Goal: Task Accomplishment & Management: Manage account settings

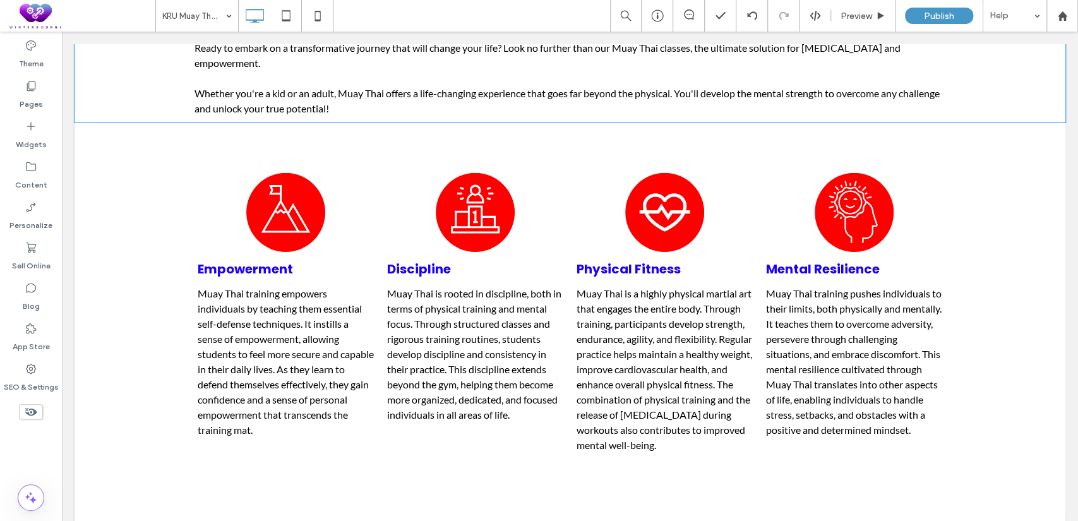
scroll to position [2584, 0]
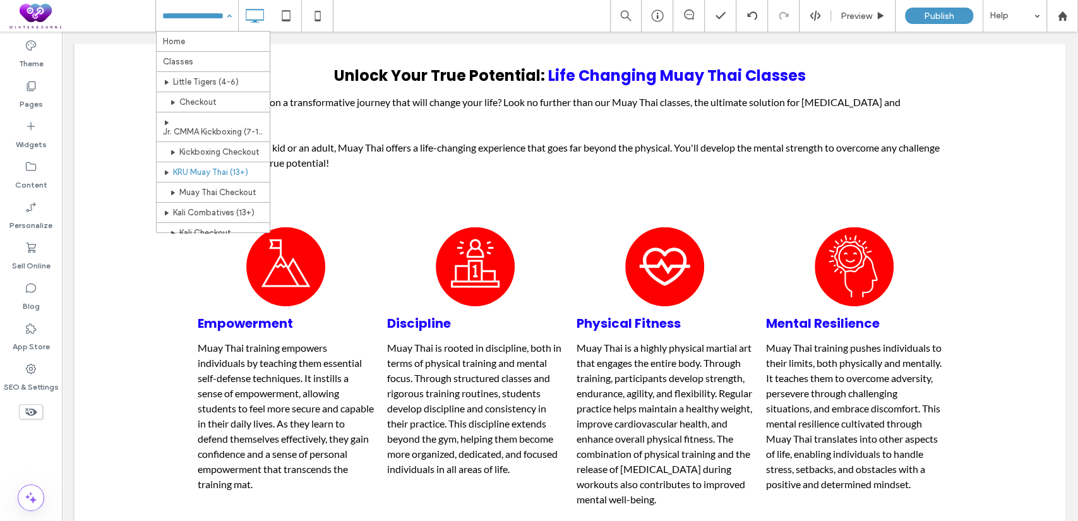
click at [231, 12] on div "Home Classes Little Tigers (4-6) Checkout Jr. CMMA Kickboxing (7-12) Kickboxing…" at bounding box center [197, 16] width 82 height 32
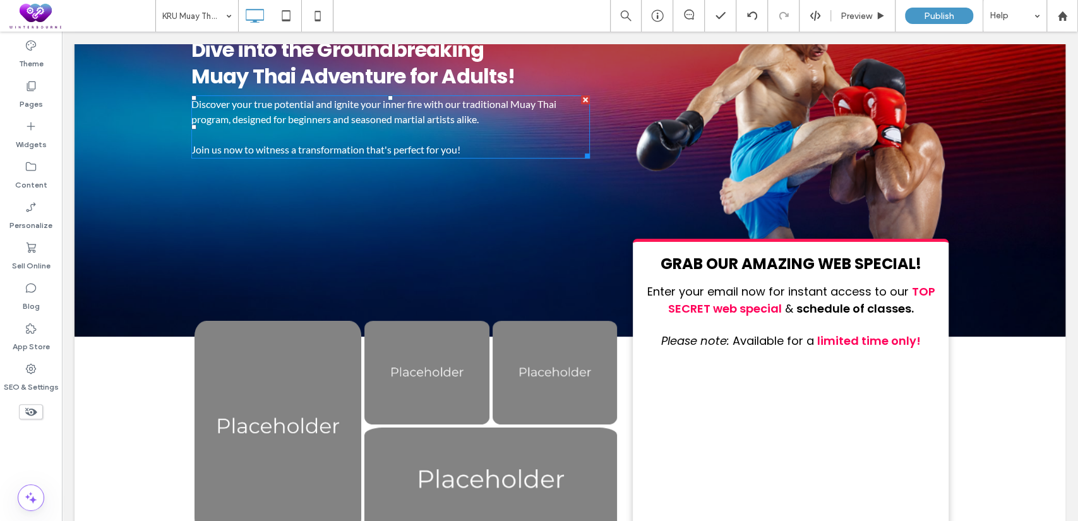
scroll to position [351, 0]
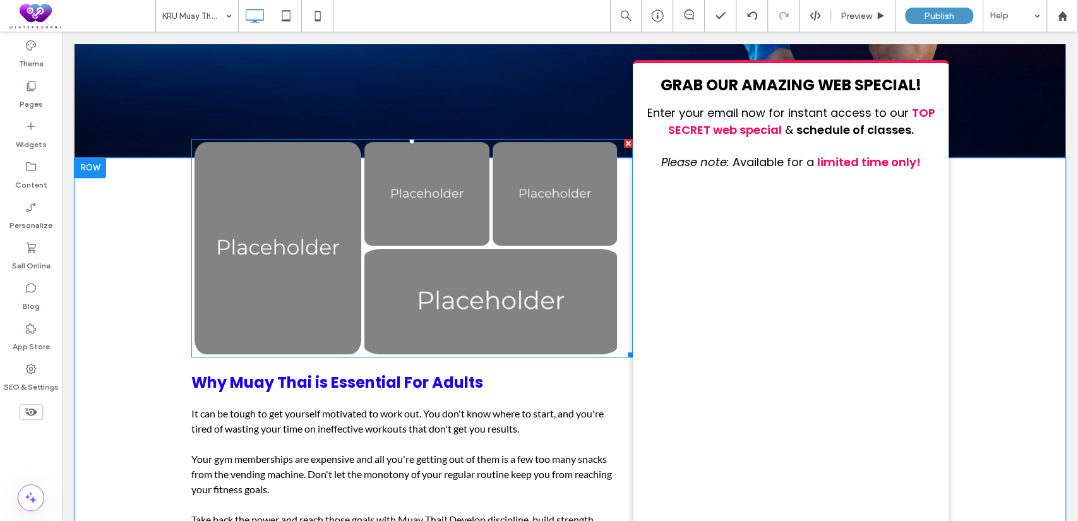
click at [271, 257] on link at bounding box center [278, 248] width 167 height 212
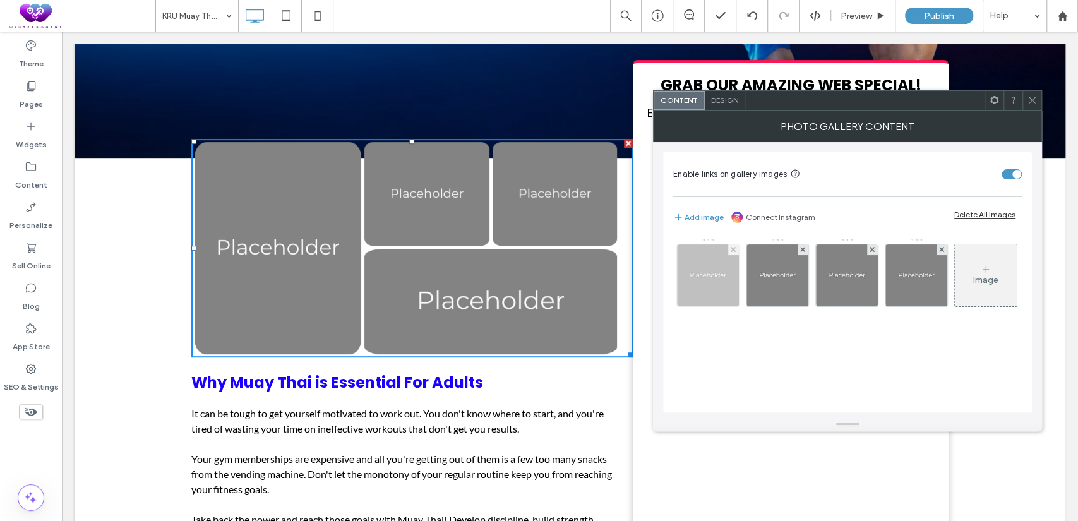
click at [694, 279] on img at bounding box center [708, 275] width 62 height 62
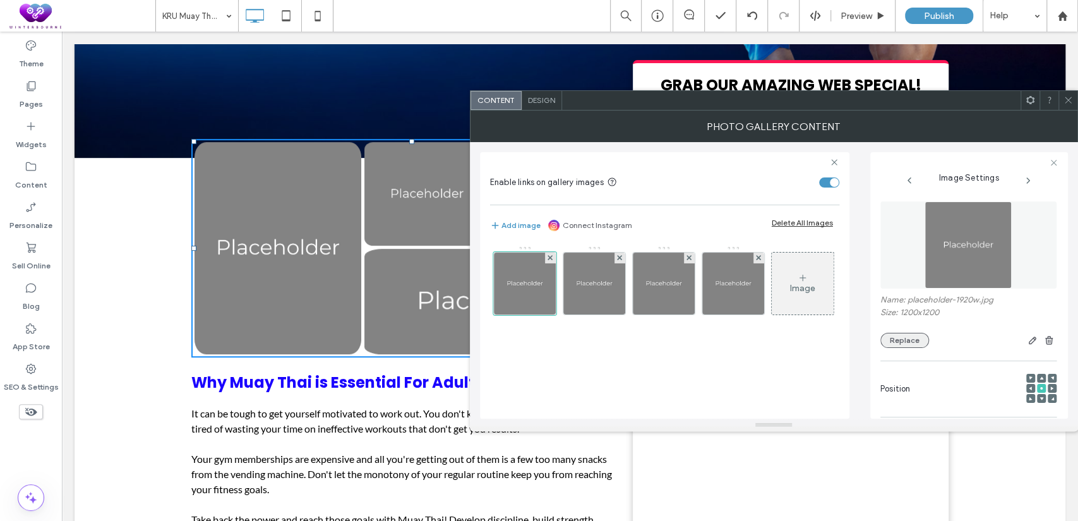
click at [893, 345] on button "Replace" at bounding box center [905, 340] width 49 height 15
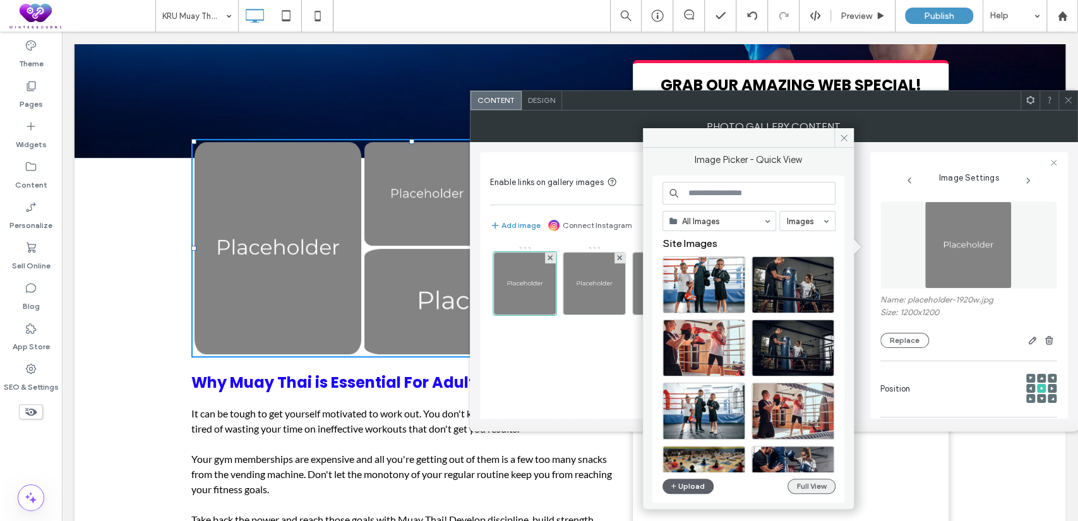
click at [795, 486] on button "Full View" at bounding box center [812, 486] width 48 height 15
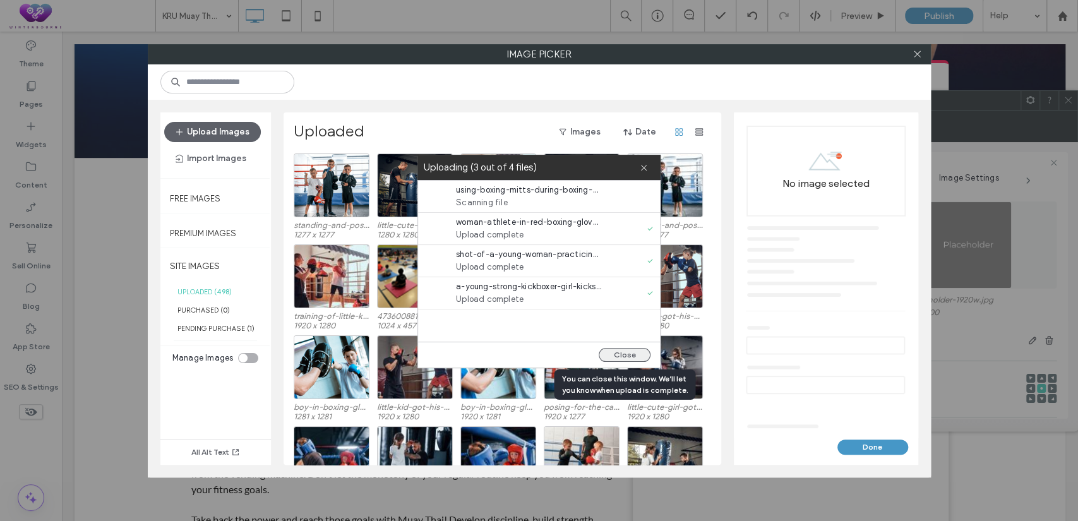
click at [636, 361] on button "Close" at bounding box center [625, 355] width 52 height 14
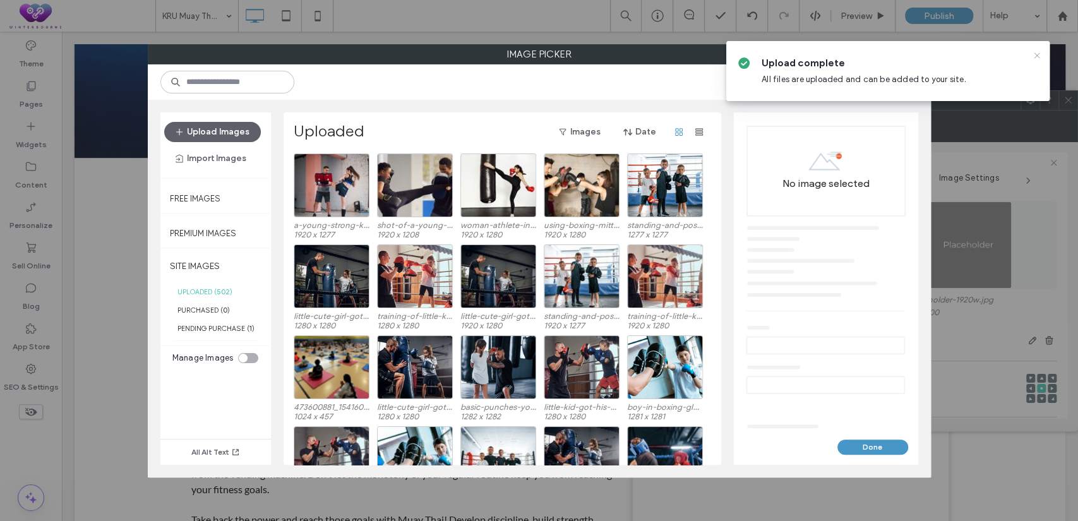
click at [1036, 54] on icon at bounding box center [1037, 56] width 10 height 10
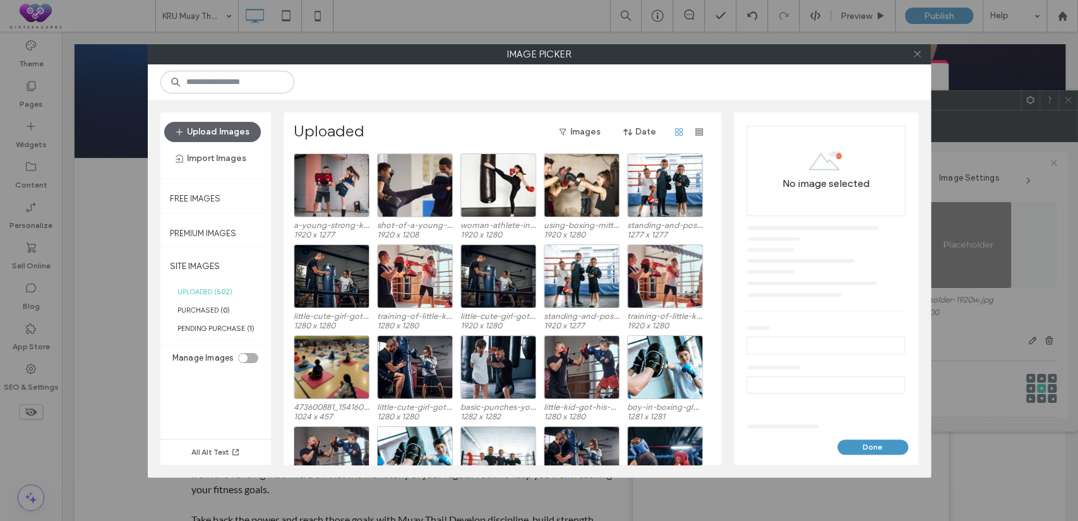
click at [919, 59] on span at bounding box center [917, 54] width 9 height 19
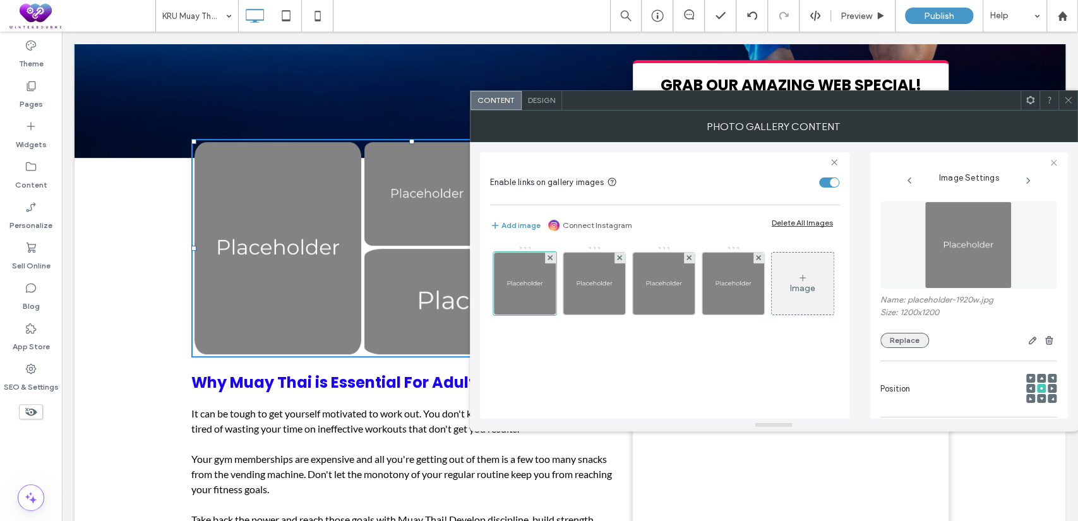
click at [901, 339] on button "Replace" at bounding box center [905, 340] width 49 height 15
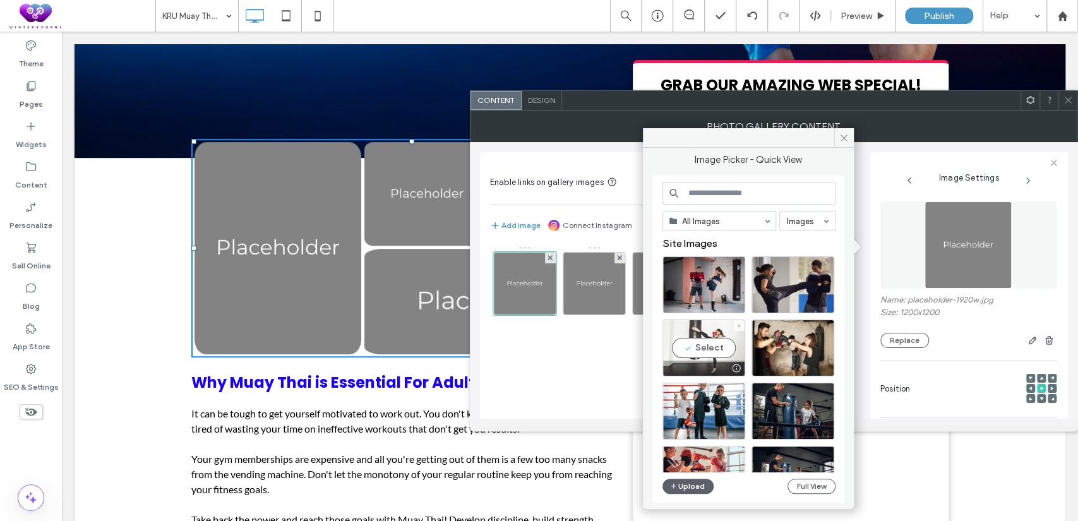
click at [712, 336] on div "Select" at bounding box center [704, 348] width 83 height 57
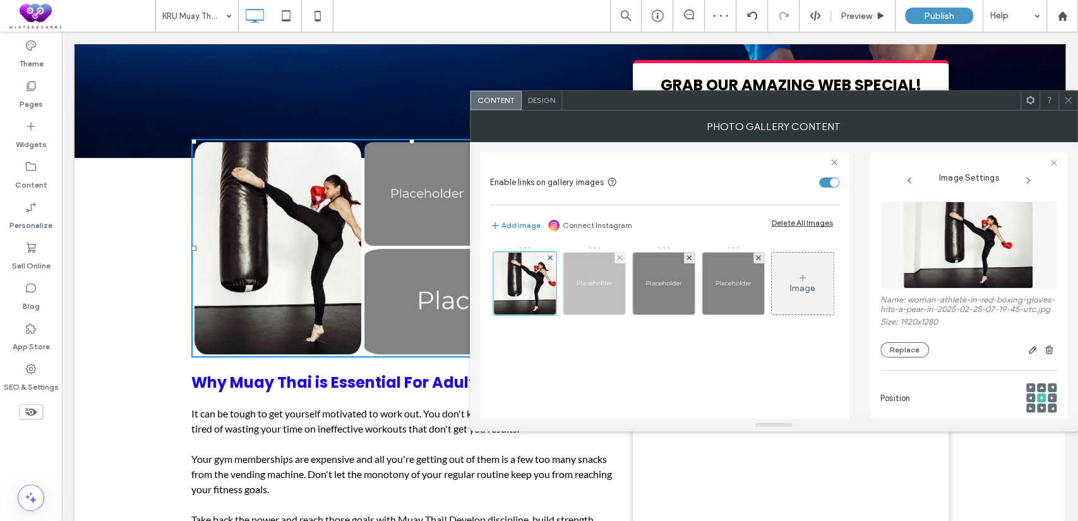
click at [571, 289] on img at bounding box center [594, 284] width 62 height 62
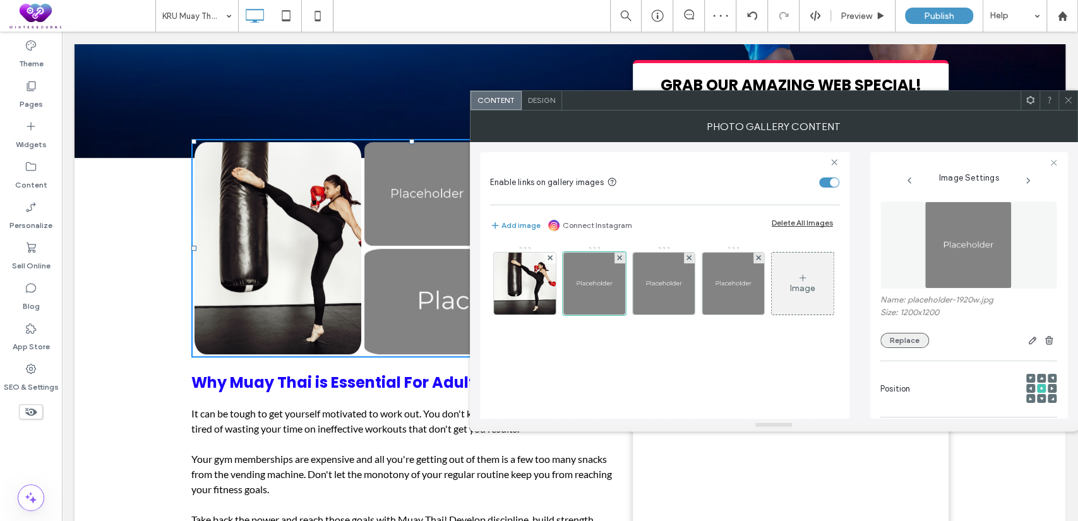
click at [903, 339] on button "Replace" at bounding box center [905, 340] width 49 height 15
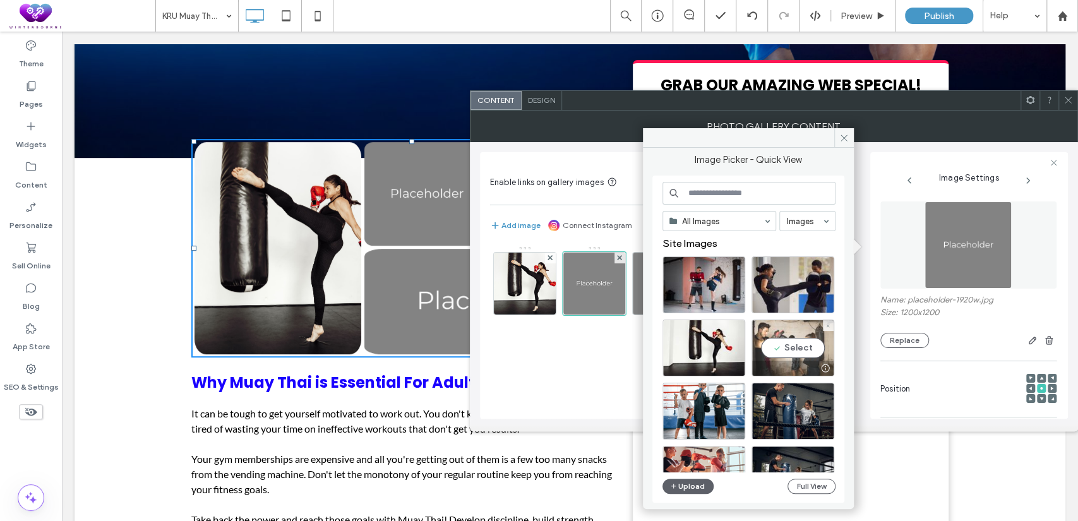
click at [795, 351] on div "Select" at bounding box center [793, 348] width 83 height 57
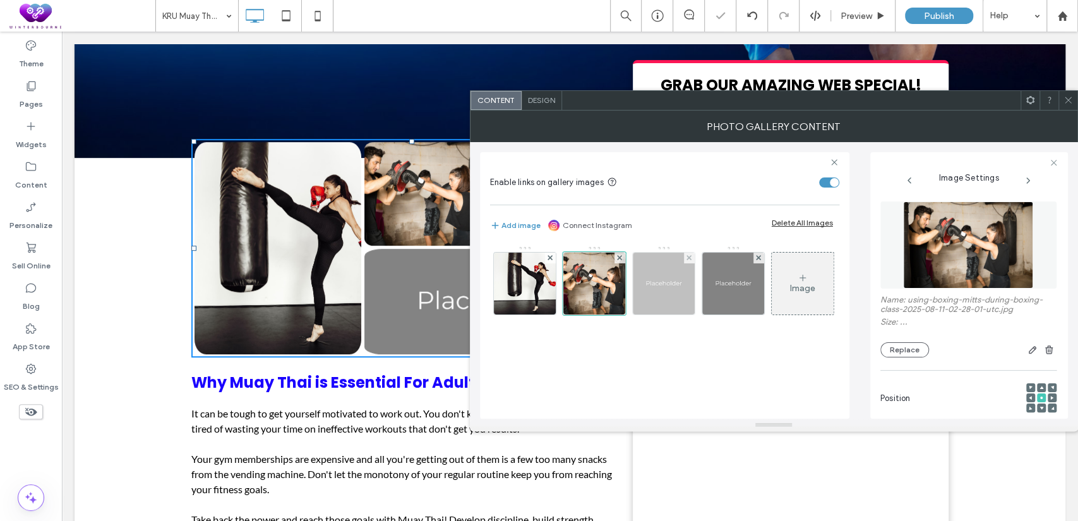
click at [670, 291] on img at bounding box center [664, 284] width 62 height 62
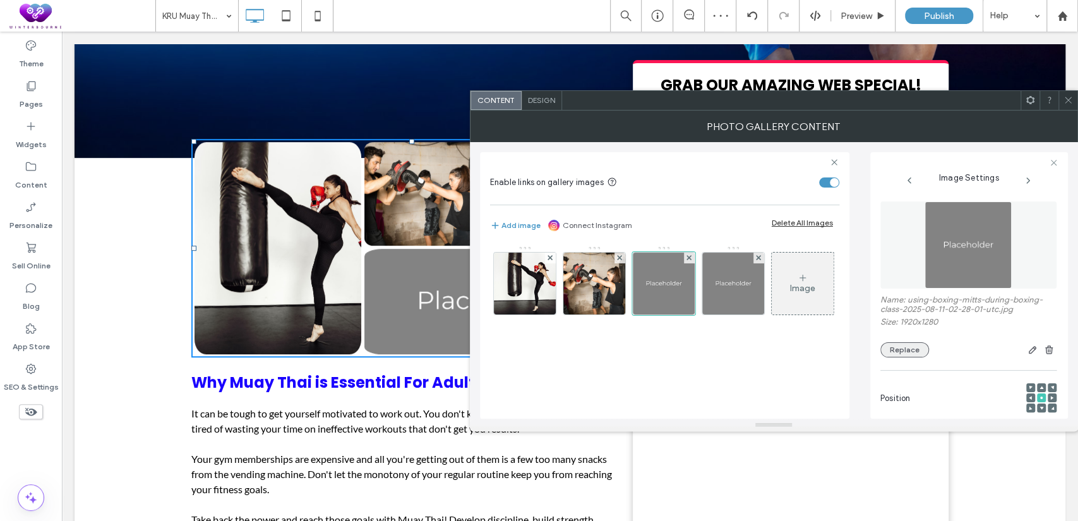
click at [924, 350] on button "Replace" at bounding box center [905, 349] width 49 height 15
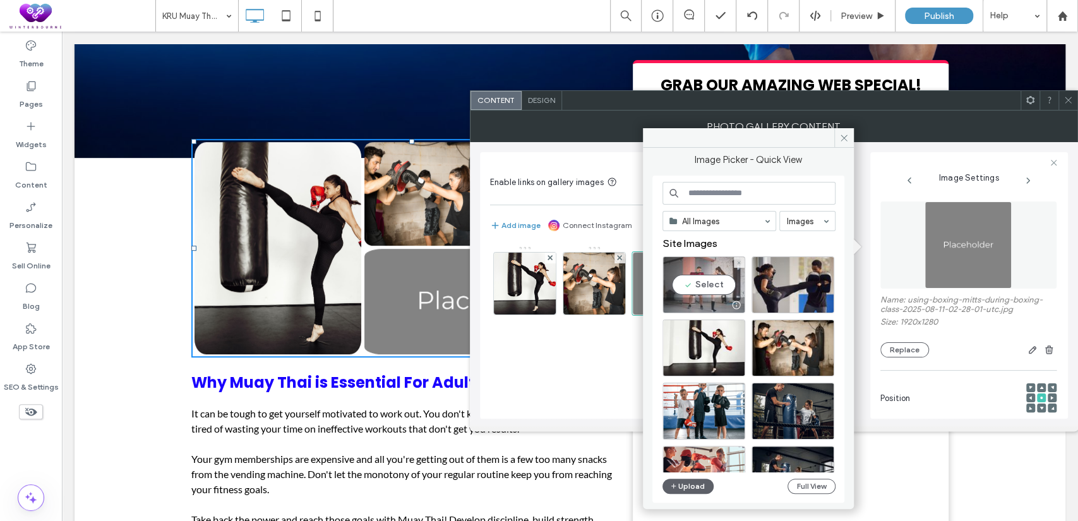
click at [708, 282] on div "Select" at bounding box center [704, 284] width 83 height 57
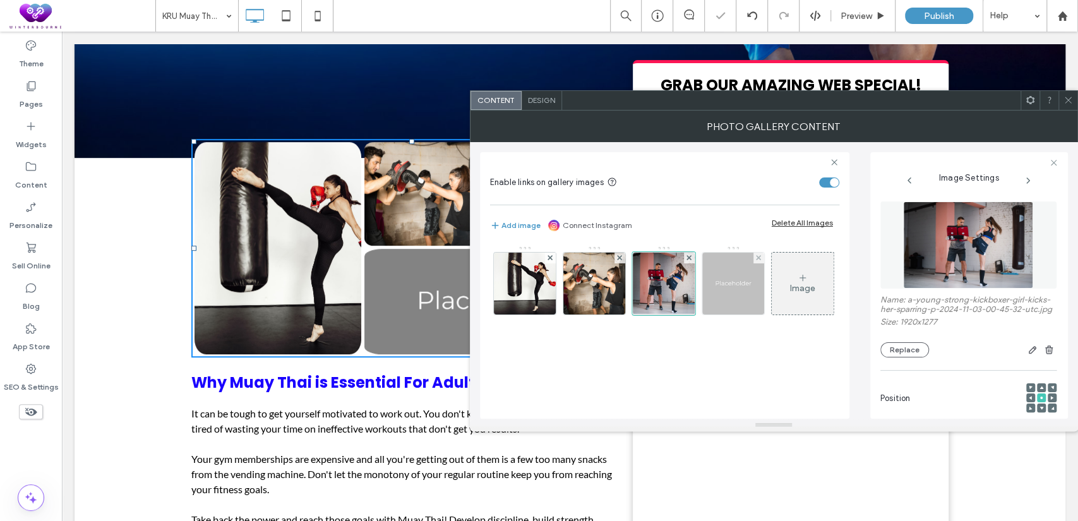
click at [750, 292] on img at bounding box center [733, 284] width 62 height 62
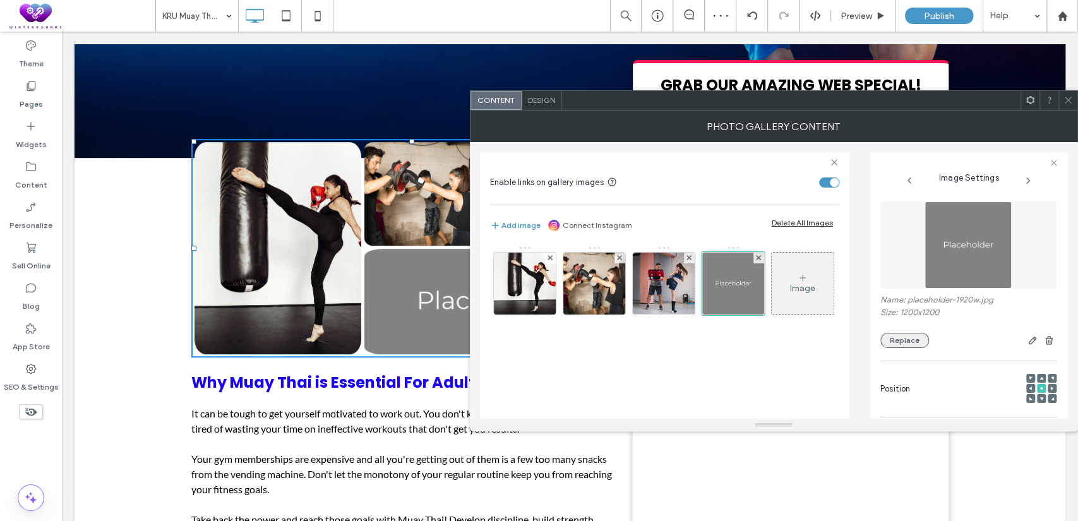
click at [910, 333] on button "Replace" at bounding box center [905, 340] width 49 height 15
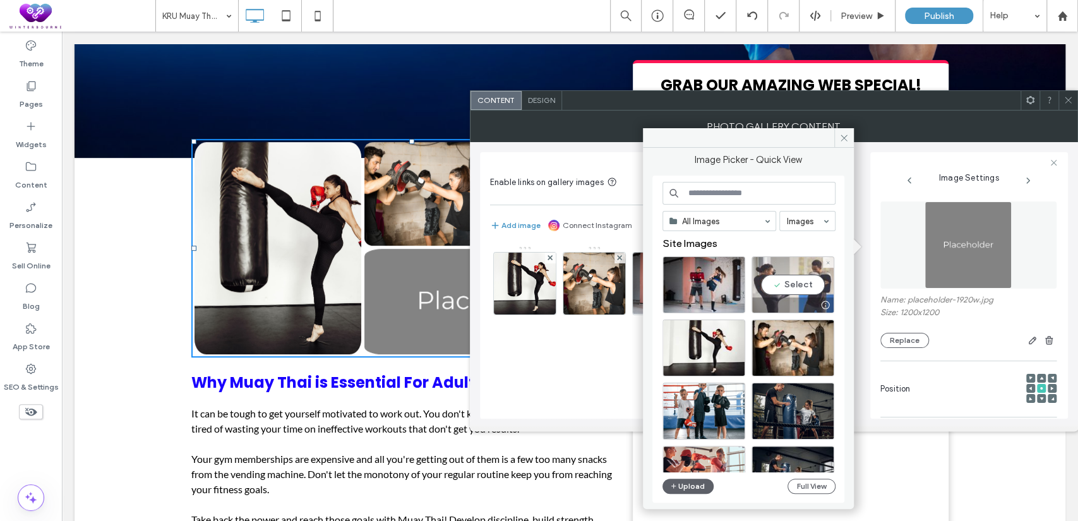
click at [773, 262] on div "Select" at bounding box center [793, 284] width 83 height 57
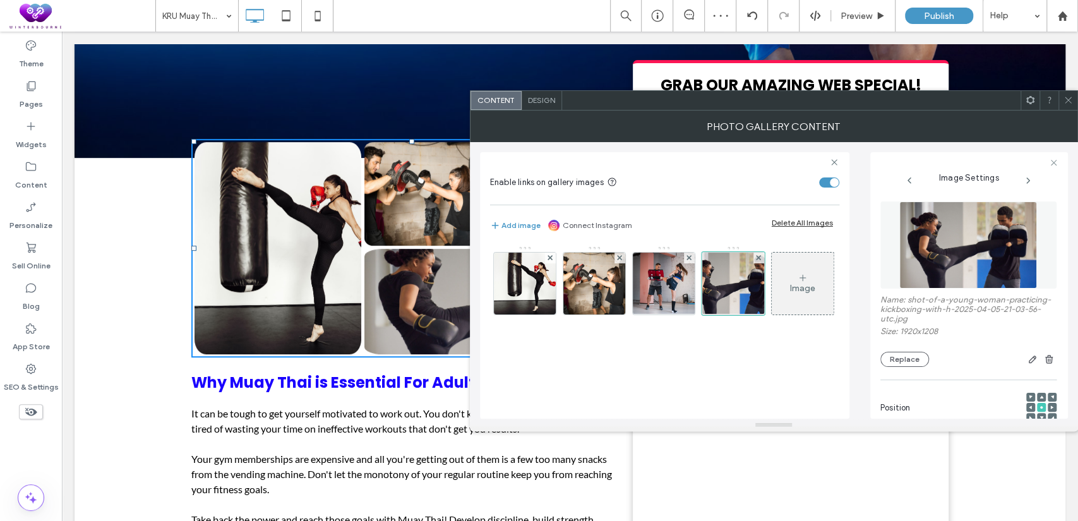
click at [1067, 102] on icon at bounding box center [1068, 99] width 9 height 9
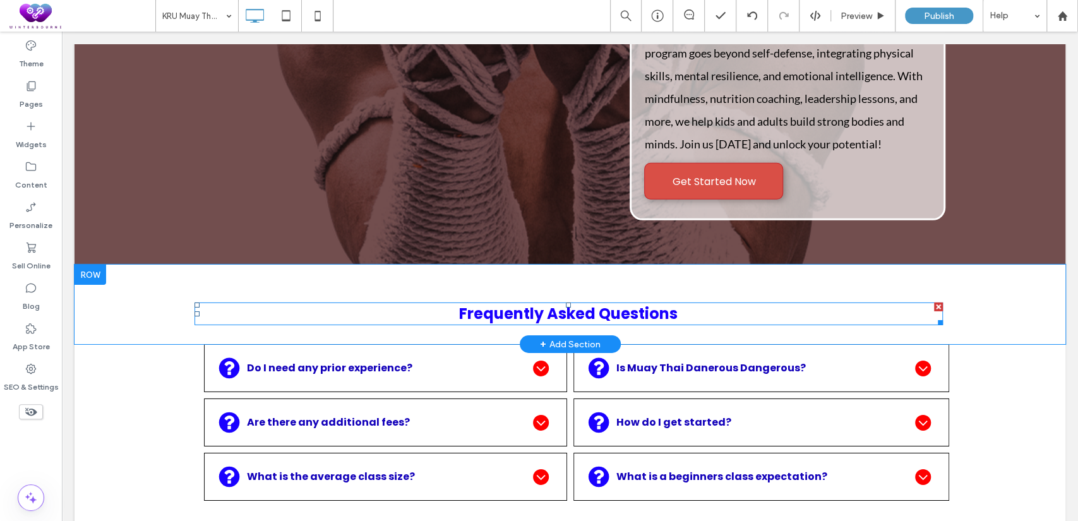
scroll to position [5615, 0]
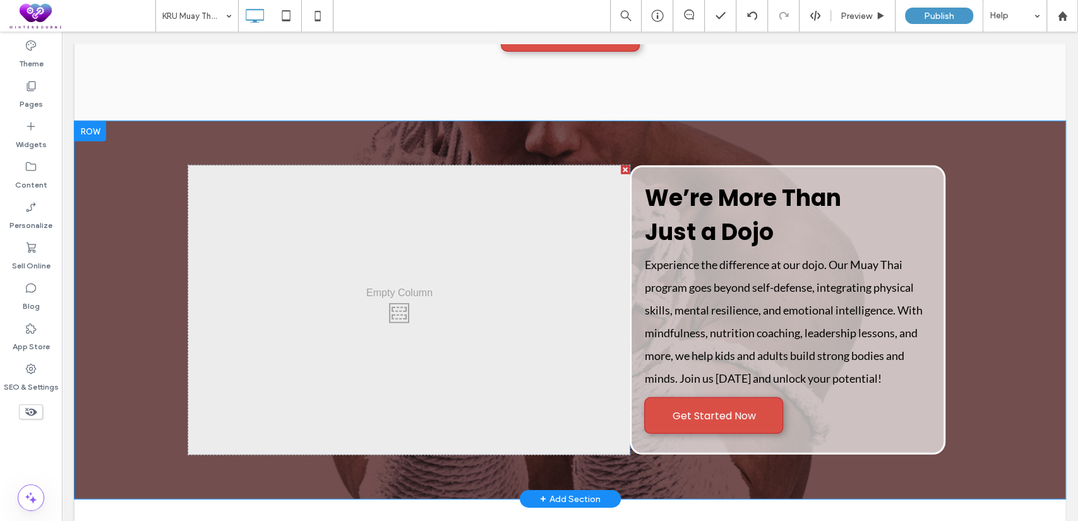
click at [97, 142] on div at bounding box center [91, 131] width 32 height 20
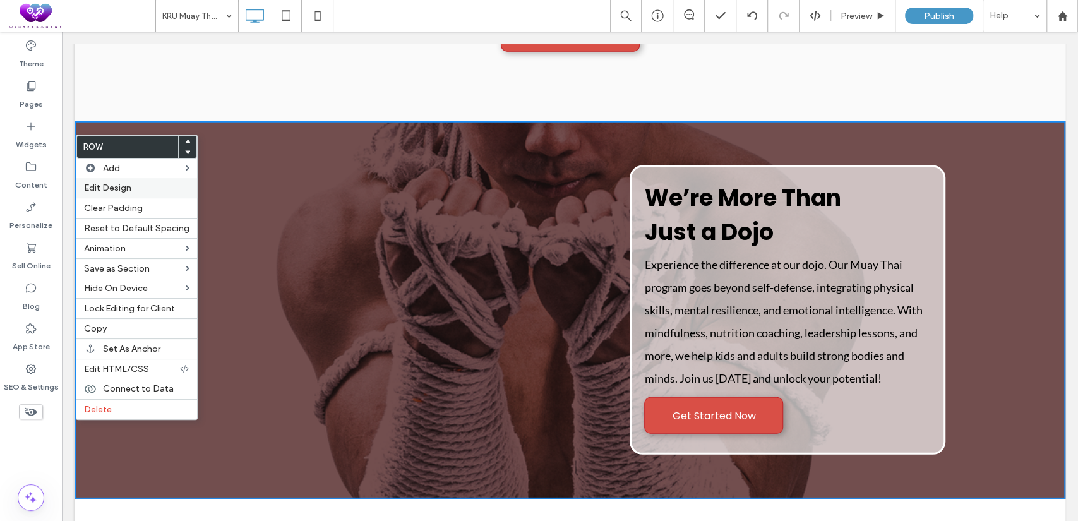
click at [134, 190] on label "Edit Design" at bounding box center [136, 188] width 105 height 11
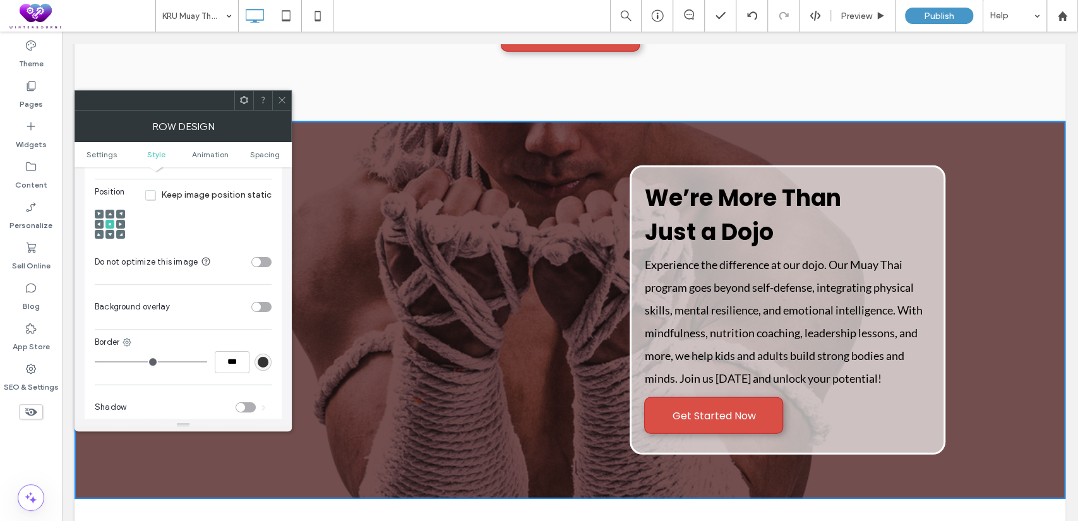
scroll to position [467, 0]
click at [257, 303] on div "toggle" at bounding box center [256, 307] width 9 height 9
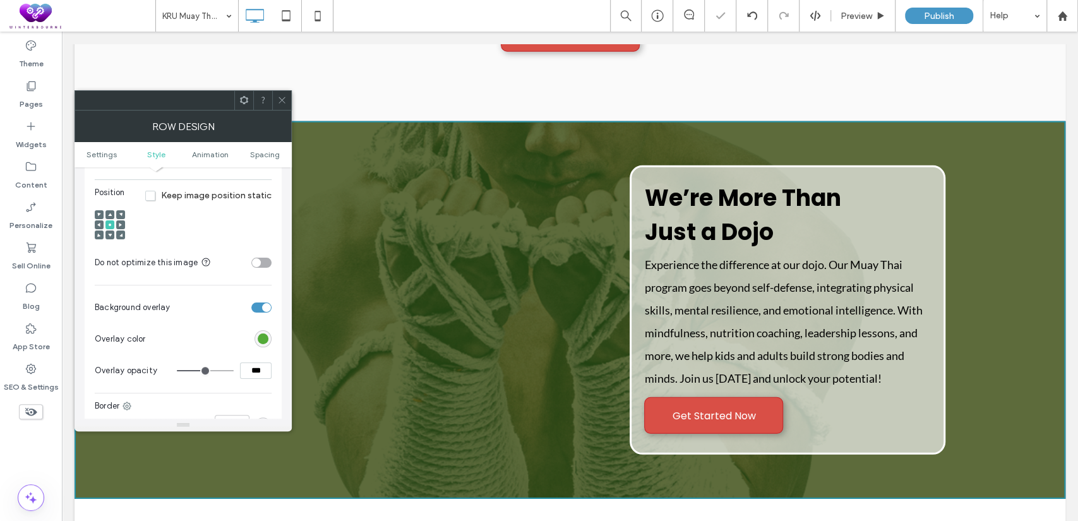
click at [261, 334] on div "rgb(58, 158, 27)" at bounding box center [263, 339] width 11 height 11
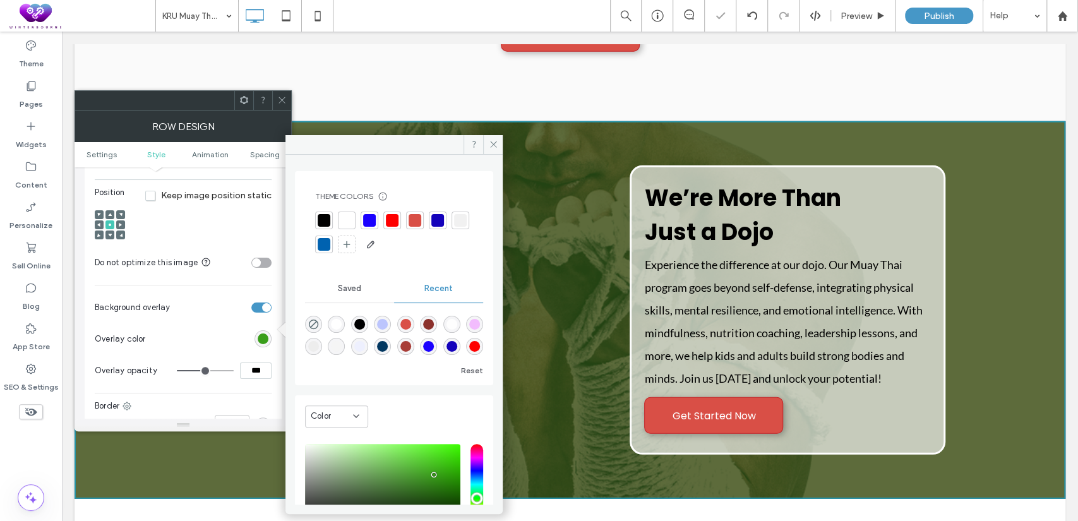
click at [328, 218] on div at bounding box center [324, 220] width 13 height 13
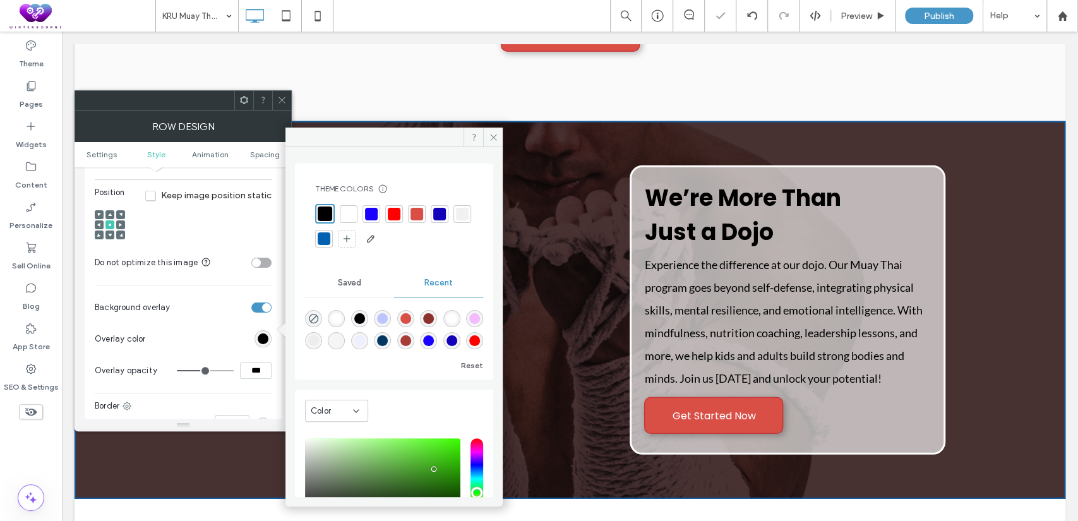
drag, startPoint x: 260, startPoint y: 360, endPoint x: 232, endPoint y: 363, distance: 27.9
click at [232, 363] on div "***" at bounding box center [224, 371] width 95 height 16
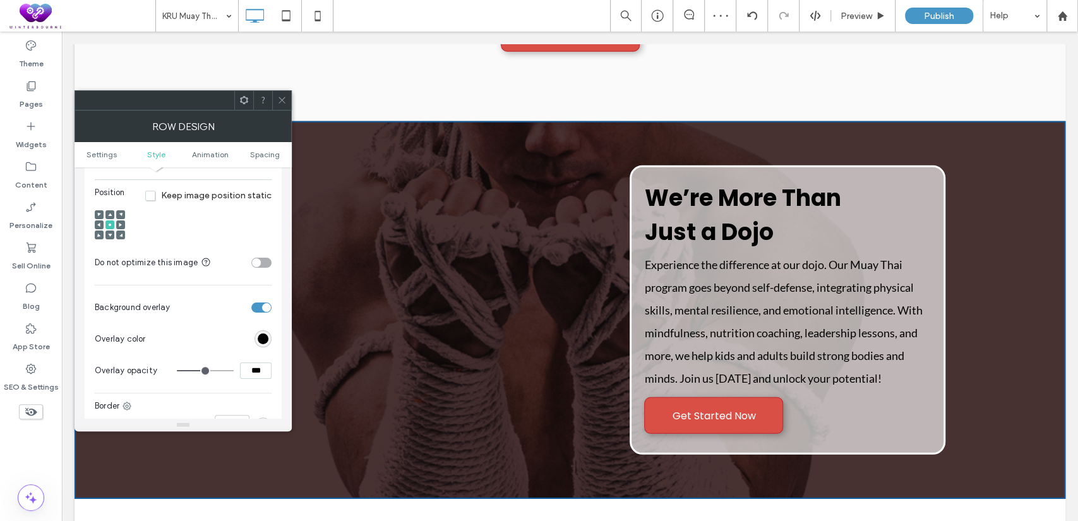
click at [288, 102] on div at bounding box center [281, 100] width 19 height 19
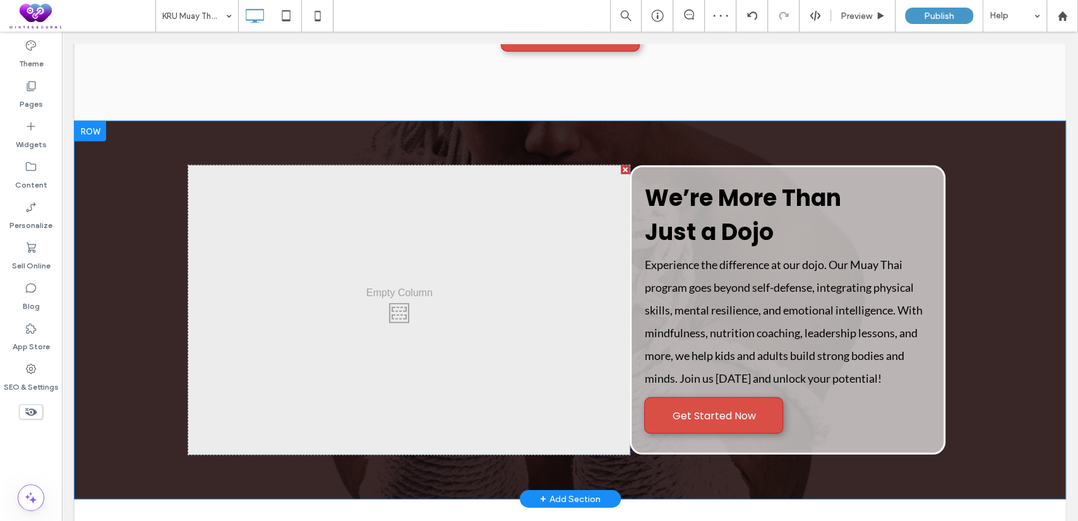
click at [105, 188] on div "Click To Paste We’re More Than Just a Dojo Experience the difference at our doj…" at bounding box center [570, 310] width 991 height 378
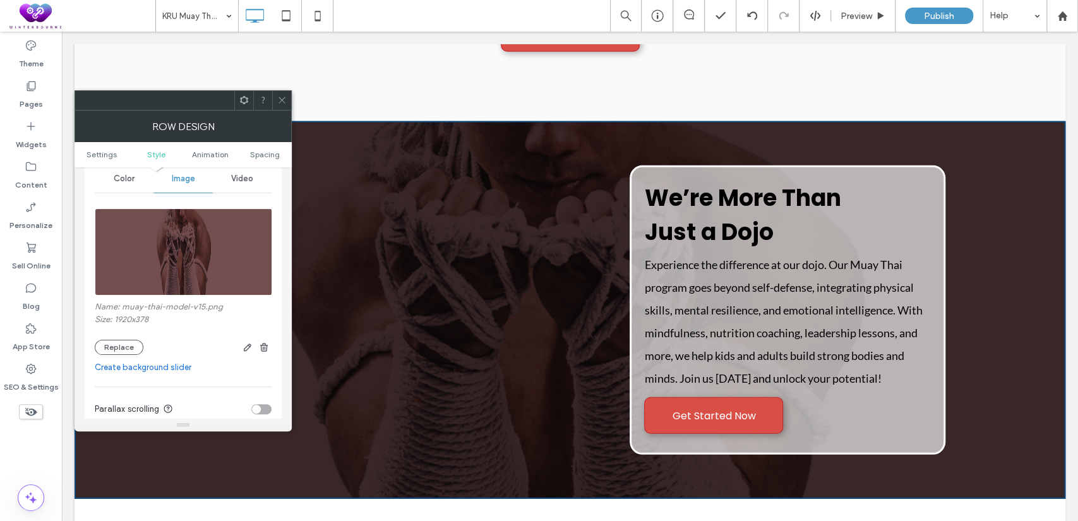
scroll to position [234, 0]
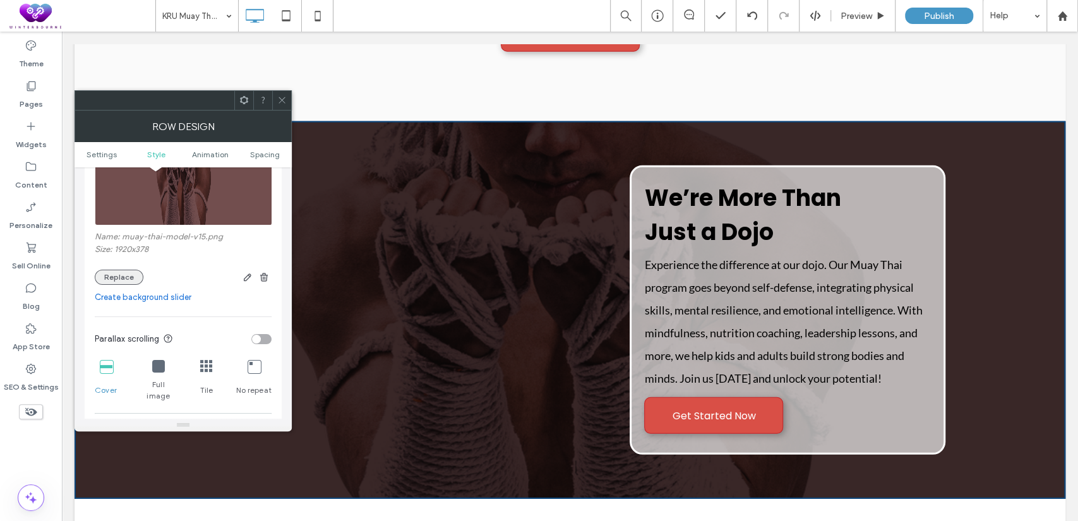
click at [126, 272] on button "Replace" at bounding box center [119, 277] width 49 height 15
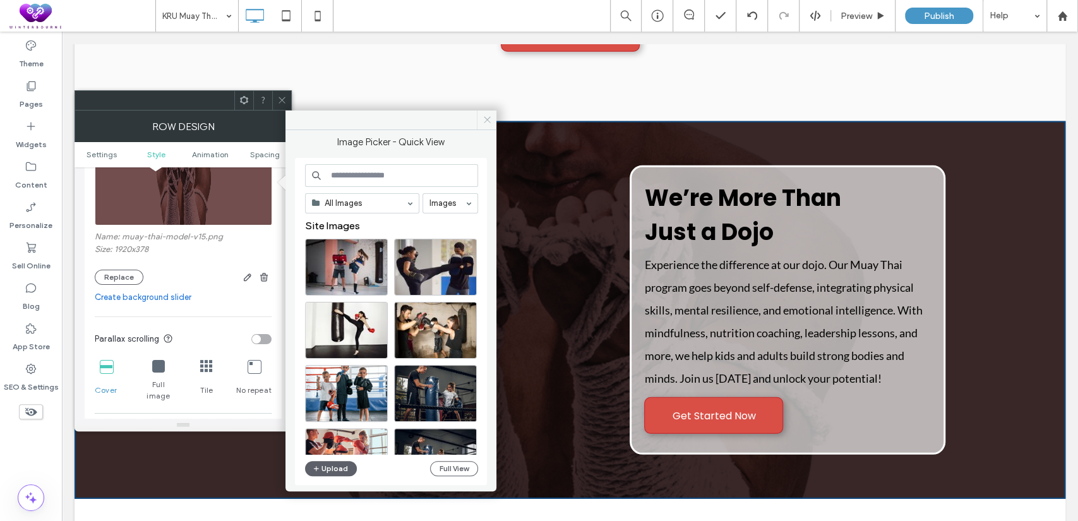
click at [486, 115] on icon at bounding box center [487, 119] width 9 height 9
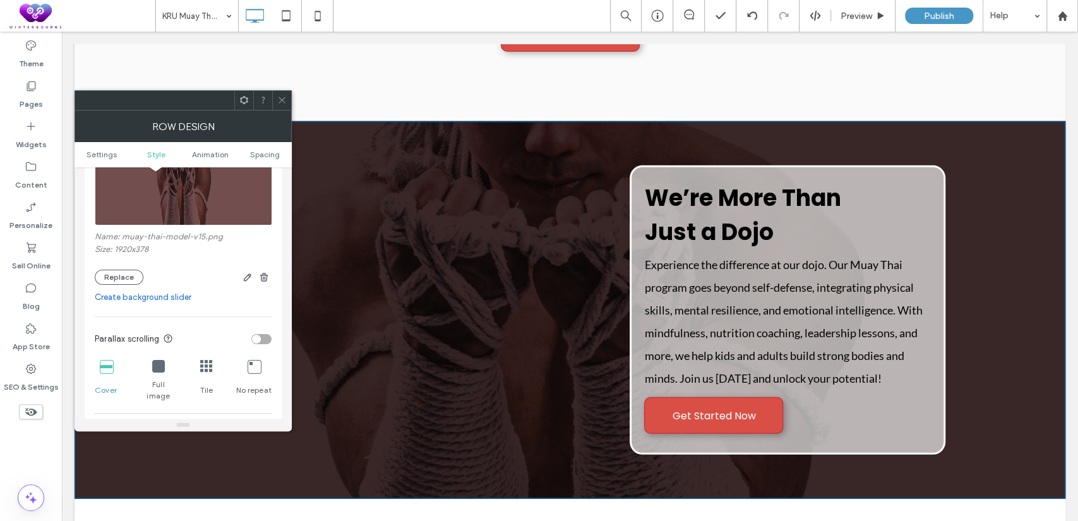
click at [279, 96] on icon at bounding box center [281, 99] width 9 height 9
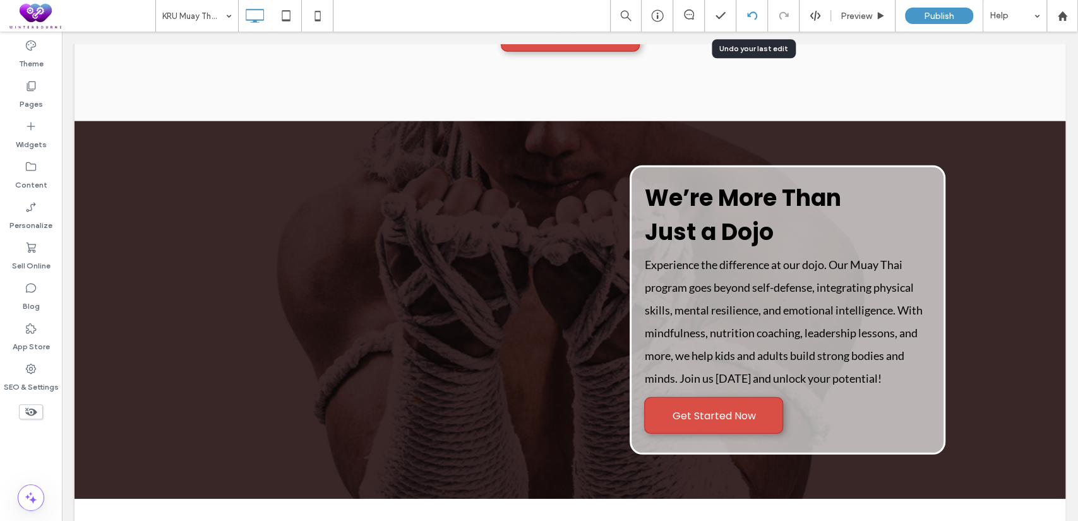
click at [751, 23] on div at bounding box center [753, 16] width 32 height 32
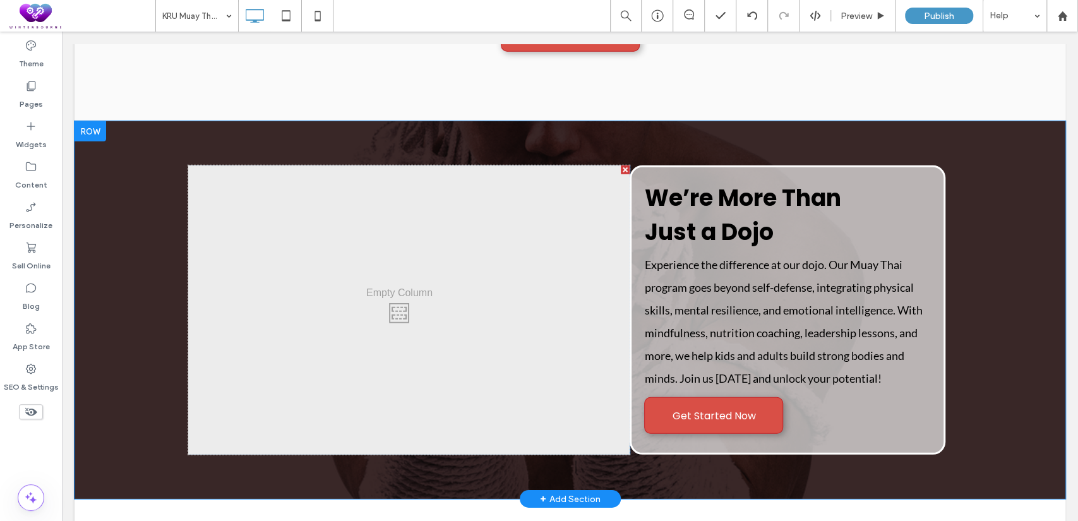
click at [98, 140] on div at bounding box center [91, 131] width 32 height 20
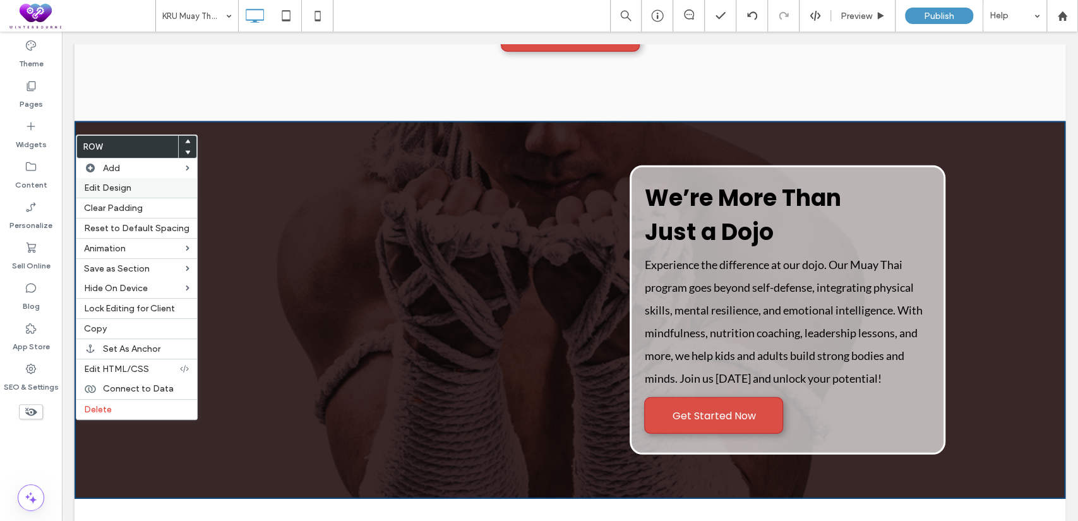
click at [132, 183] on label "Edit Design" at bounding box center [136, 188] width 105 height 11
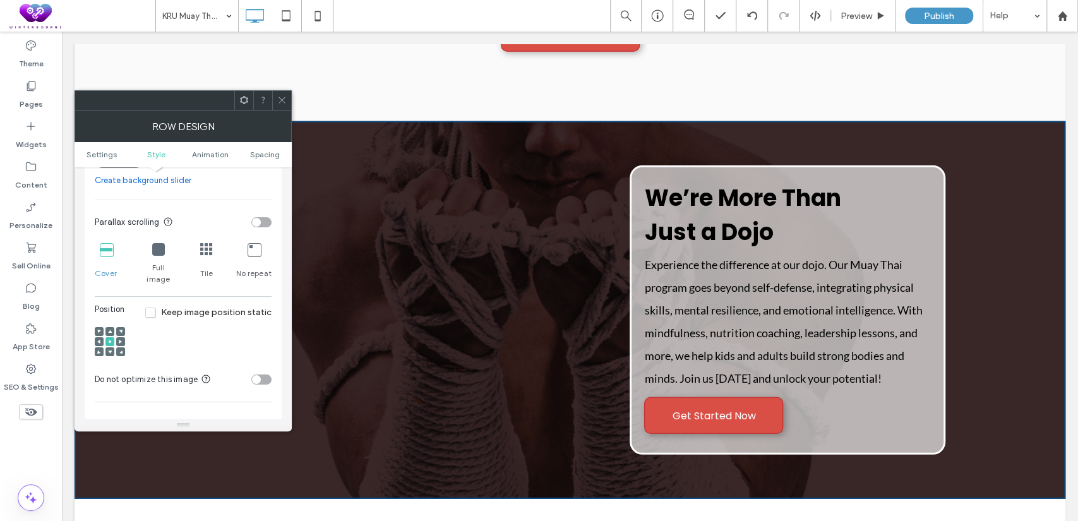
scroll to position [467, 0]
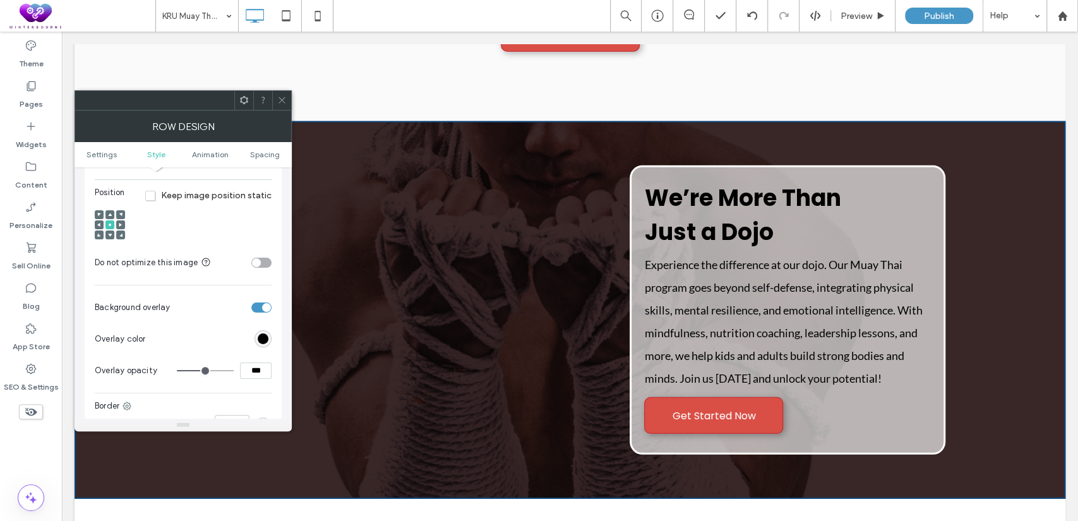
click at [263, 303] on div "toggle" at bounding box center [261, 308] width 20 height 10
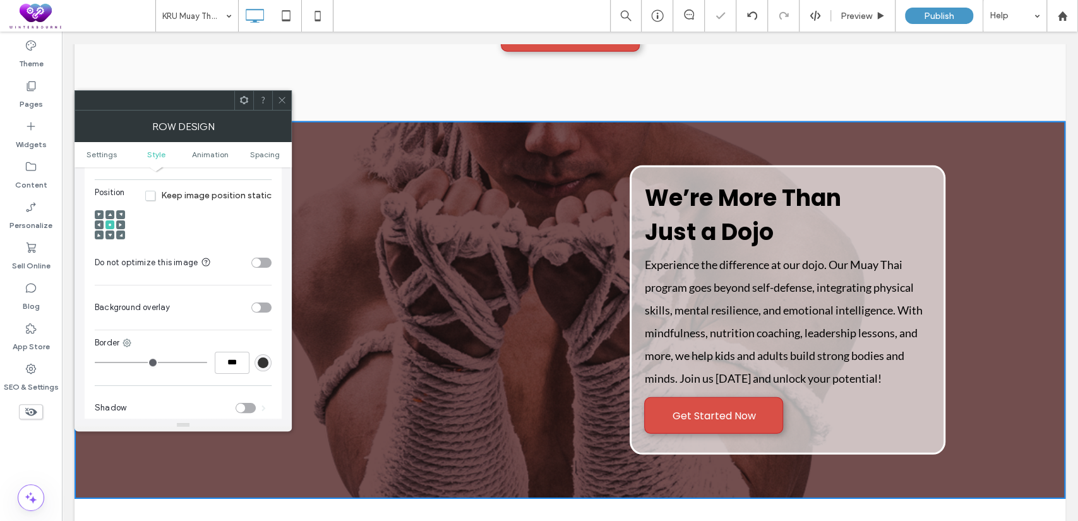
click at [280, 102] on icon at bounding box center [281, 99] width 9 height 9
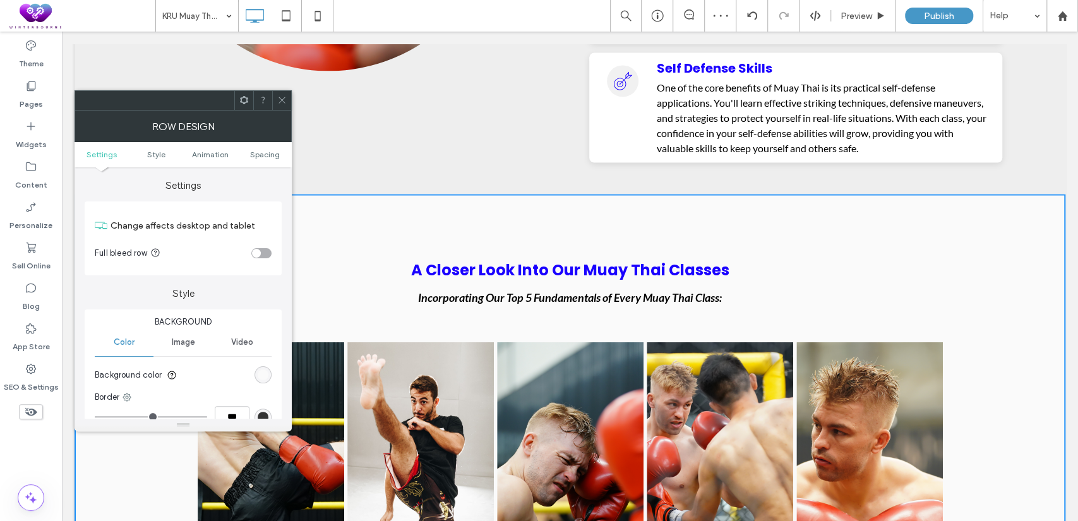
scroll to position [4445, 0]
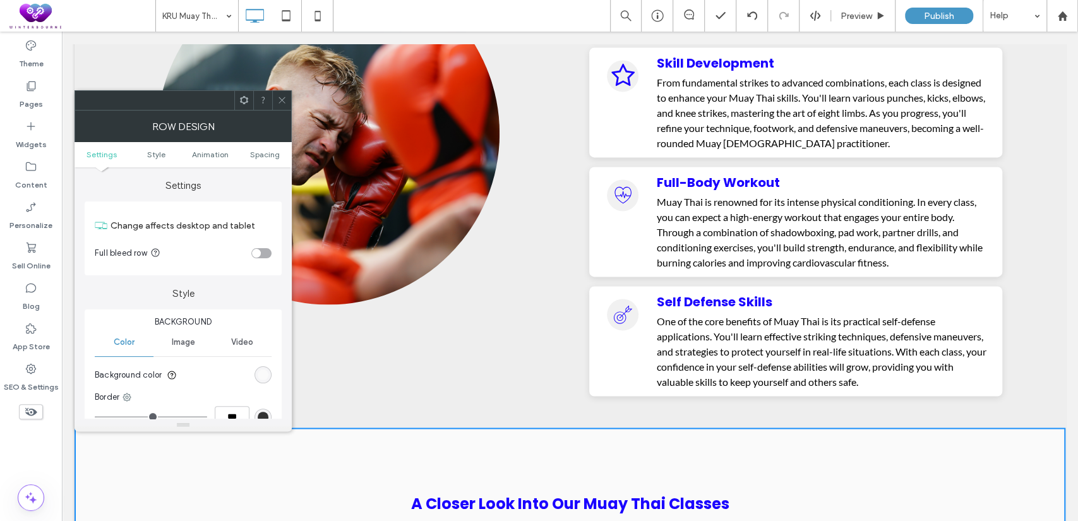
click at [288, 101] on div at bounding box center [281, 100] width 19 height 19
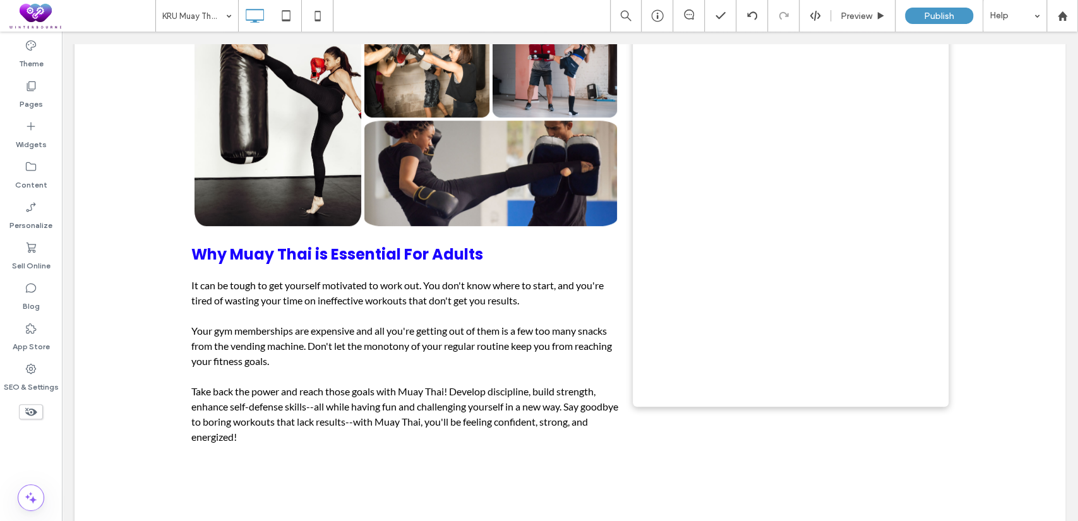
scroll to position [0, 0]
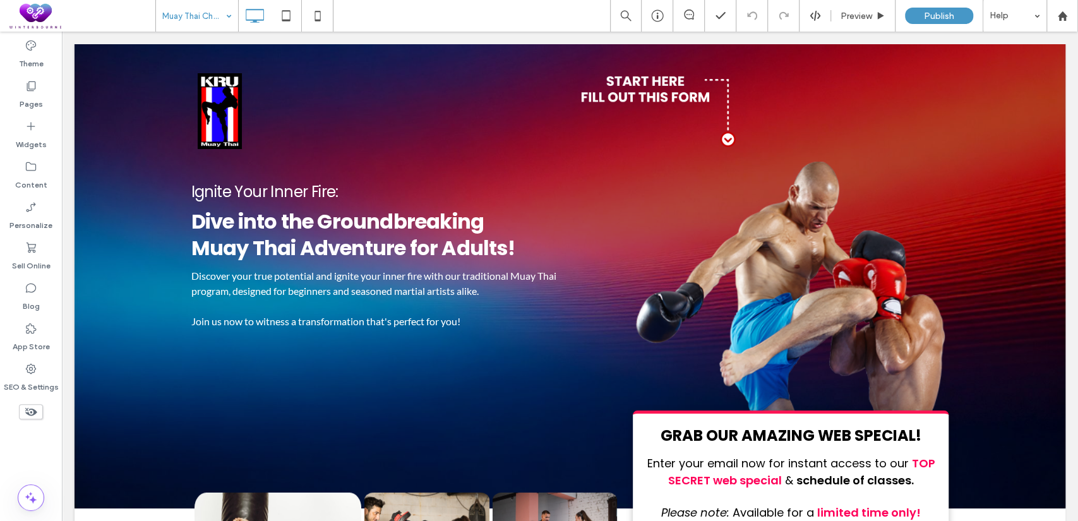
click at [215, 18] on input at bounding box center [193, 16] width 63 height 32
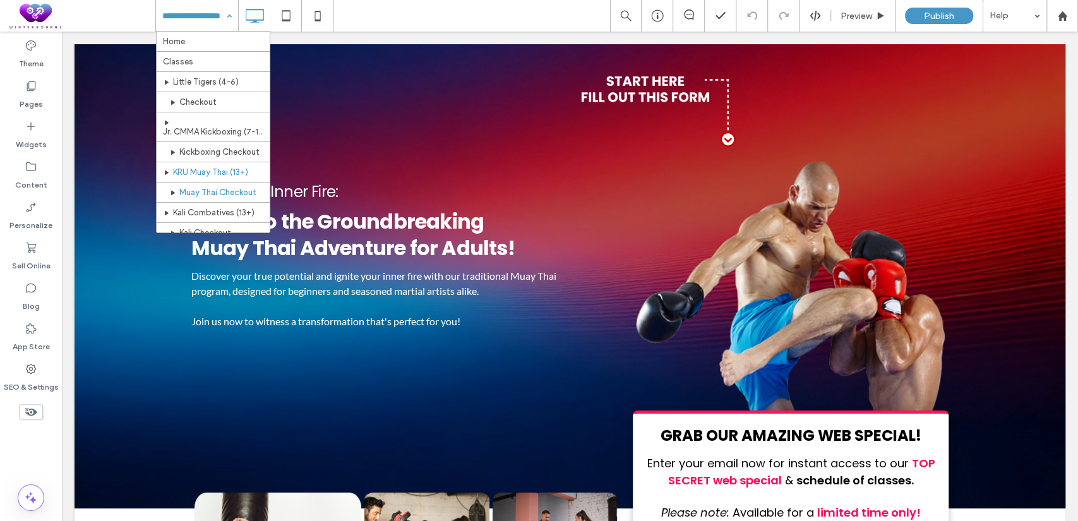
scroll to position [116, 0]
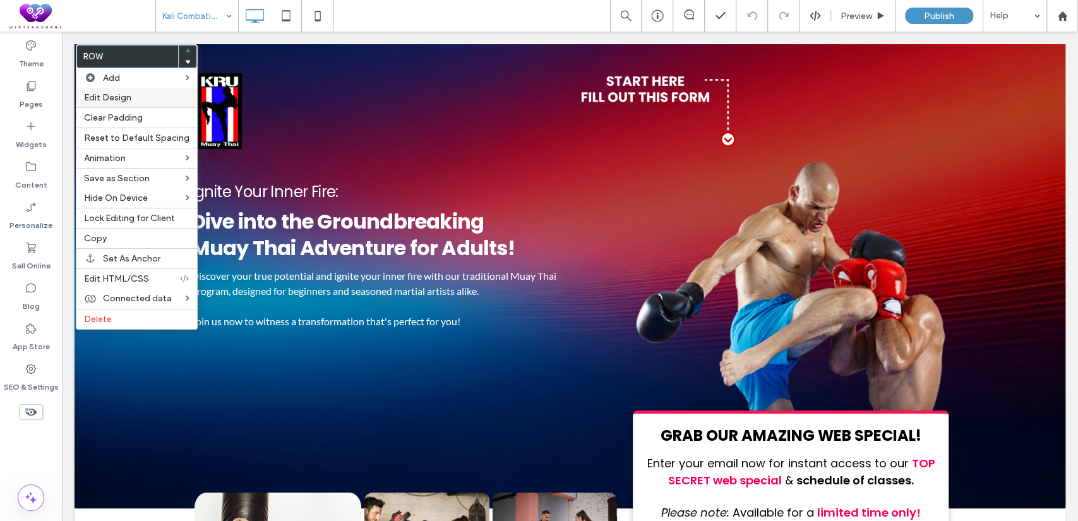
click at [100, 97] on span "Edit Design" at bounding box center [107, 97] width 47 height 11
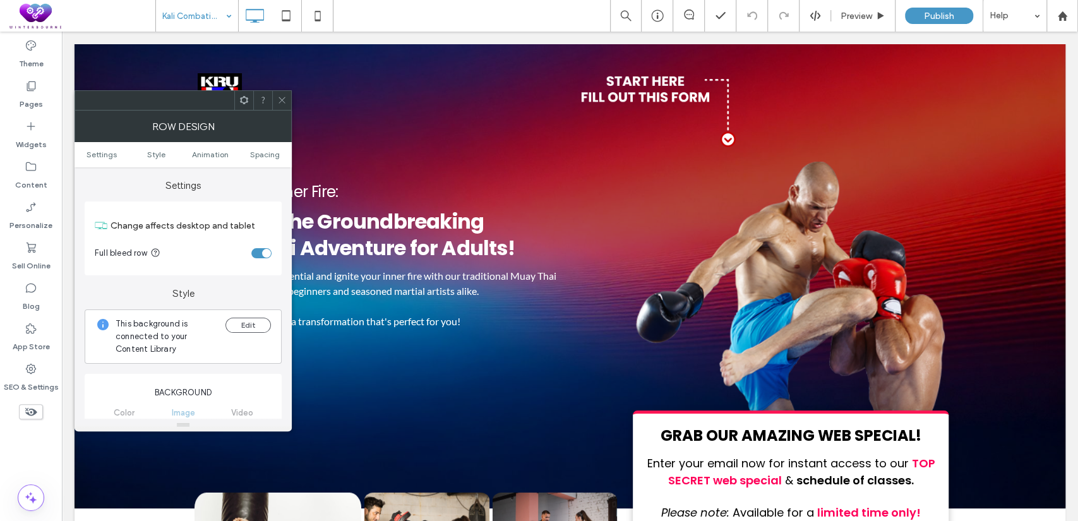
click at [243, 102] on use at bounding box center [244, 100] width 8 height 8
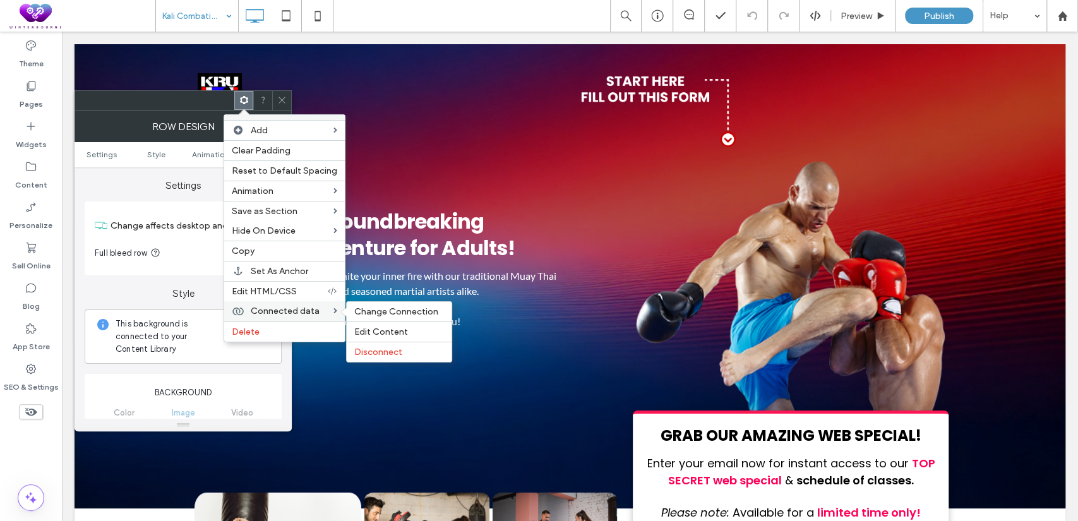
click at [275, 309] on span "Connected data" at bounding box center [285, 311] width 69 height 11
click at [397, 311] on span "Change Connection" at bounding box center [396, 311] width 84 height 11
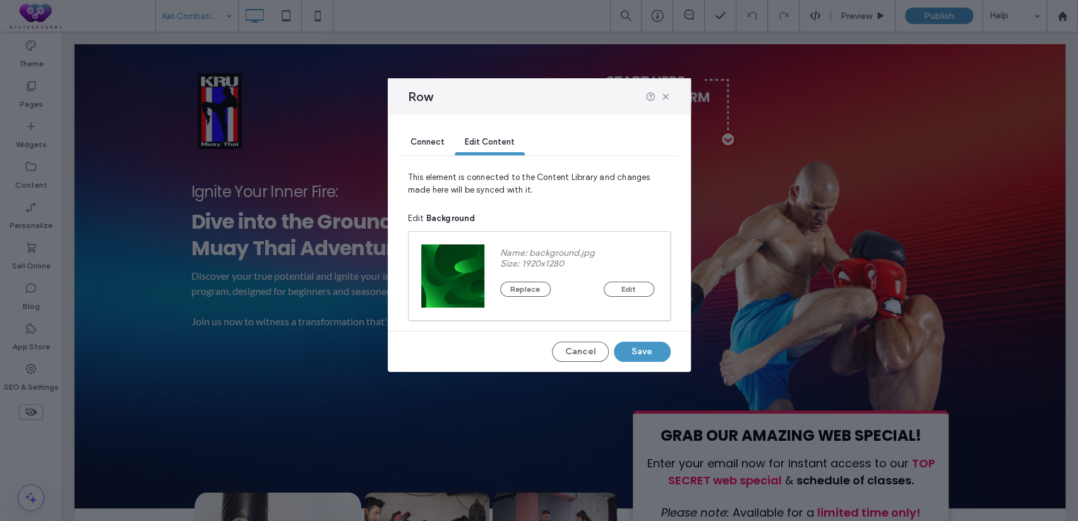
click at [446, 138] on div "Connect" at bounding box center [428, 142] width 54 height 25
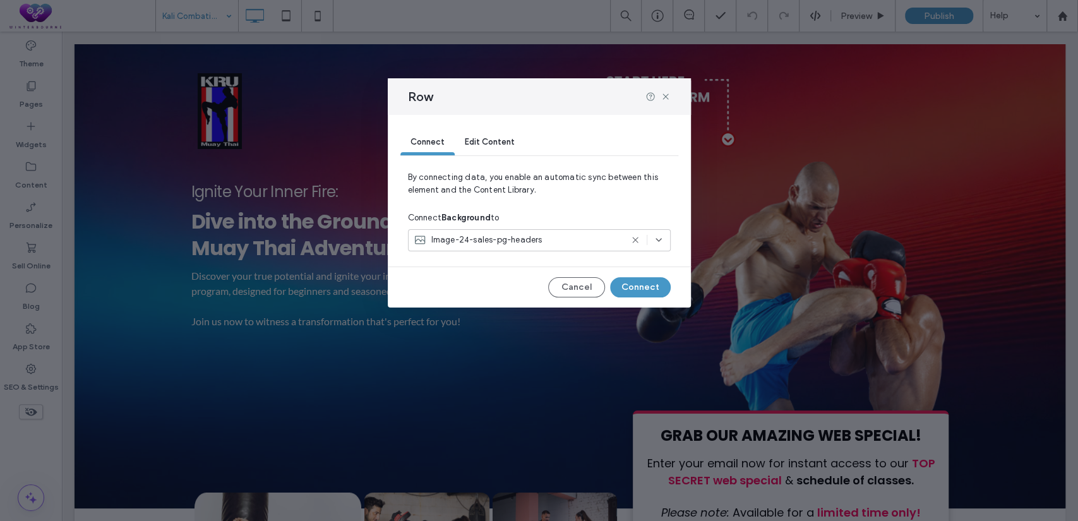
click at [654, 239] on icon at bounding box center [659, 240] width 10 height 10
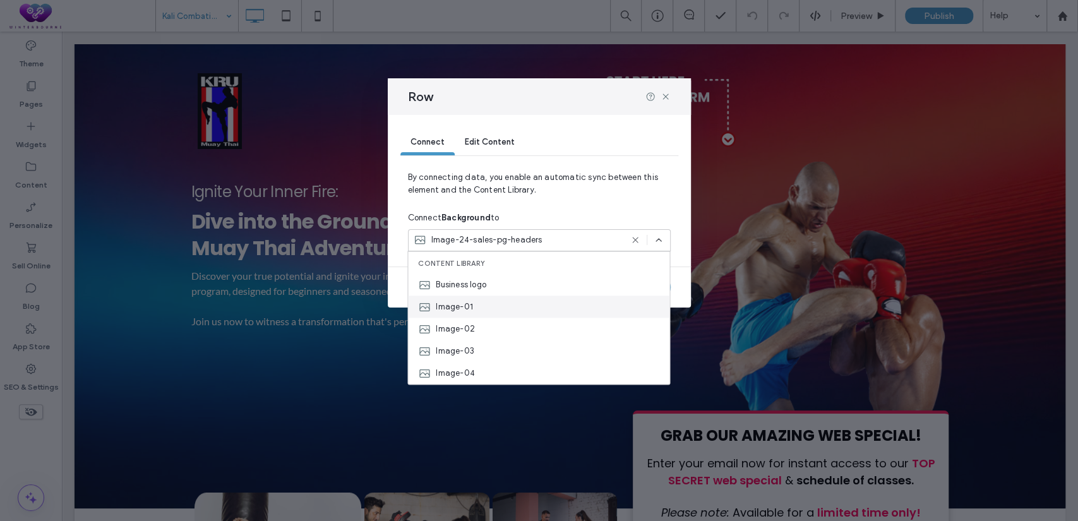
click at [474, 305] on div "Image-01" at bounding box center [539, 307] width 262 height 22
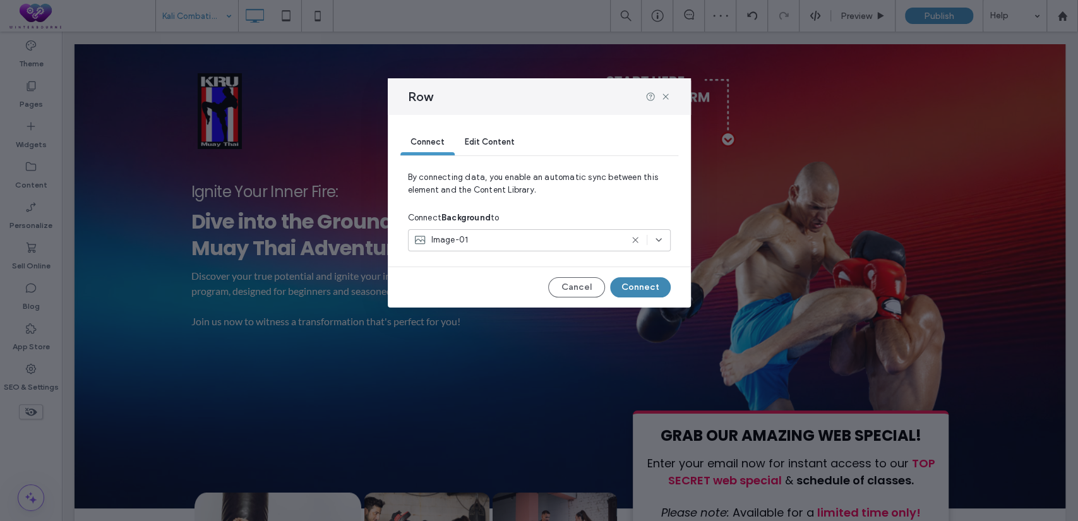
click at [639, 286] on button "Connect" at bounding box center [640, 287] width 61 height 20
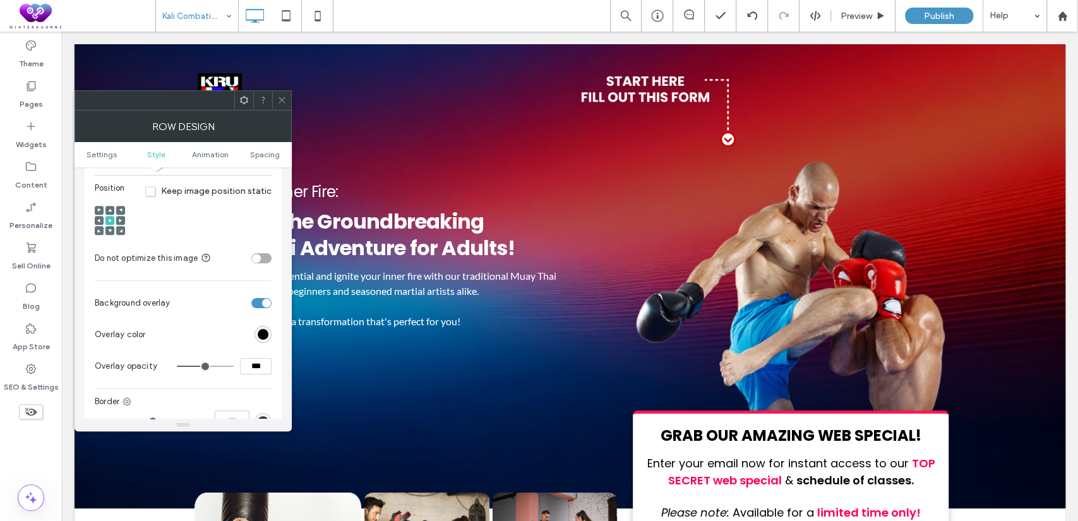
scroll to position [585, 0]
drag, startPoint x: 248, startPoint y: 353, endPoint x: 231, endPoint y: 353, distance: 17.1
click at [231, 354] on div "***" at bounding box center [224, 362] width 95 height 16
type input "***"
type input "**"
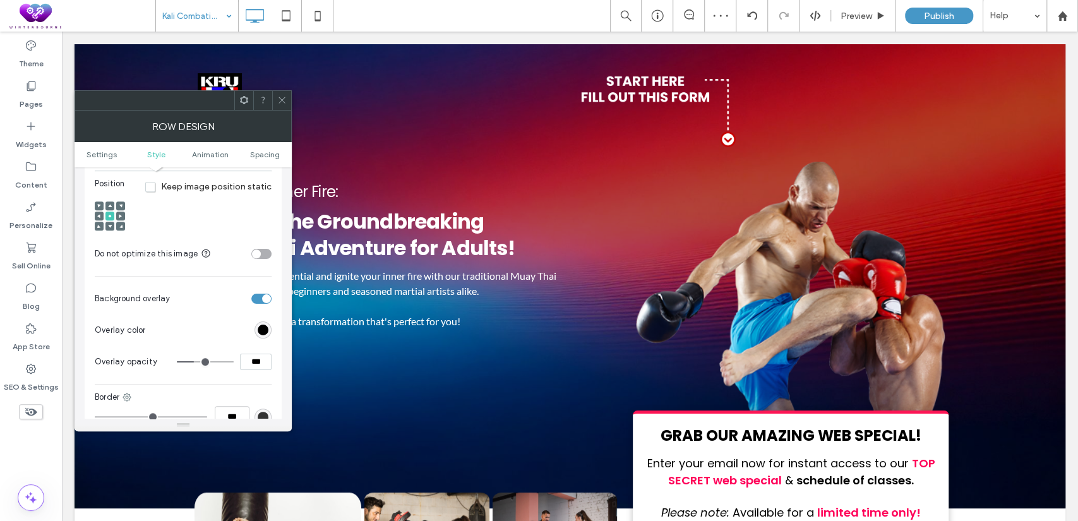
click at [282, 98] on icon at bounding box center [281, 99] width 9 height 9
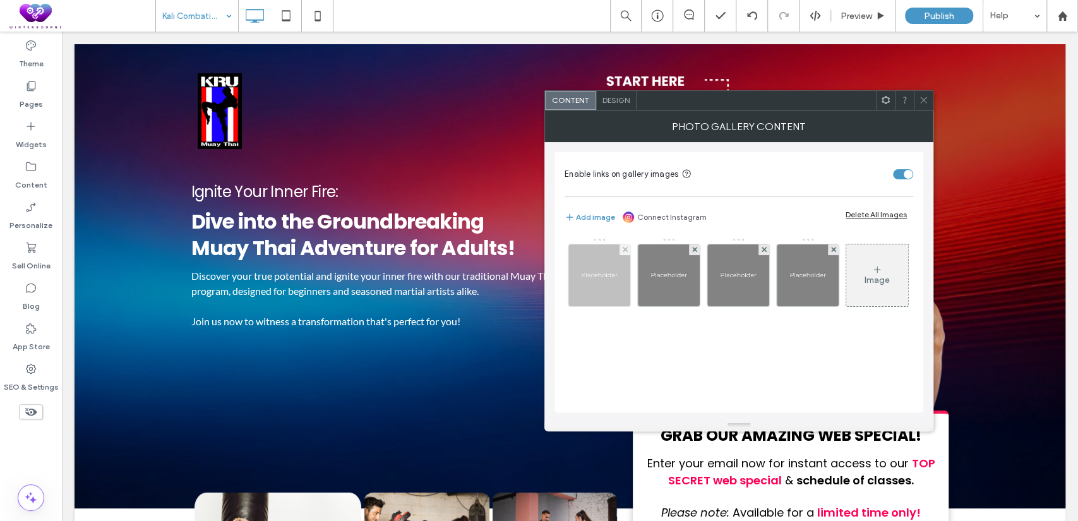
click at [611, 275] on img at bounding box center [600, 275] width 62 height 62
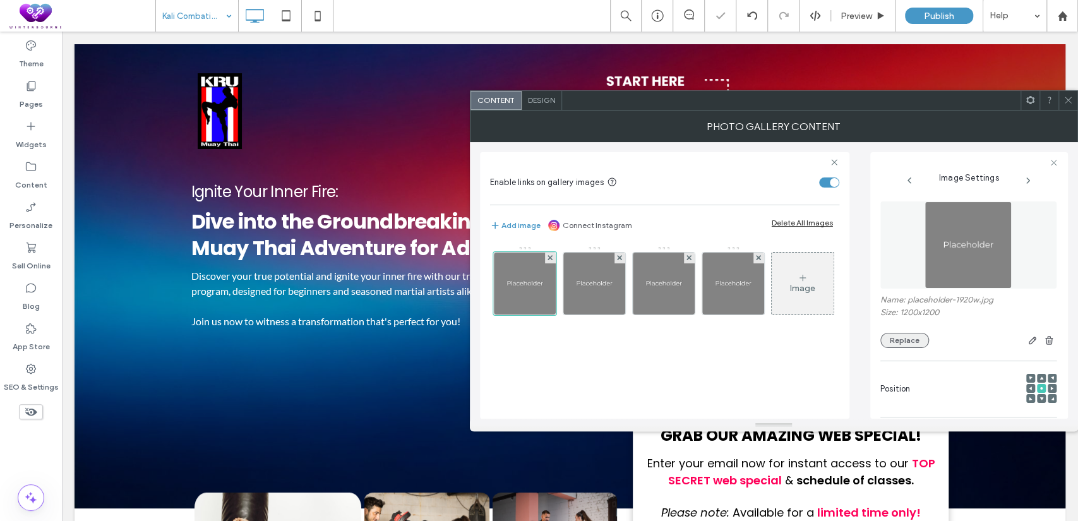
click at [913, 344] on button "Replace" at bounding box center [905, 340] width 49 height 15
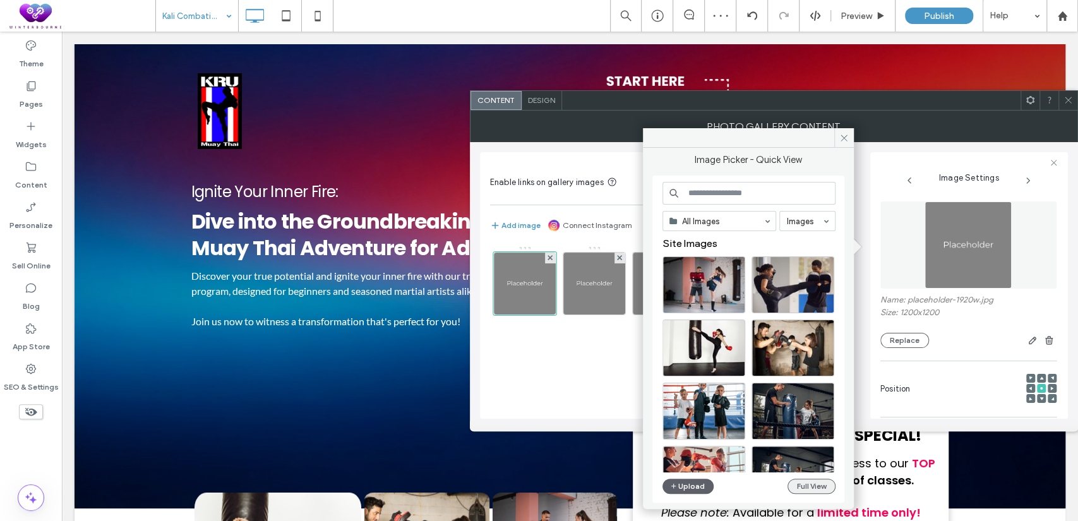
click at [803, 484] on button "Full View" at bounding box center [812, 486] width 48 height 15
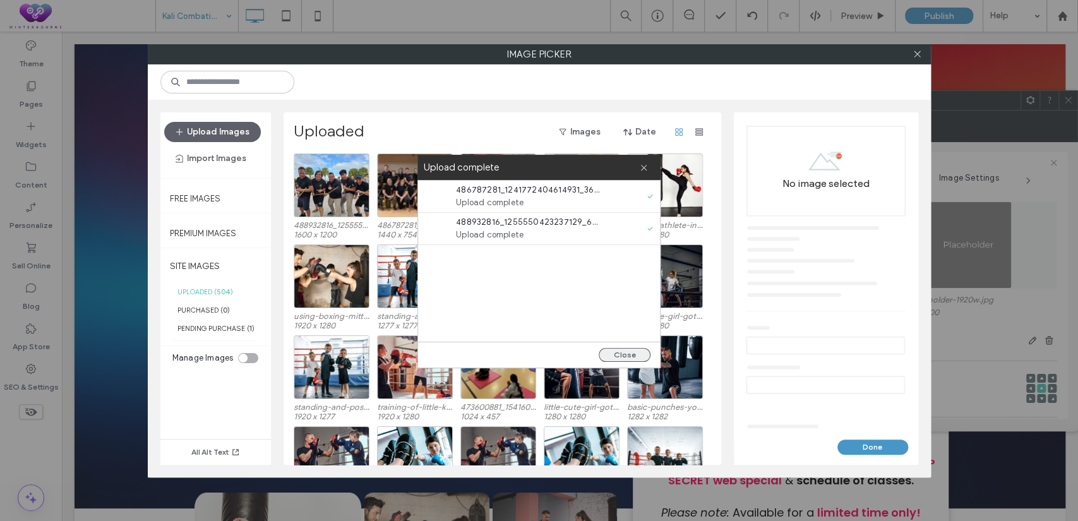
click at [617, 350] on button "Close" at bounding box center [625, 355] width 52 height 14
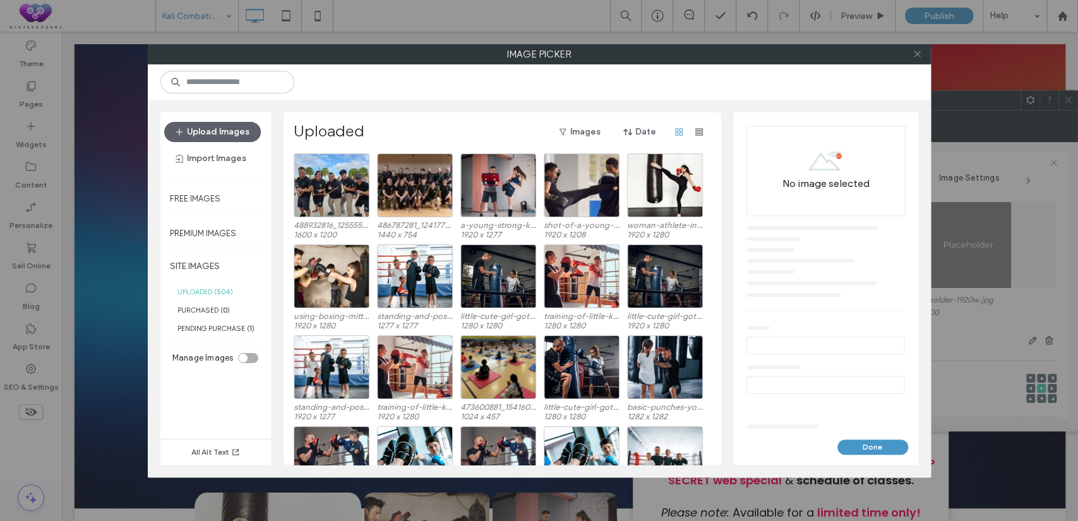
click at [915, 53] on icon at bounding box center [917, 53] width 9 height 9
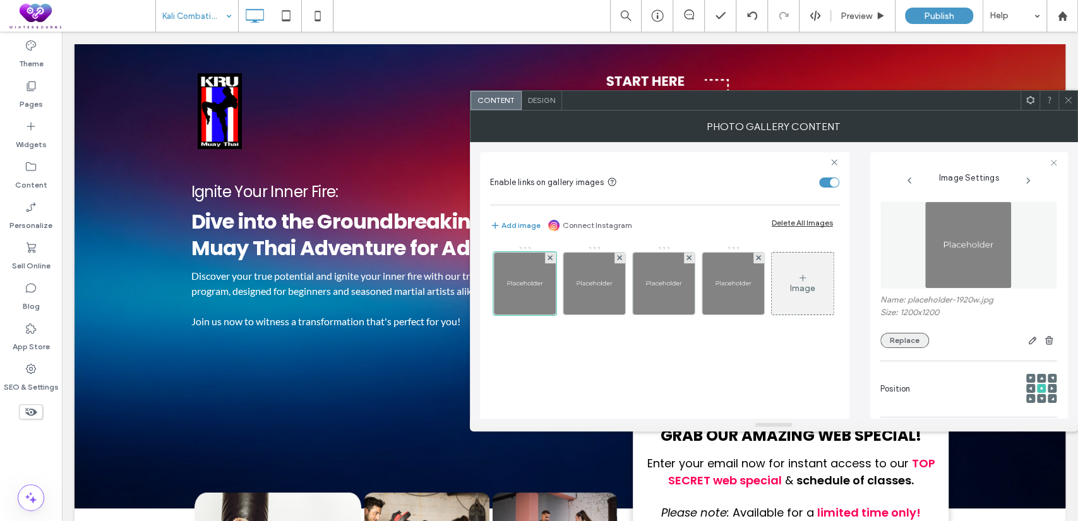
click at [896, 342] on button "Replace" at bounding box center [905, 340] width 49 height 15
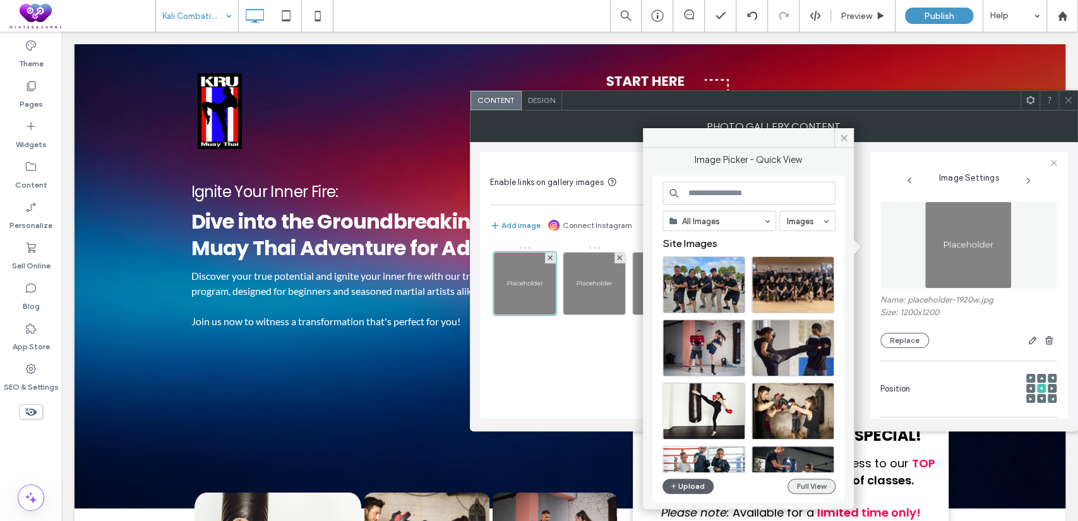
click at [806, 486] on button "Full View" at bounding box center [812, 486] width 48 height 15
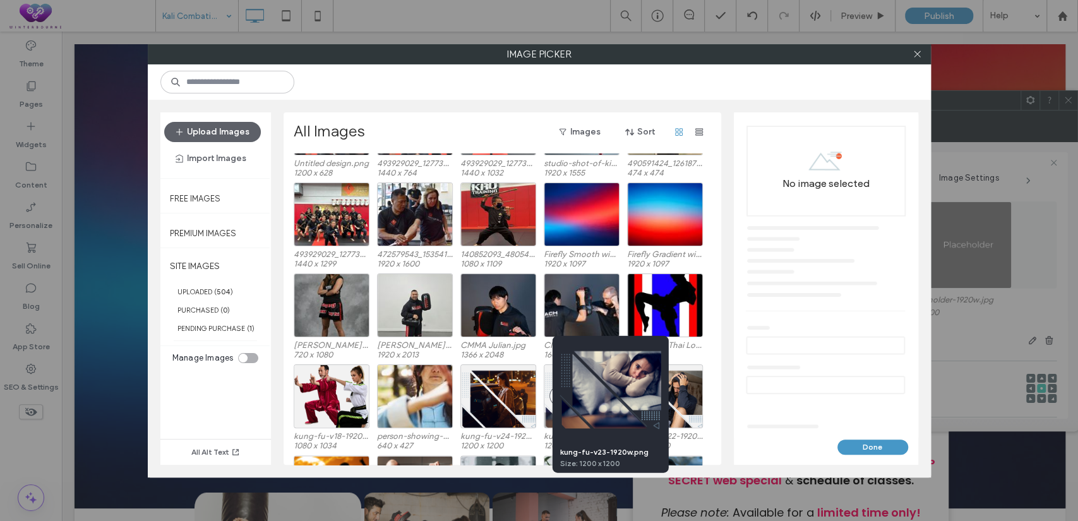
scroll to position [1454, 0]
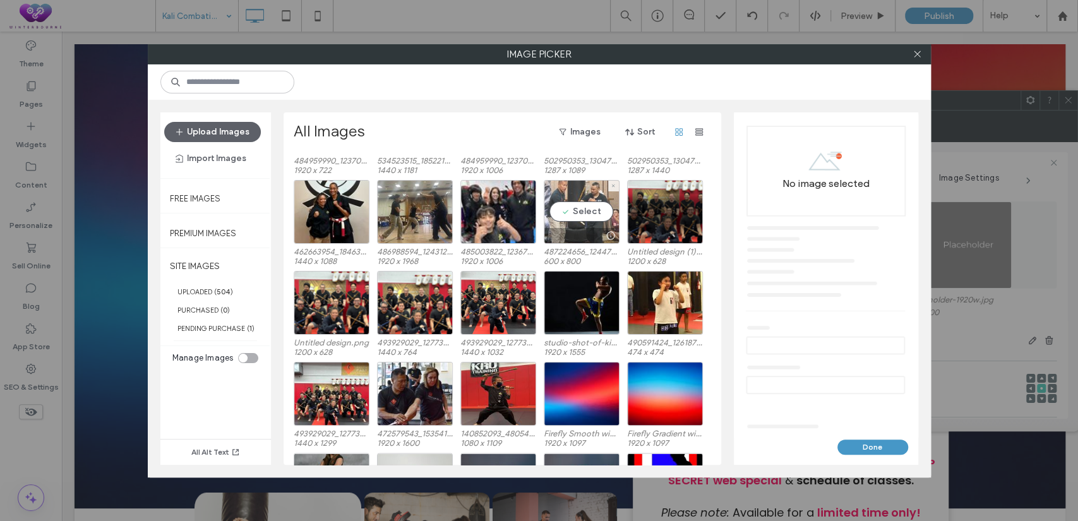
click at [576, 201] on div "Select" at bounding box center [582, 212] width 76 height 64
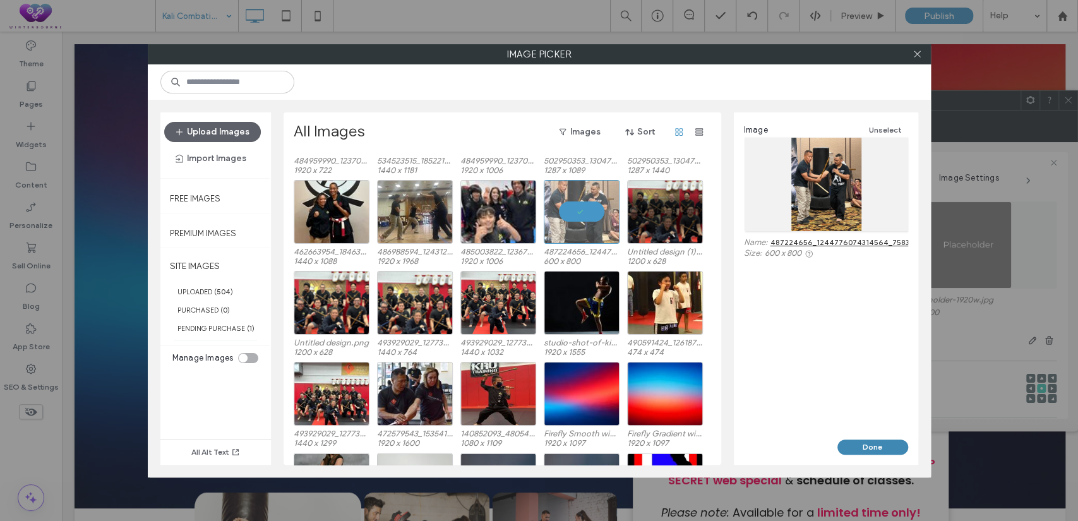
click at [880, 443] on button "Done" at bounding box center [873, 447] width 71 height 15
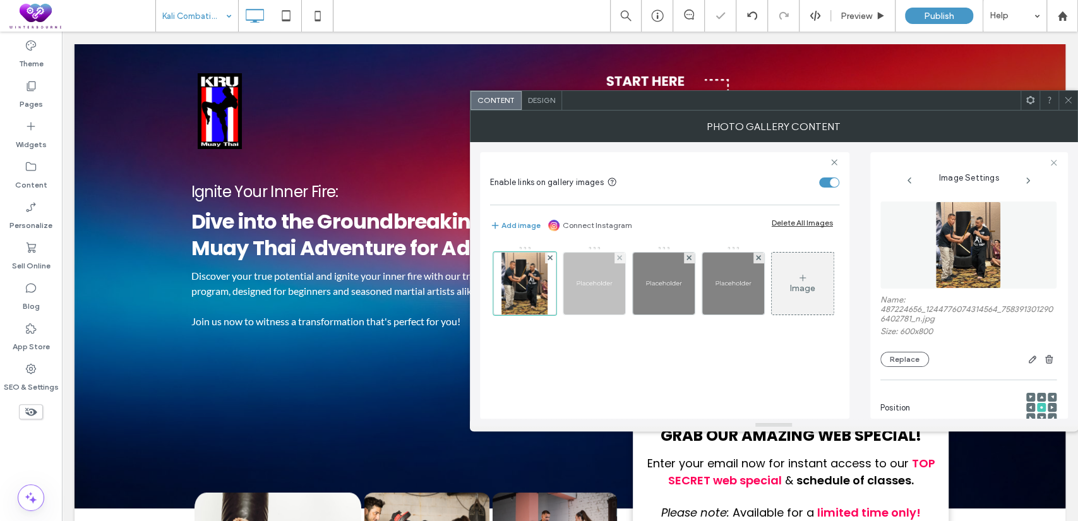
click at [591, 280] on img at bounding box center [594, 284] width 62 height 62
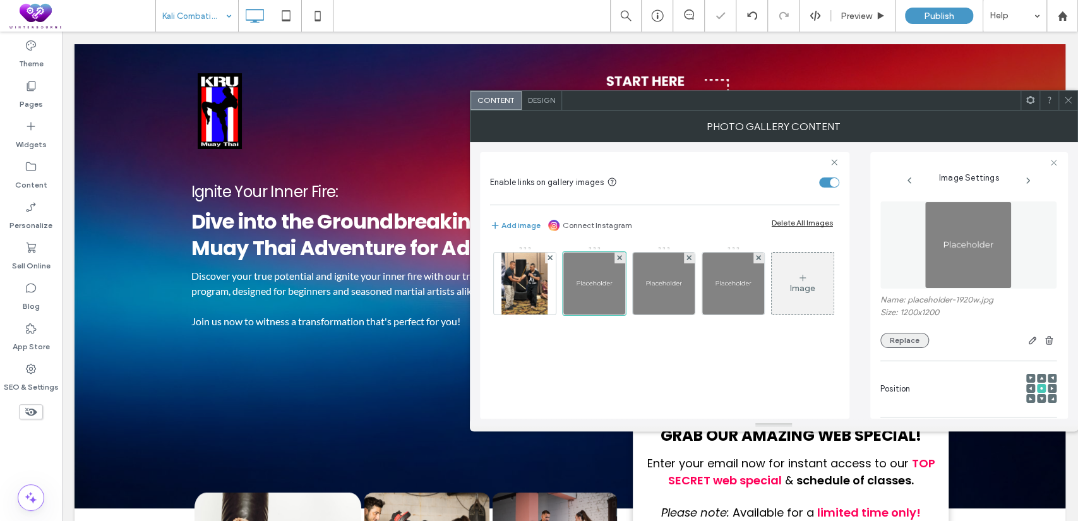
click at [894, 347] on button "Replace" at bounding box center [905, 340] width 49 height 15
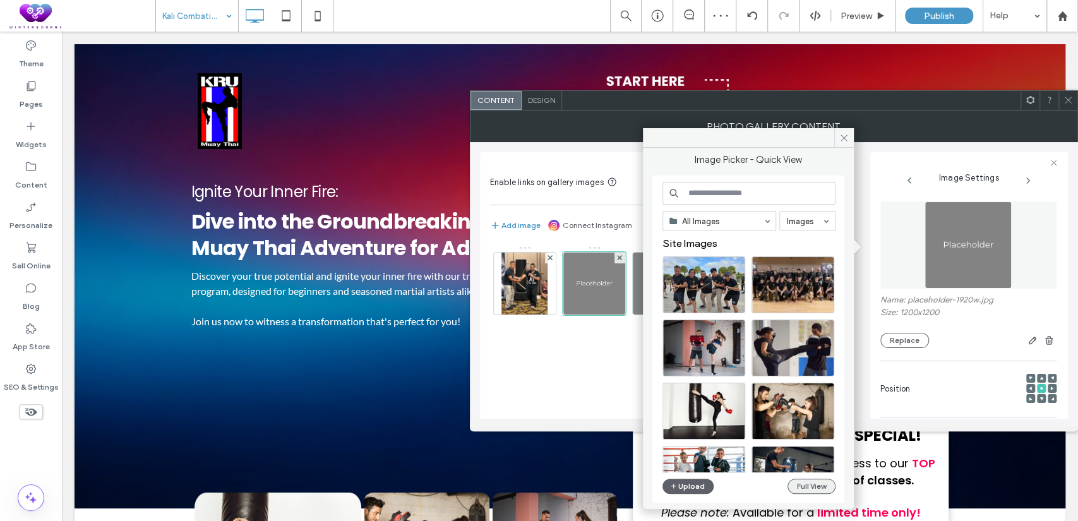
click at [811, 485] on button "Full View" at bounding box center [812, 486] width 48 height 15
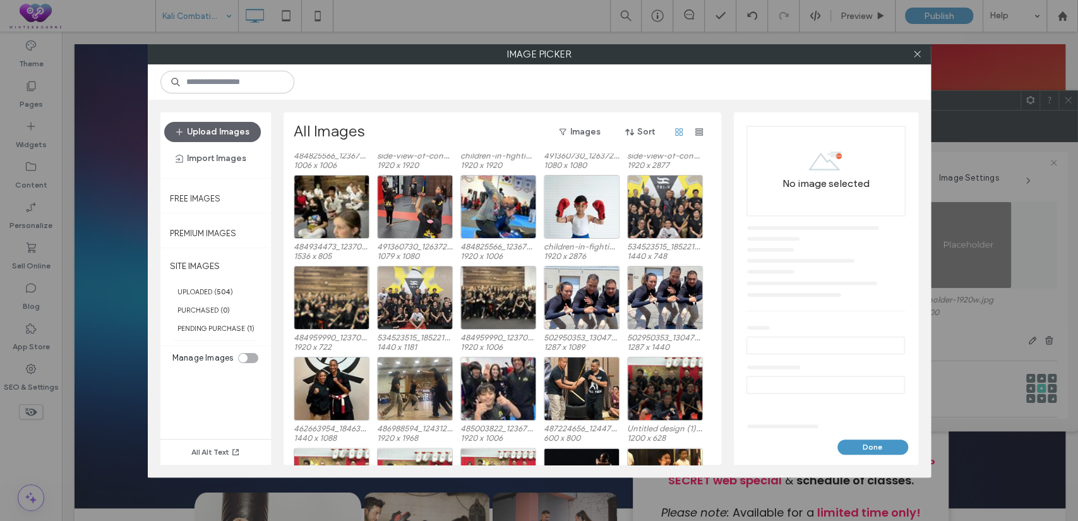
scroll to position [1339, 0]
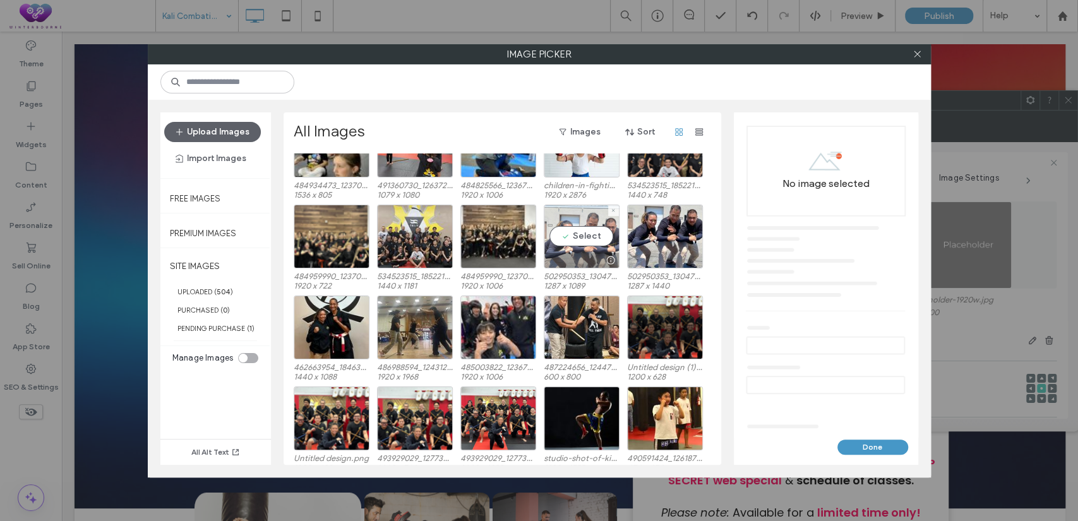
click at [575, 238] on div "Select" at bounding box center [582, 237] width 76 height 64
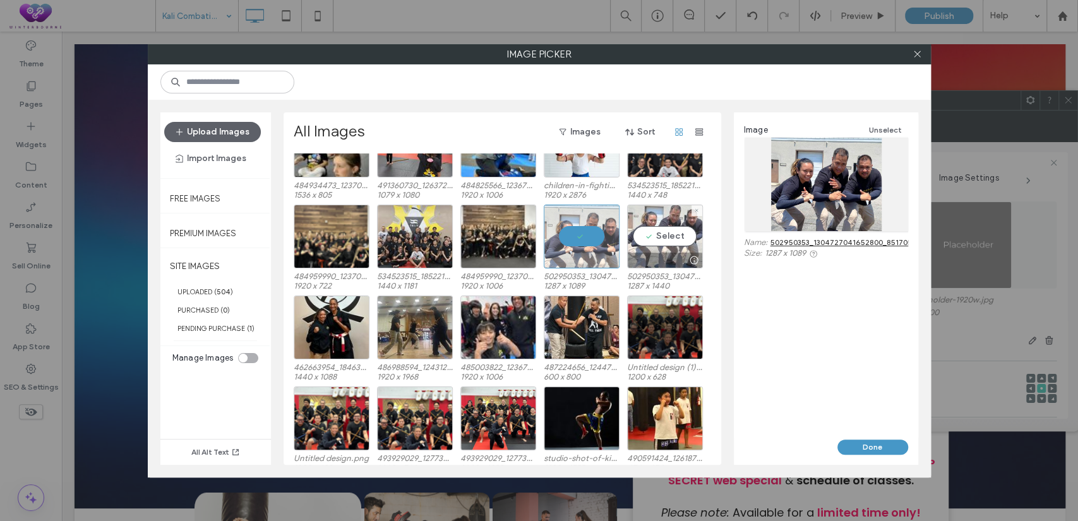
click at [647, 230] on div "Select" at bounding box center [665, 237] width 76 height 64
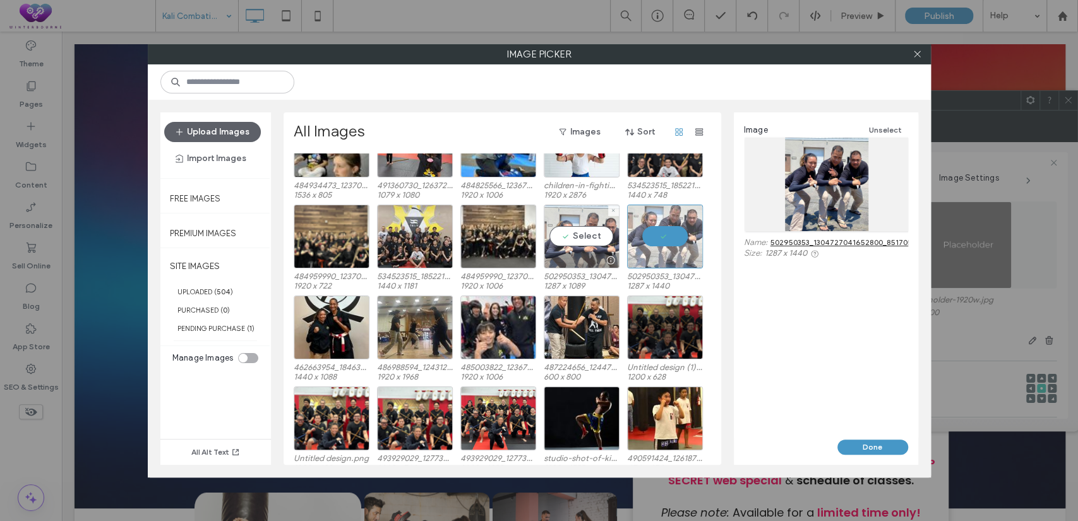
click at [572, 236] on div "Select" at bounding box center [582, 237] width 76 height 64
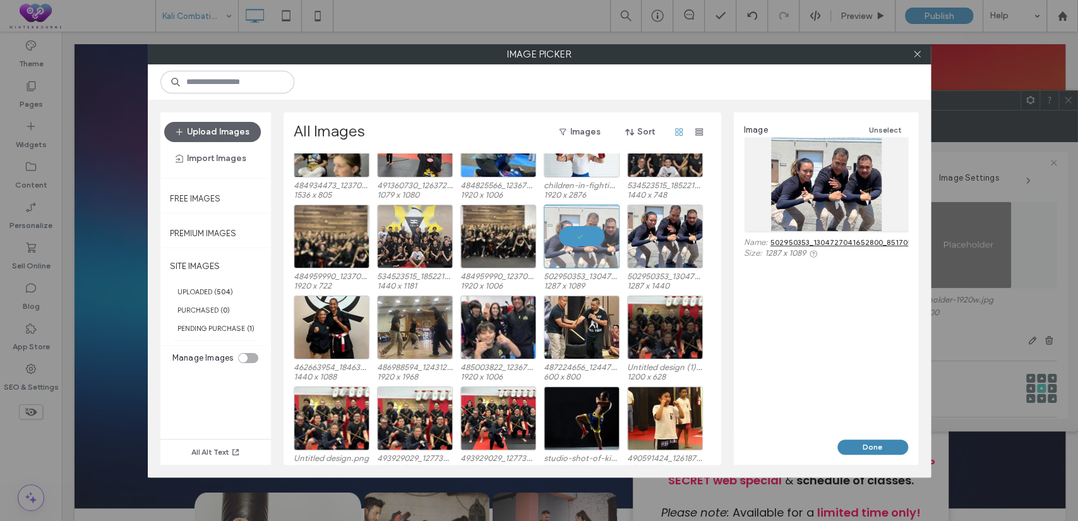
click at [874, 449] on button "Done" at bounding box center [873, 447] width 71 height 15
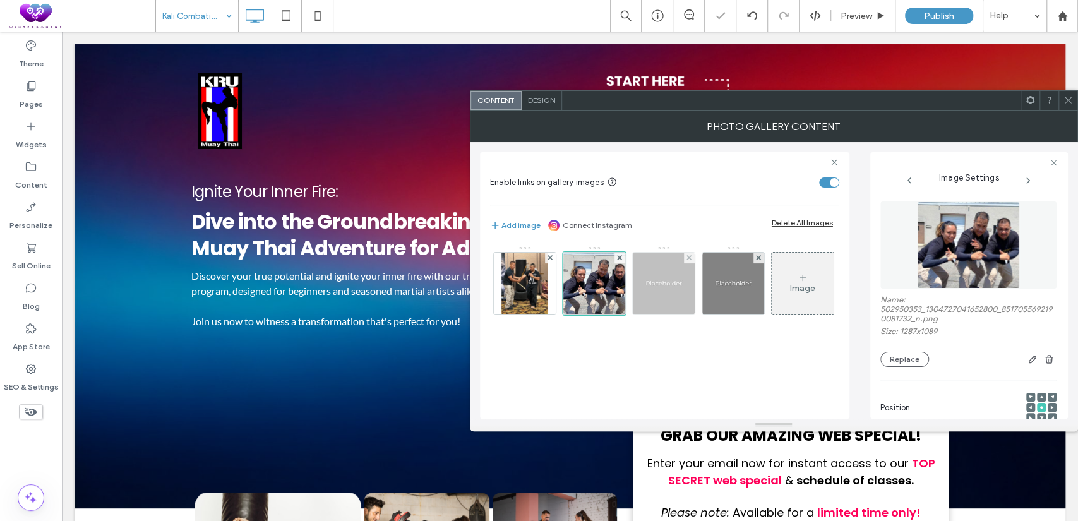
click at [660, 281] on img at bounding box center [664, 284] width 62 height 62
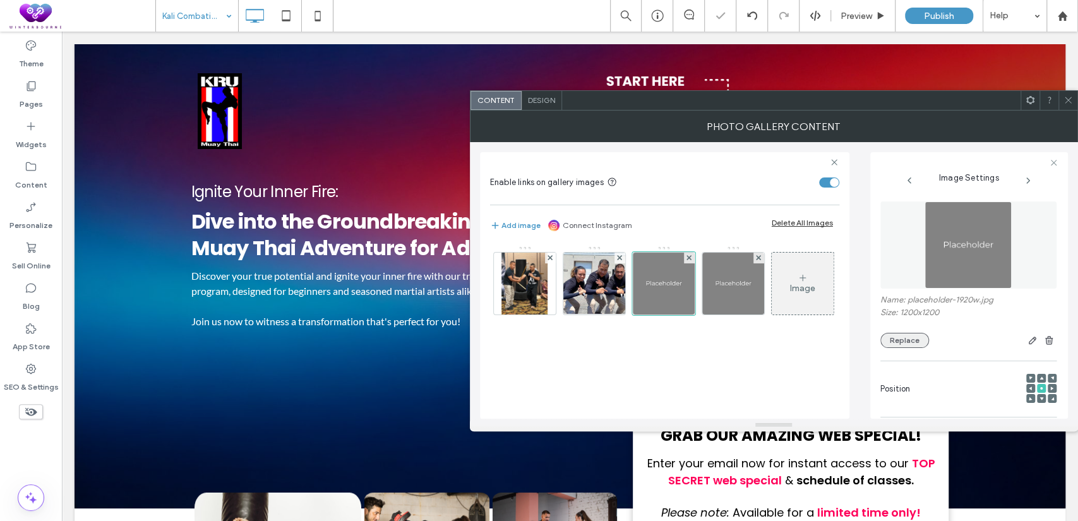
click at [901, 347] on button "Replace" at bounding box center [905, 340] width 49 height 15
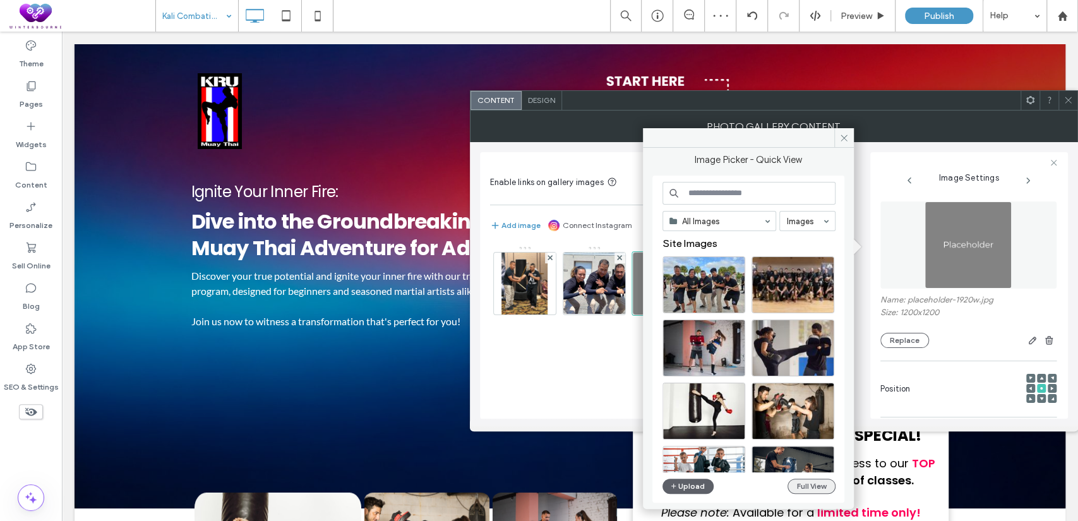
click at [800, 483] on button "Full View" at bounding box center [812, 486] width 48 height 15
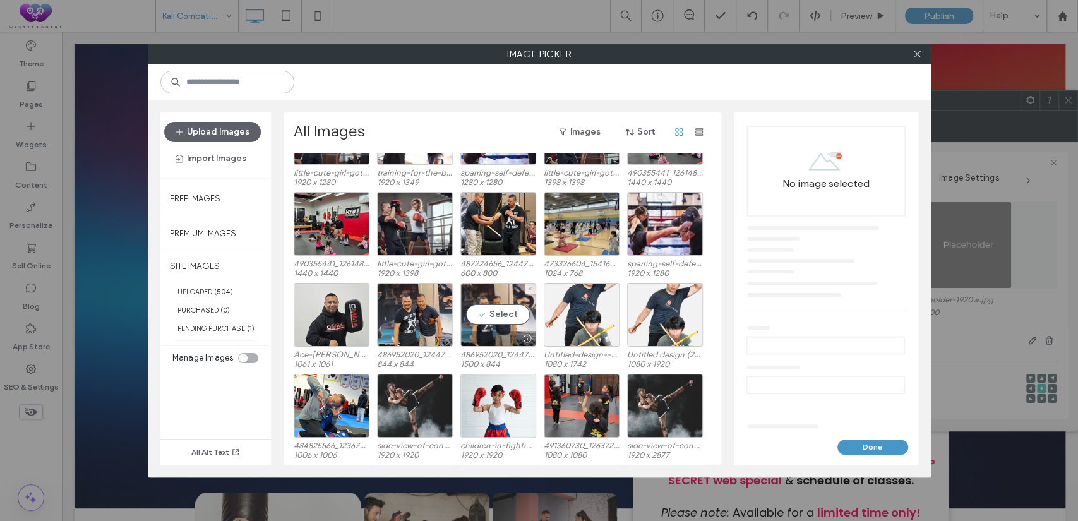
scroll to position [1222, 0]
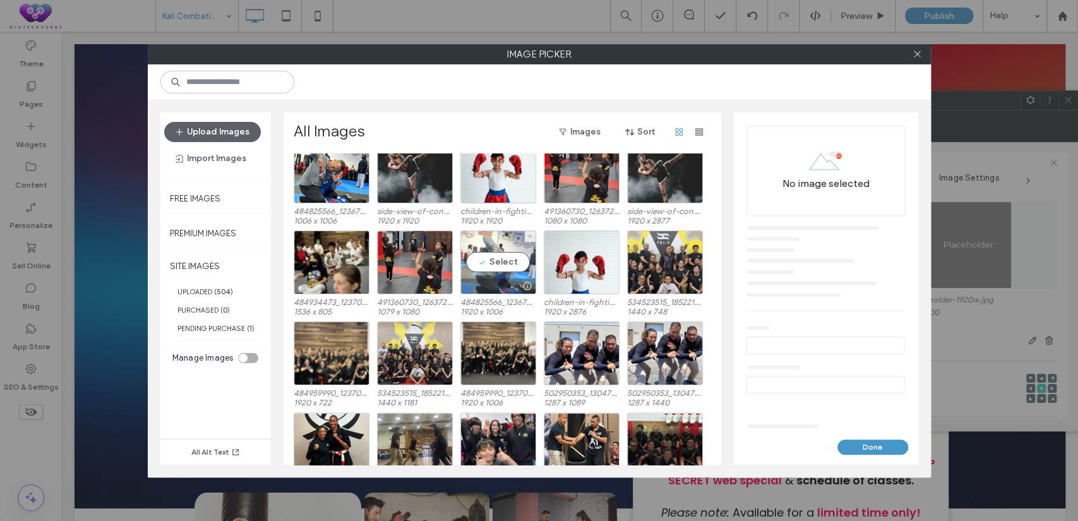
click at [495, 259] on div "Select" at bounding box center [499, 263] width 76 height 64
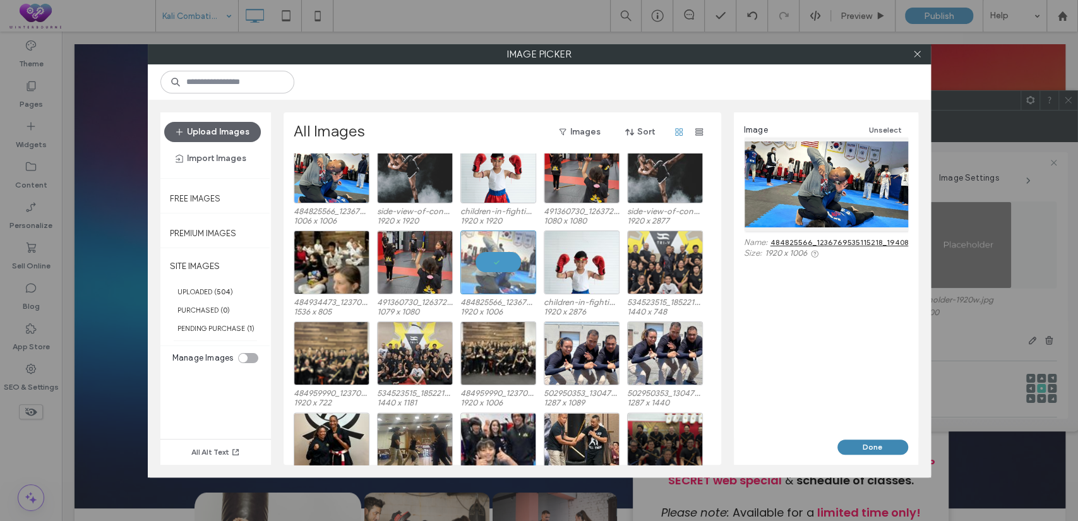
click at [853, 445] on button "Done" at bounding box center [873, 447] width 71 height 15
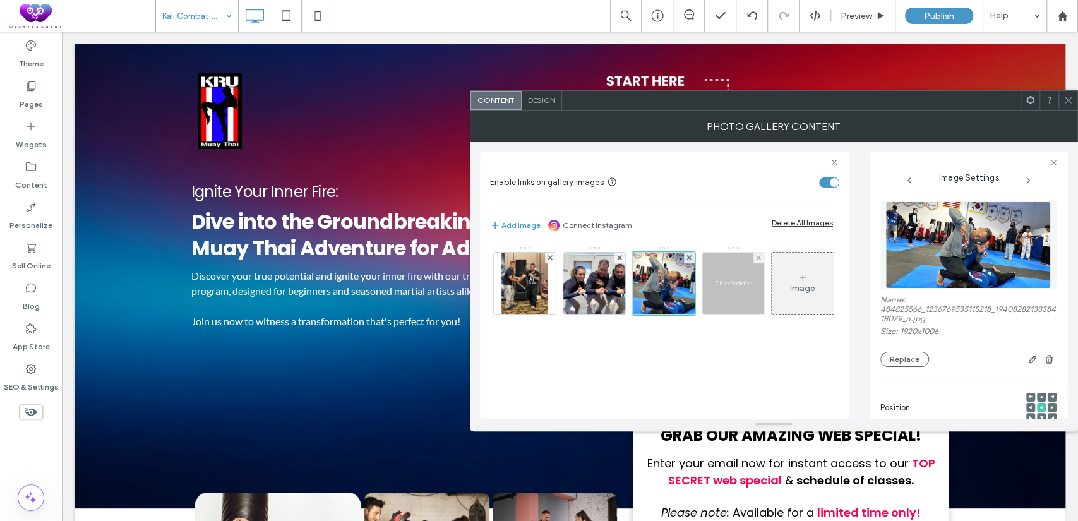
click at [733, 280] on img at bounding box center [733, 284] width 62 height 62
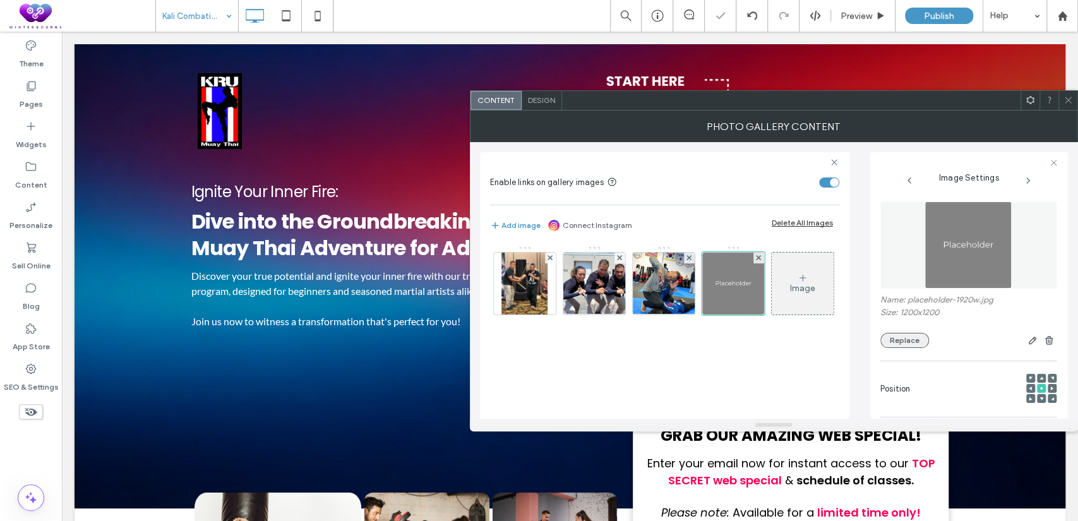
click at [902, 347] on button "Replace" at bounding box center [905, 340] width 49 height 15
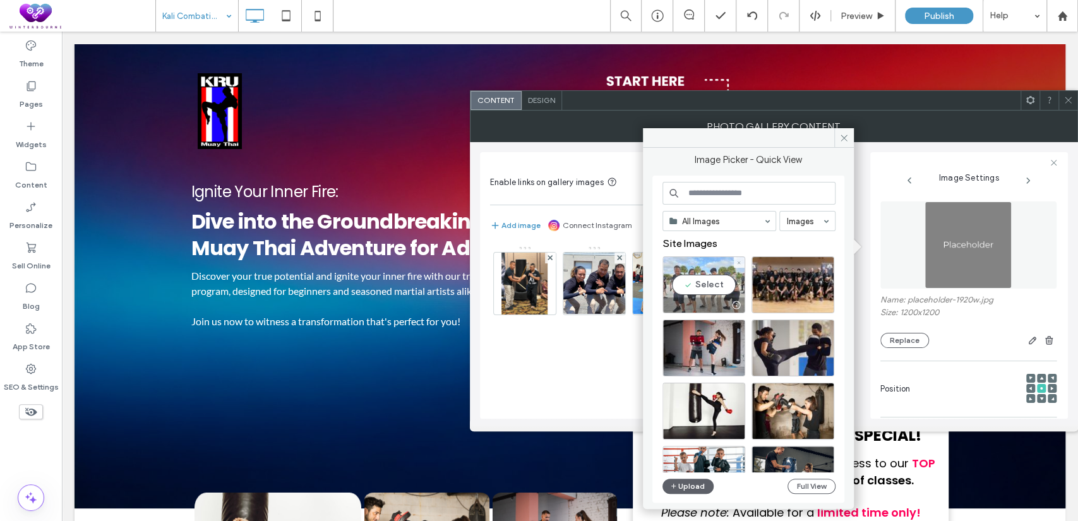
click at [702, 282] on div "Select" at bounding box center [704, 284] width 83 height 57
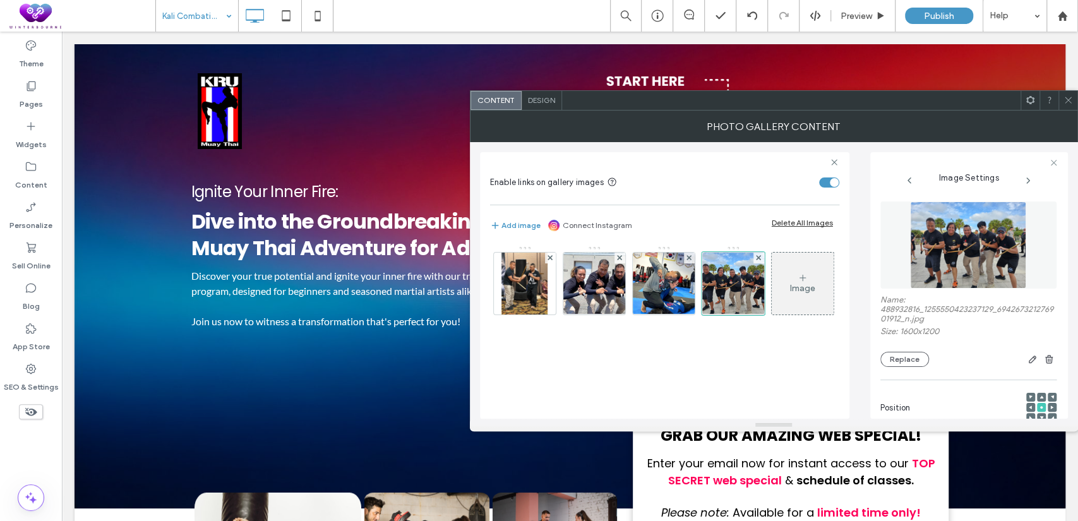
click at [1040, 399] on icon at bounding box center [1042, 397] width 4 height 4
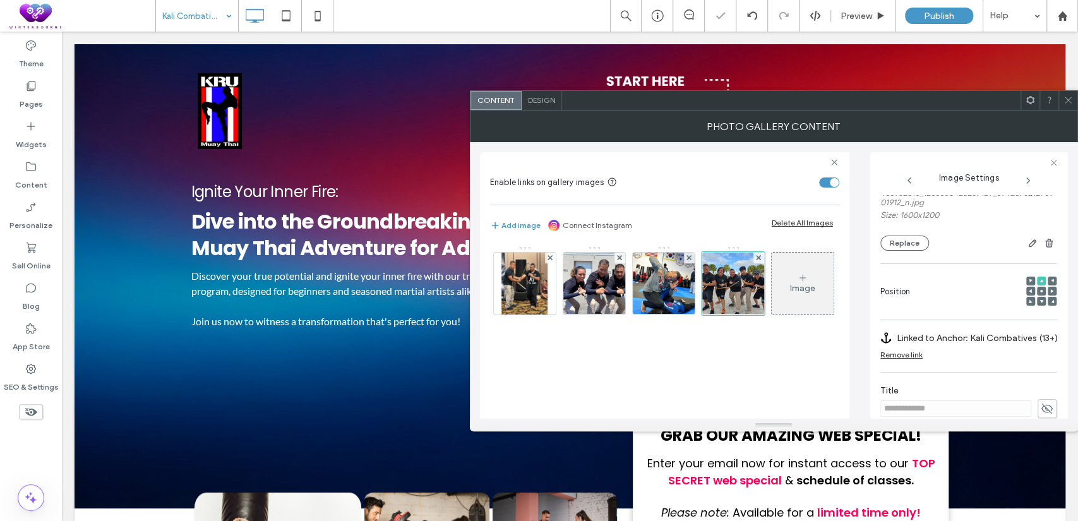
click at [1037, 290] on div at bounding box center [1041, 291] width 9 height 9
click at [1040, 293] on icon at bounding box center [1042, 291] width 4 height 4
click at [1027, 250] on span "button" at bounding box center [1032, 243] width 15 height 15
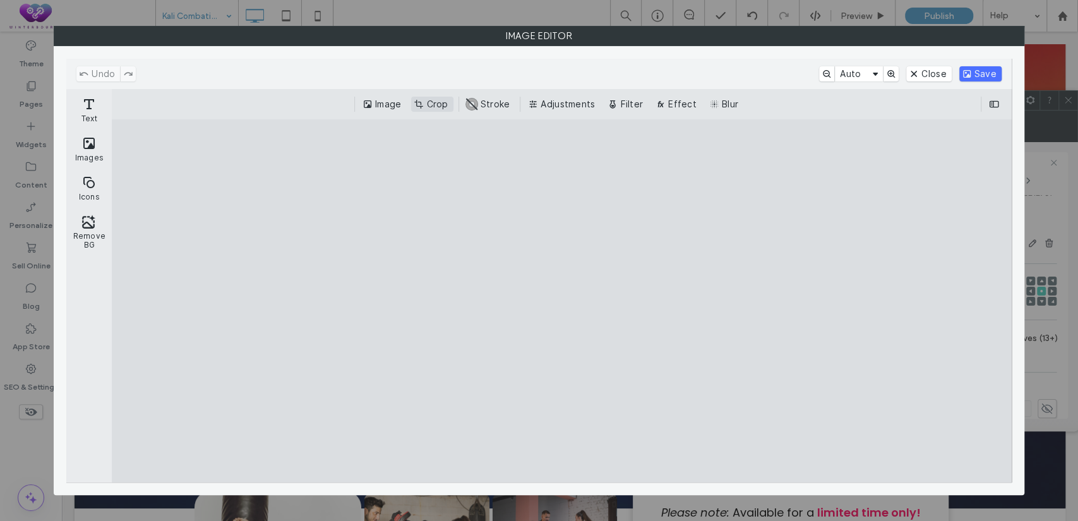
click at [438, 105] on button "Crop" at bounding box center [432, 104] width 42 height 15
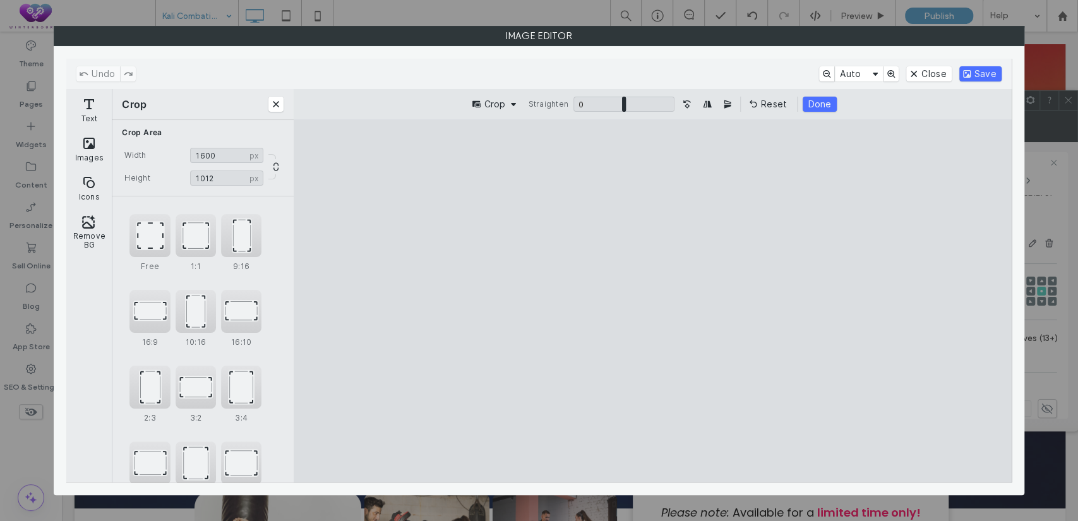
drag, startPoint x: 461, startPoint y: 154, endPoint x: 449, endPoint y: 199, distance: 46.9
click at [653, 301] on cesdk-canvas "Editor canvas" at bounding box center [653, 301] width 0 height 0
type input "***"
drag, startPoint x: 426, startPoint y: 465, endPoint x: 402, endPoint y: 359, distance: 108.7
click at [653, 301] on cesdk-canvas "Editor canvas" at bounding box center [653, 301] width 0 height 0
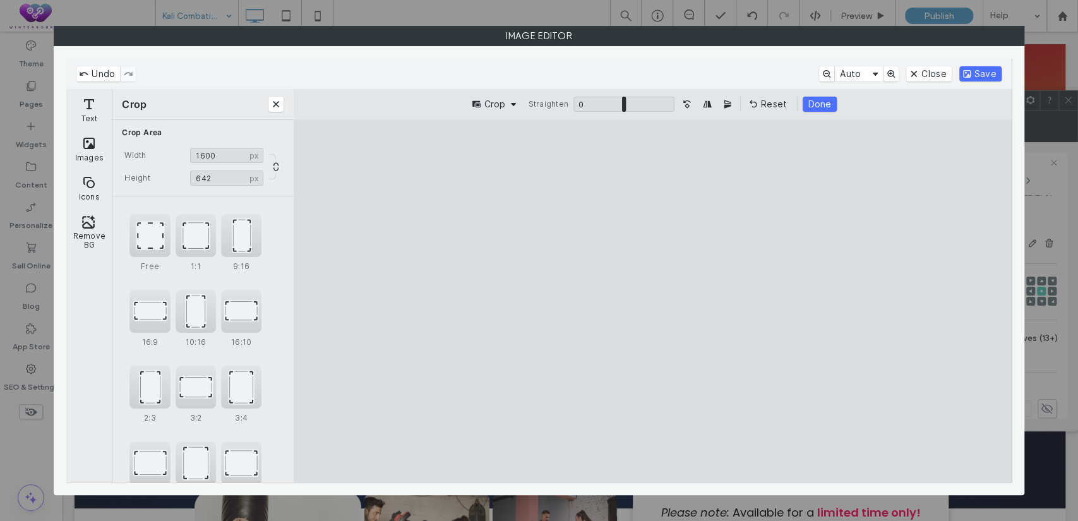
drag, startPoint x: 570, startPoint y: 330, endPoint x: 566, endPoint y: 368, distance: 37.5
click at [653, 301] on cesdk-canvas "Editor canvas" at bounding box center [653, 301] width 0 height 0
click at [981, 69] on button "Save" at bounding box center [981, 73] width 42 height 15
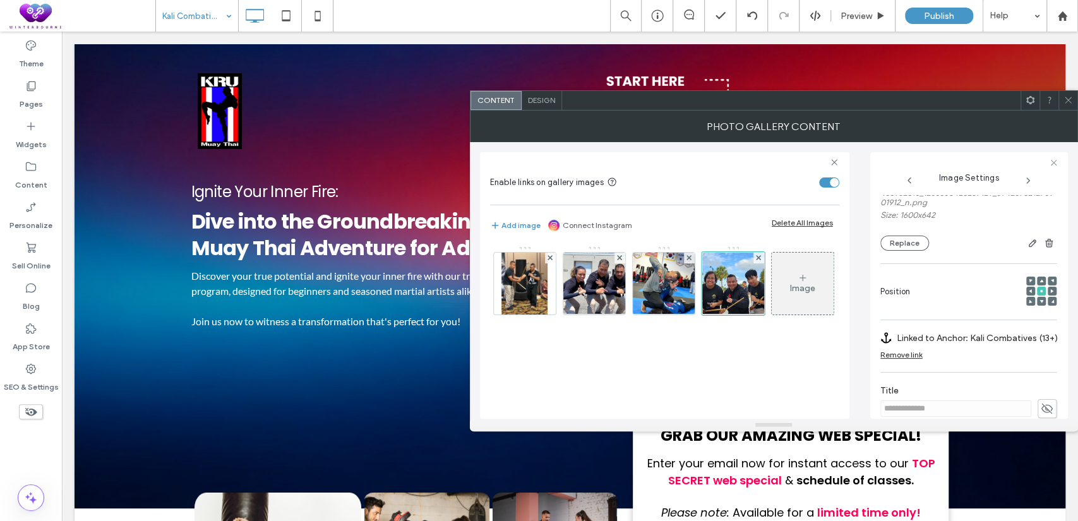
click at [1037, 301] on div at bounding box center [1041, 301] width 9 height 9
click at [1040, 302] on use at bounding box center [1042, 301] width 4 height 3
click at [1040, 279] on span at bounding box center [1042, 281] width 4 height 9
click at [1040, 292] on use at bounding box center [1041, 291] width 3 height 3
click at [908, 241] on button "Replace" at bounding box center [905, 243] width 49 height 15
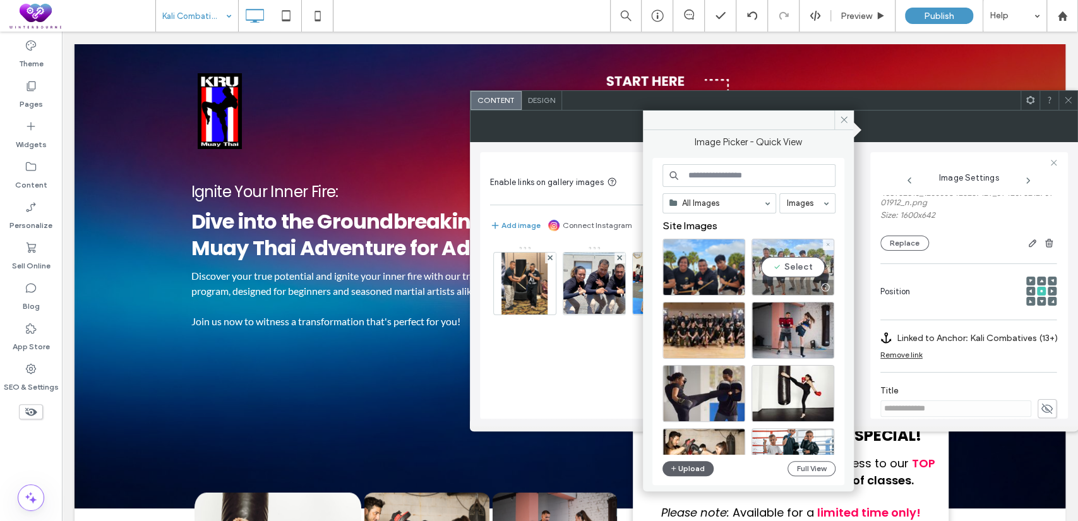
click at [792, 265] on div "Select" at bounding box center [793, 267] width 83 height 57
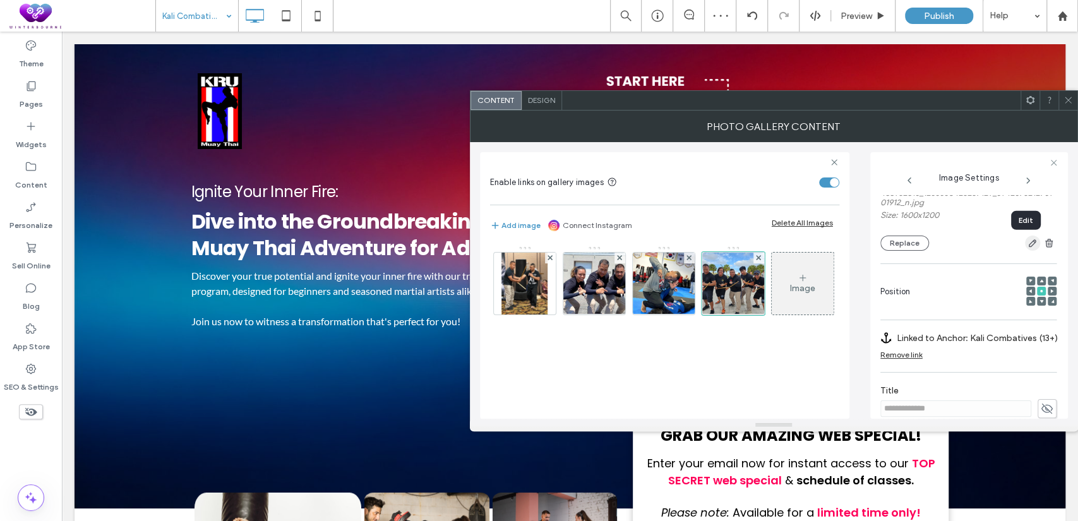
click at [1029, 244] on use "button" at bounding box center [1033, 243] width 8 height 8
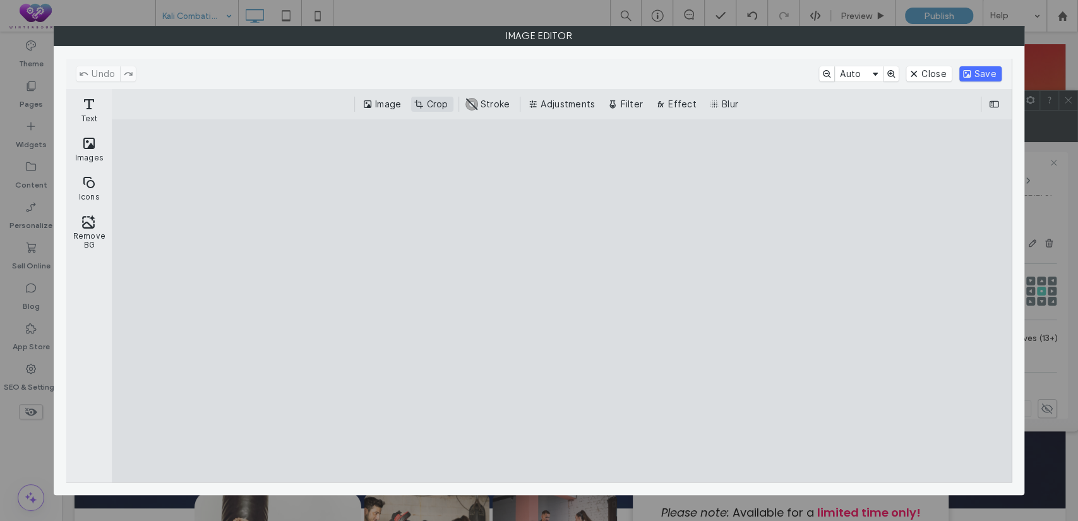
click at [442, 99] on button "Crop" at bounding box center [432, 104] width 42 height 15
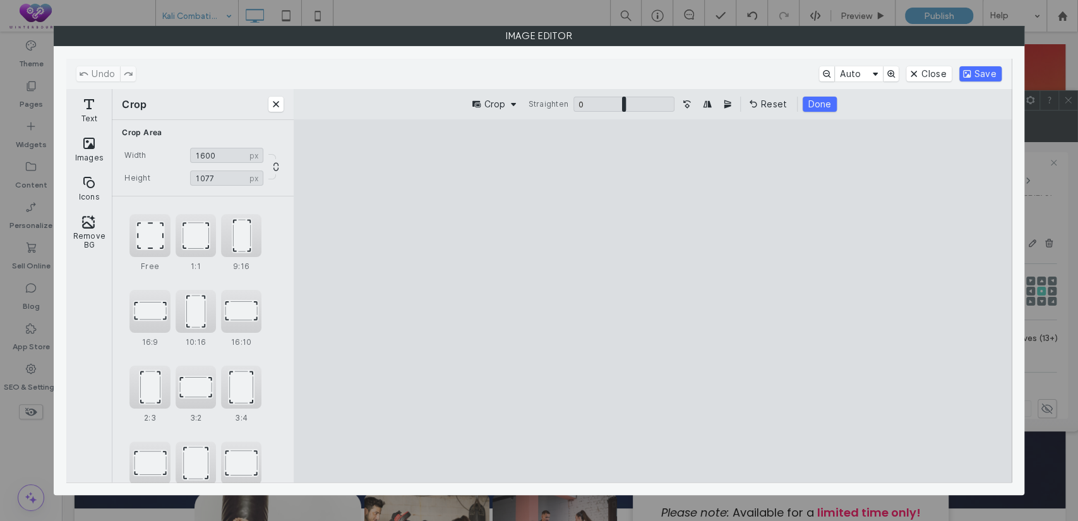
drag, startPoint x: 457, startPoint y: 160, endPoint x: 442, endPoint y: 190, distance: 33.6
click at [653, 301] on cesdk-canvas "Editor canvas" at bounding box center [653, 301] width 0 height 0
drag, startPoint x: 550, startPoint y: 401, endPoint x: 551, endPoint y: 440, distance: 39.8
click at [653, 301] on cesdk-canvas "Editor canvas" at bounding box center [653, 301] width 0 height 0
type input "****"
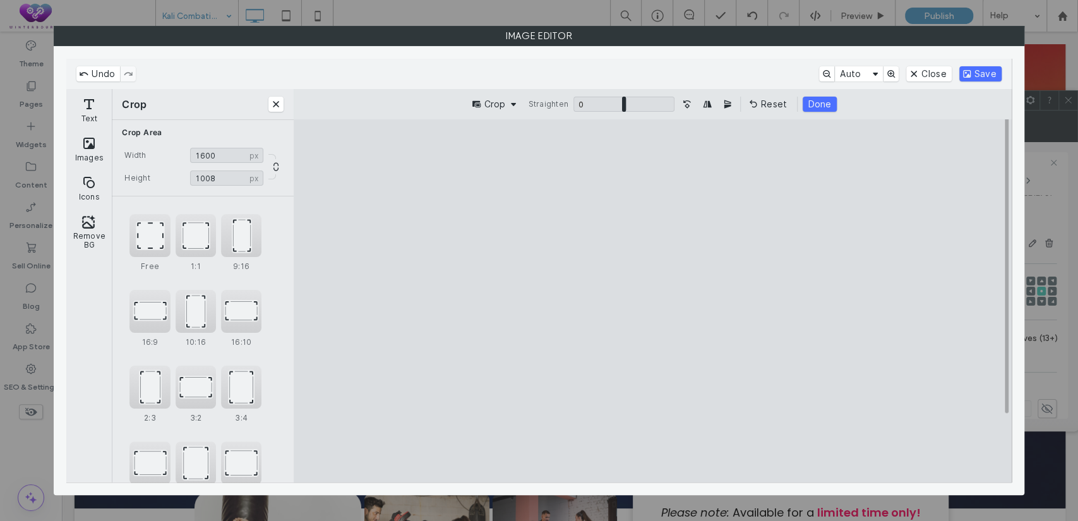
drag, startPoint x: 441, startPoint y: 176, endPoint x: 435, endPoint y: 195, distance: 19.2
click at [653, 301] on cesdk-canvas "Editor canvas" at bounding box center [653, 301] width 0 height 0
drag, startPoint x: 547, startPoint y: 310, endPoint x: 539, endPoint y: 351, distance: 41.9
click at [653, 301] on cesdk-canvas "Editor canvas" at bounding box center [653, 301] width 0 height 0
click at [977, 75] on button "Save" at bounding box center [981, 73] width 42 height 15
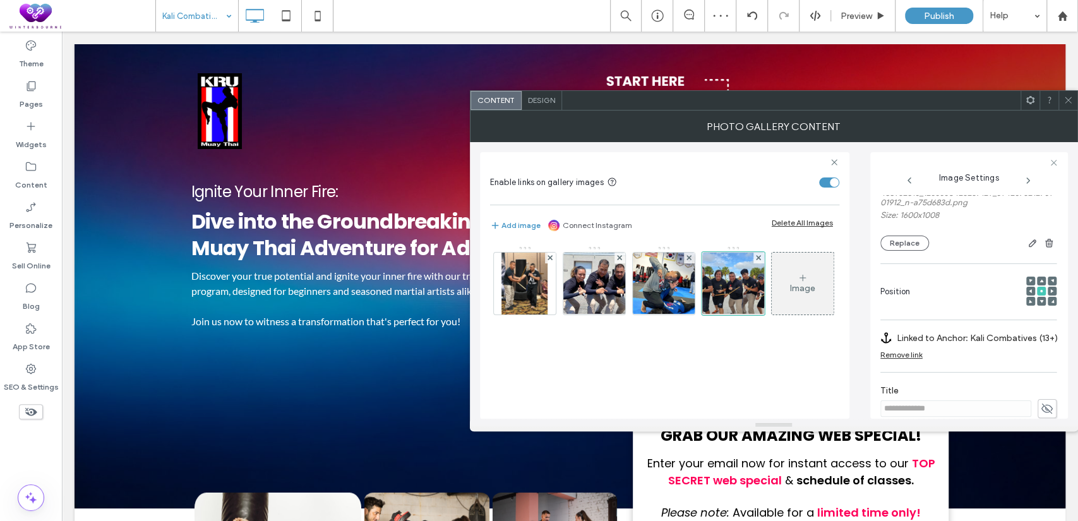
click at [1066, 100] on icon at bounding box center [1068, 99] width 9 height 9
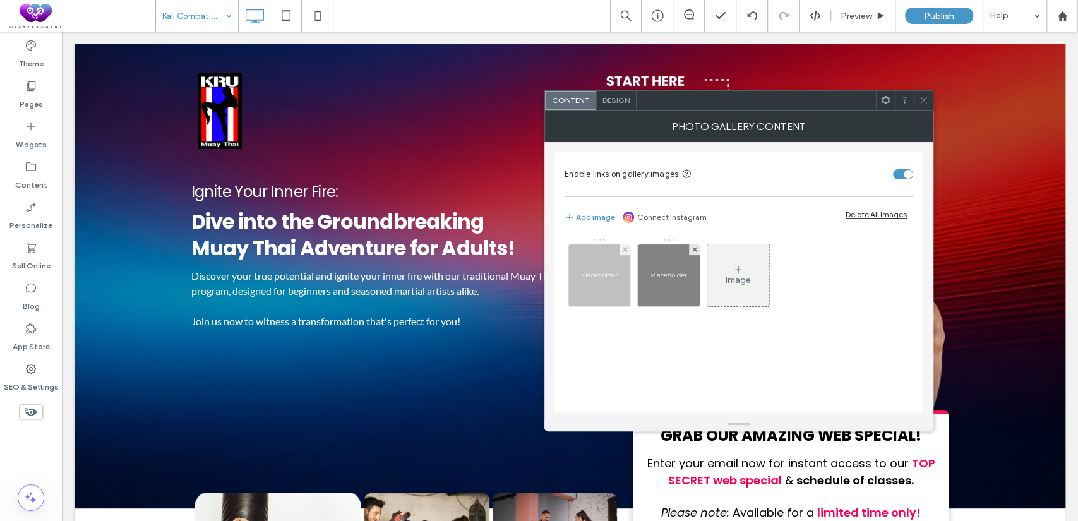
click at [619, 283] on img at bounding box center [600, 275] width 62 height 62
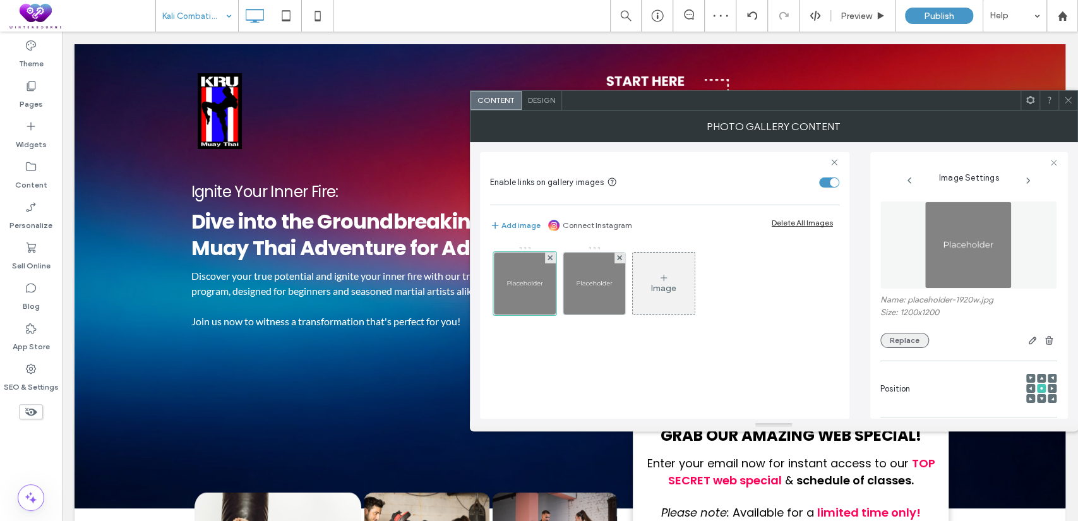
click at [919, 344] on button "Replace" at bounding box center [905, 340] width 49 height 15
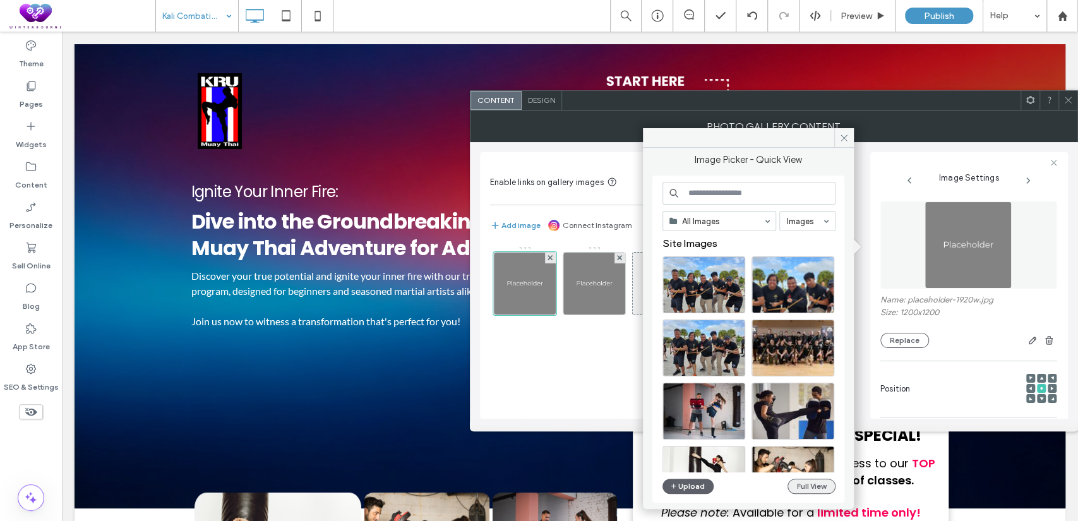
click at [809, 485] on button "Full View" at bounding box center [812, 486] width 48 height 15
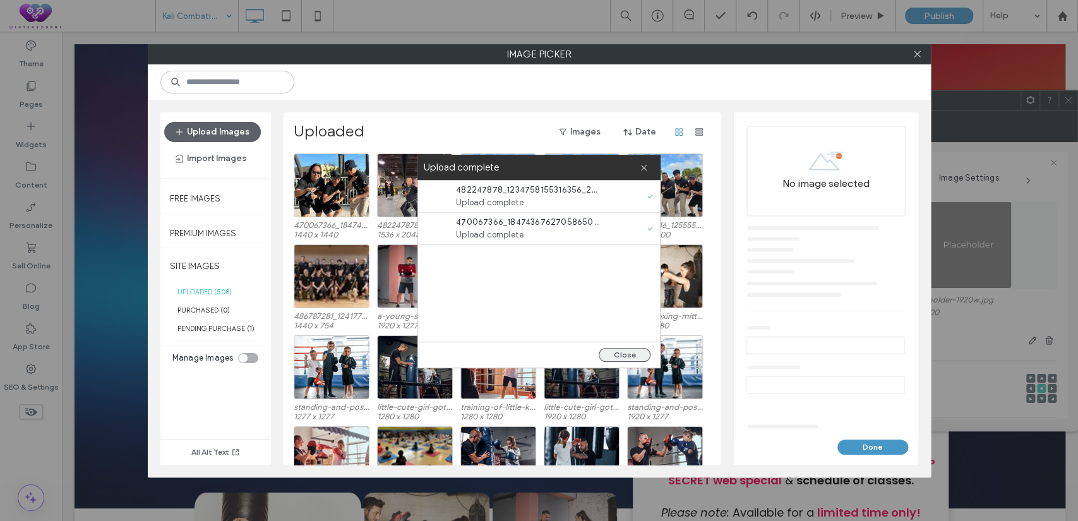
click at [621, 356] on button "Close" at bounding box center [625, 355] width 52 height 14
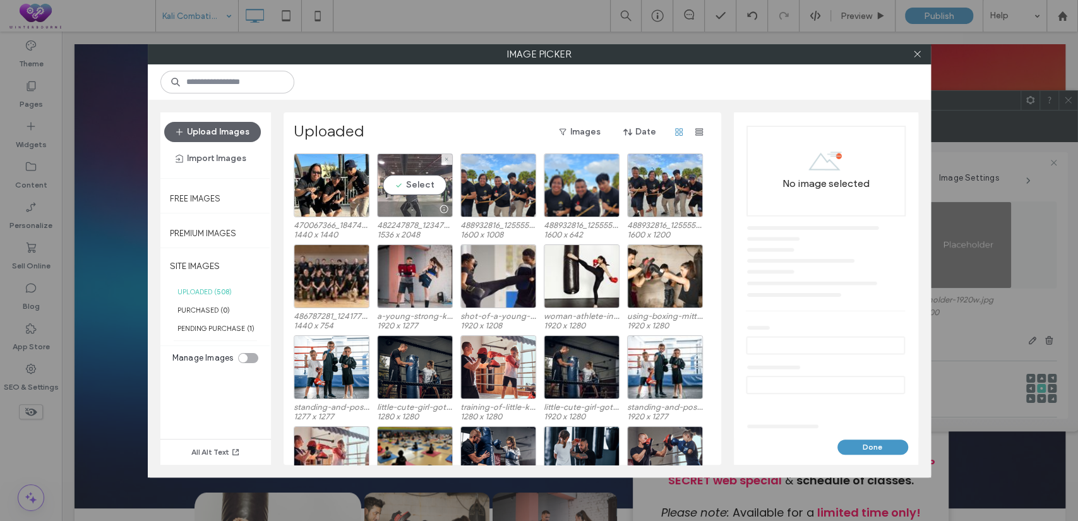
click at [435, 181] on div "Select" at bounding box center [415, 186] width 76 height 64
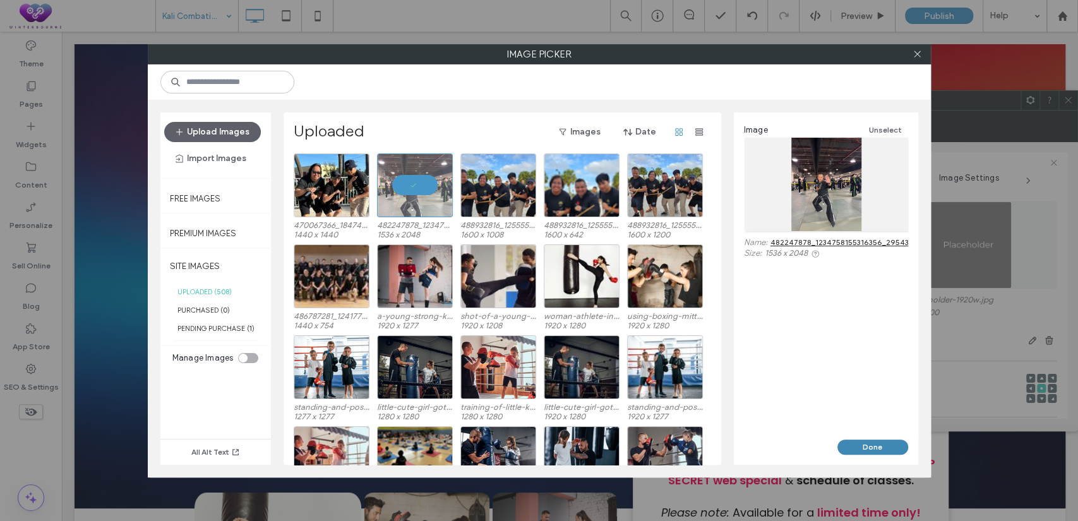
click at [867, 440] on button "Done" at bounding box center [873, 447] width 71 height 15
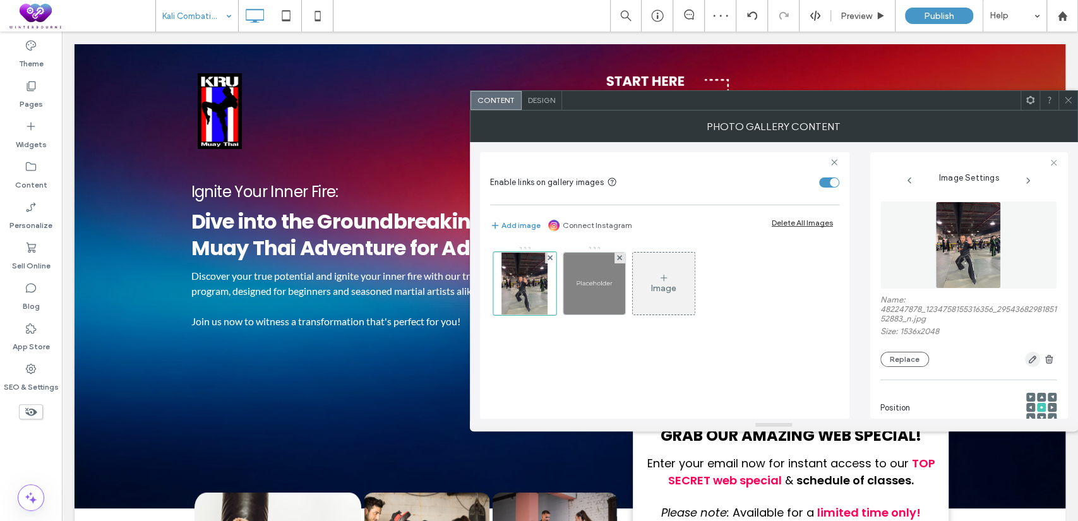
click at [1028, 362] on icon "button" at bounding box center [1033, 359] width 10 height 10
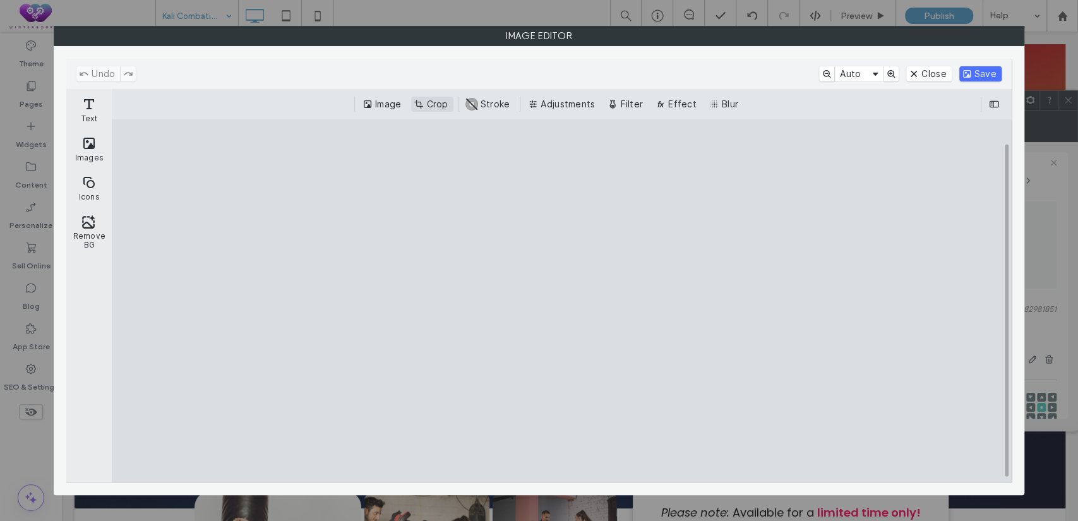
click at [426, 104] on button "Crop" at bounding box center [432, 104] width 42 height 15
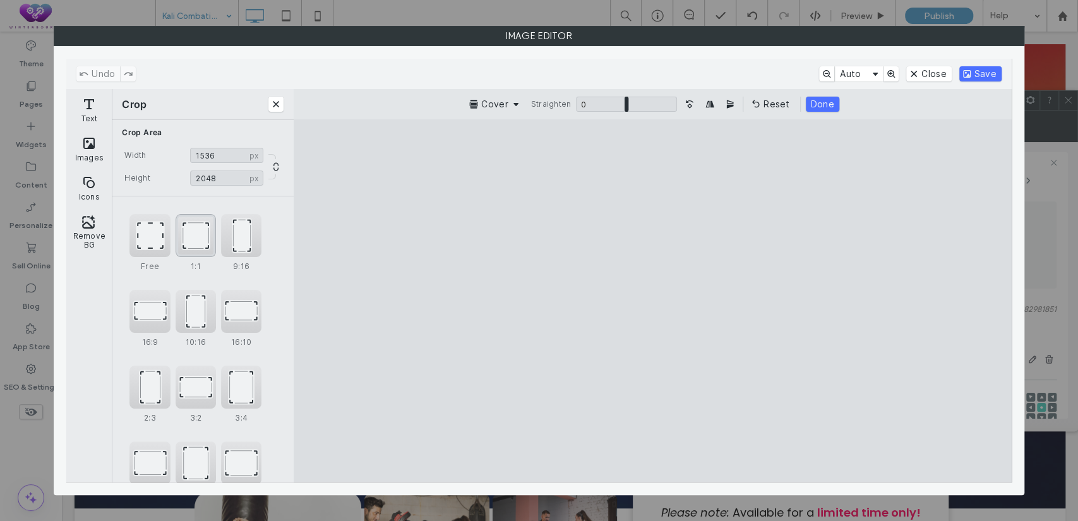
click at [204, 241] on div "1:1" at bounding box center [196, 235] width 40 height 43
type input "****"
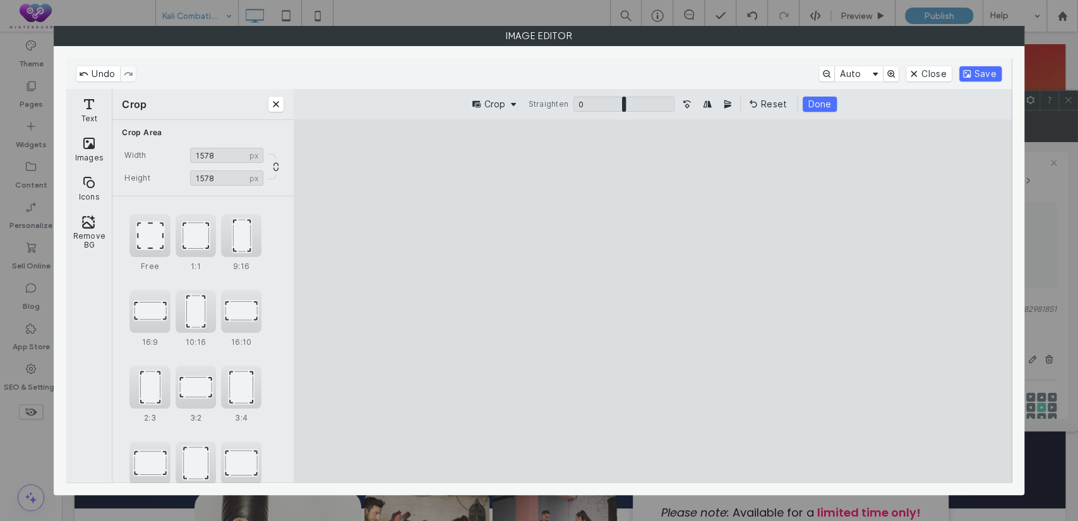
type input "****"
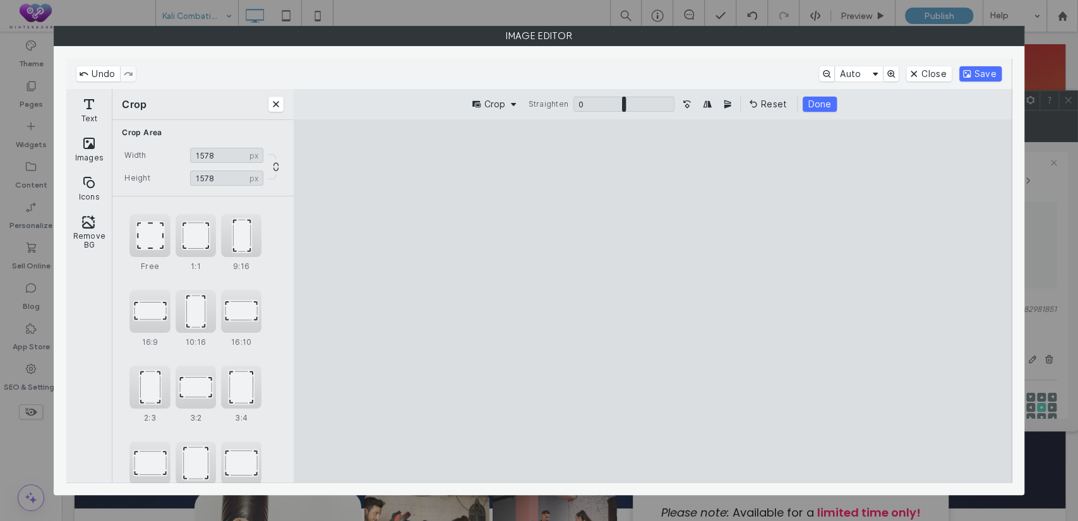
type input "****"
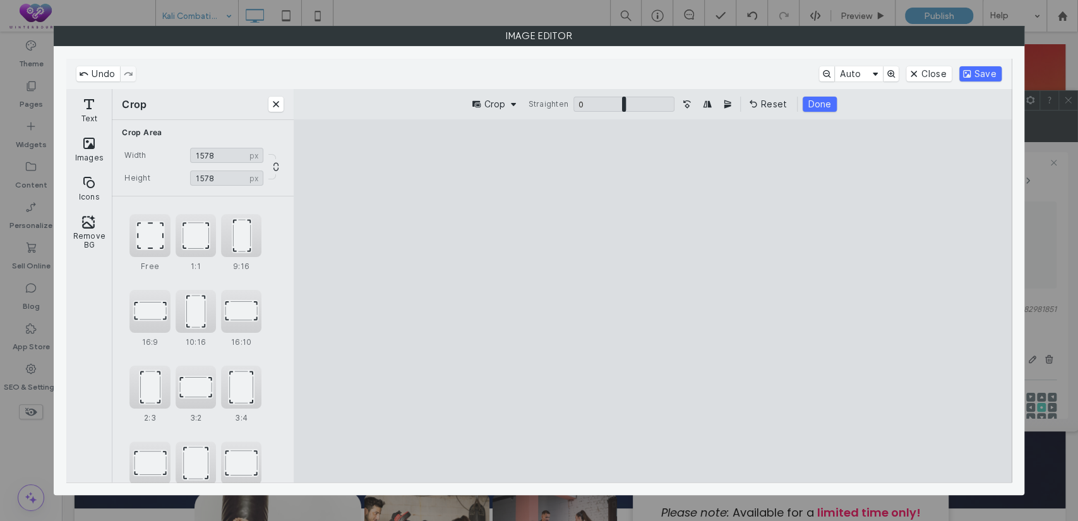
type input "****"
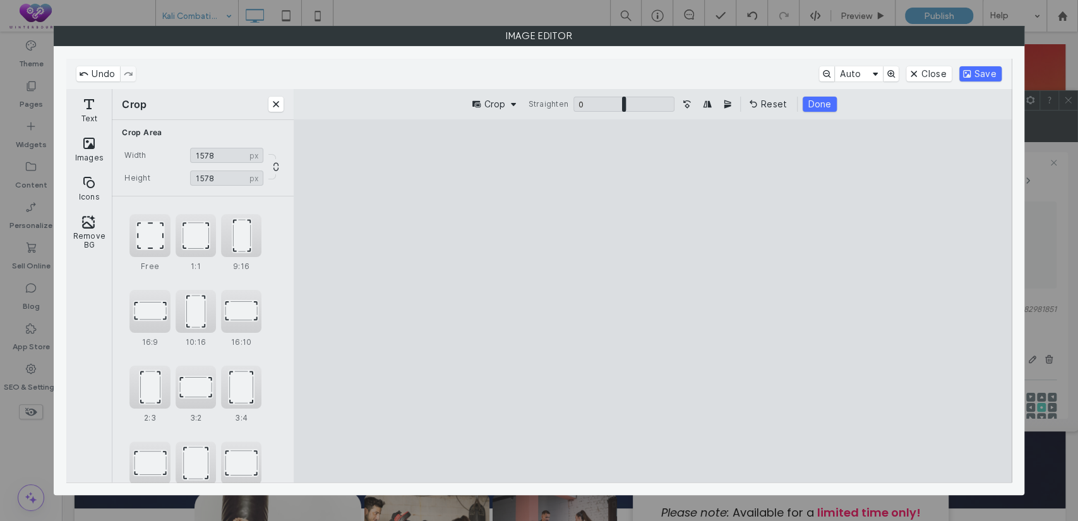
type input "****"
drag, startPoint x: 797, startPoint y: 159, endPoint x: 702, endPoint y: 228, distance: 117.0
click at [653, 301] on cesdk-canvas "Editor canvas" at bounding box center [653, 301] width 0 height 0
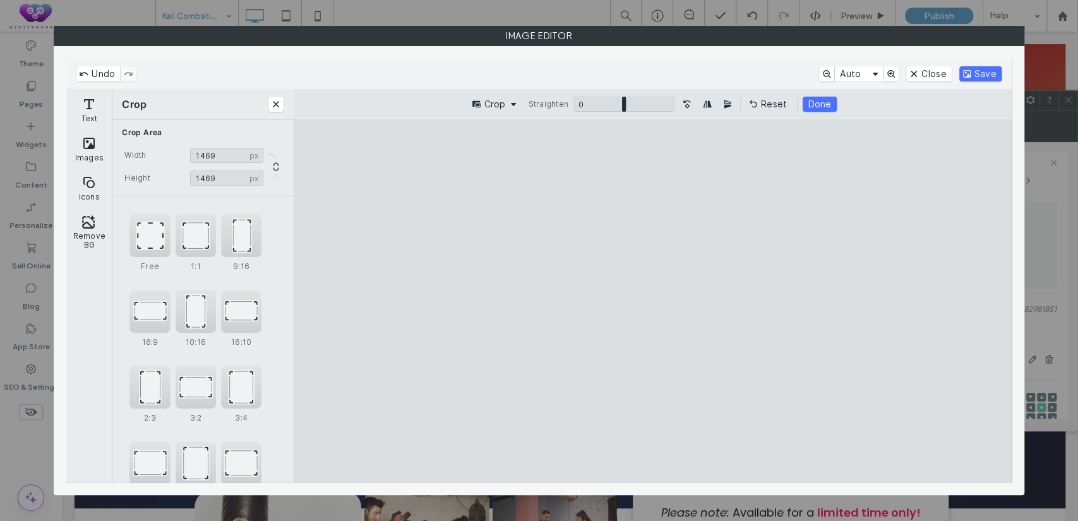
drag, startPoint x: 631, startPoint y: 364, endPoint x: 630, endPoint y: 390, distance: 25.3
click at [653, 301] on cesdk-canvas "Editor canvas" at bounding box center [653, 301] width 0 height 0
click at [980, 75] on button "Save" at bounding box center [981, 73] width 42 height 15
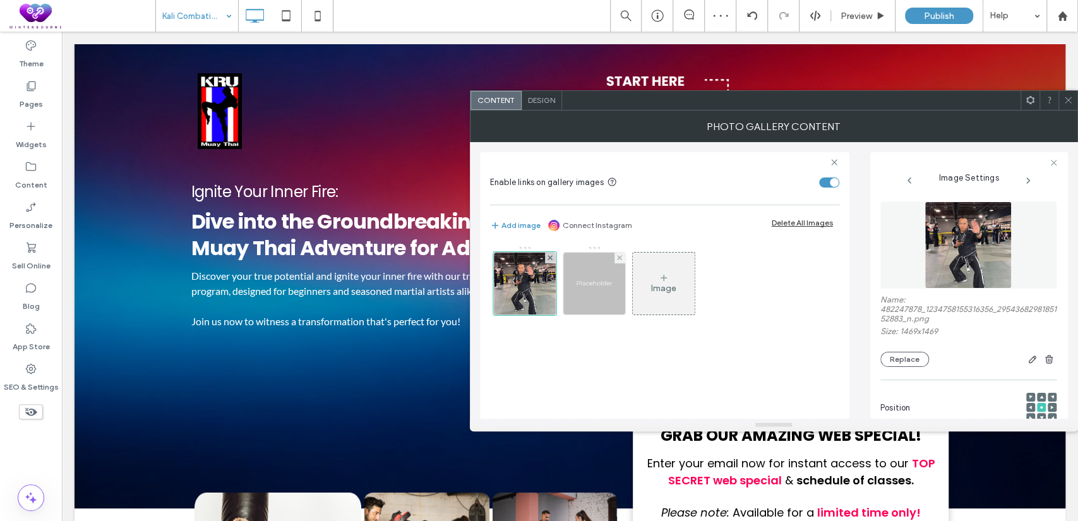
click at [595, 295] on img at bounding box center [594, 284] width 62 height 62
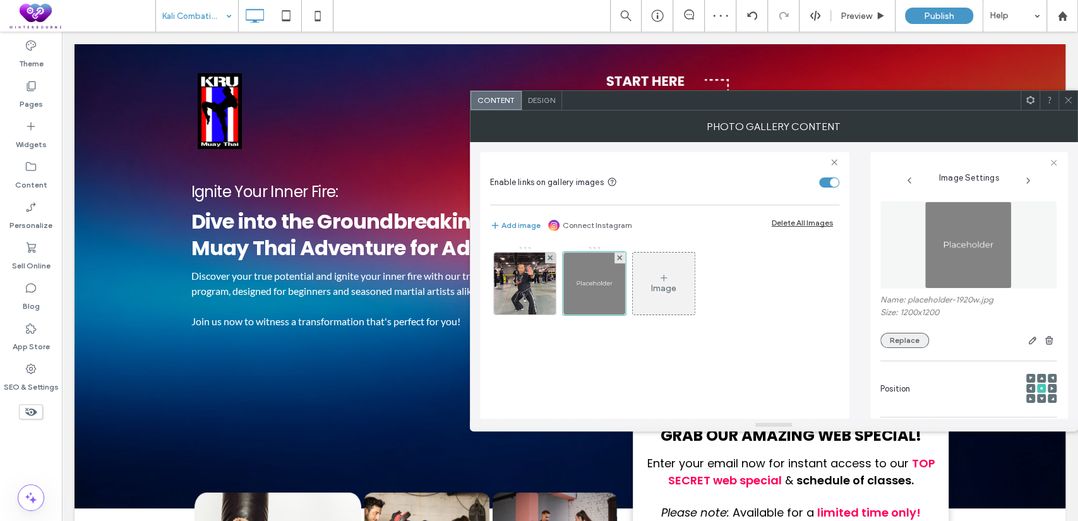
click at [905, 341] on button "Replace" at bounding box center [905, 340] width 49 height 15
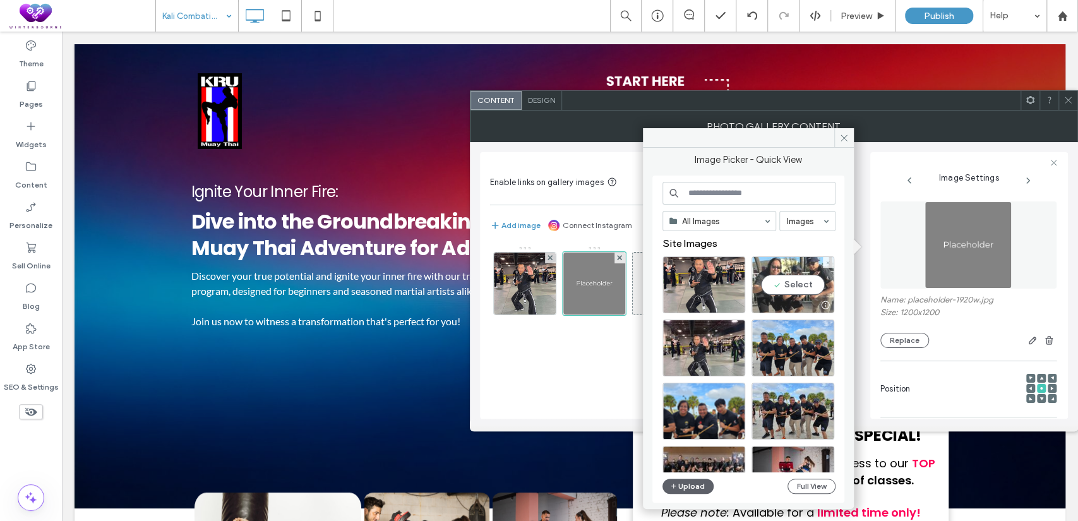
click at [795, 284] on div "Select" at bounding box center [793, 284] width 83 height 57
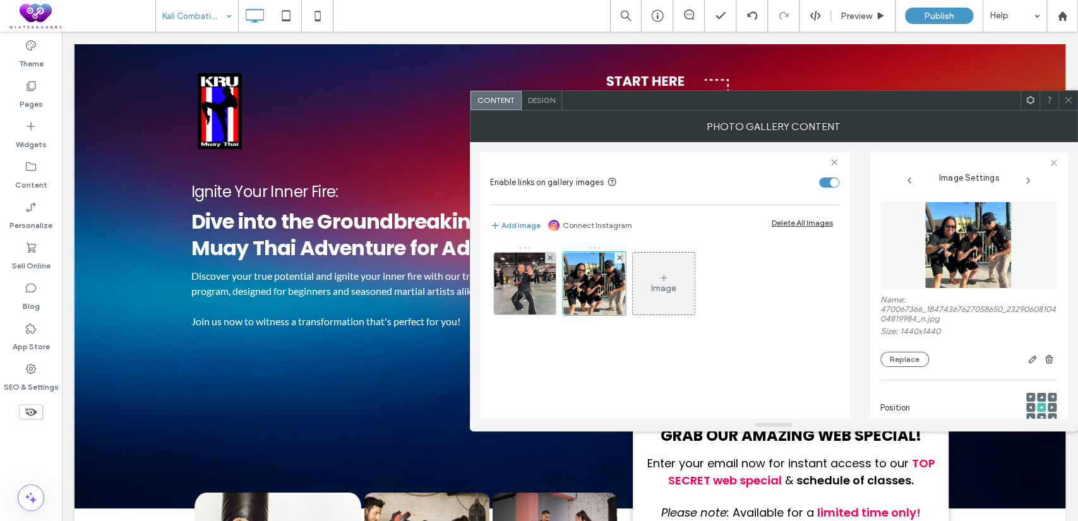
click at [1068, 100] on icon at bounding box center [1068, 99] width 9 height 9
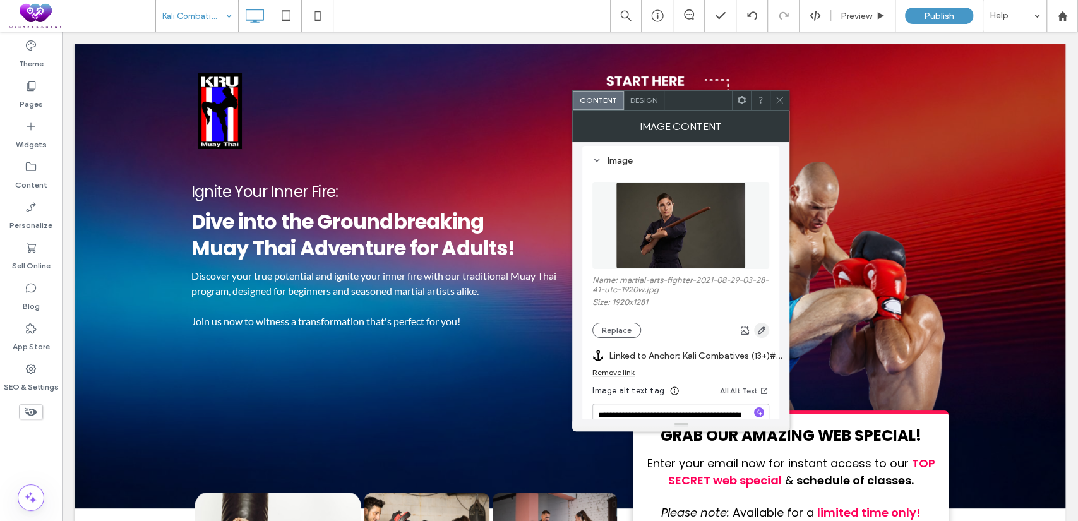
click at [764, 329] on use "button" at bounding box center [762, 331] width 8 height 8
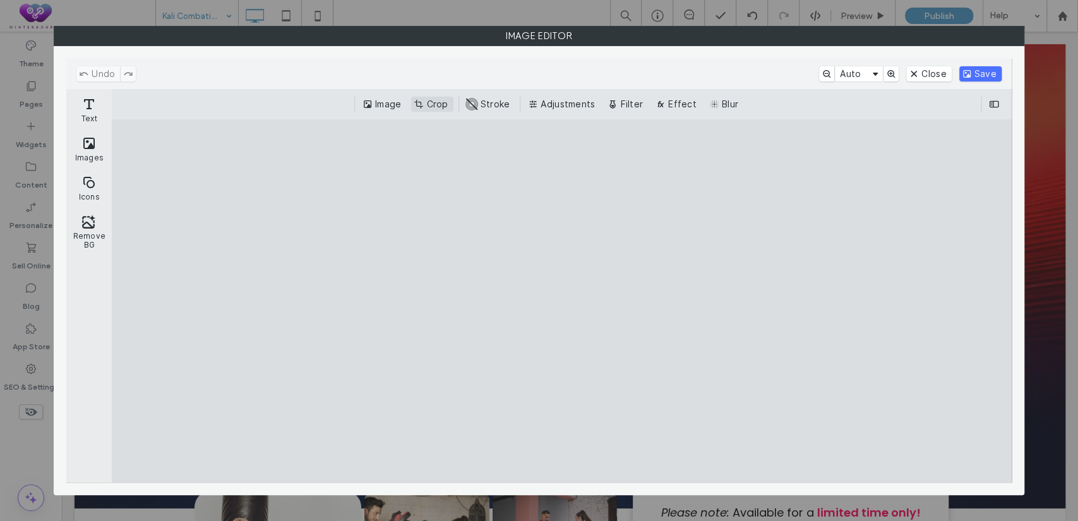
click at [431, 108] on button "Crop" at bounding box center [432, 104] width 42 height 15
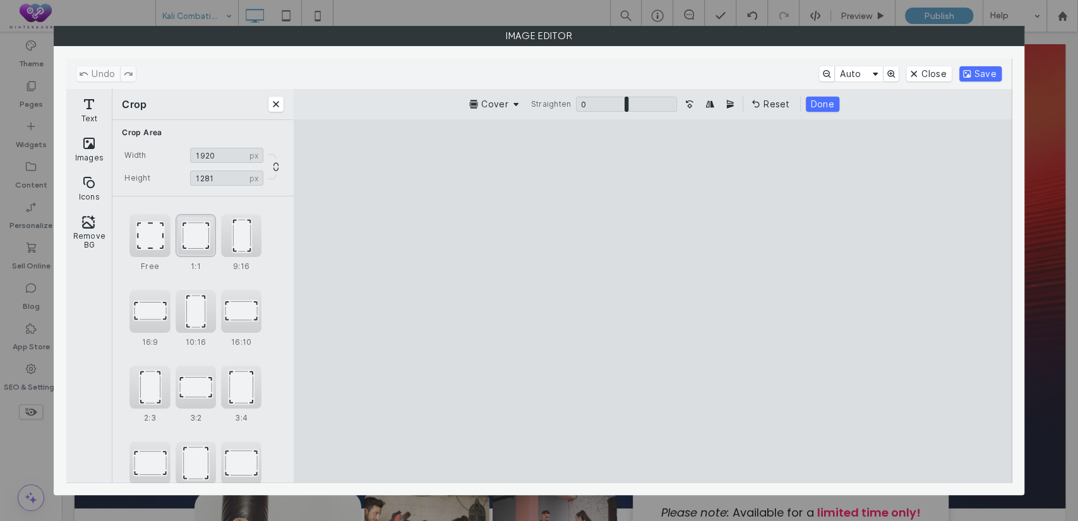
click at [202, 231] on div "1:1" at bounding box center [196, 235] width 40 height 43
type input "****"
drag, startPoint x: 716, startPoint y: 344, endPoint x: 748, endPoint y: 338, distance: 32.1
click at [653, 301] on cesdk-canvas "Editor canvas" at bounding box center [653, 301] width 0 height 0
click at [980, 76] on button "Save" at bounding box center [981, 73] width 42 height 15
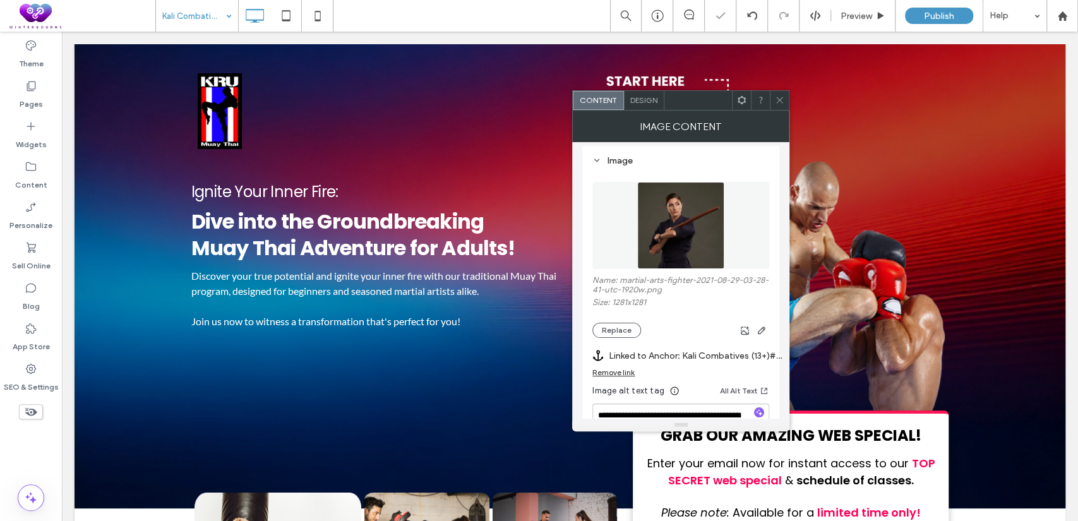
click at [781, 100] on icon at bounding box center [779, 99] width 9 height 9
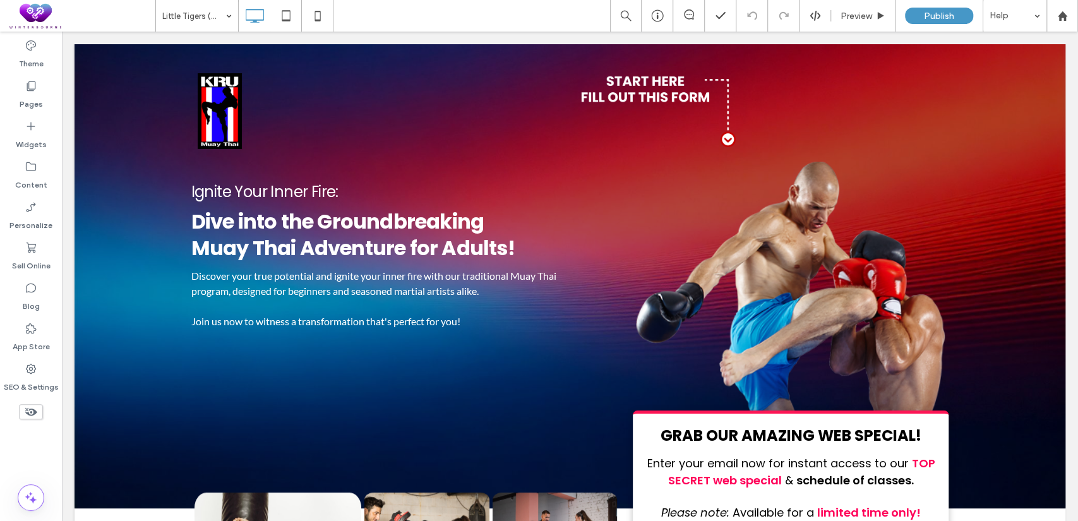
click at [214, 11] on input at bounding box center [193, 16] width 63 height 32
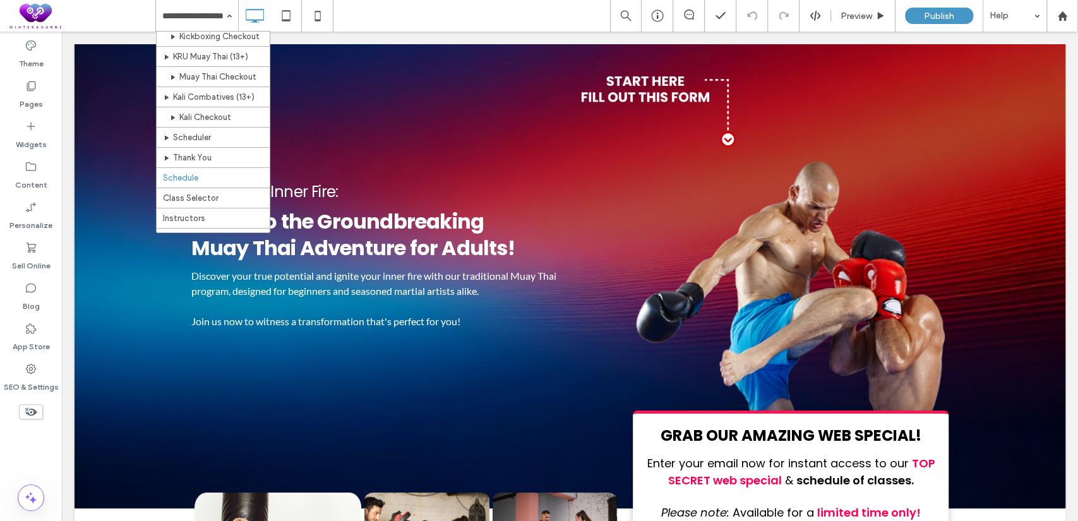
scroll to position [116, 0]
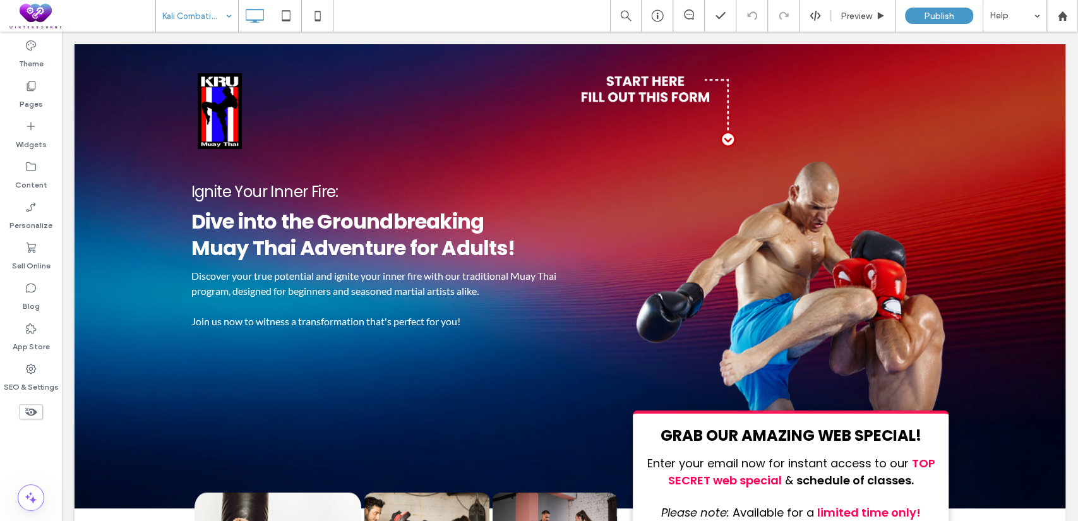
click at [231, 15] on div "Kali Combatives (13+)" at bounding box center [197, 16] width 82 height 32
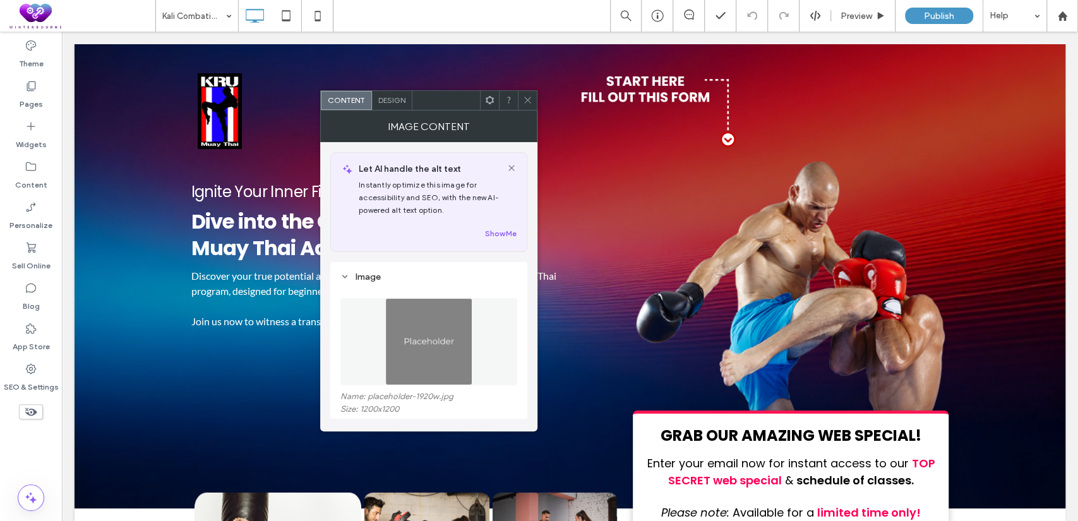
scroll to position [116, 0]
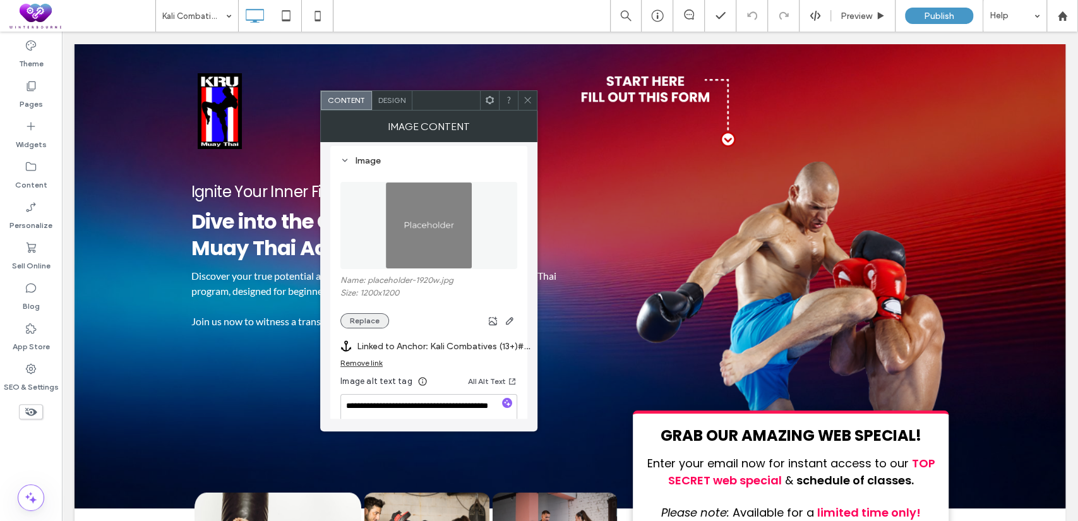
click at [367, 317] on button "Replace" at bounding box center [364, 320] width 49 height 15
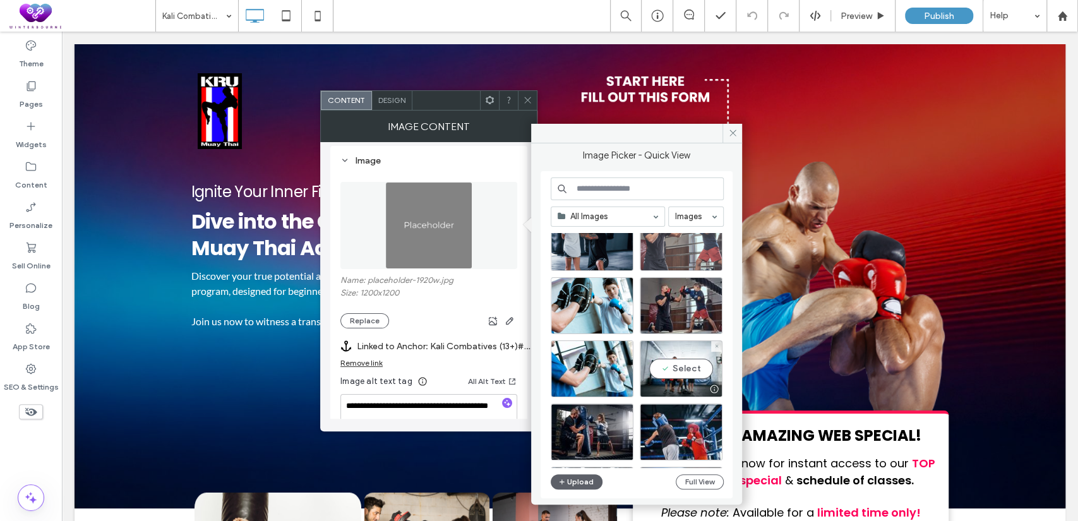
scroll to position [787, 0]
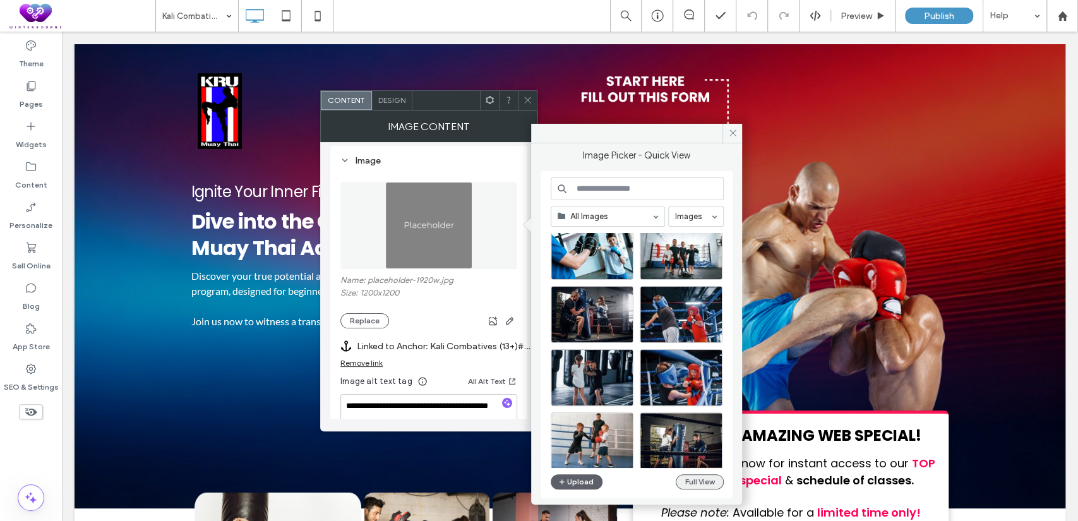
click at [682, 479] on button "Full View" at bounding box center [700, 481] width 48 height 15
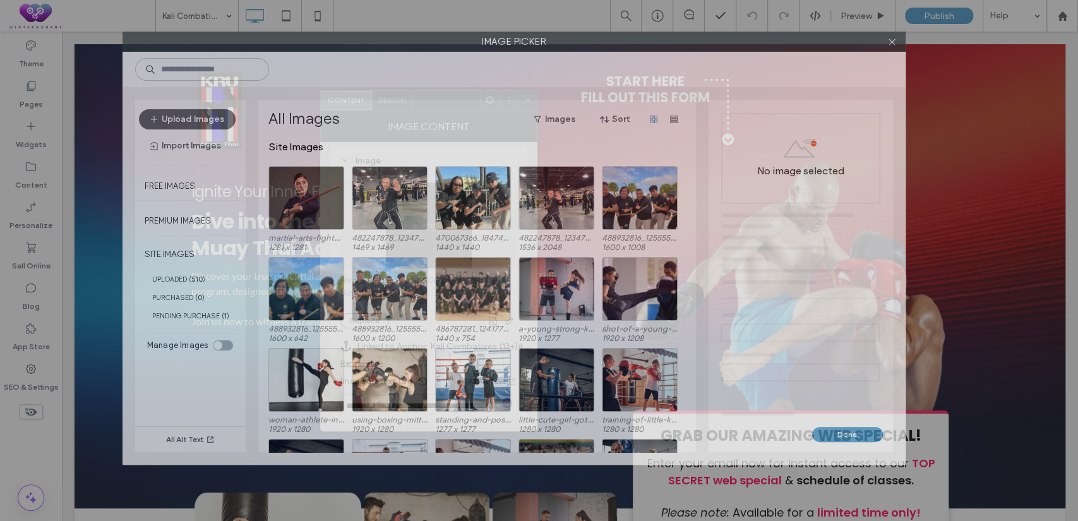
drag, startPoint x: 490, startPoint y: 59, endPoint x: 465, endPoint y: 32, distance: 37.1
click at [465, 32] on label "Image Picker" at bounding box center [514, 41] width 782 height 19
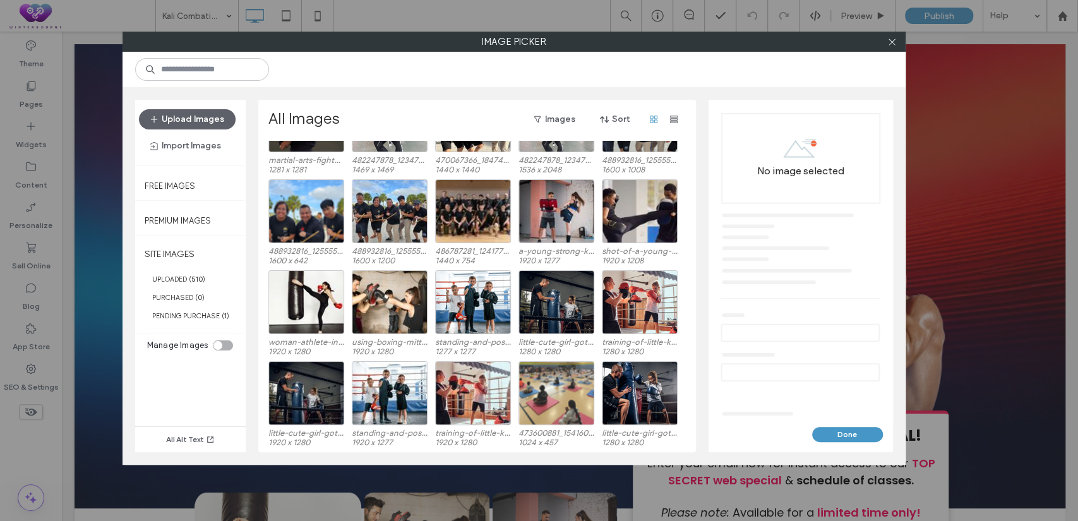
scroll to position [90, 0]
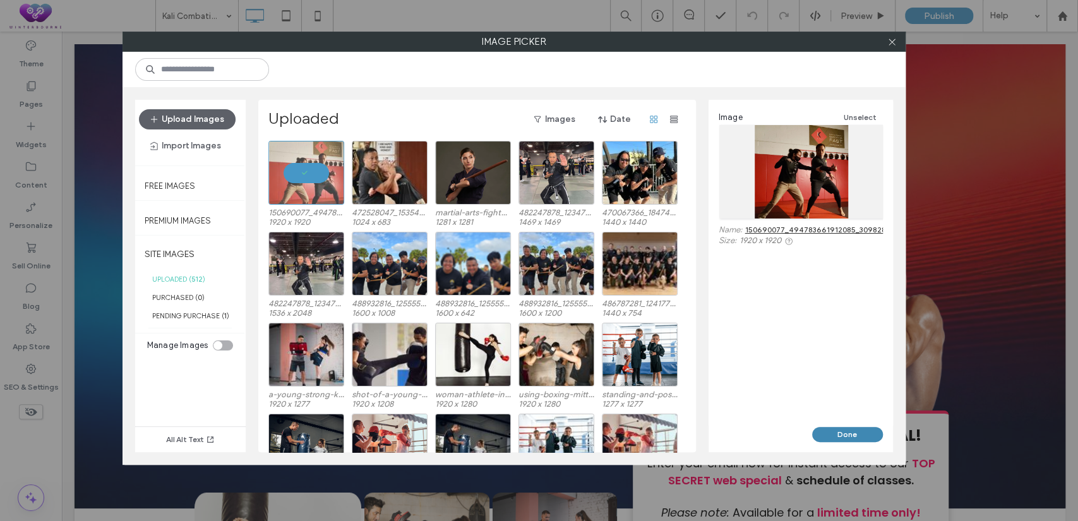
click at [834, 431] on button "Done" at bounding box center [847, 434] width 71 height 15
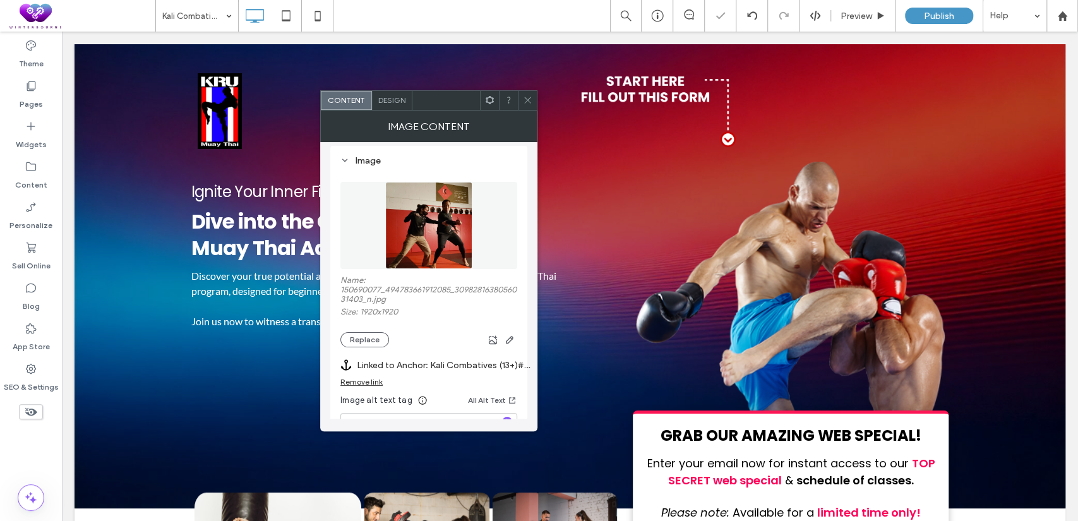
click at [532, 96] on icon at bounding box center [527, 99] width 9 height 9
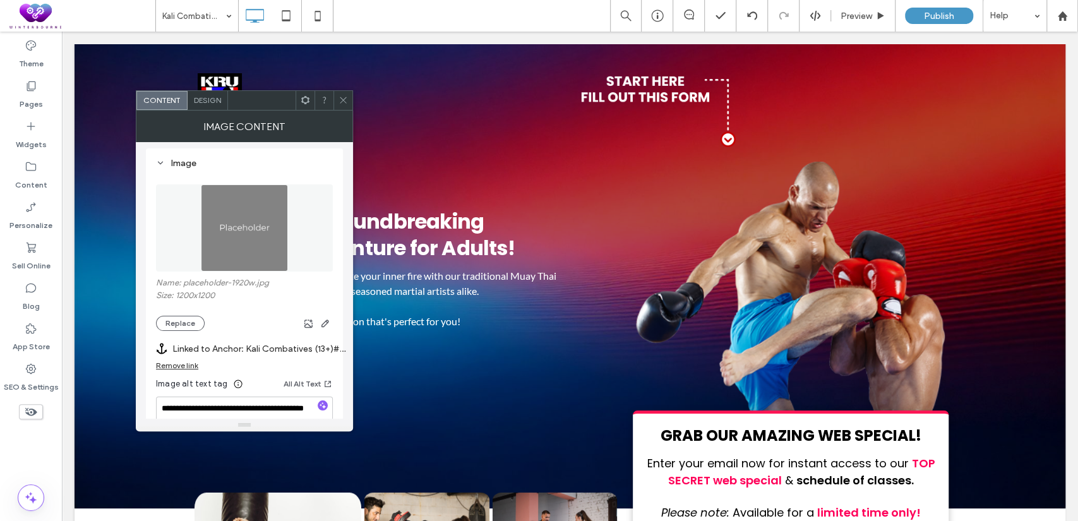
scroll to position [116, 0]
click at [188, 319] on button "Replace" at bounding box center [180, 320] width 49 height 15
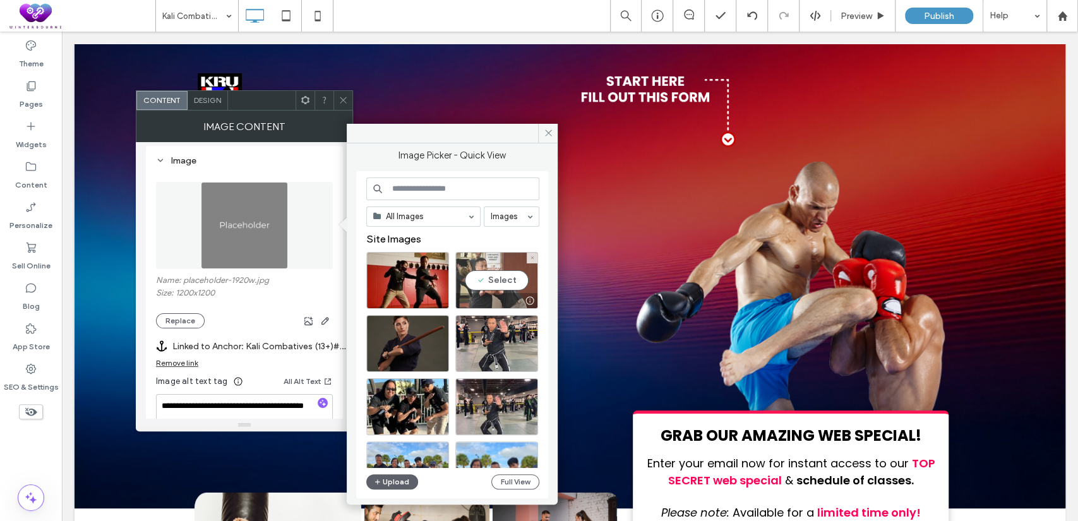
click at [505, 279] on div "Select" at bounding box center [496, 280] width 83 height 57
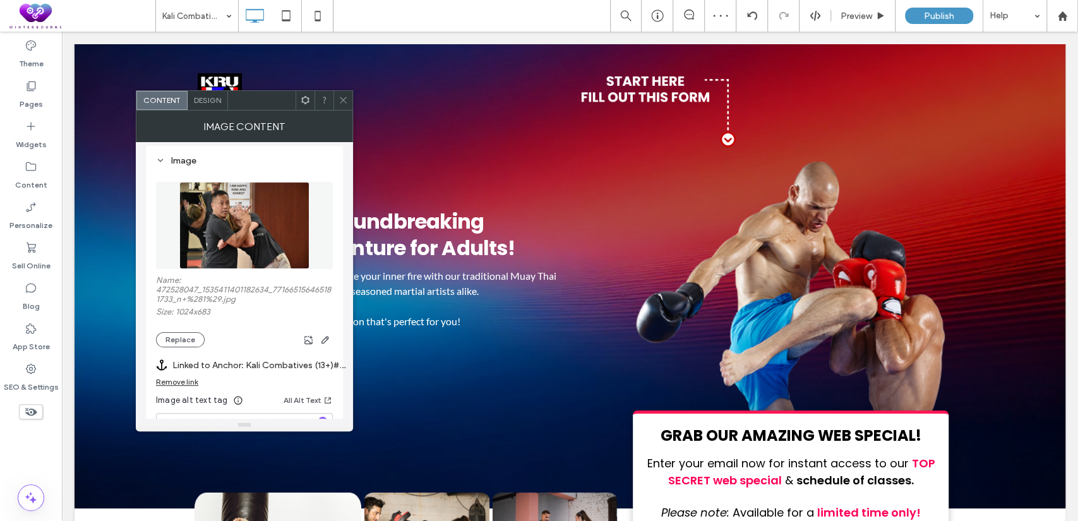
click at [346, 100] on icon at bounding box center [343, 99] width 9 height 9
click at [332, 341] on span "button" at bounding box center [325, 339] width 15 height 15
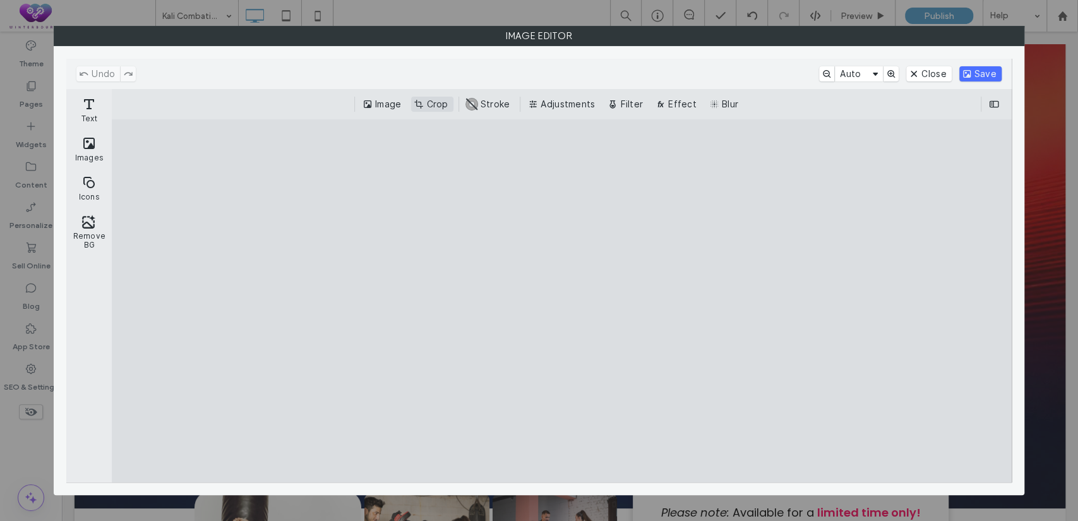
click at [428, 102] on button "Crop" at bounding box center [432, 104] width 42 height 15
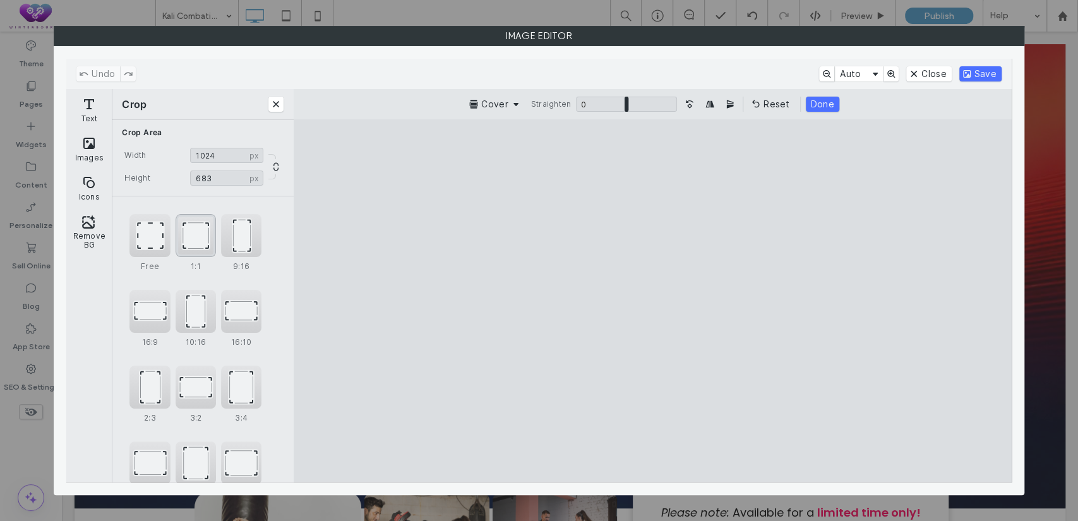
click at [193, 242] on div "1:1" at bounding box center [196, 235] width 40 height 43
type input "***"
click at [653, 301] on cesdk-canvas "Editor canvas" at bounding box center [653, 301] width 0 height 0
click at [979, 67] on button "Save" at bounding box center [981, 73] width 42 height 15
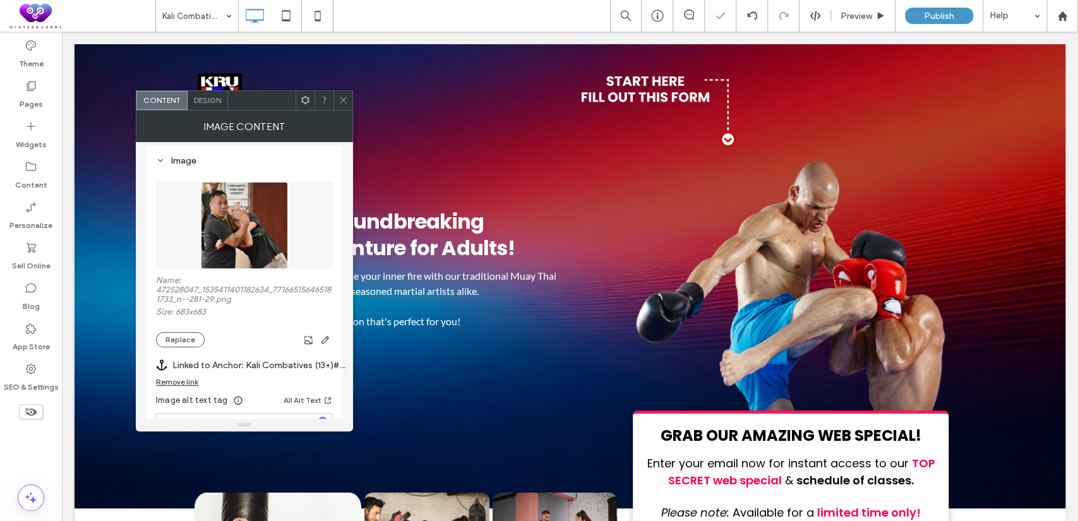
click at [346, 92] on span at bounding box center [343, 100] width 9 height 19
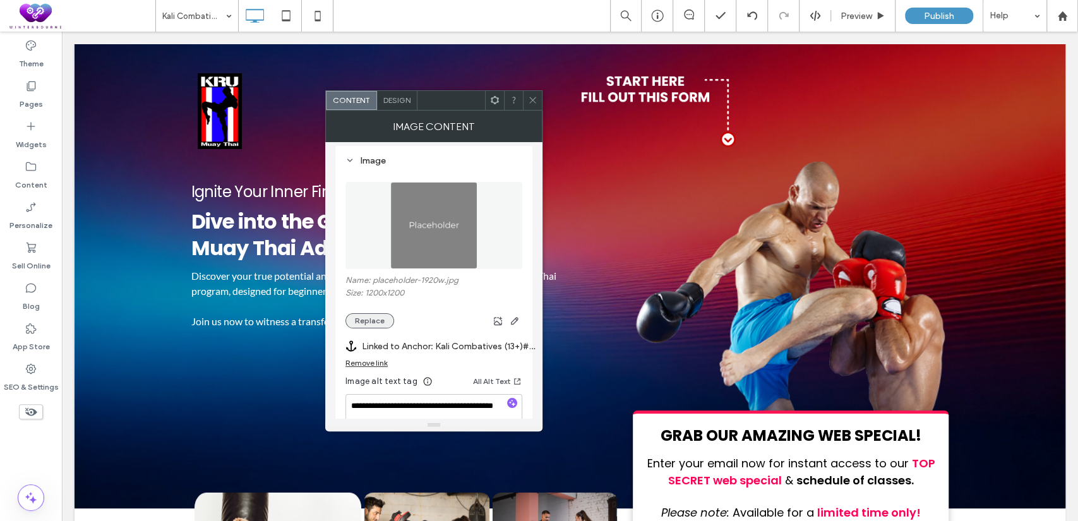
click at [371, 322] on button "Replace" at bounding box center [370, 320] width 49 height 15
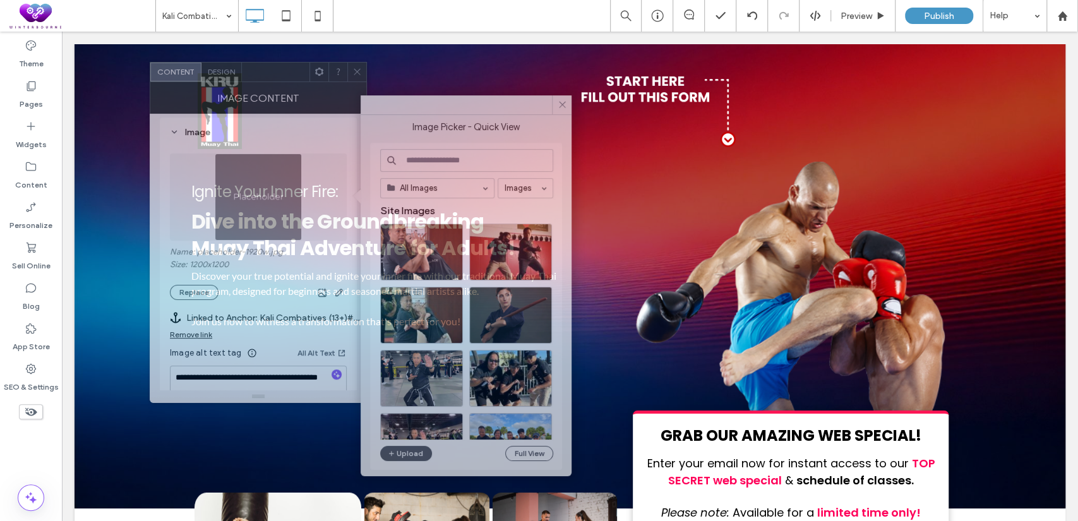
drag, startPoint x: 462, startPoint y: 100, endPoint x: 287, endPoint y: 72, distance: 177.9
click at [287, 72] on div at bounding box center [276, 72] width 68 height 19
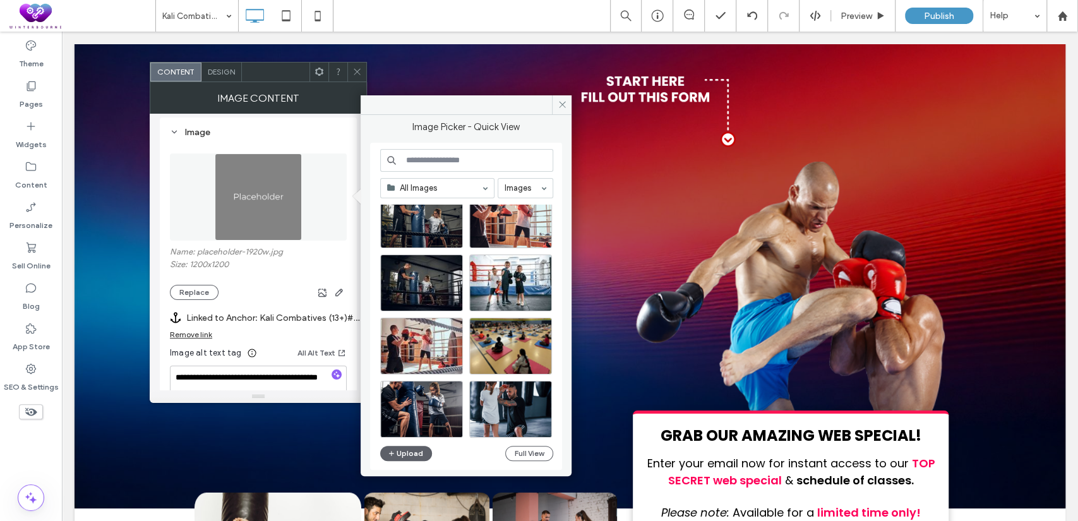
scroll to position [541, 0]
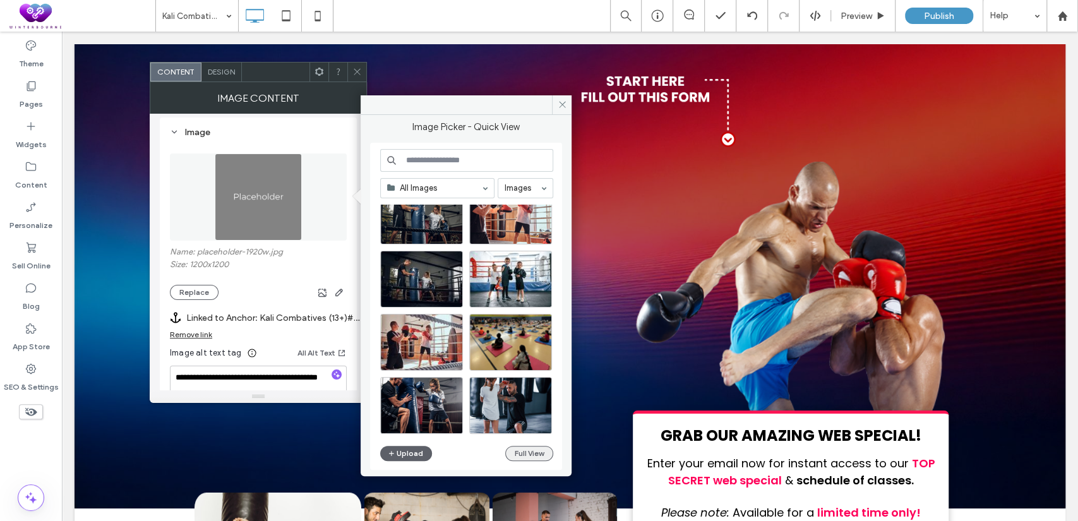
click at [523, 446] on button "Full View" at bounding box center [529, 453] width 48 height 15
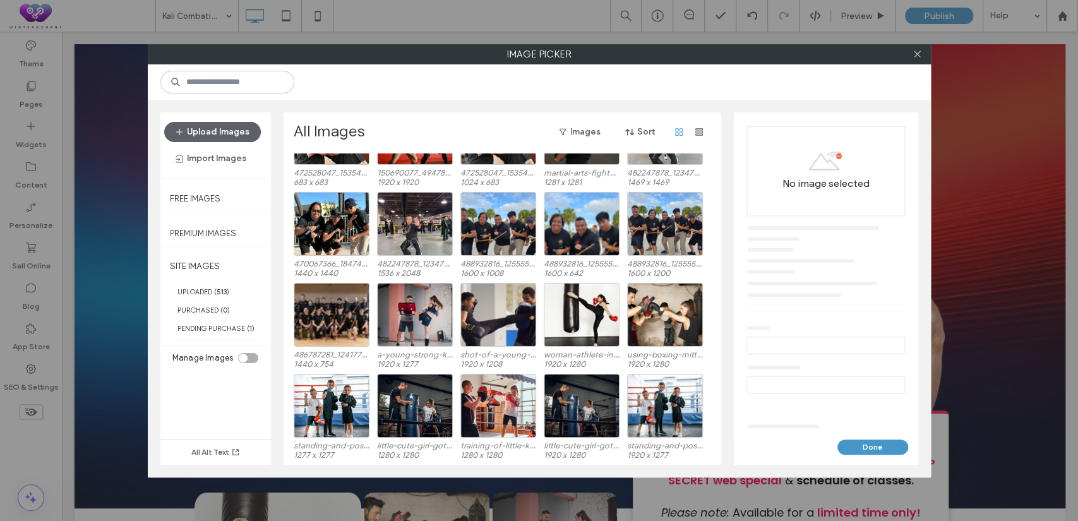
scroll to position [78, 0]
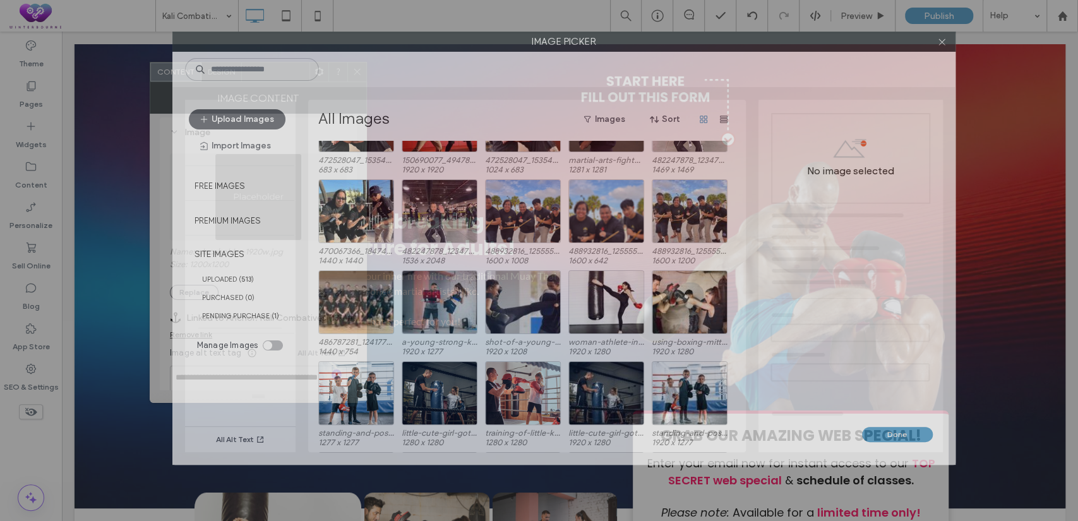
drag, startPoint x: 535, startPoint y: 55, endPoint x: 558, endPoint y: 27, distance: 36.4
click at [558, 27] on div "Image Picker Upload Images Import Images Free Images Premium Images SITE IMAGES…" at bounding box center [539, 260] width 1078 height 521
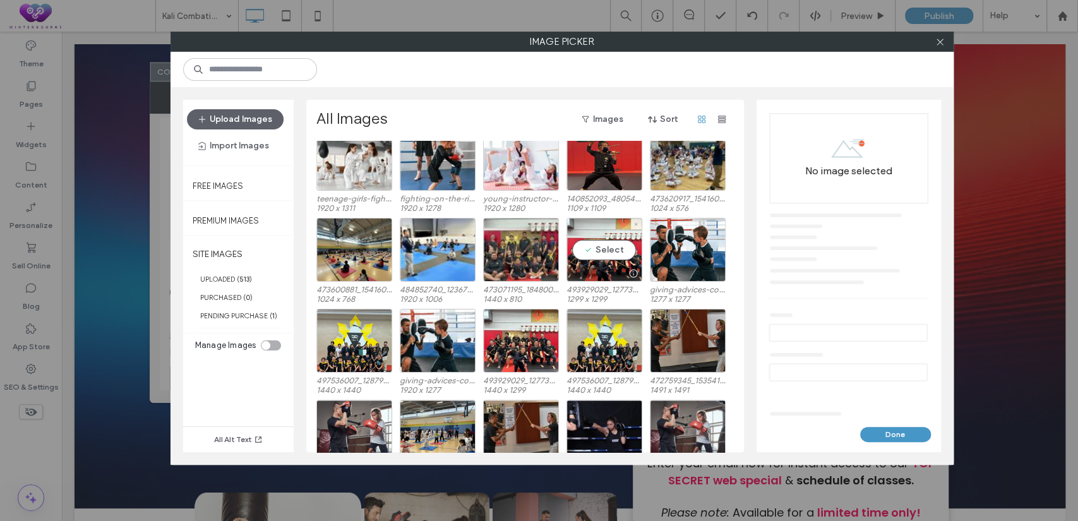
scroll to position [884, 0]
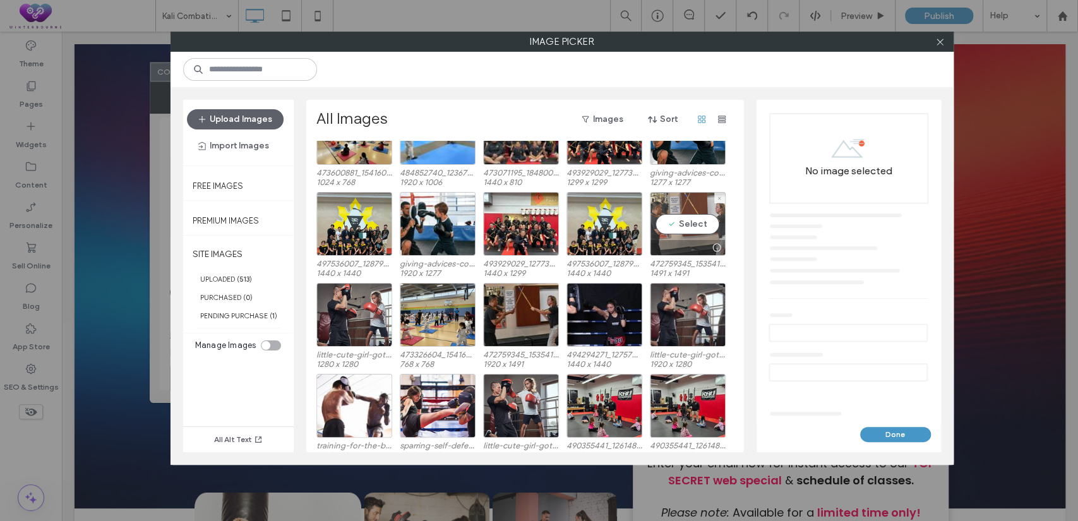
click at [687, 226] on div "Select" at bounding box center [688, 224] width 76 height 64
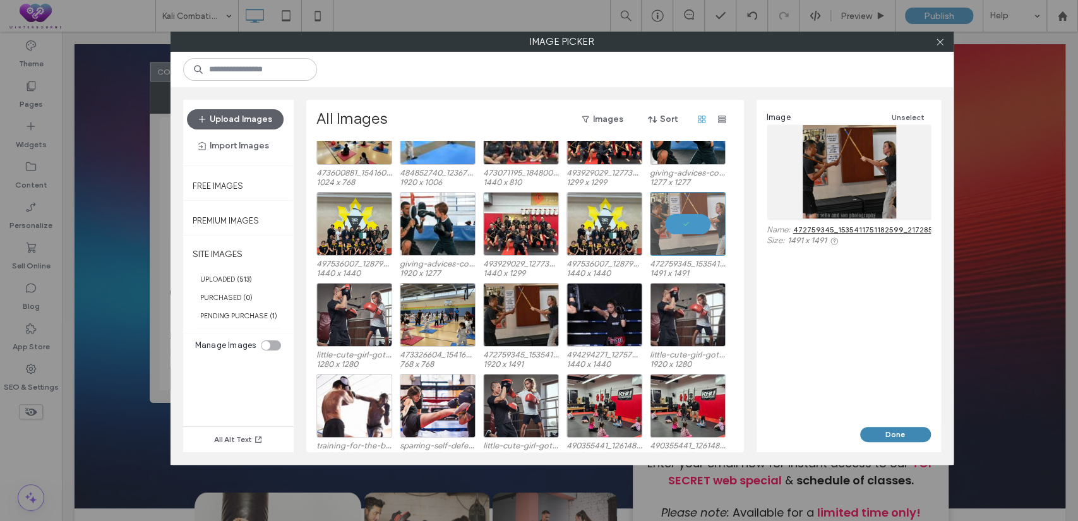
click at [882, 428] on button "Done" at bounding box center [895, 434] width 71 height 15
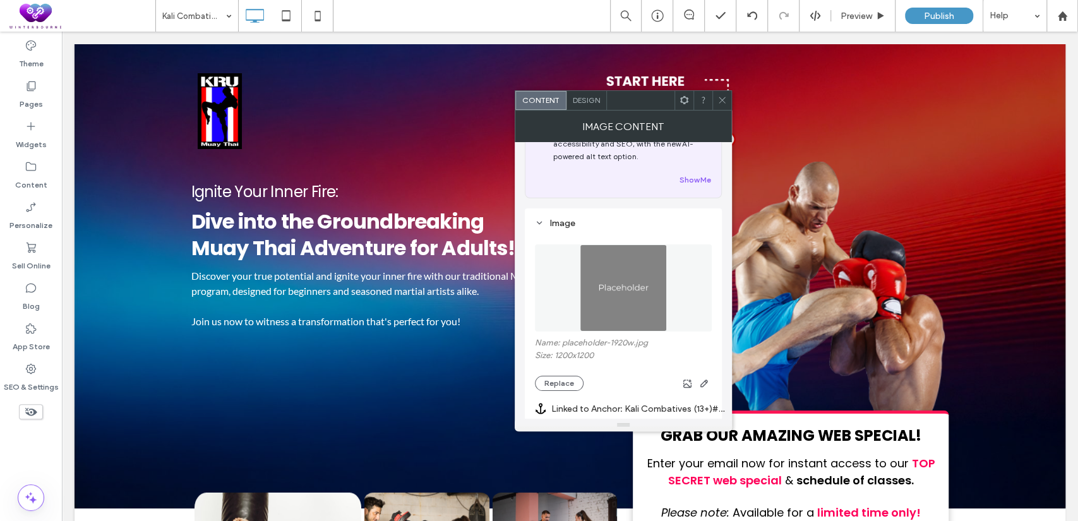
scroll to position [116, 0]
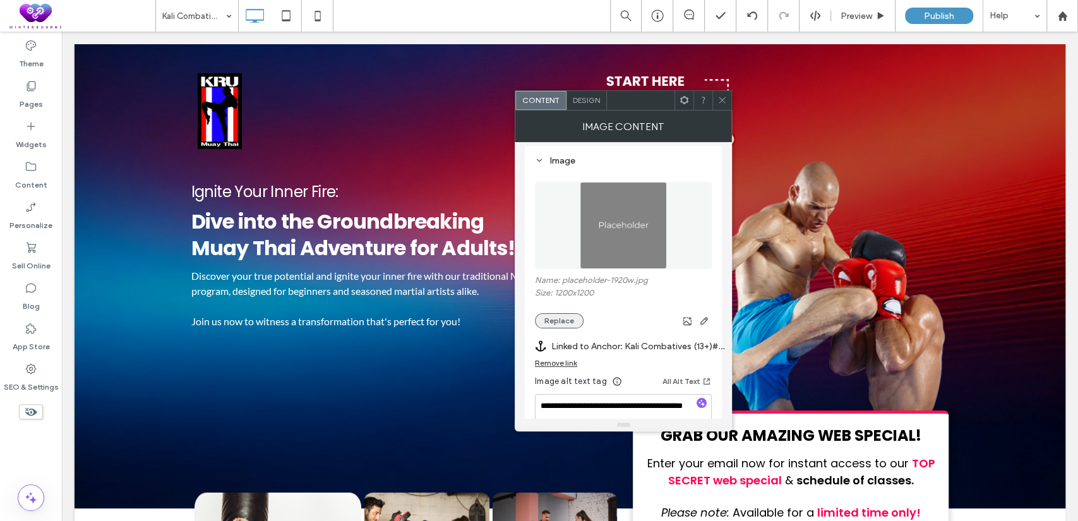
click at [569, 322] on button "Replace" at bounding box center [559, 320] width 49 height 15
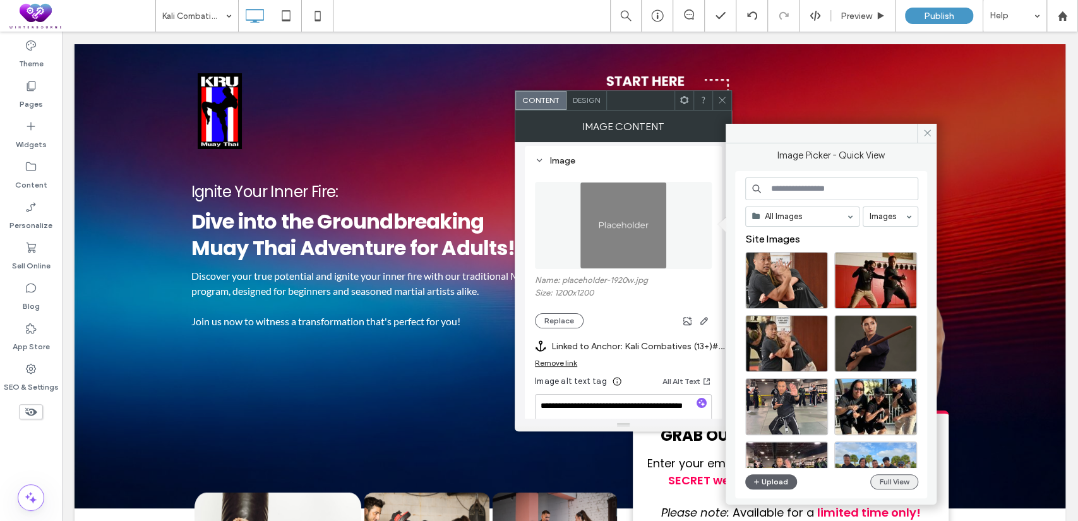
click at [894, 479] on button "Full View" at bounding box center [894, 481] width 48 height 15
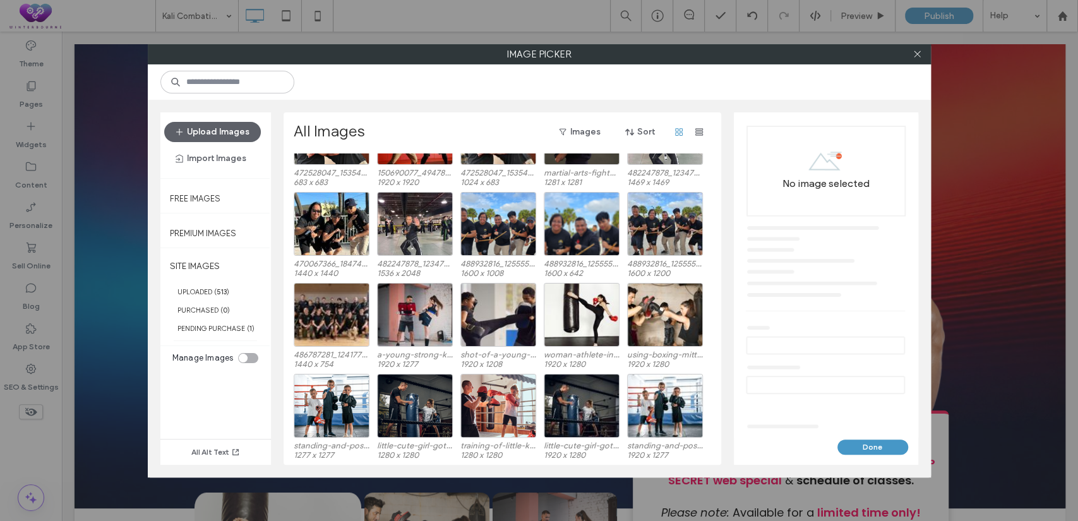
scroll to position [78, 0]
click at [427, 225] on div "Select" at bounding box center [415, 224] width 76 height 64
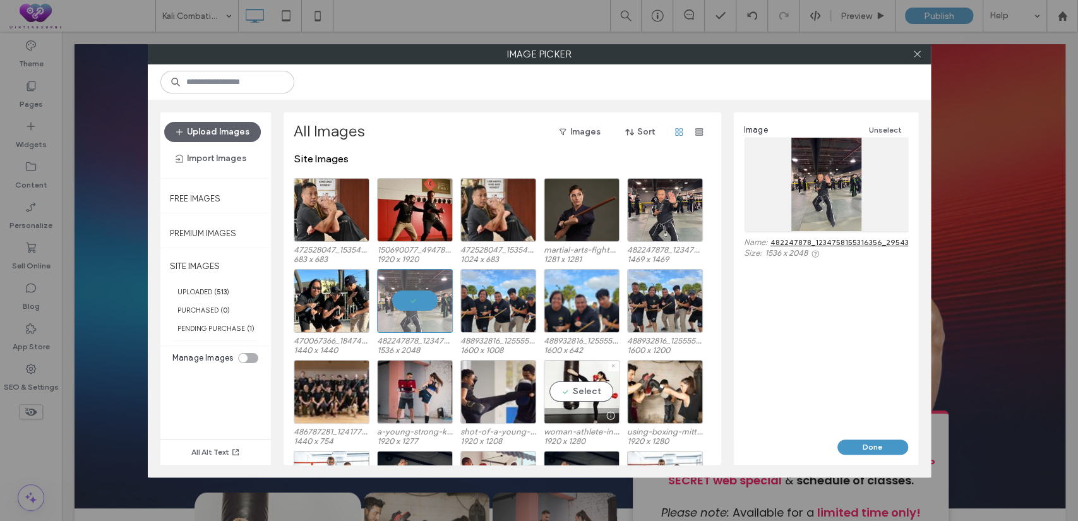
scroll to position [0, 0]
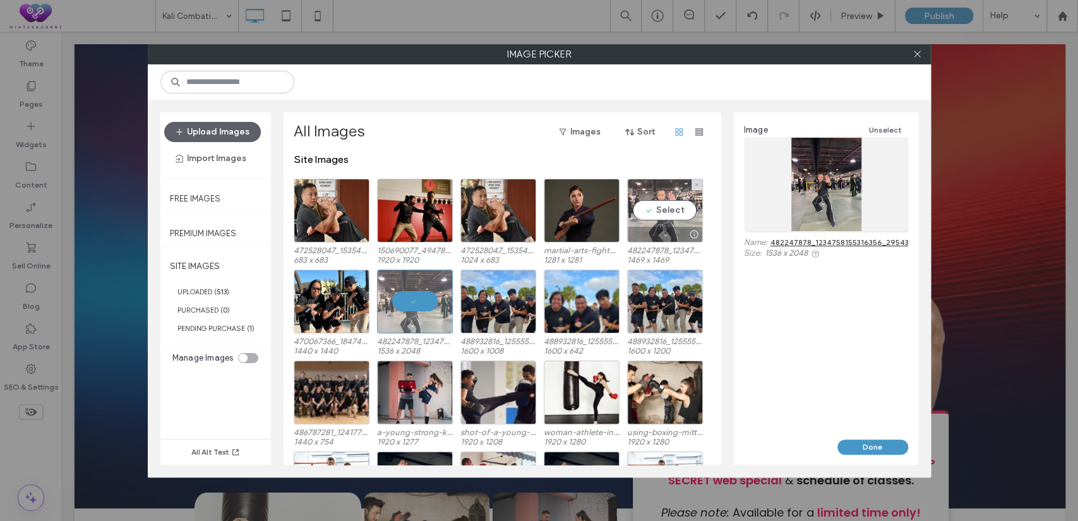
click at [673, 219] on div "Select" at bounding box center [665, 211] width 76 height 64
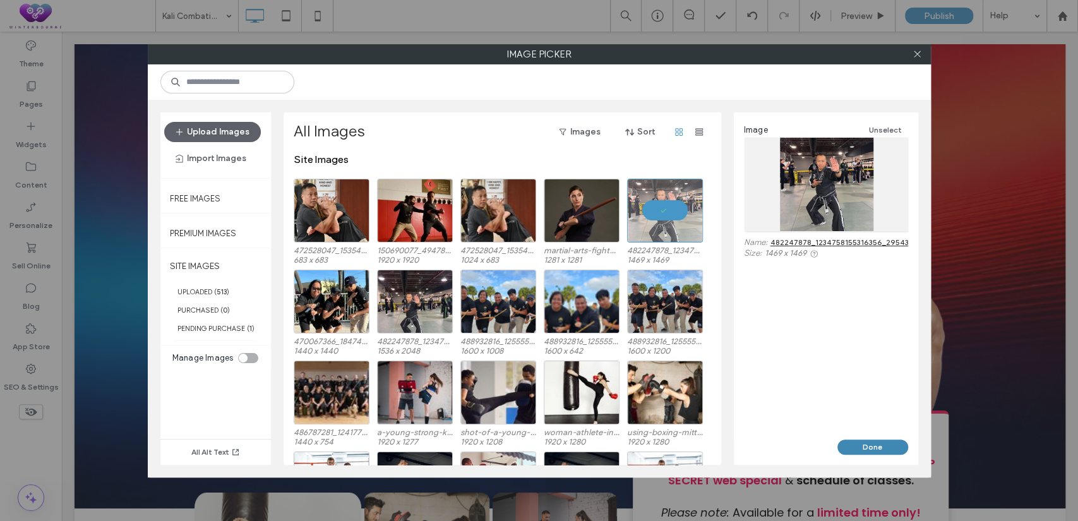
click at [868, 442] on button "Done" at bounding box center [873, 447] width 71 height 15
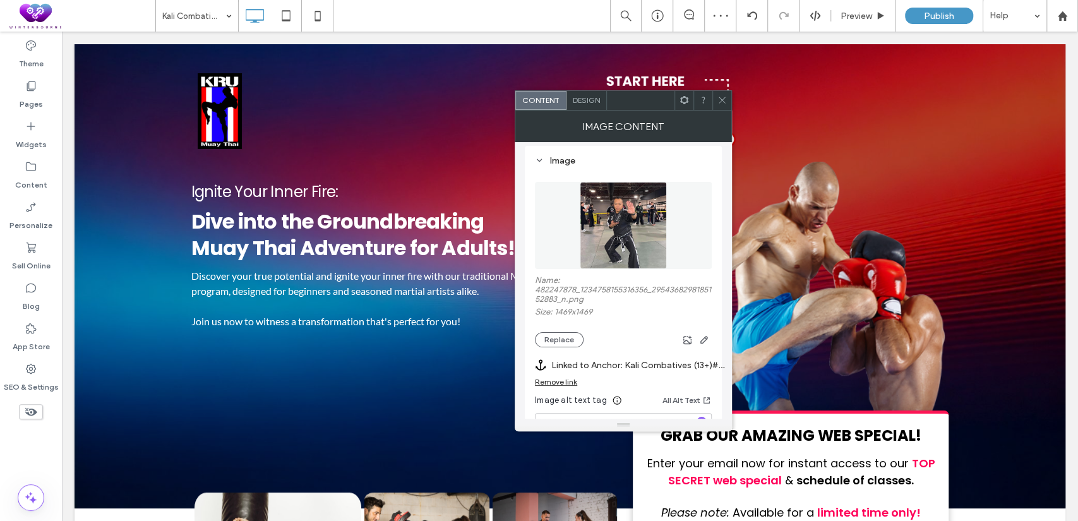
click at [722, 102] on icon at bounding box center [722, 99] width 9 height 9
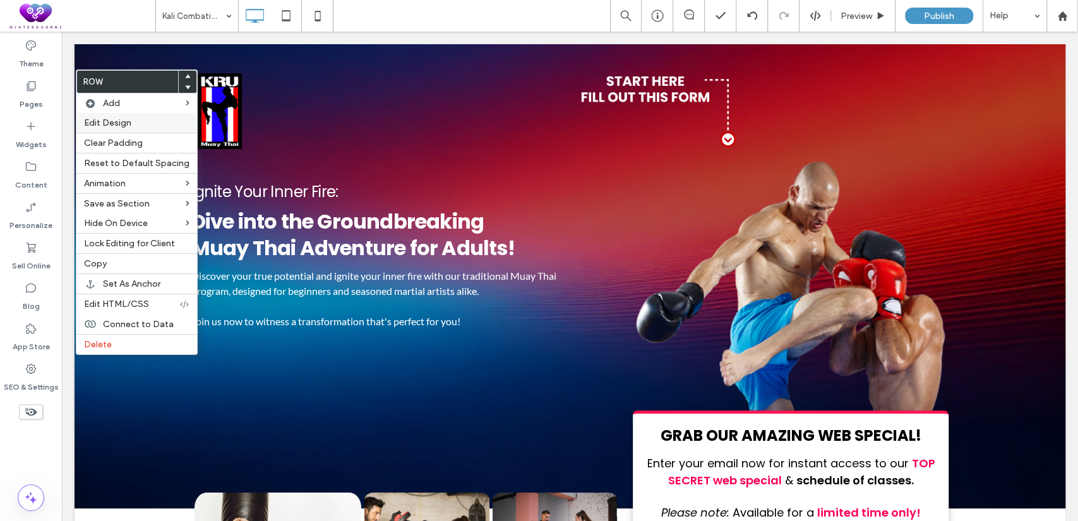
click at [111, 124] on span "Edit Design" at bounding box center [107, 122] width 47 height 11
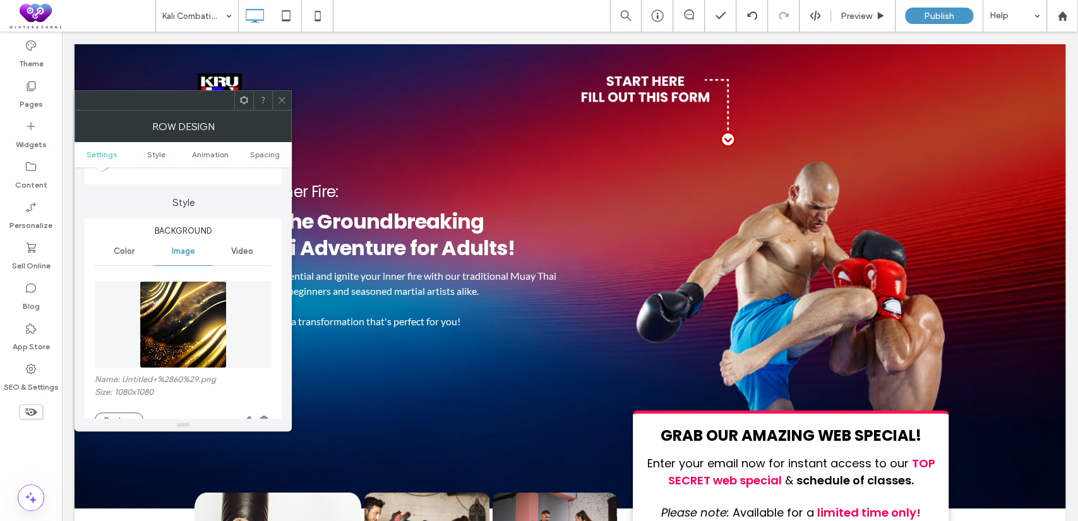
scroll to position [234, 0]
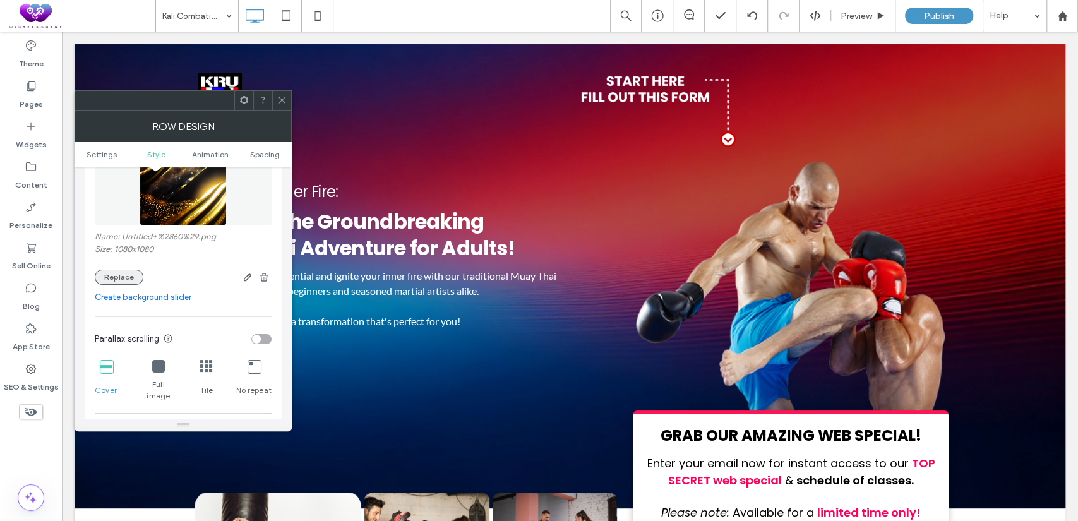
click at [128, 271] on button "Replace" at bounding box center [119, 277] width 49 height 15
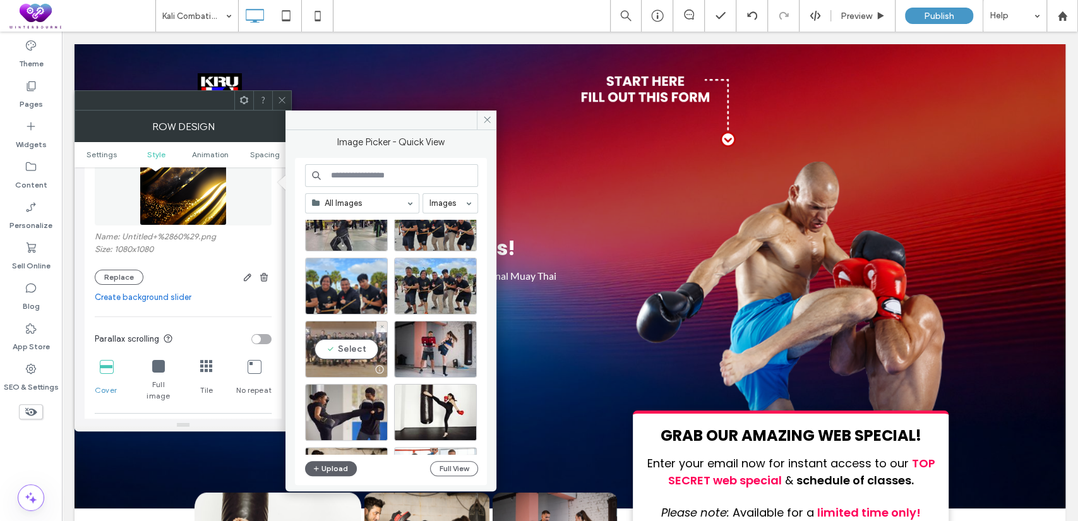
click at [354, 351] on div "Select" at bounding box center [346, 349] width 83 height 57
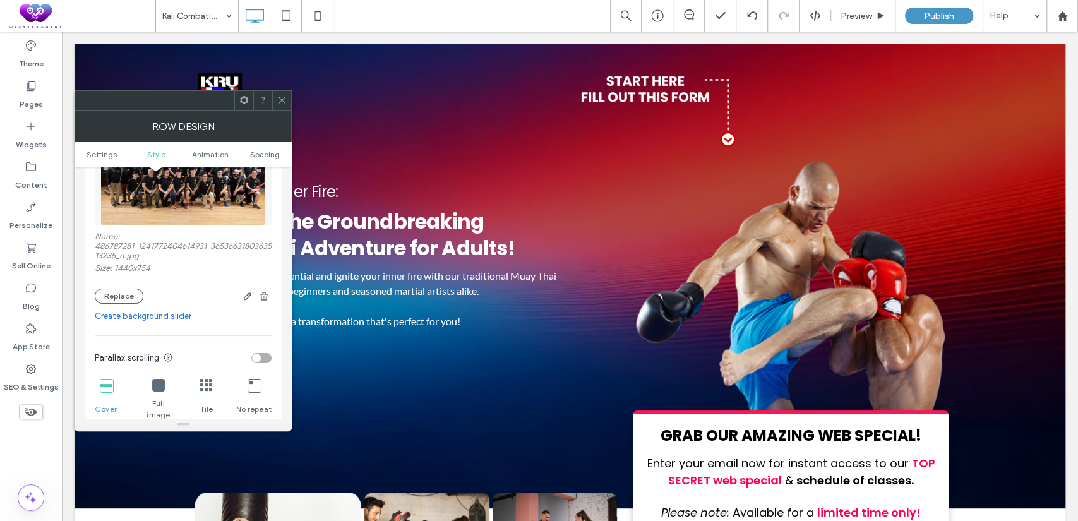
click at [258, 359] on div "toggle" at bounding box center [256, 358] width 9 height 9
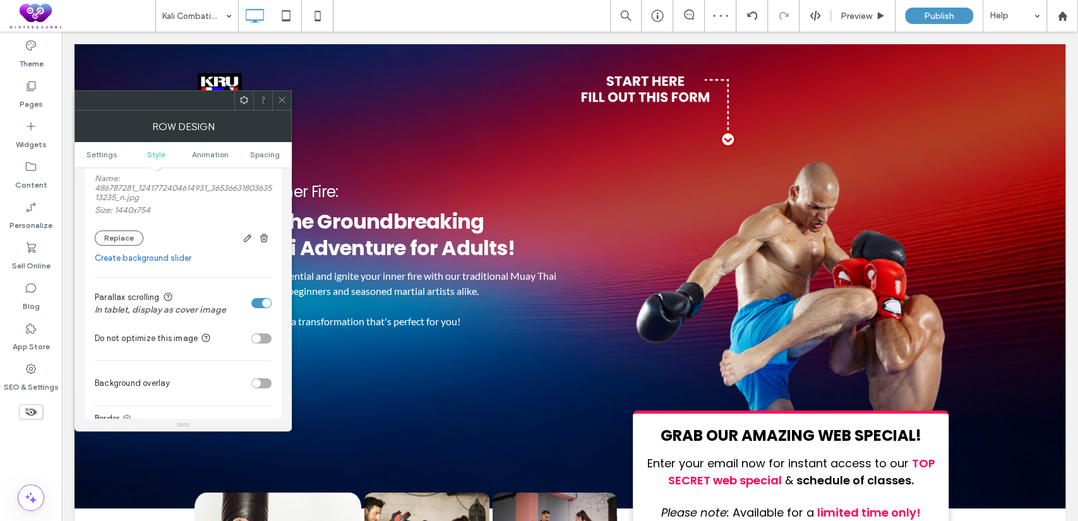
scroll to position [467, 0]
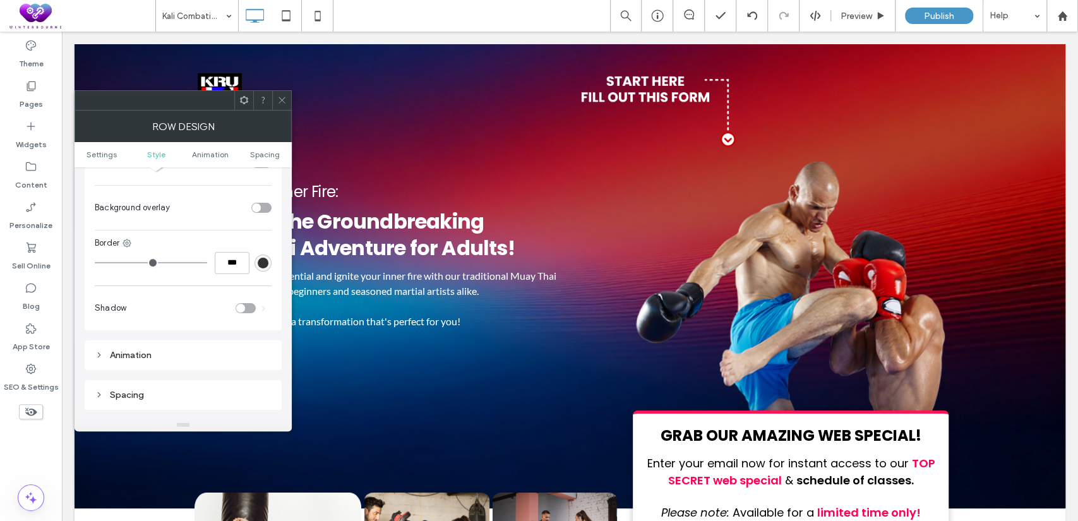
click at [262, 206] on div "toggle" at bounding box center [261, 208] width 20 height 10
click at [262, 239] on div "rgb(20, 2, 187)" at bounding box center [263, 239] width 11 height 11
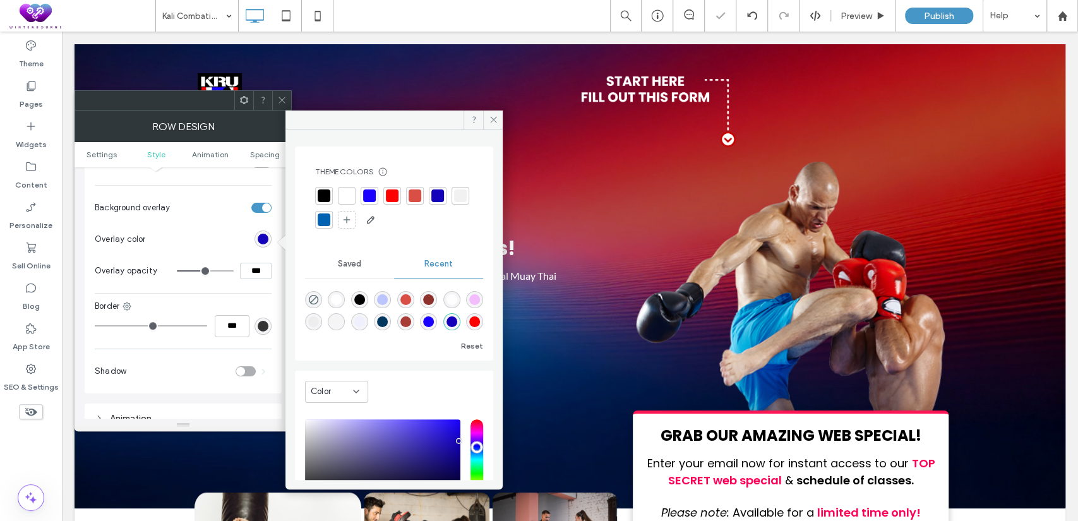
click at [322, 193] on div at bounding box center [324, 196] width 13 height 13
drag, startPoint x: 253, startPoint y: 273, endPoint x: 238, endPoint y: 277, distance: 15.6
click at [238, 277] on div "***" at bounding box center [224, 271] width 95 height 16
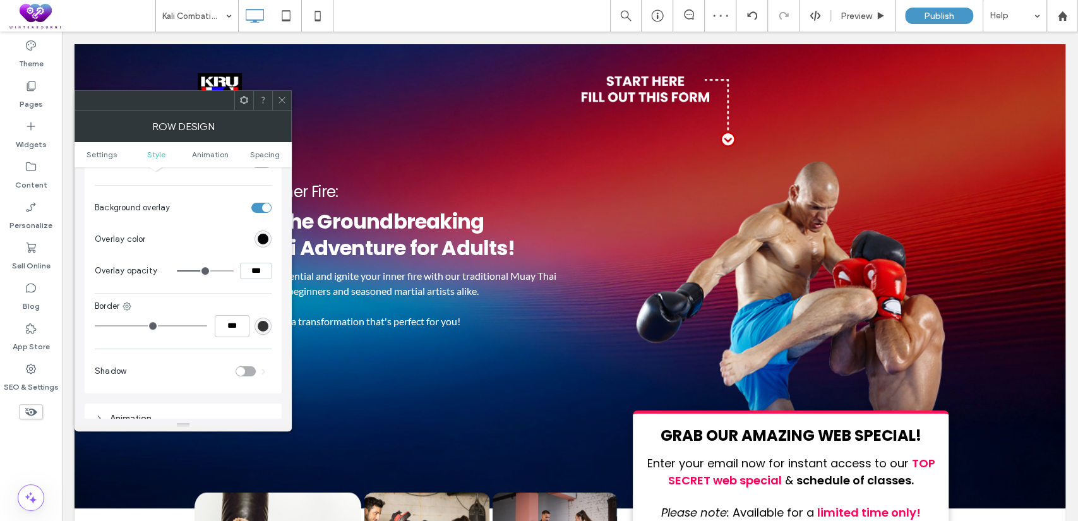
type input "***"
type input "**"
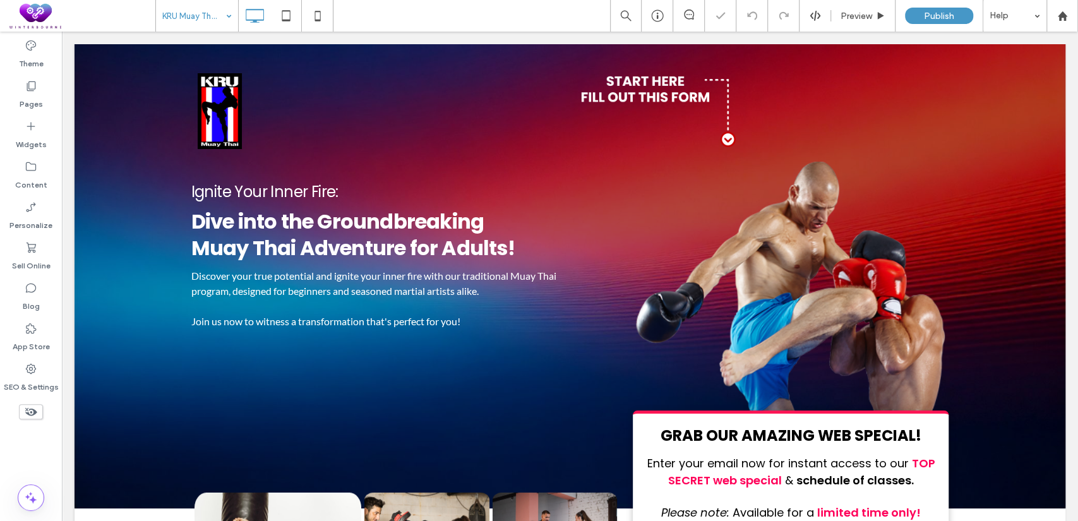
click at [205, 8] on input at bounding box center [193, 16] width 63 height 32
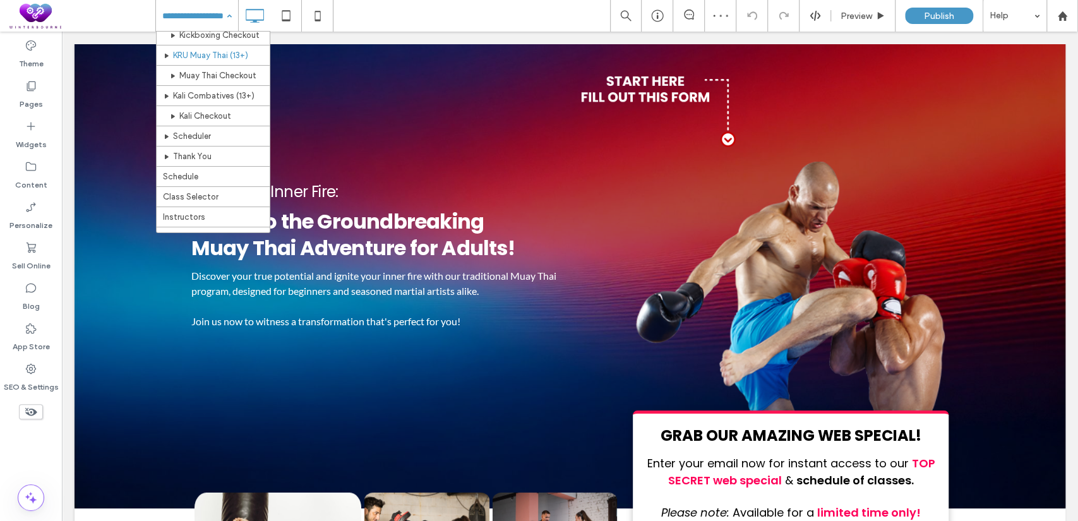
scroll to position [116, 0]
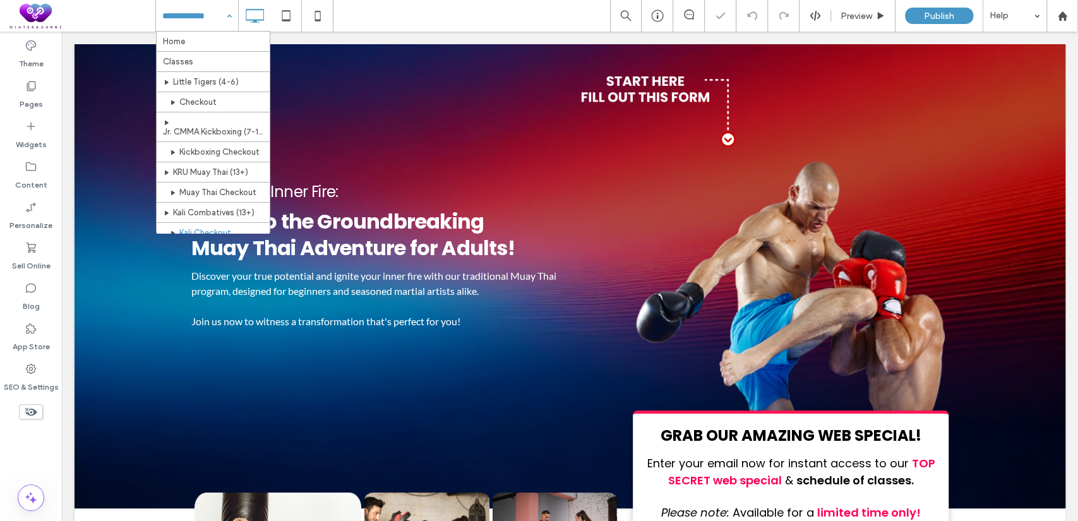
click at [192, 20] on input at bounding box center [193, 16] width 63 height 32
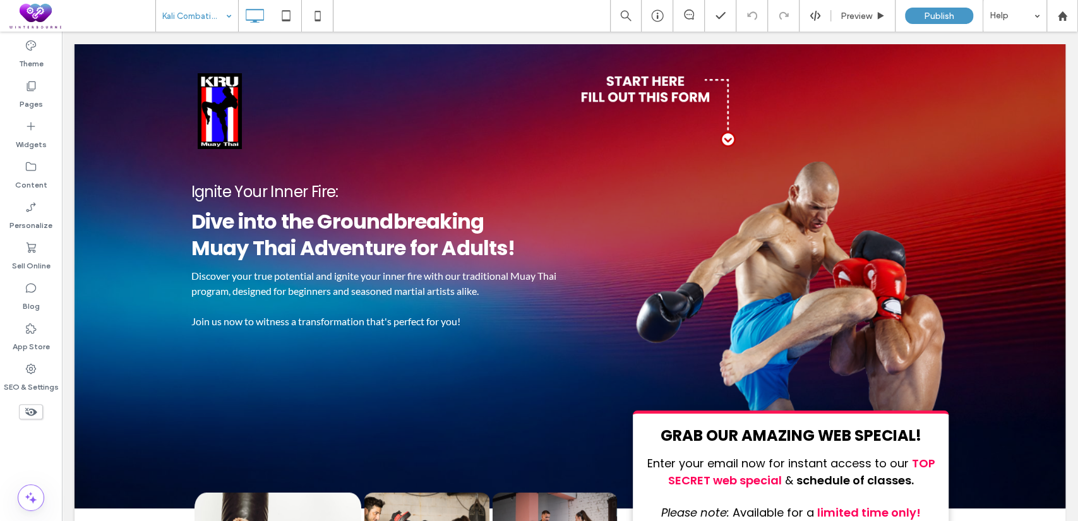
click at [199, 9] on input at bounding box center [193, 16] width 63 height 32
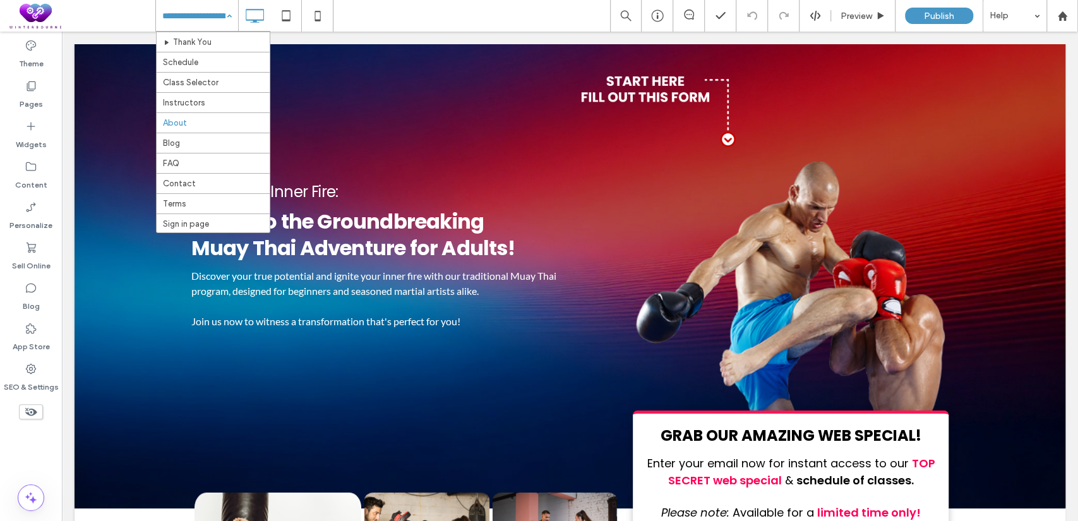
scroll to position [116, 0]
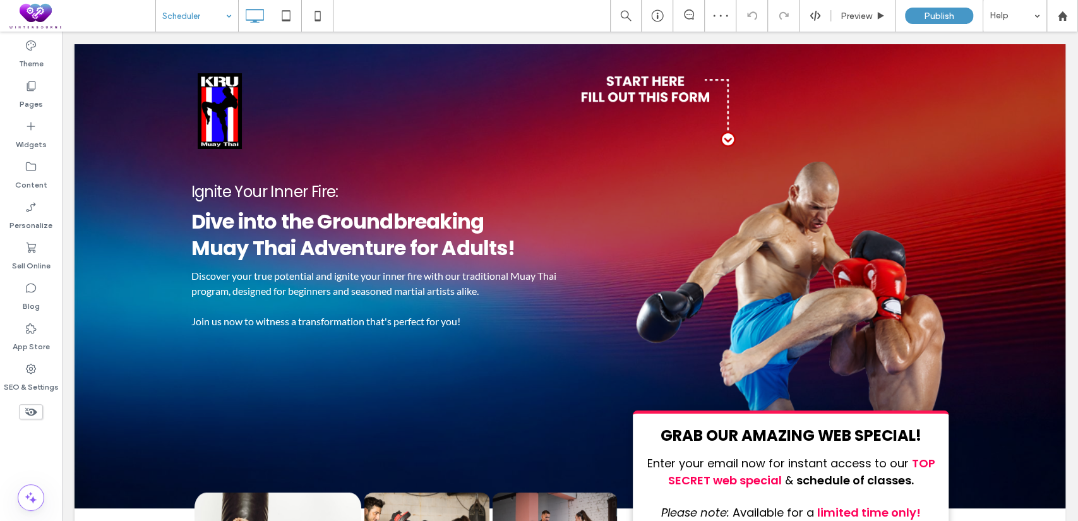
click at [179, 15] on input at bounding box center [193, 16] width 63 height 32
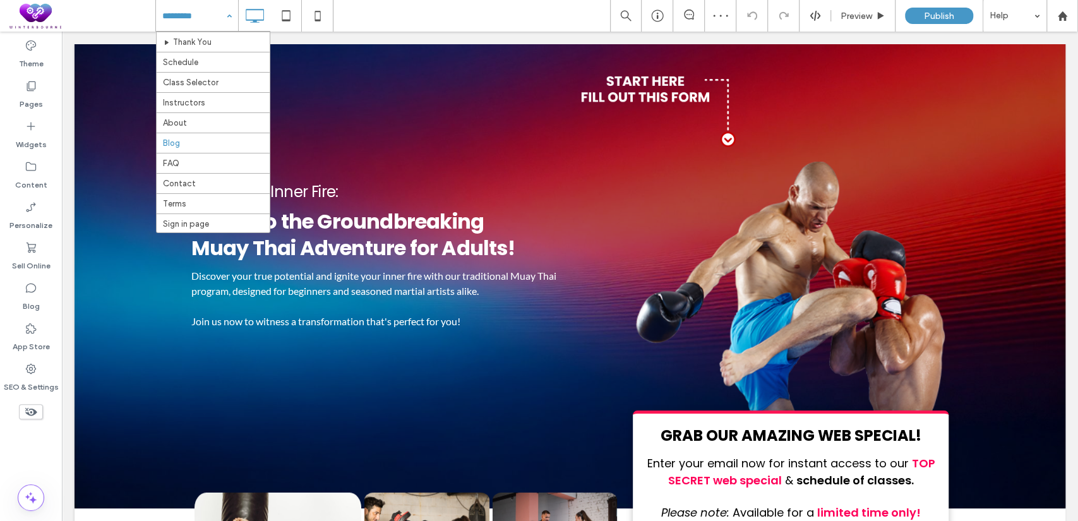
scroll to position [234, 0]
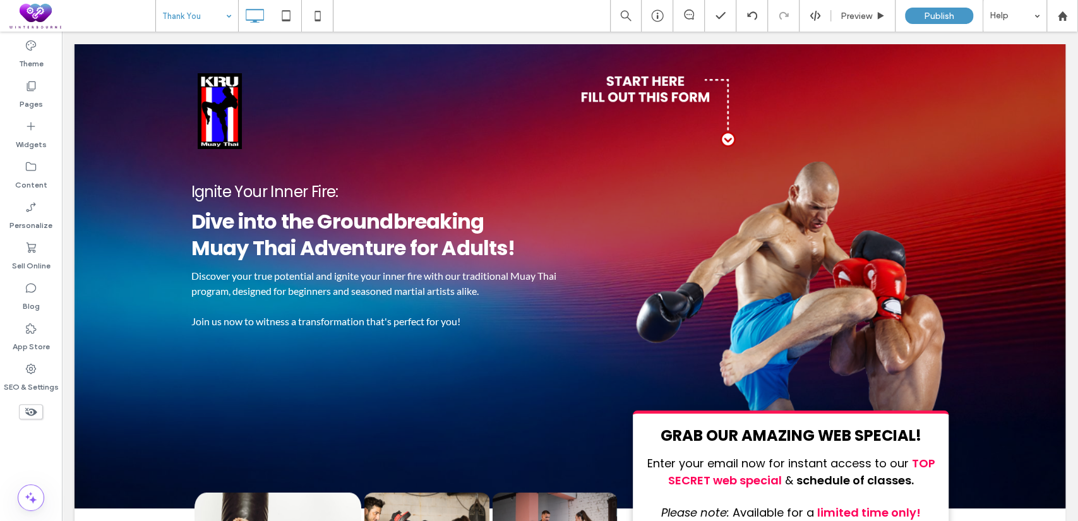
click at [215, 11] on input at bounding box center [193, 16] width 63 height 32
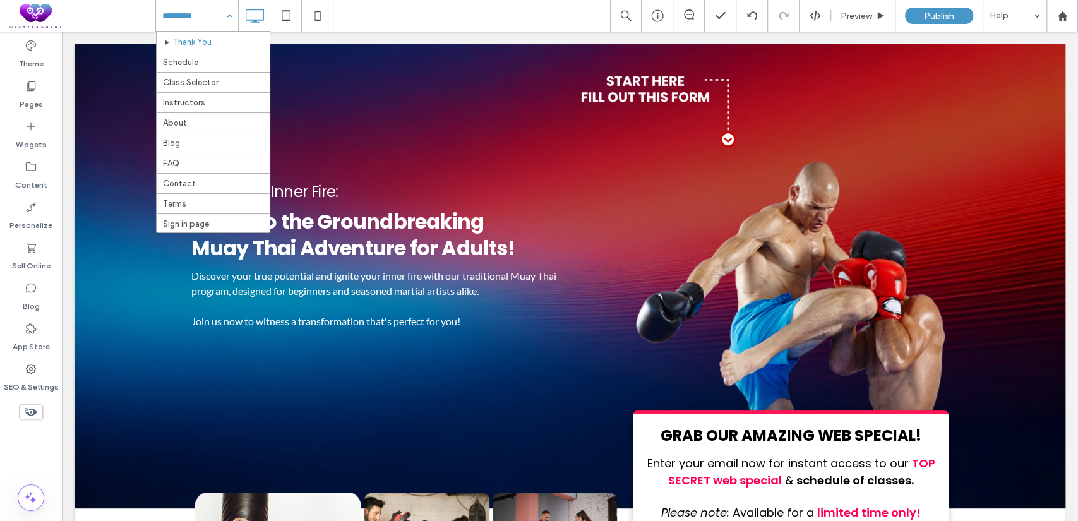
scroll to position [234, 0]
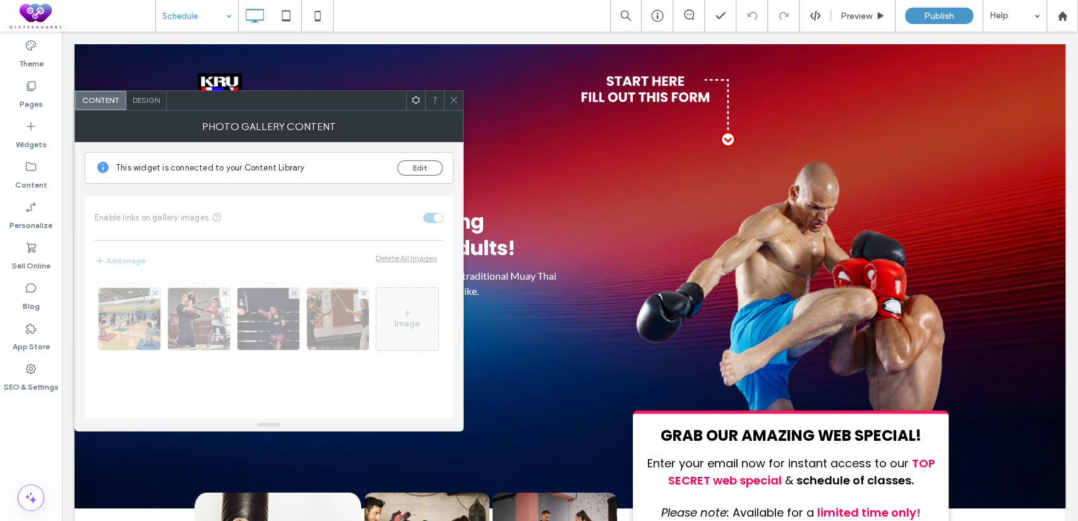
click at [146, 104] on span "Design" at bounding box center [146, 99] width 27 height 9
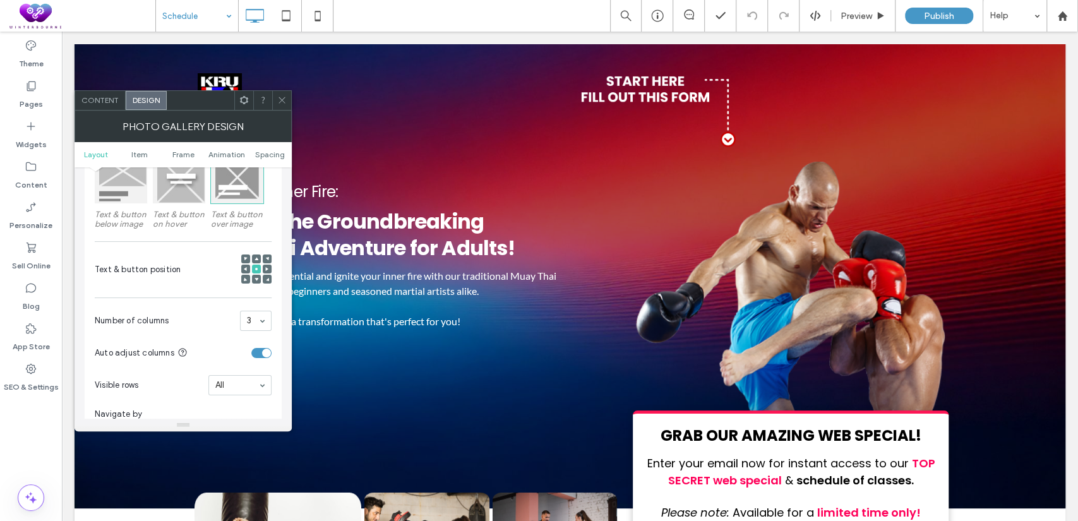
scroll to position [234, 0]
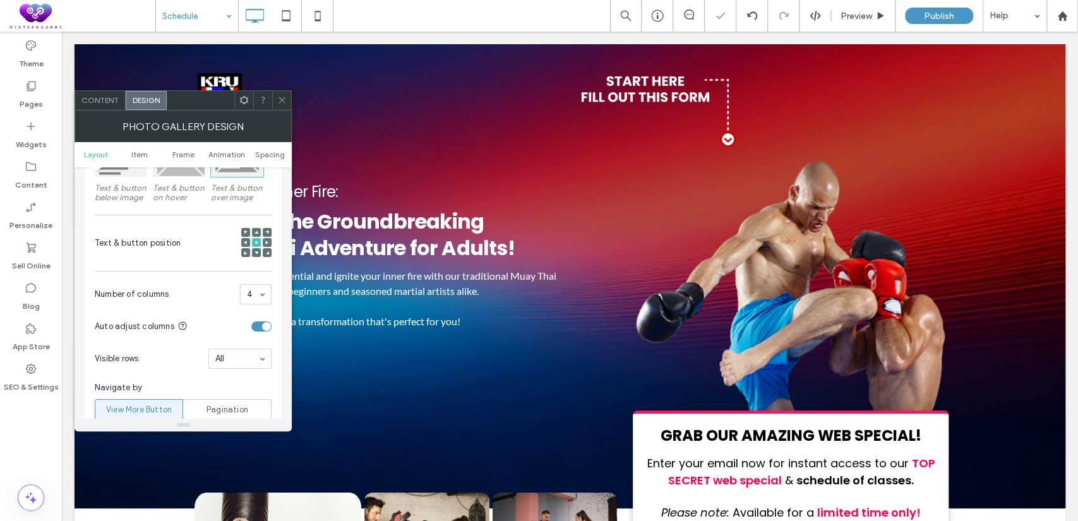
click at [277, 102] on icon at bounding box center [281, 99] width 9 height 9
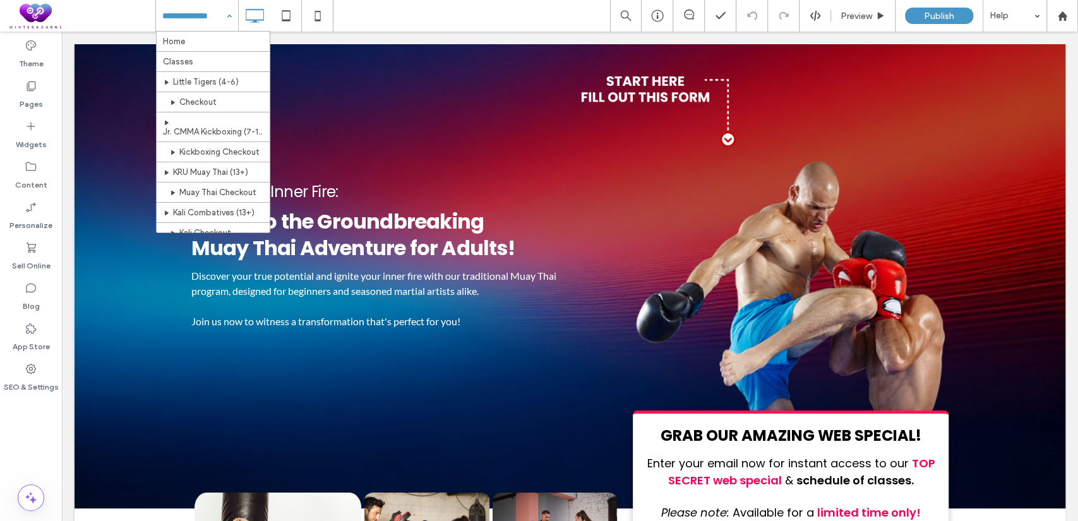
click at [215, 16] on input at bounding box center [193, 16] width 63 height 32
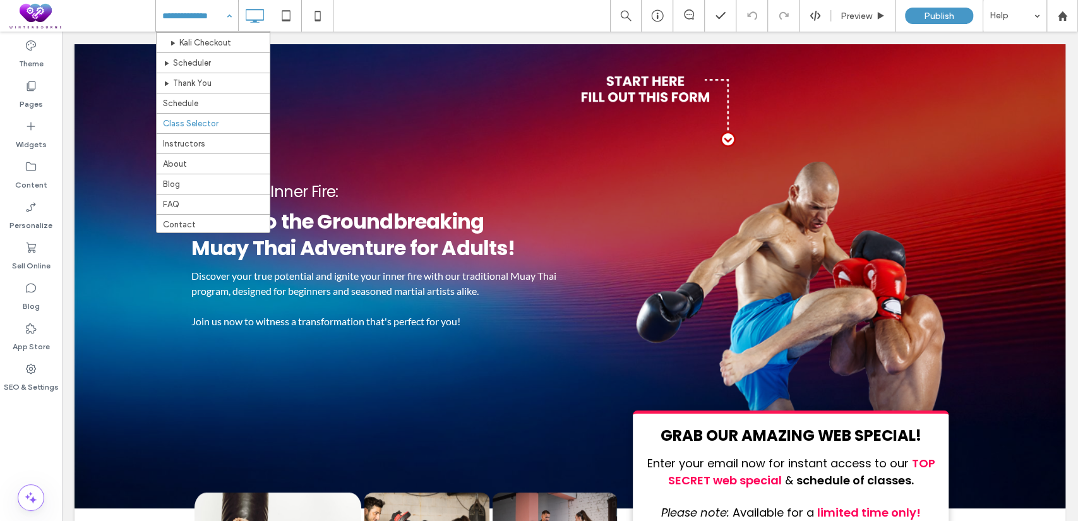
scroll to position [234, 0]
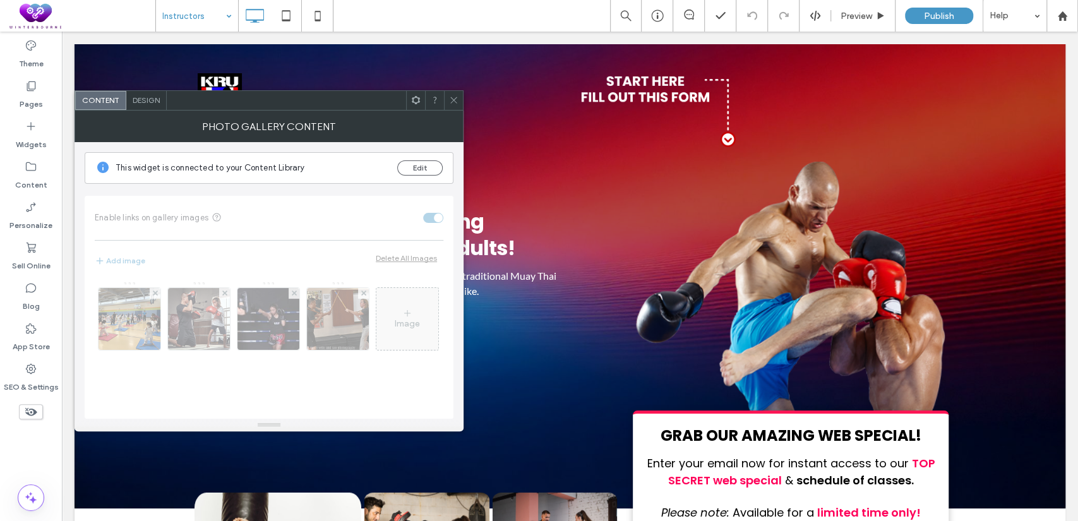
click at [151, 109] on div "Design" at bounding box center [146, 100] width 40 height 19
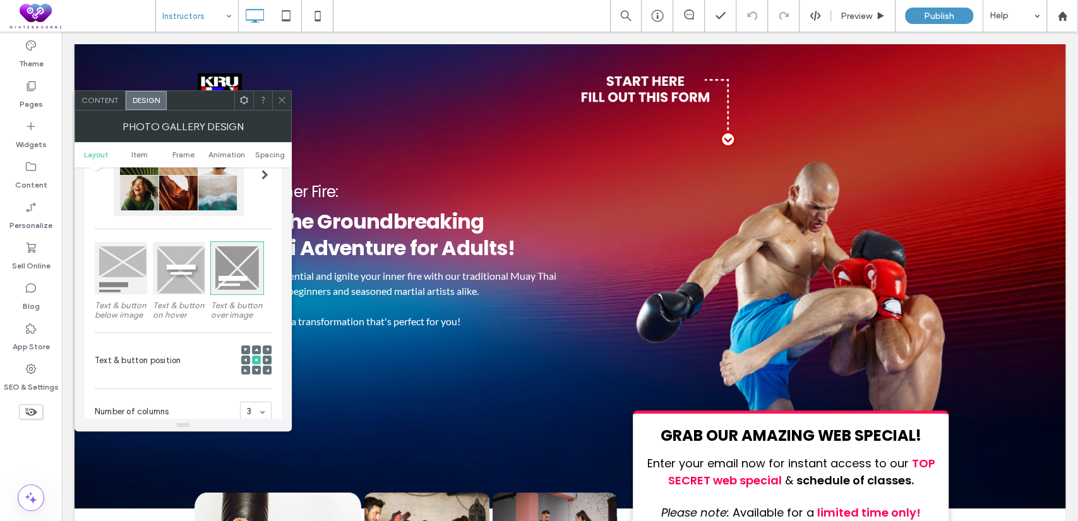
scroll to position [234, 0]
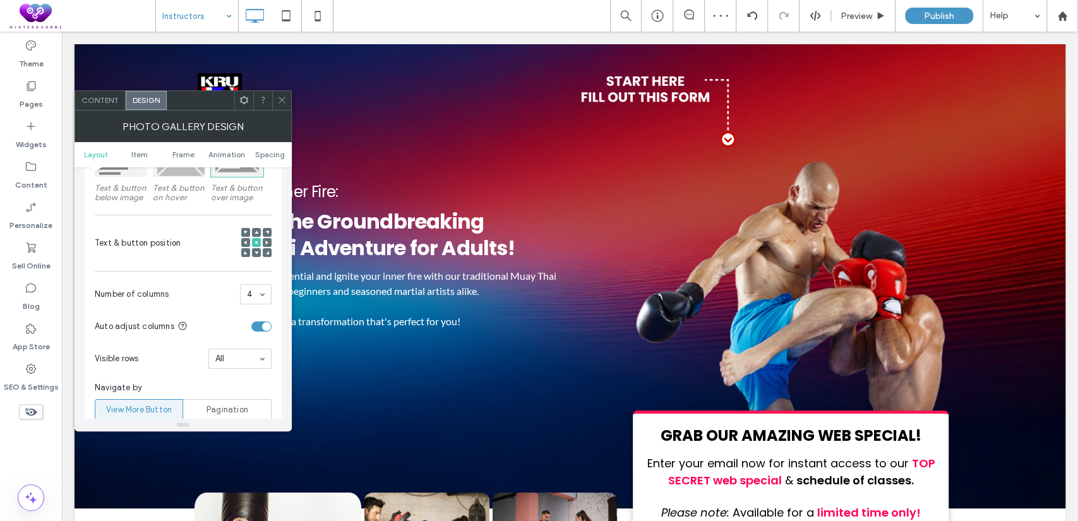
click at [288, 102] on div at bounding box center [281, 100] width 19 height 19
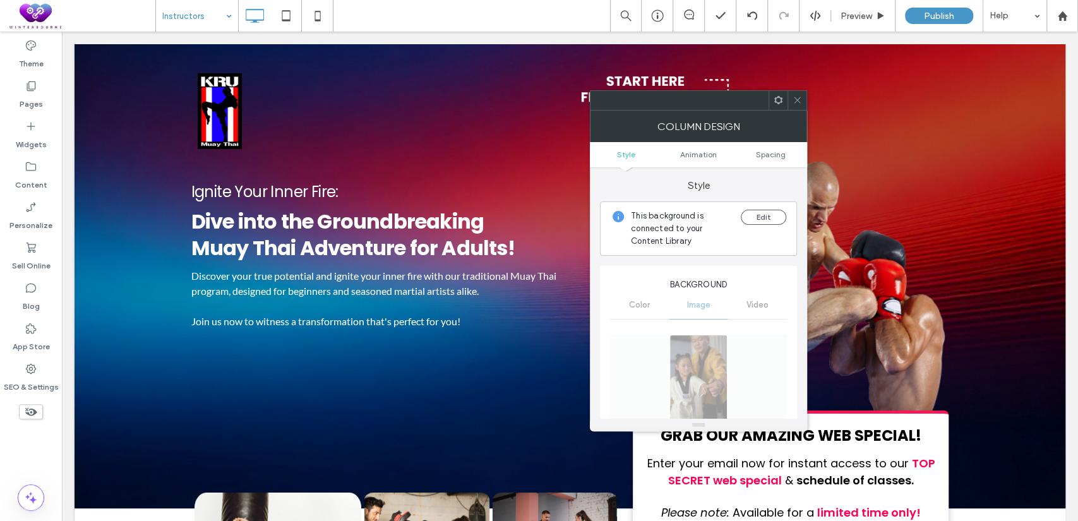
click at [798, 100] on icon at bounding box center [797, 99] width 9 height 9
click at [764, 213] on button "Edit" at bounding box center [763, 217] width 45 height 15
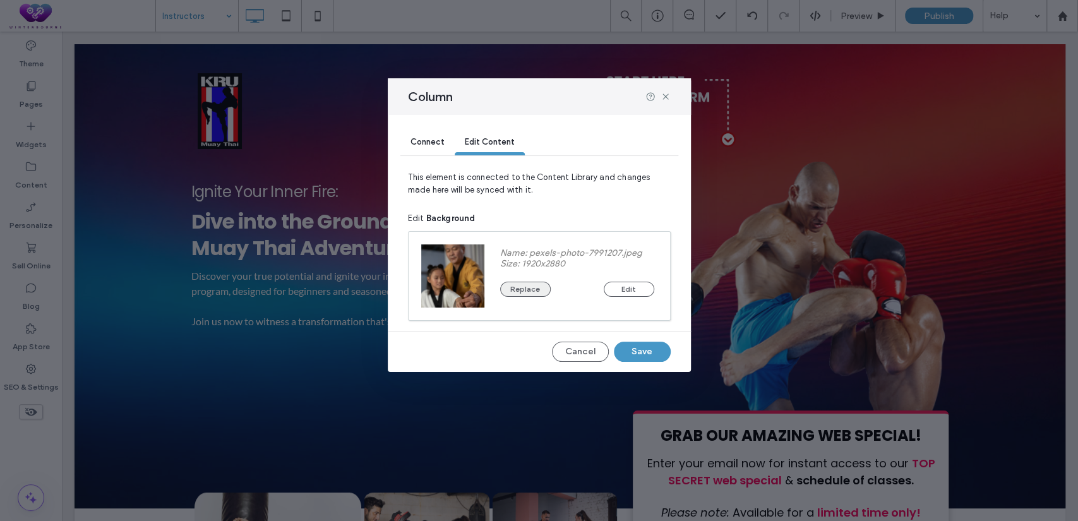
click at [533, 288] on button "Replace" at bounding box center [525, 289] width 51 height 15
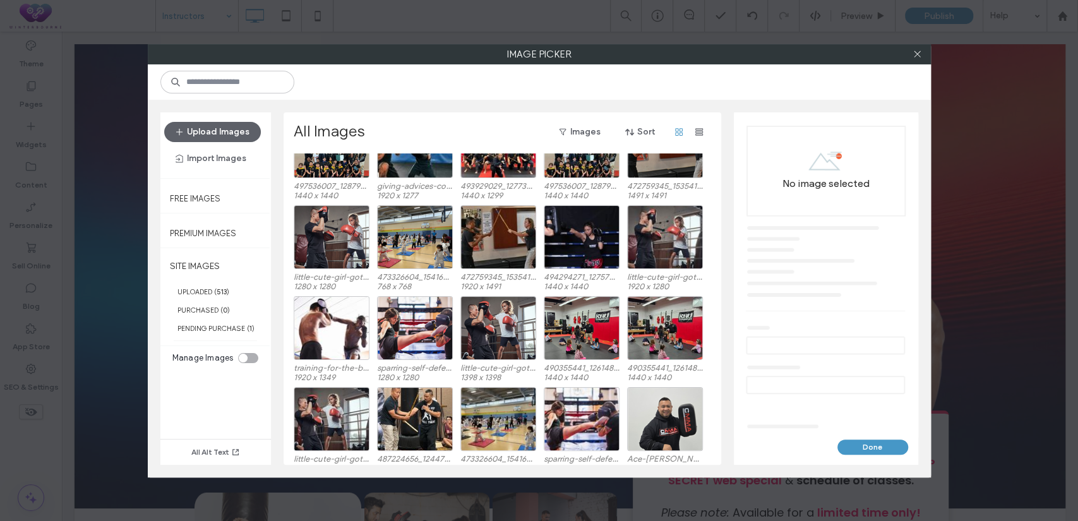
scroll to position [973, 0]
click at [591, 330] on div "Select" at bounding box center [582, 329] width 76 height 64
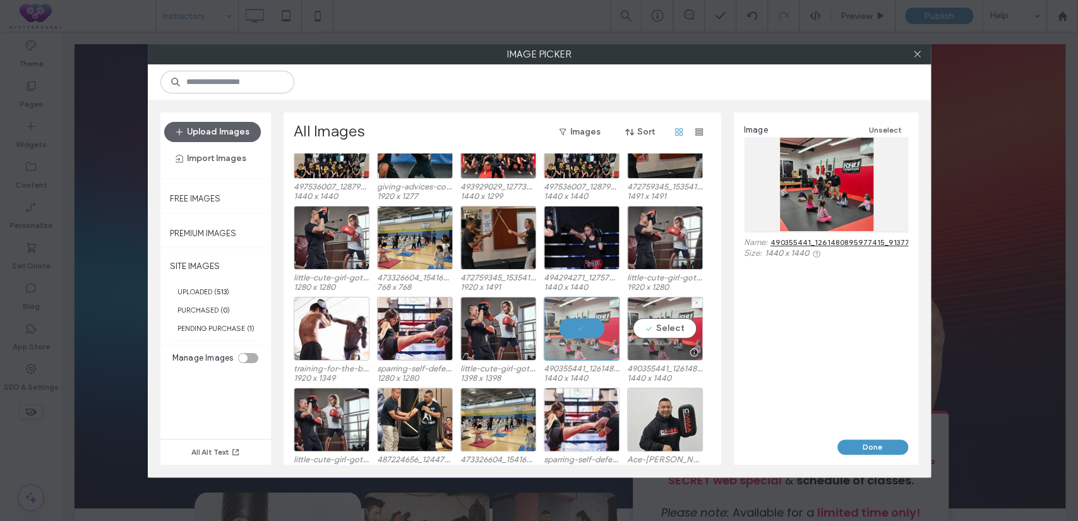
click at [647, 325] on div "Select" at bounding box center [665, 329] width 76 height 64
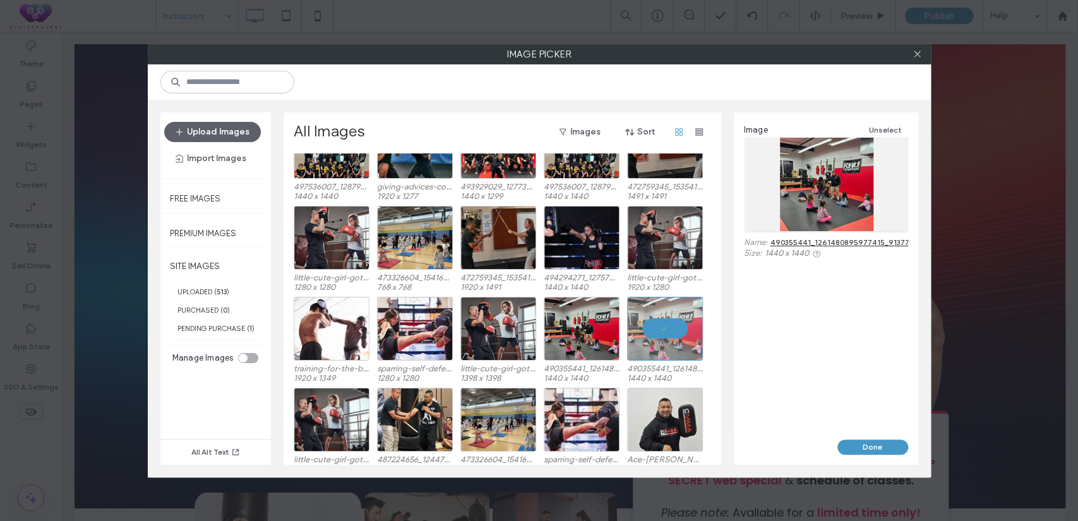
click at [540, 325] on div "training-for-the-big-day-two-kickboxers-in-traini-2025-04-06-12-36-16-utc.jpg 1…" at bounding box center [506, 342] width 425 height 91
click at [561, 327] on div "Select" at bounding box center [582, 329] width 76 height 64
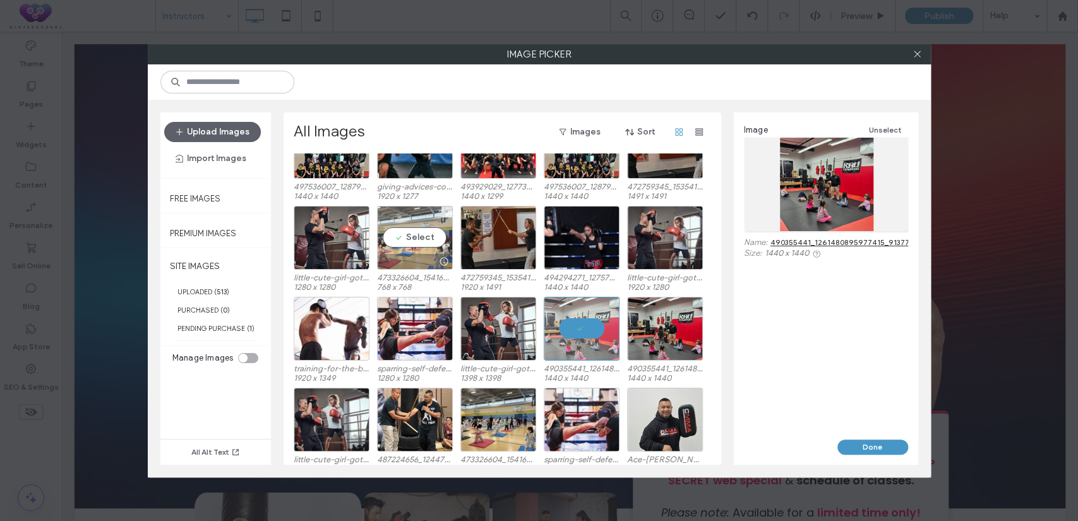
click at [399, 244] on div "Select" at bounding box center [415, 238] width 76 height 64
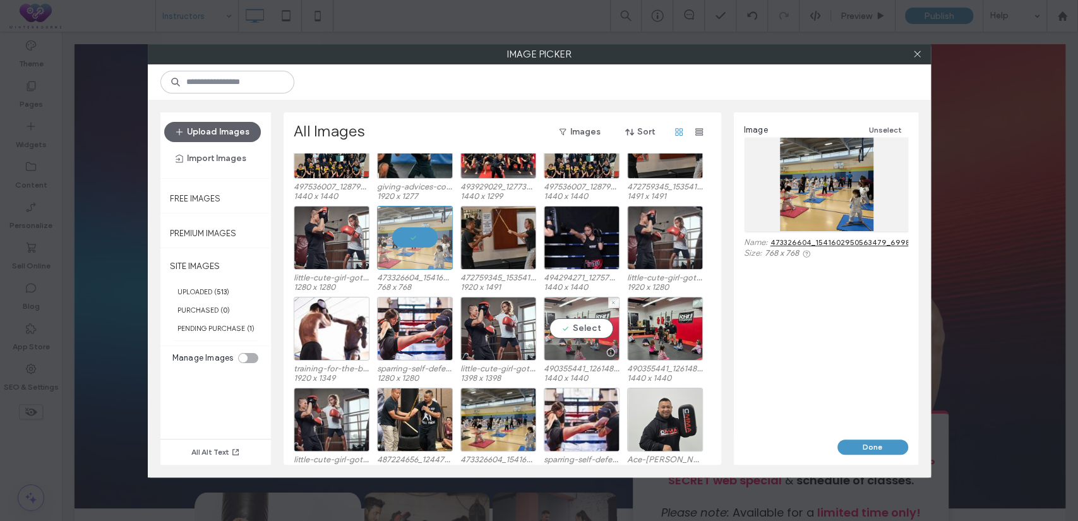
click at [591, 328] on div "Select" at bounding box center [582, 329] width 76 height 64
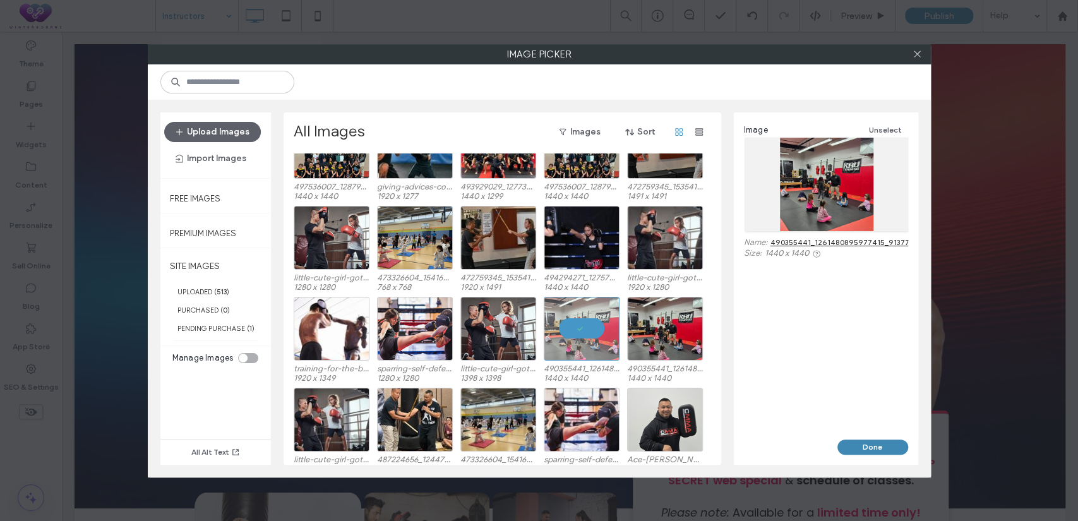
click at [864, 449] on button "Done" at bounding box center [873, 447] width 71 height 15
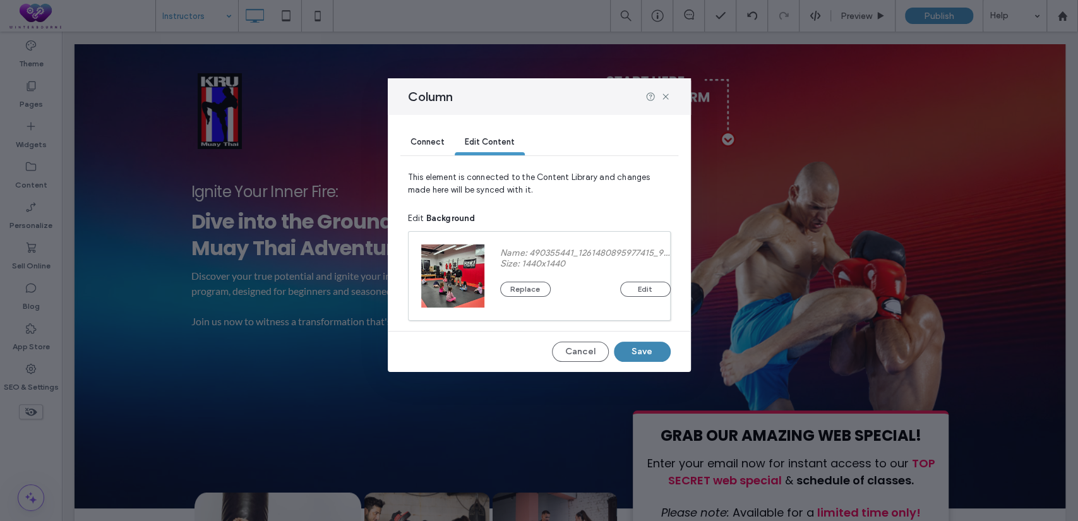
click at [648, 351] on button "Save" at bounding box center [642, 352] width 57 height 20
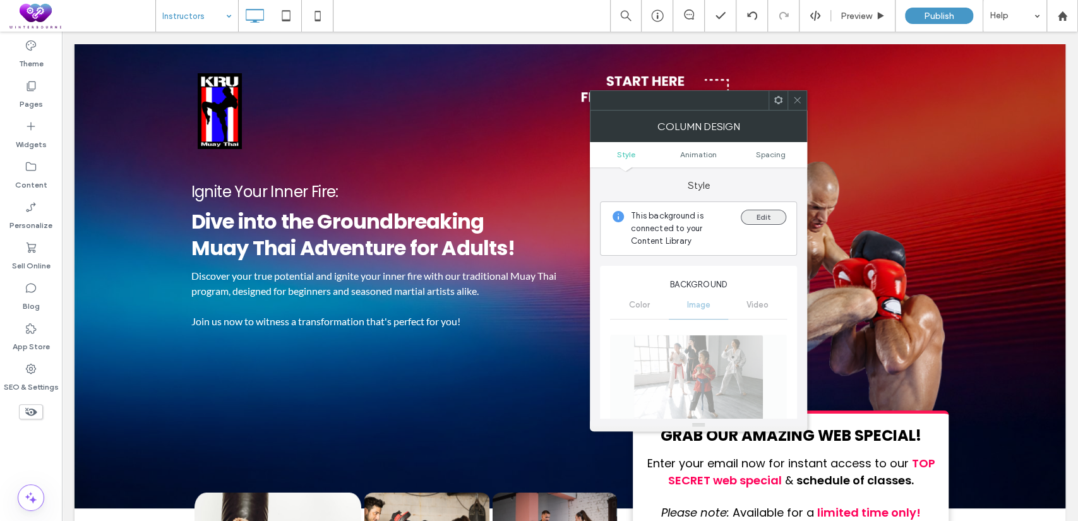
click at [769, 216] on button "Edit" at bounding box center [763, 217] width 45 height 15
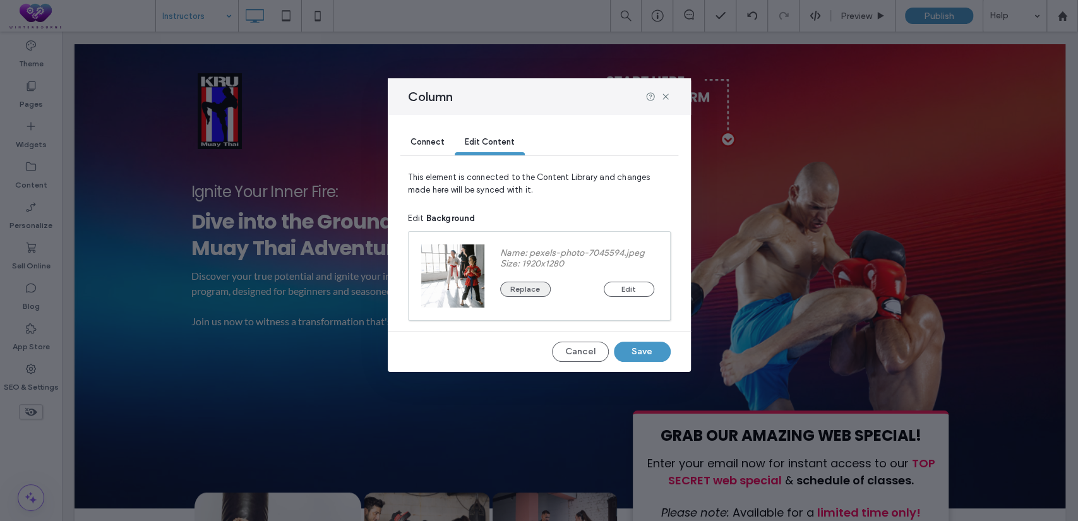
click at [529, 293] on button "Replace" at bounding box center [525, 289] width 51 height 15
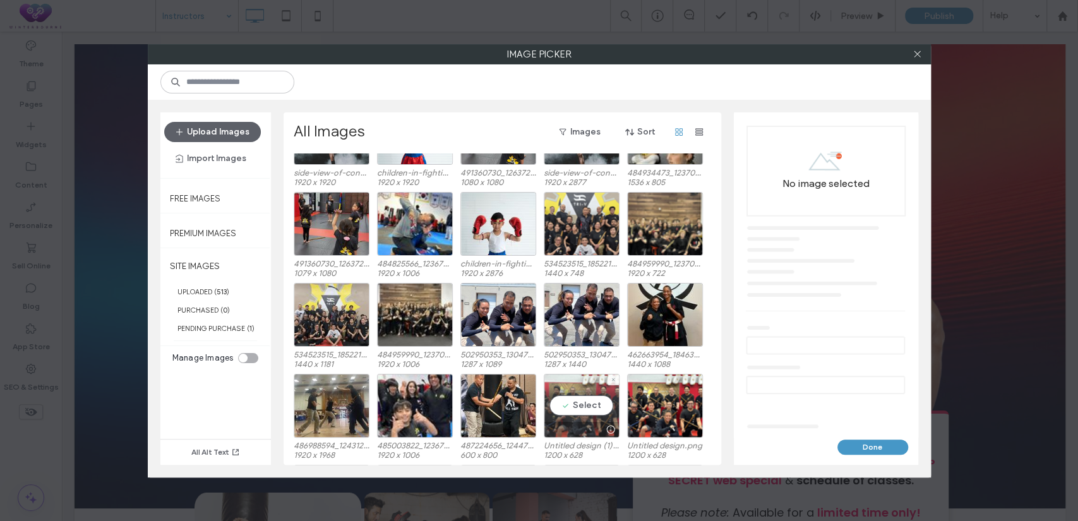
scroll to position [1325, 0]
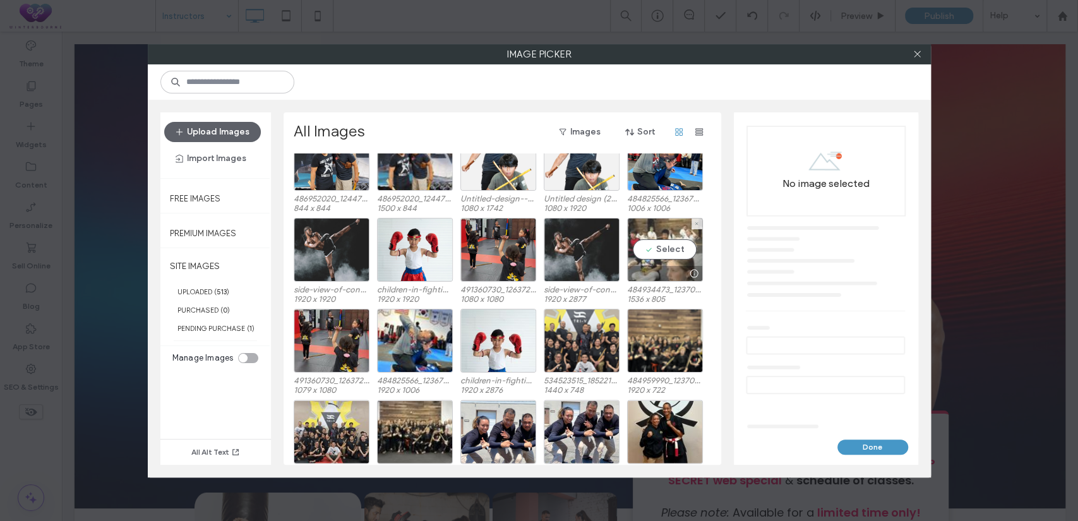
click at [660, 246] on div "Select" at bounding box center [665, 250] width 76 height 64
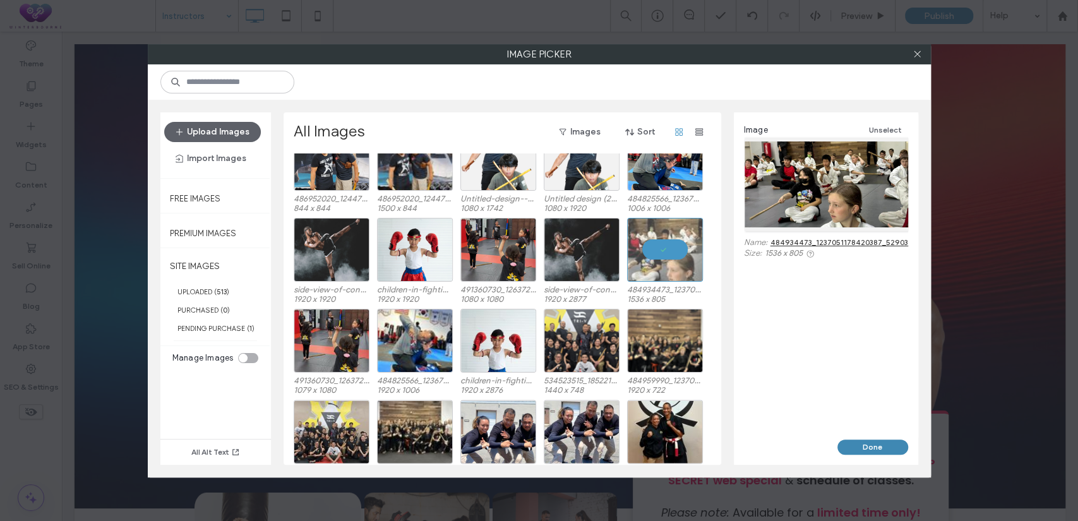
click at [879, 443] on button "Done" at bounding box center [873, 447] width 71 height 15
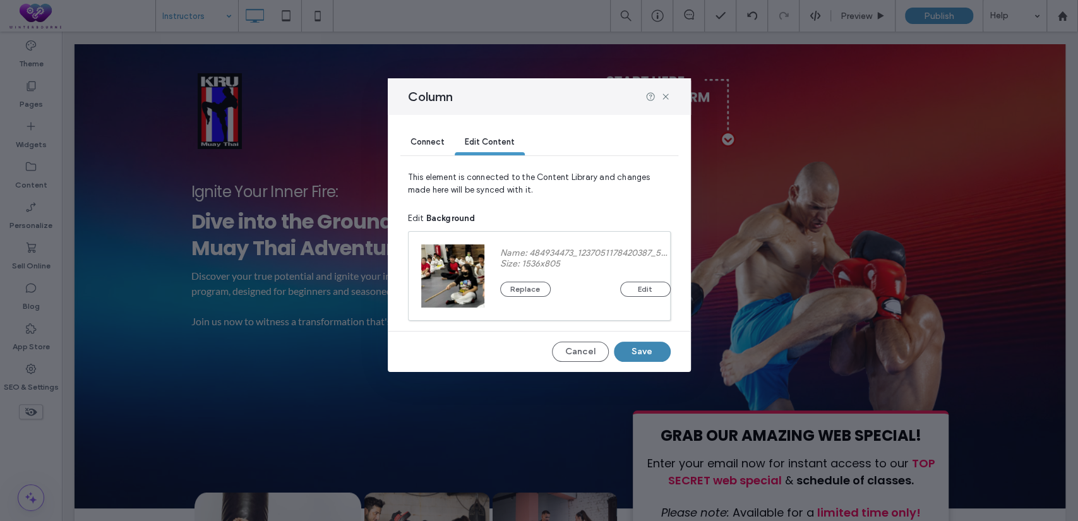
click at [637, 349] on button "Save" at bounding box center [642, 352] width 57 height 20
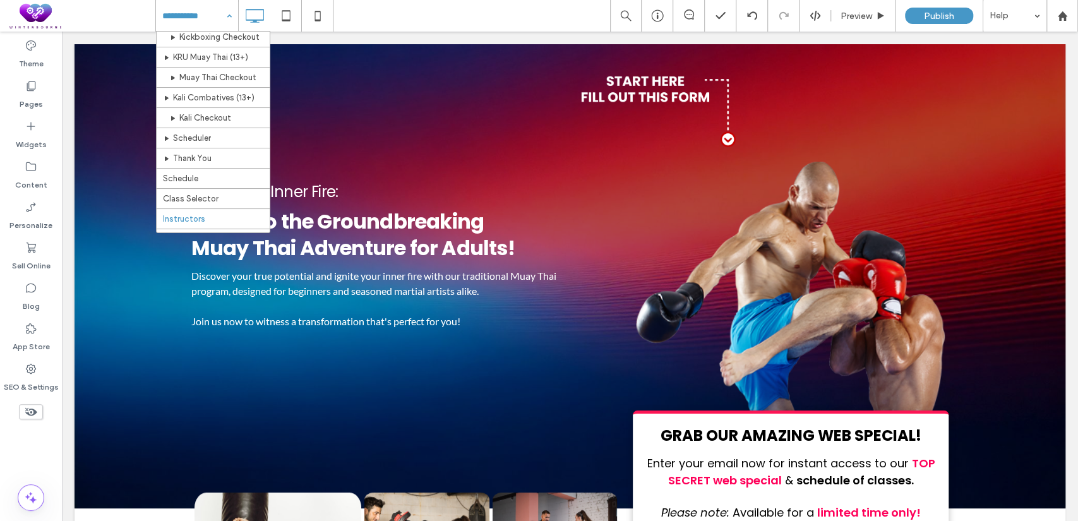
scroll to position [234, 0]
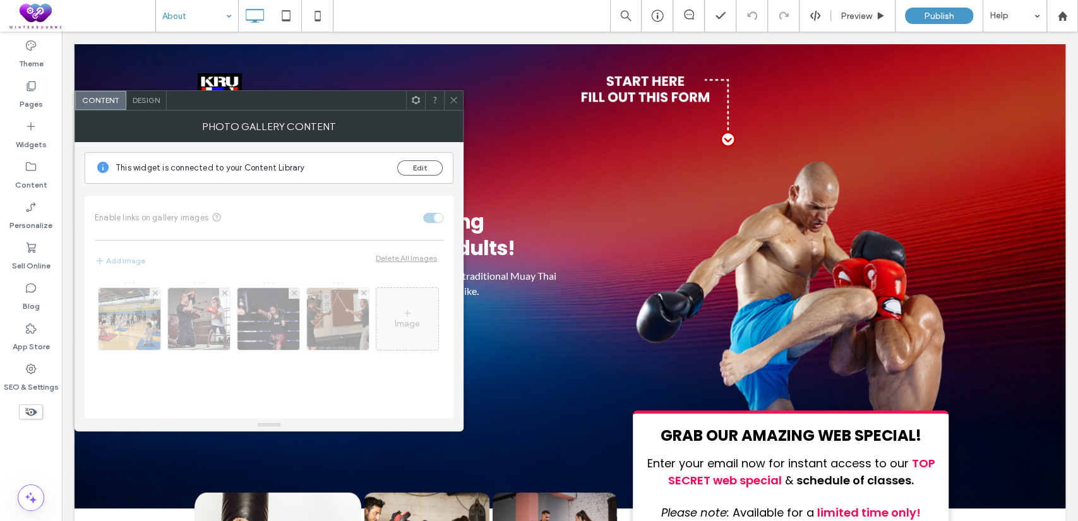
click at [139, 93] on div "Design" at bounding box center [146, 100] width 40 height 19
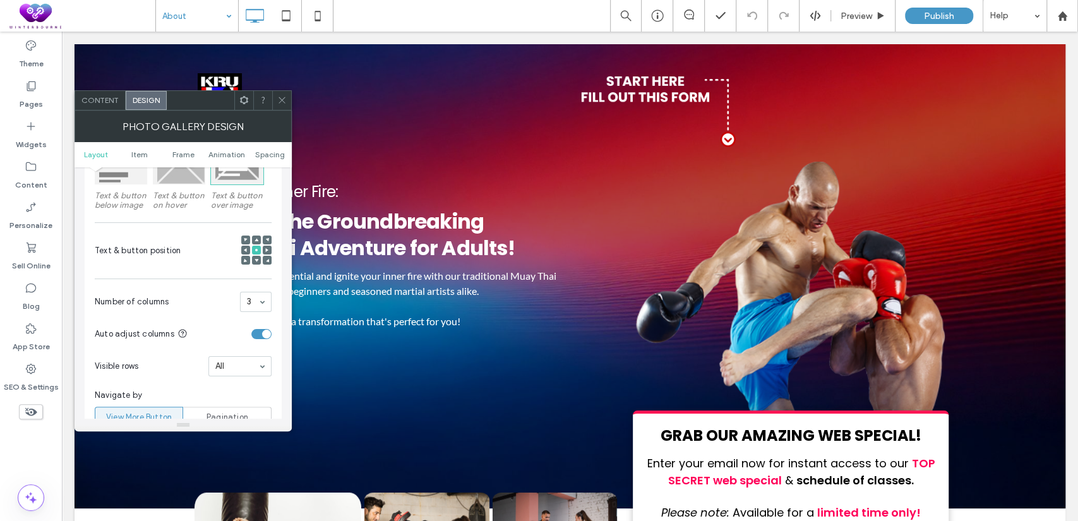
scroll to position [234, 0]
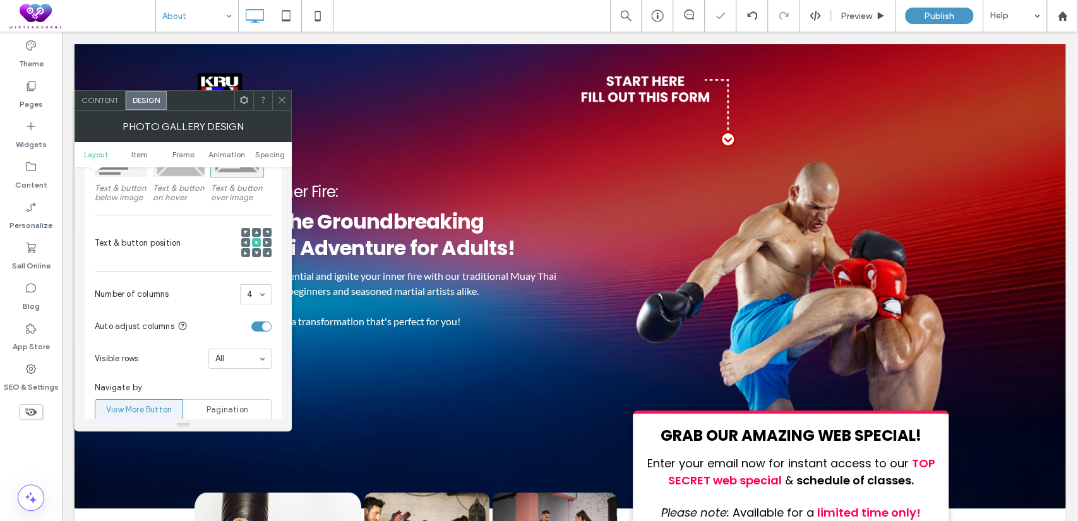
click at [974, 348] on div at bounding box center [539, 260] width 1078 height 521
click at [279, 95] on icon at bounding box center [281, 99] width 9 height 9
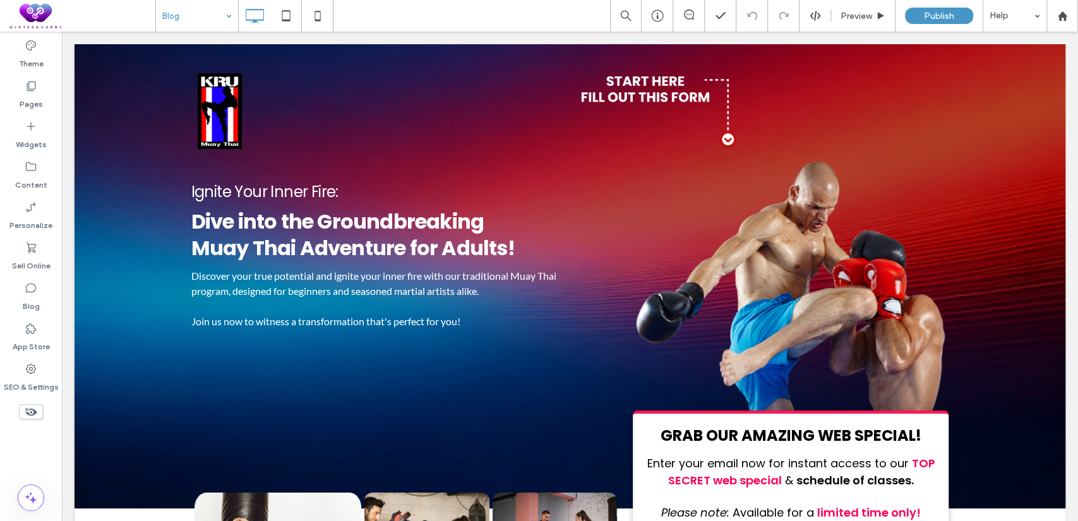
click at [184, 15] on input at bounding box center [193, 16] width 63 height 32
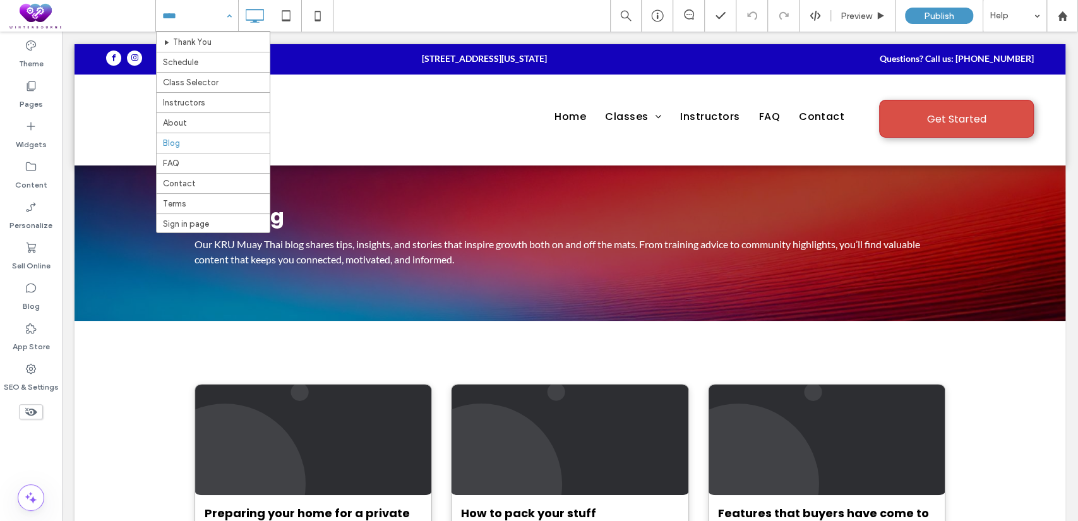
scroll to position [253, 0]
click at [231, 13] on div "Home Classes Little Tigers (4-6) Checkout Jr. CMMA Kickboxing (7-12) Kickboxing…" at bounding box center [197, 16] width 82 height 32
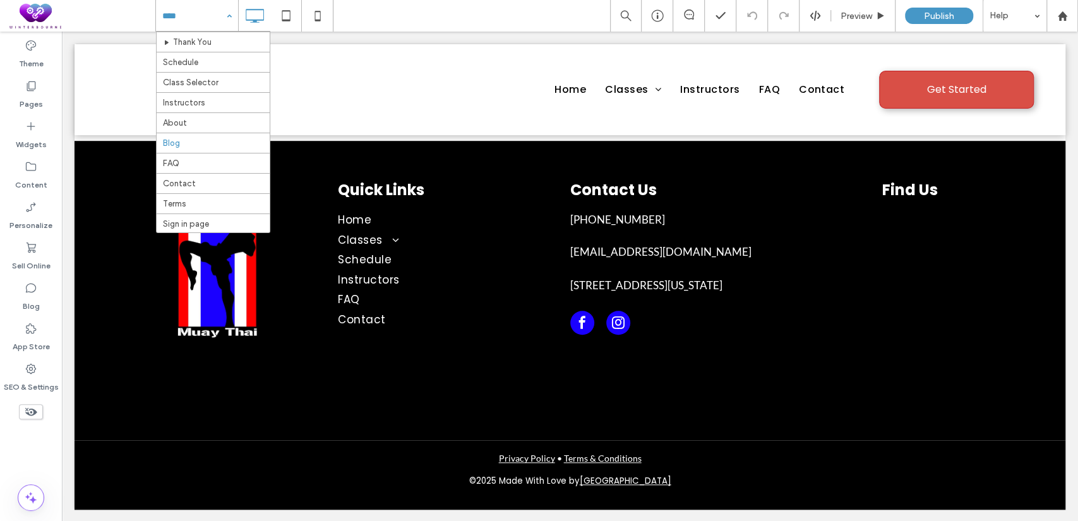
scroll to position [234, 0]
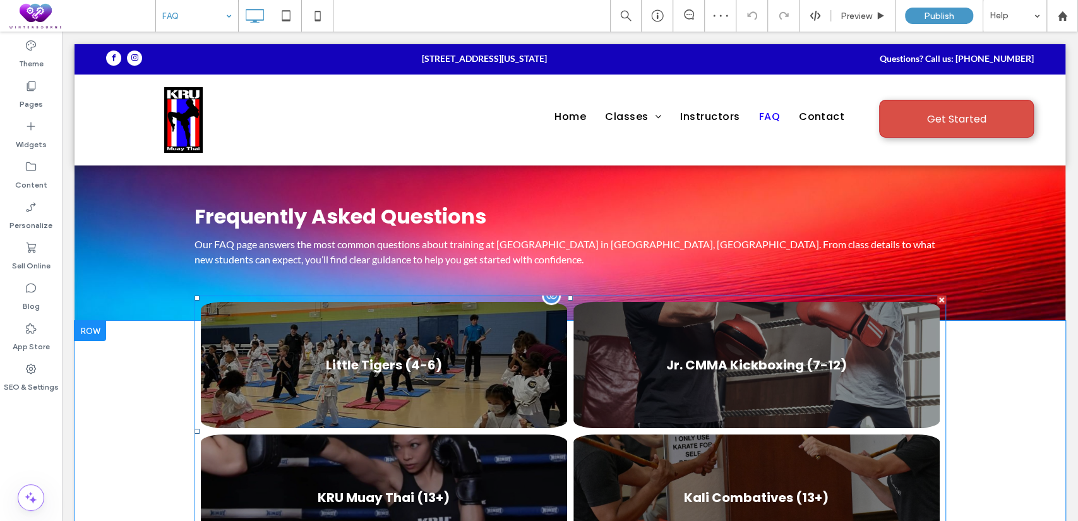
click at [547, 300] on div at bounding box center [551, 295] width 19 height 19
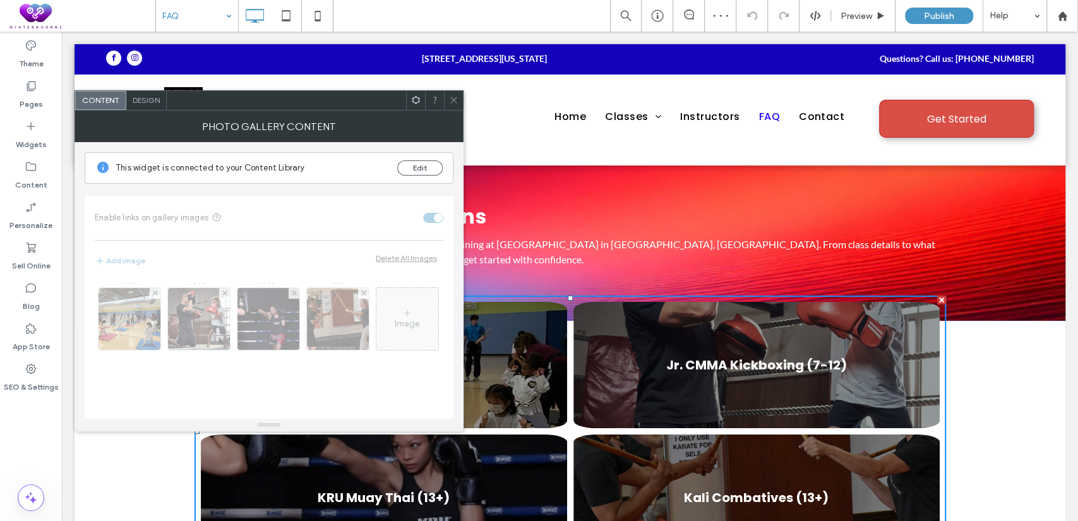
click at [154, 100] on span "Design" at bounding box center [146, 99] width 27 height 9
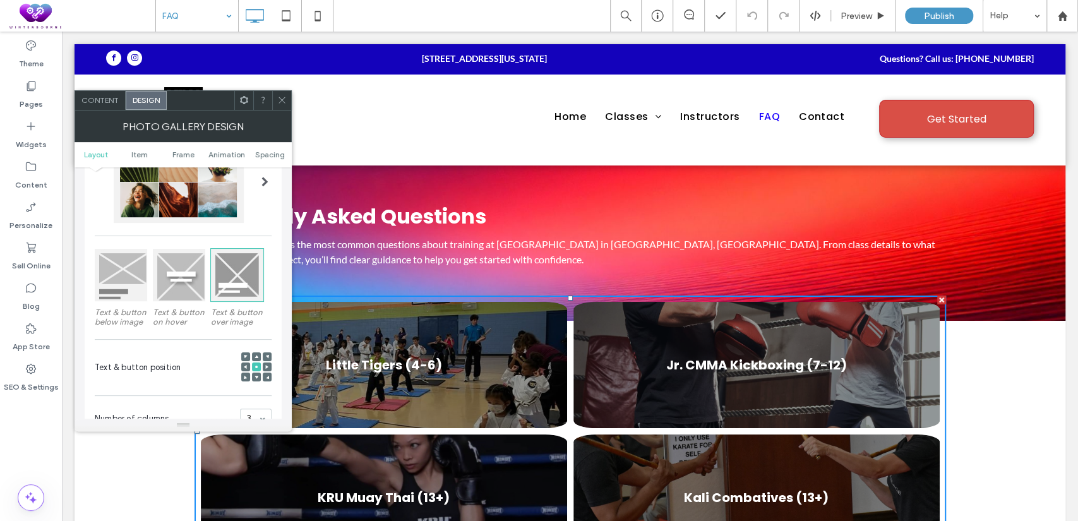
scroll to position [234, 0]
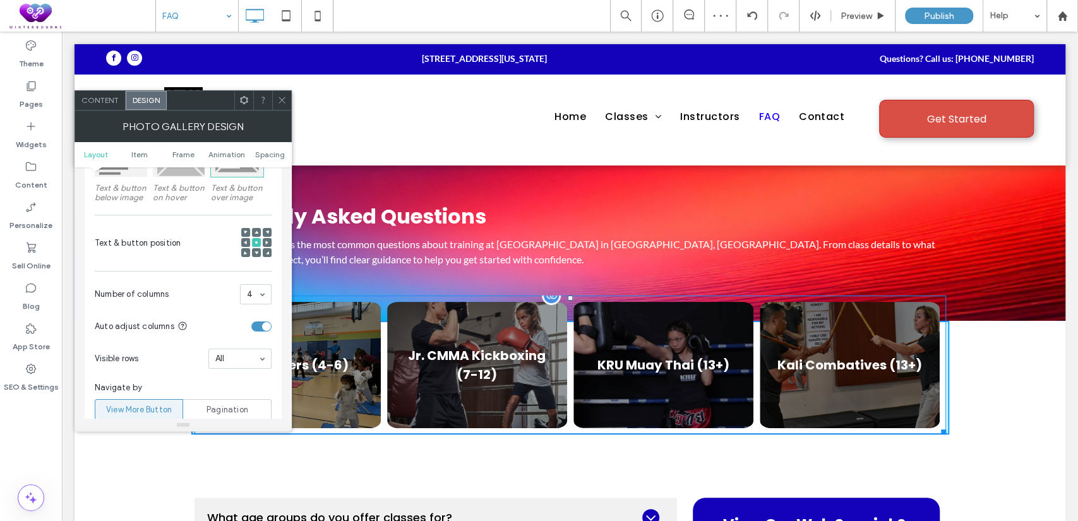
drag, startPoint x: 940, startPoint y: 433, endPoint x: 859, endPoint y: 425, distance: 81.3
click at [937, 425] on div at bounding box center [941, 429] width 9 height 9
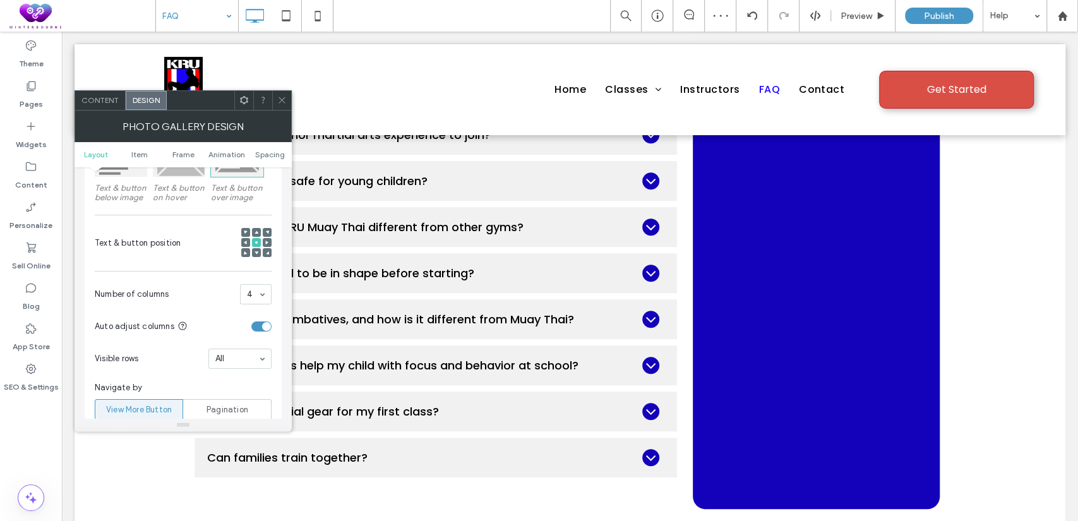
scroll to position [585, 0]
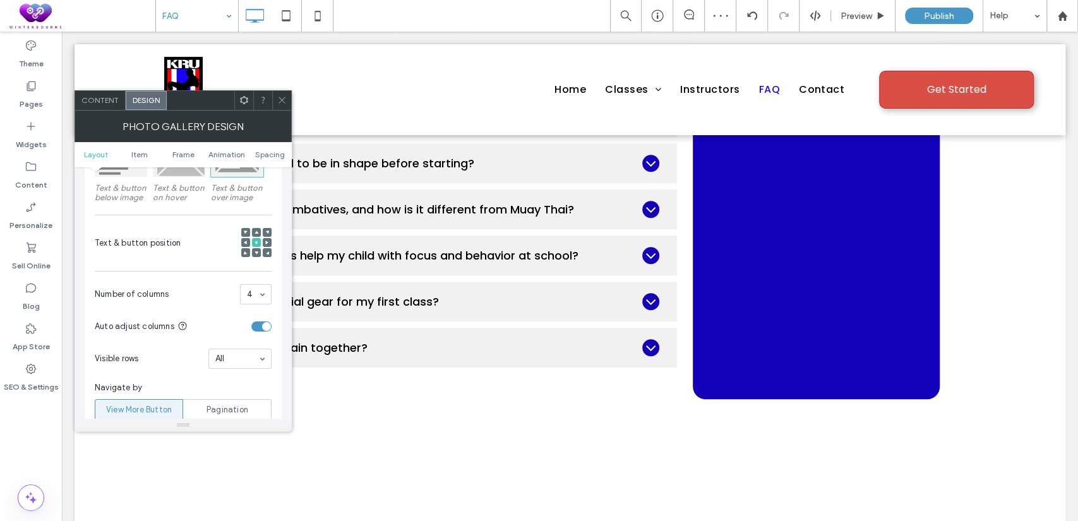
click at [277, 101] on icon at bounding box center [281, 99] width 9 height 9
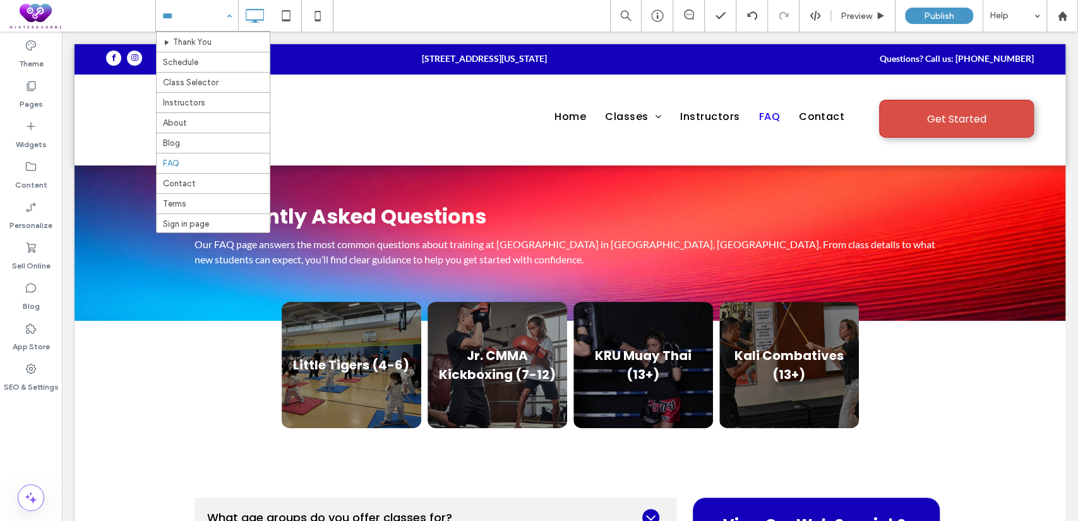
scroll to position [253, 0]
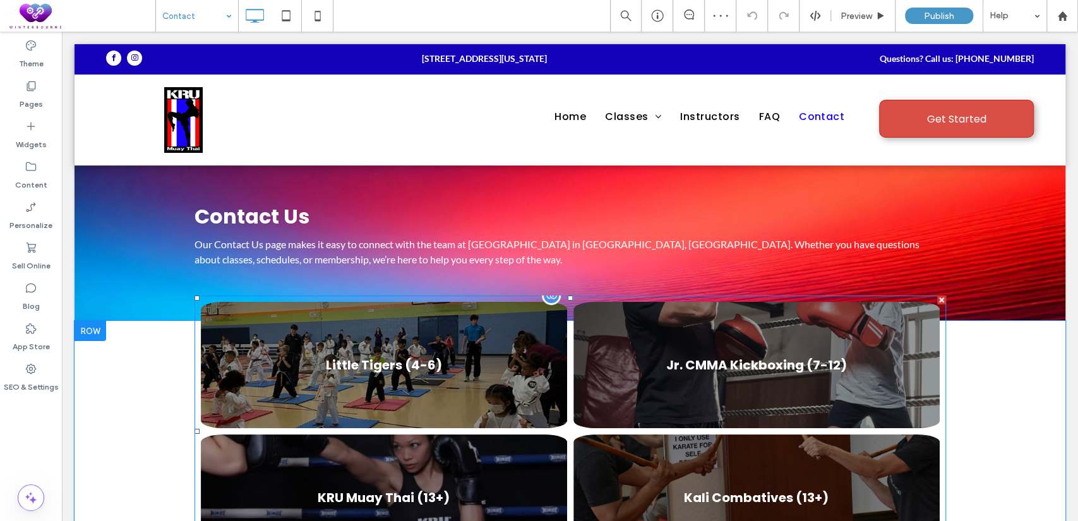
click at [545, 298] on div at bounding box center [551, 295] width 19 height 19
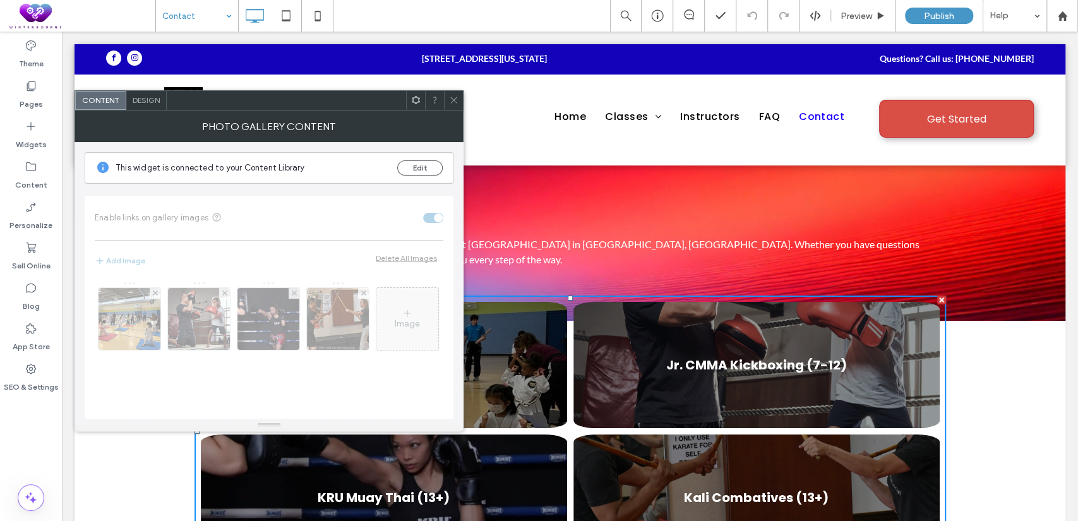
click at [152, 99] on span "Design" at bounding box center [146, 99] width 27 height 9
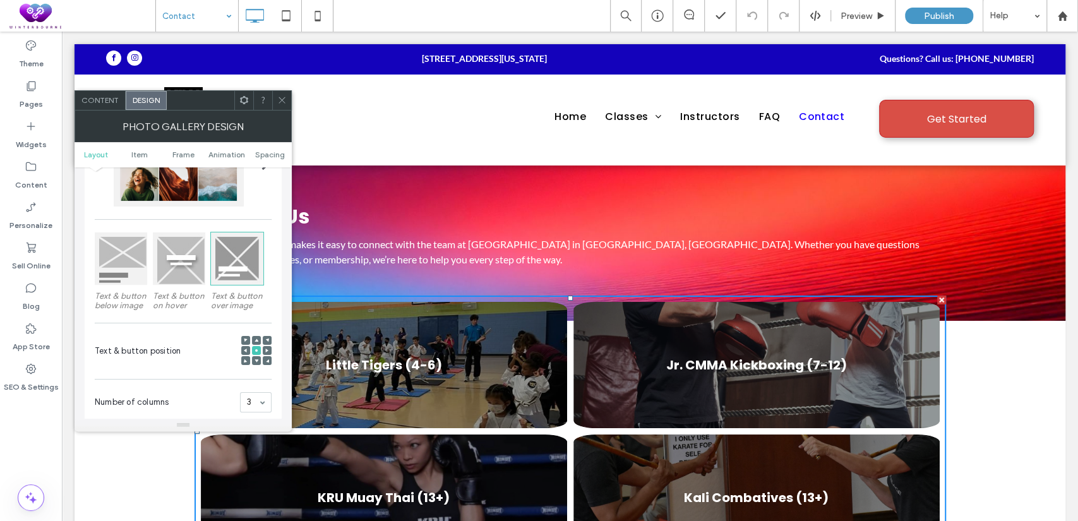
scroll to position [234, 0]
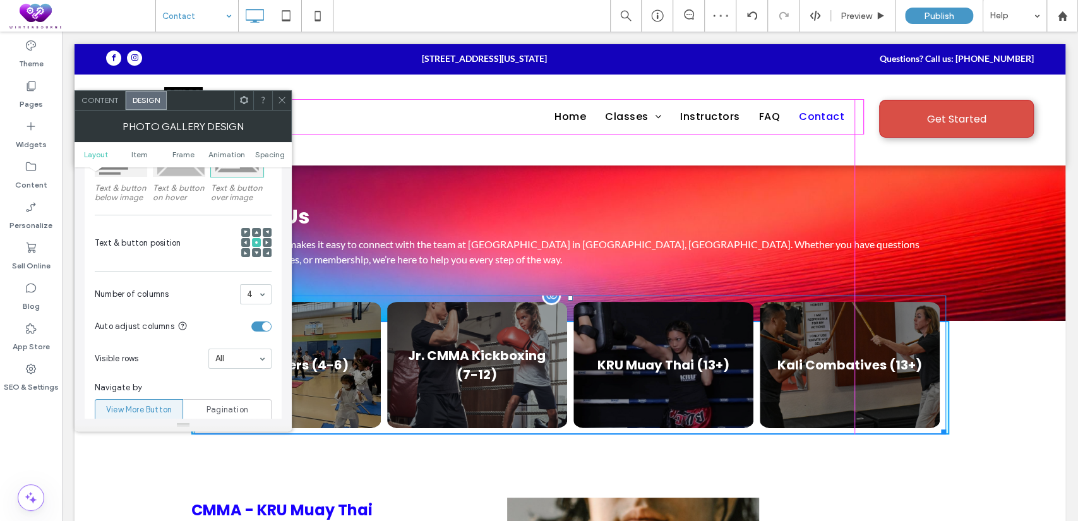
drag, startPoint x: 937, startPoint y: 432, endPoint x: 852, endPoint y: 434, distance: 84.7
click at [937, 434] on div at bounding box center [941, 429] width 9 height 9
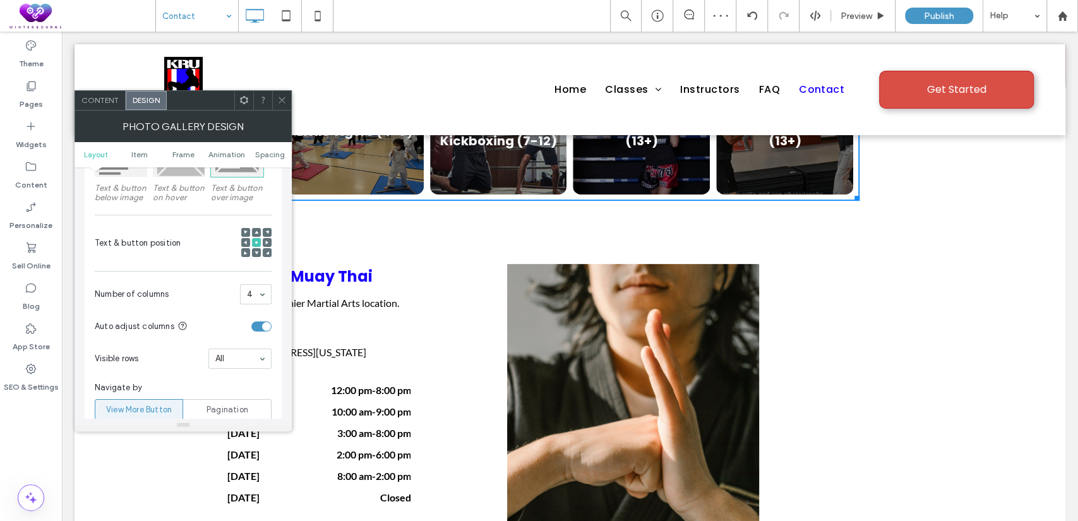
click at [276, 97] on div at bounding box center [281, 100] width 19 height 19
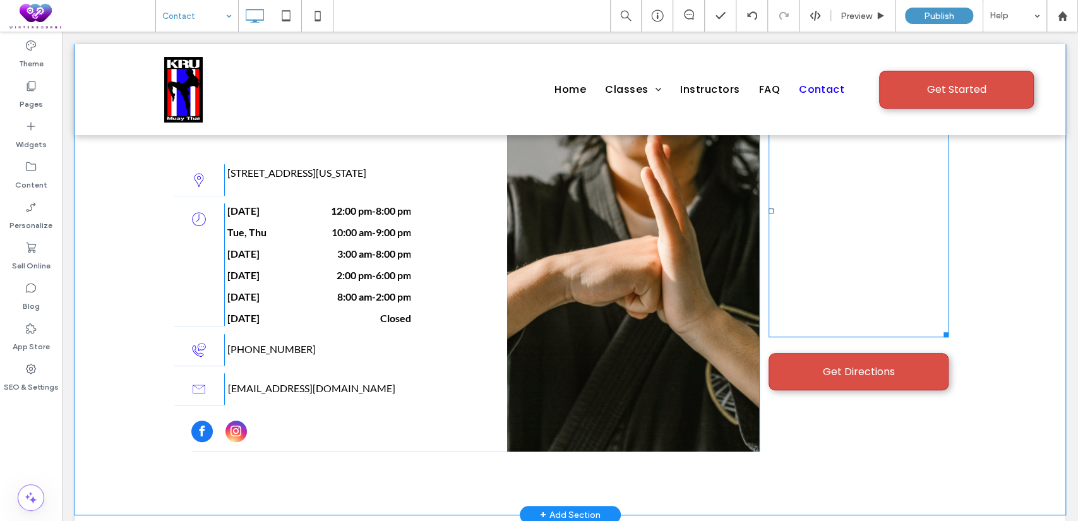
scroll to position [351, 0]
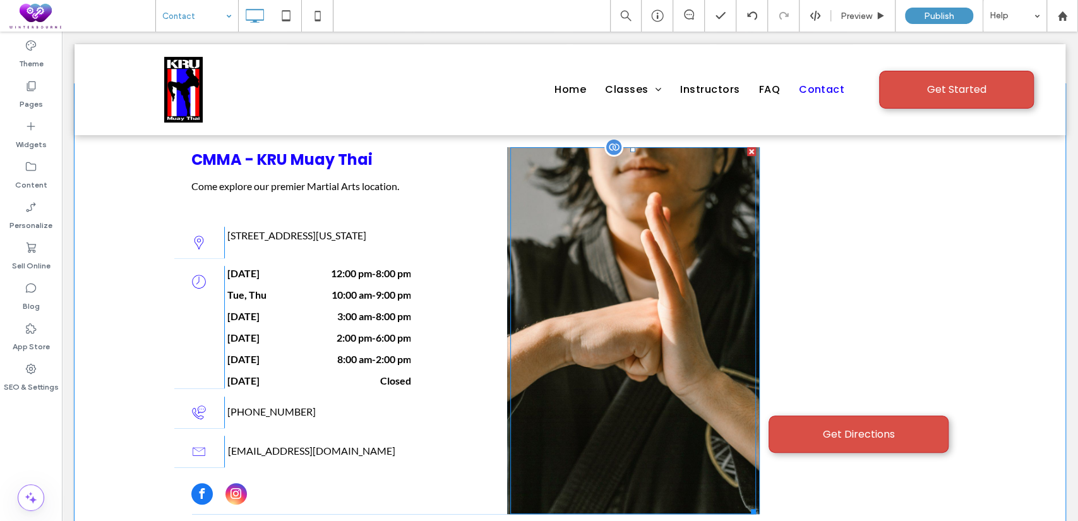
click at [662, 333] on div at bounding box center [633, 330] width 246 height 367
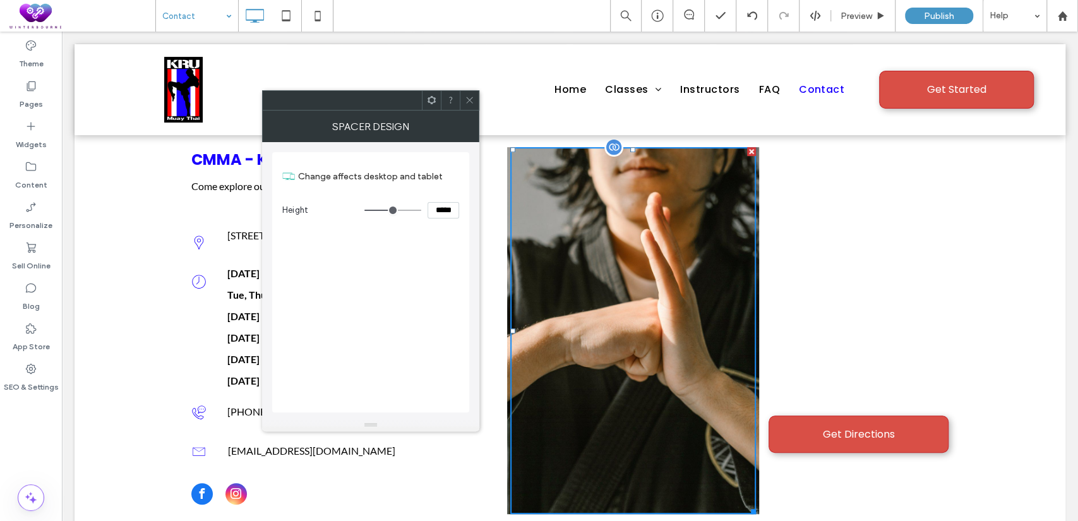
click at [507, 169] on div "Click To Paste" at bounding box center [633, 330] width 253 height 367
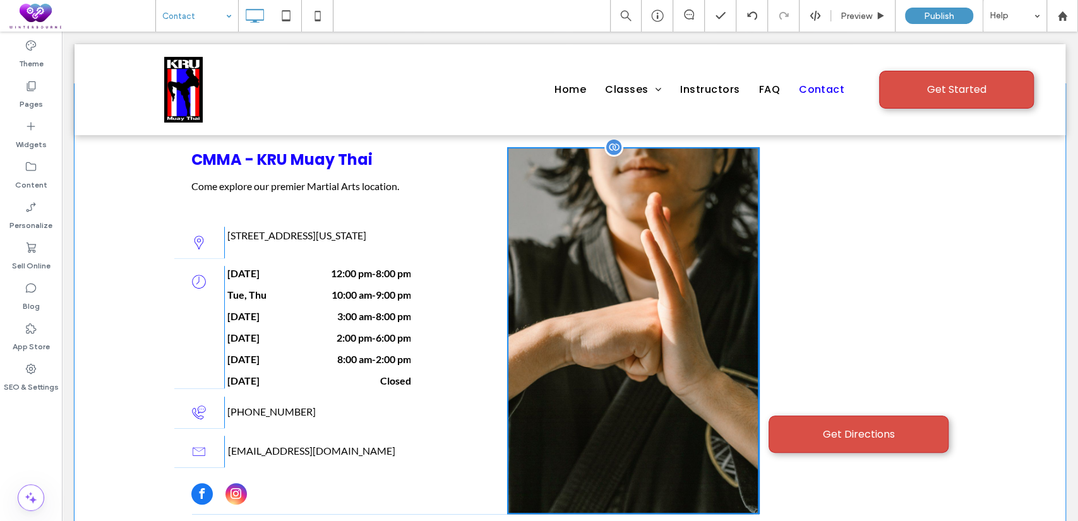
click at [507, 168] on div "Click To Paste" at bounding box center [633, 330] width 253 height 367
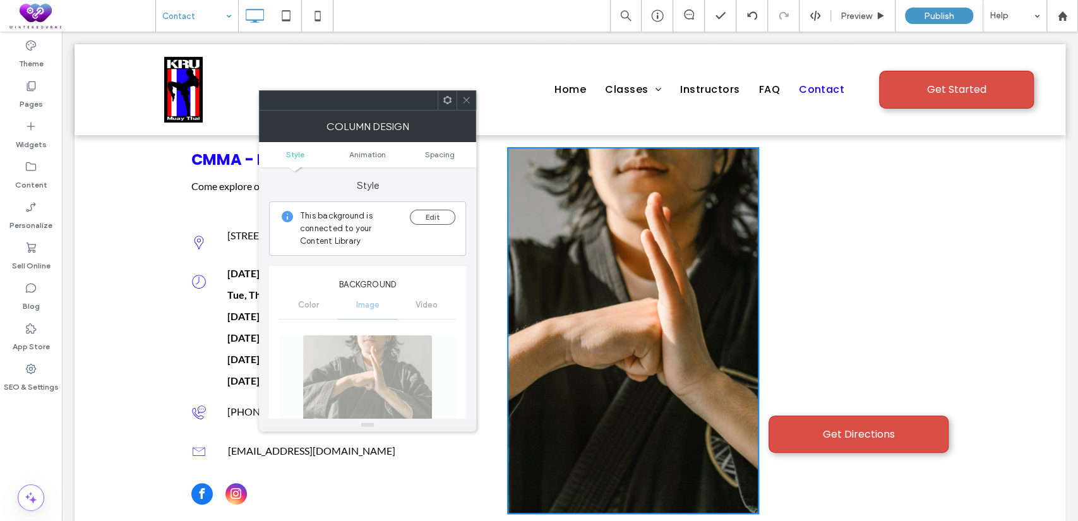
scroll to position [0, 0]
click at [436, 211] on button "Edit" at bounding box center [432, 217] width 45 height 15
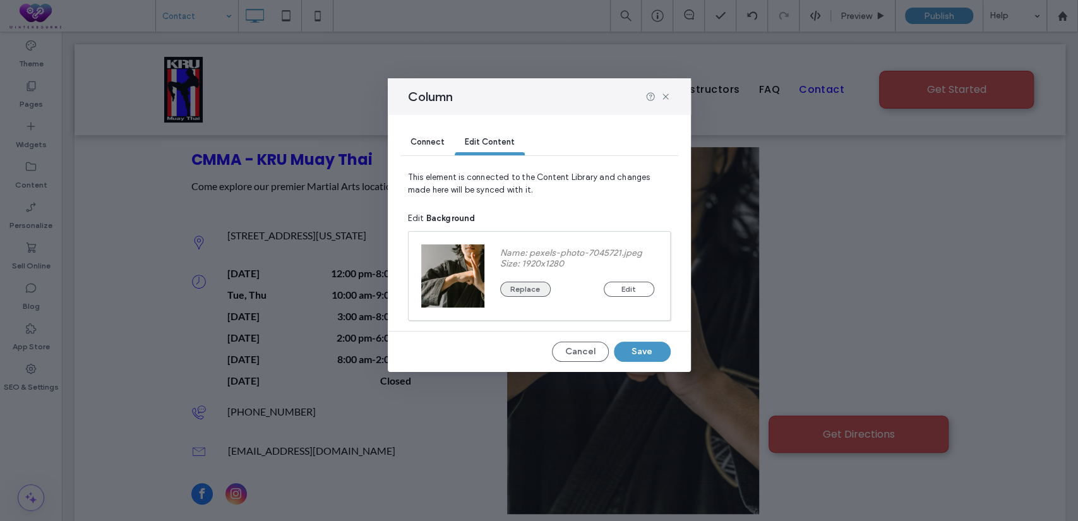
click at [534, 289] on button "Replace" at bounding box center [525, 289] width 51 height 15
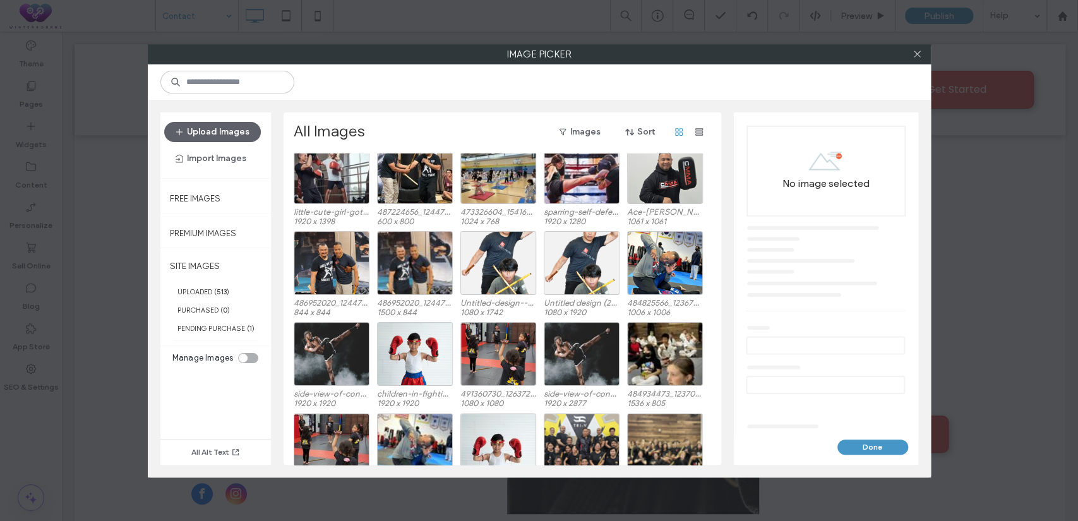
scroll to position [1222, 0]
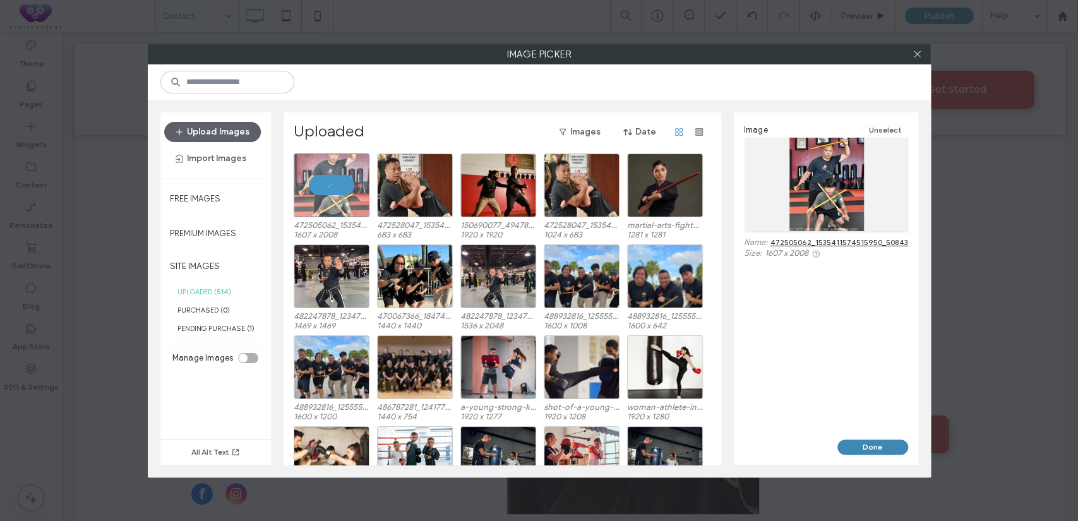
click at [854, 442] on button "Done" at bounding box center [873, 447] width 71 height 15
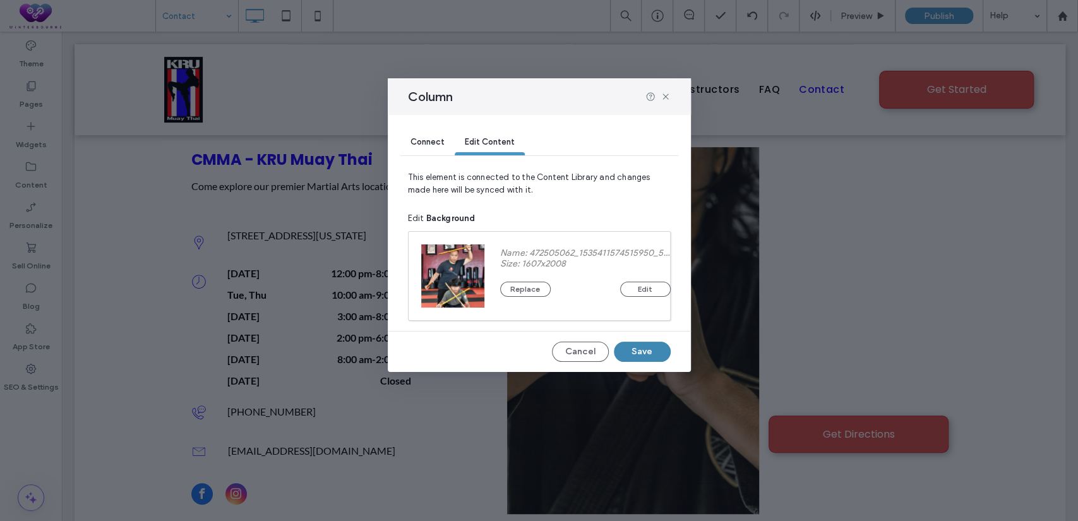
click at [635, 352] on button "Save" at bounding box center [642, 352] width 57 height 20
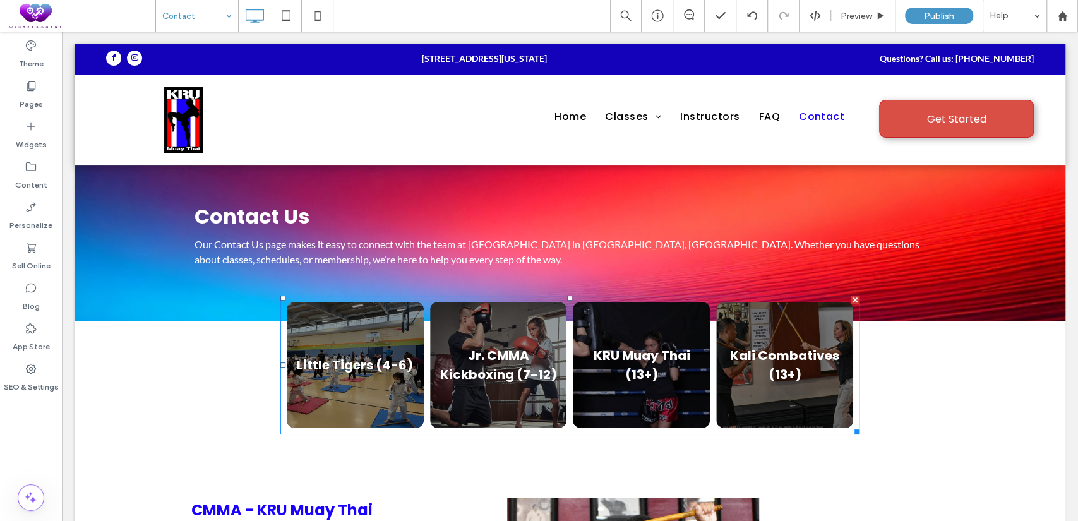
scroll to position [0, 0]
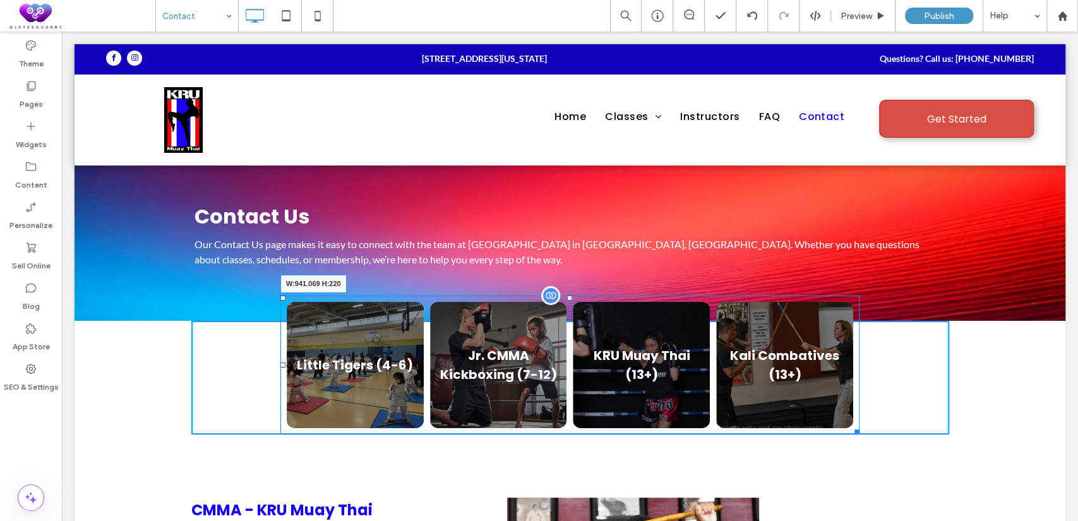
drag, startPoint x: 852, startPoint y: 428, endPoint x: 862, endPoint y: 428, distance: 9.5
click at [860, 428] on div at bounding box center [854, 429] width 9 height 9
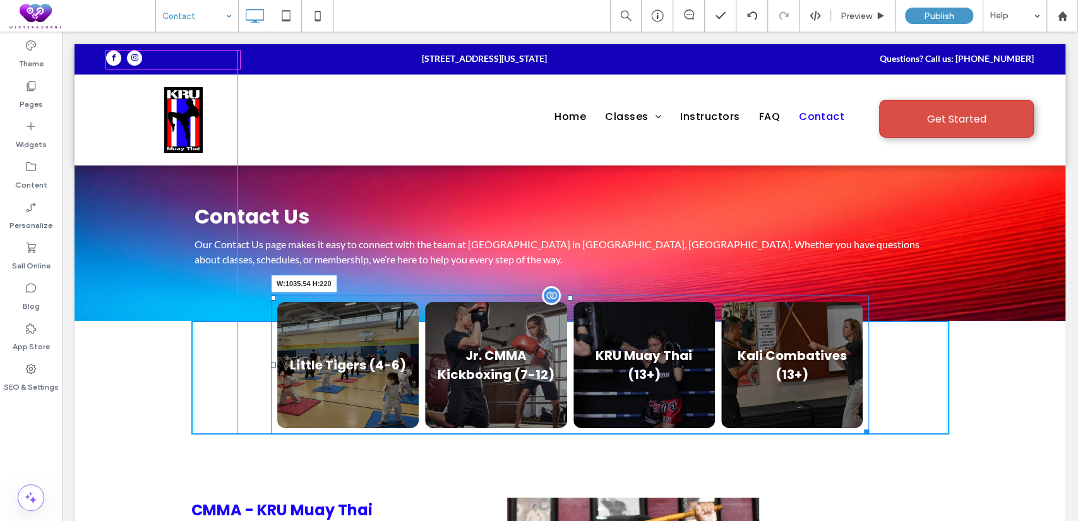
drag, startPoint x: 862, startPoint y: 431, endPoint x: 953, endPoint y: 465, distance: 96.3
click at [869, 433] on div at bounding box center [864, 429] width 9 height 9
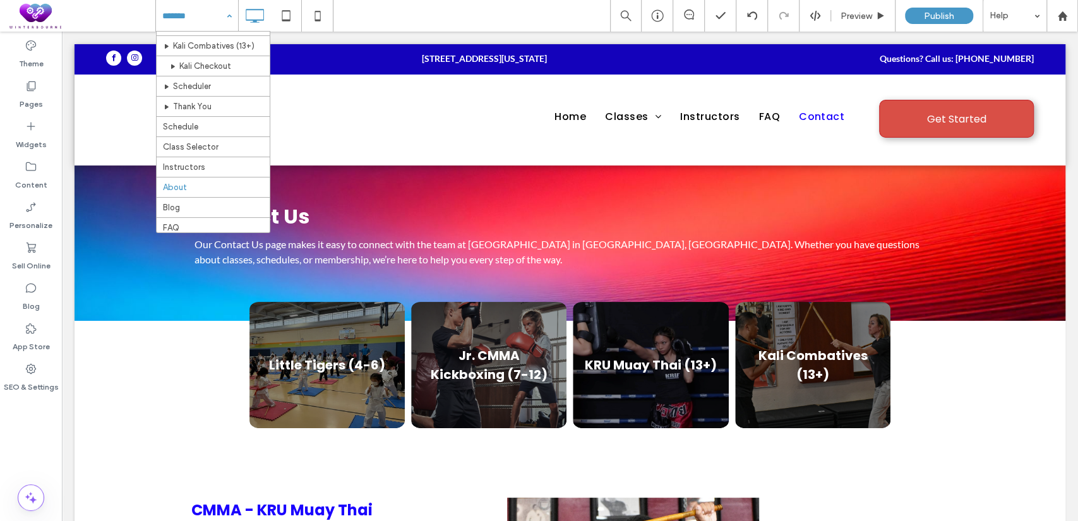
scroll to position [234, 0]
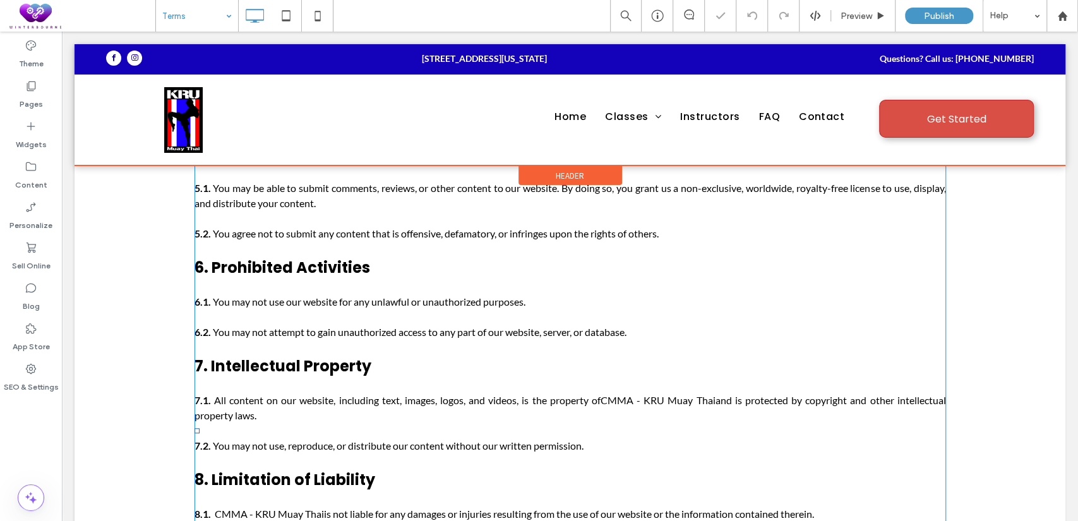
scroll to position [585, 0]
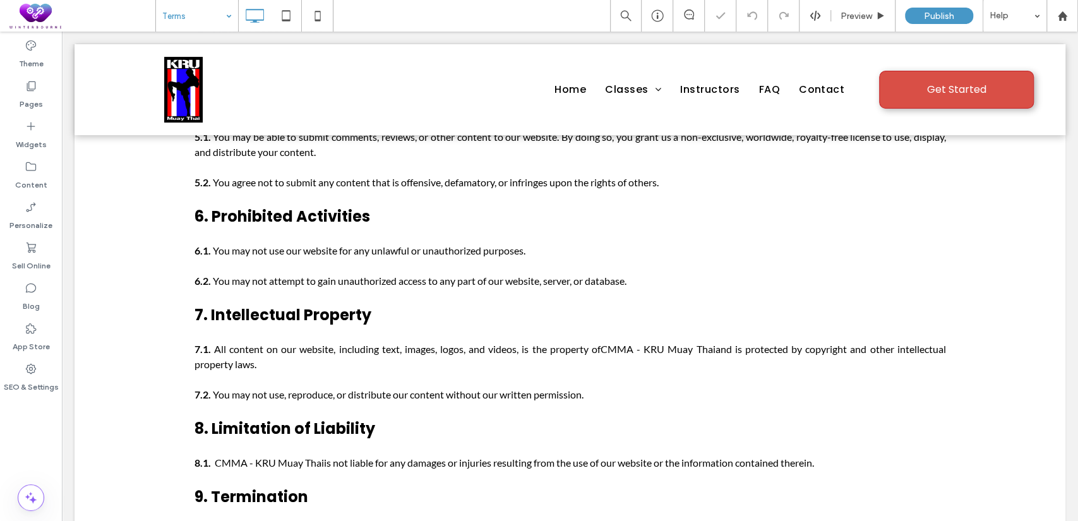
click at [210, 22] on input at bounding box center [193, 16] width 63 height 32
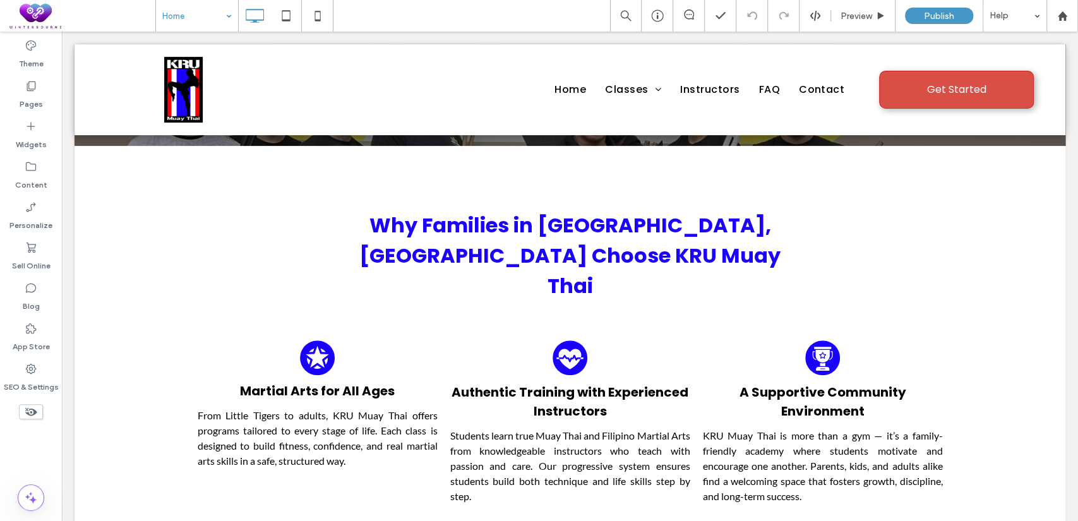
scroll to position [4207, 0]
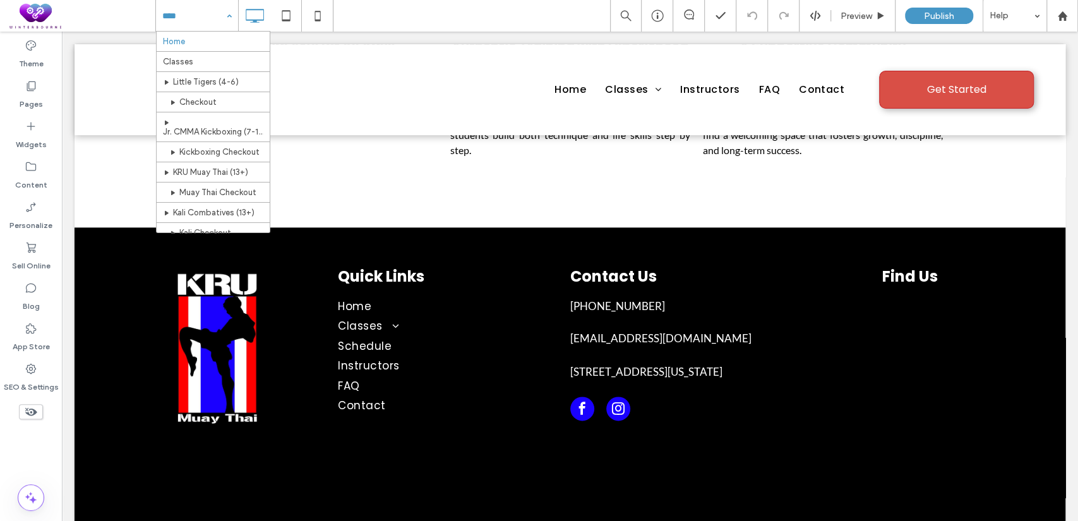
click at [167, 9] on input at bounding box center [193, 16] width 63 height 32
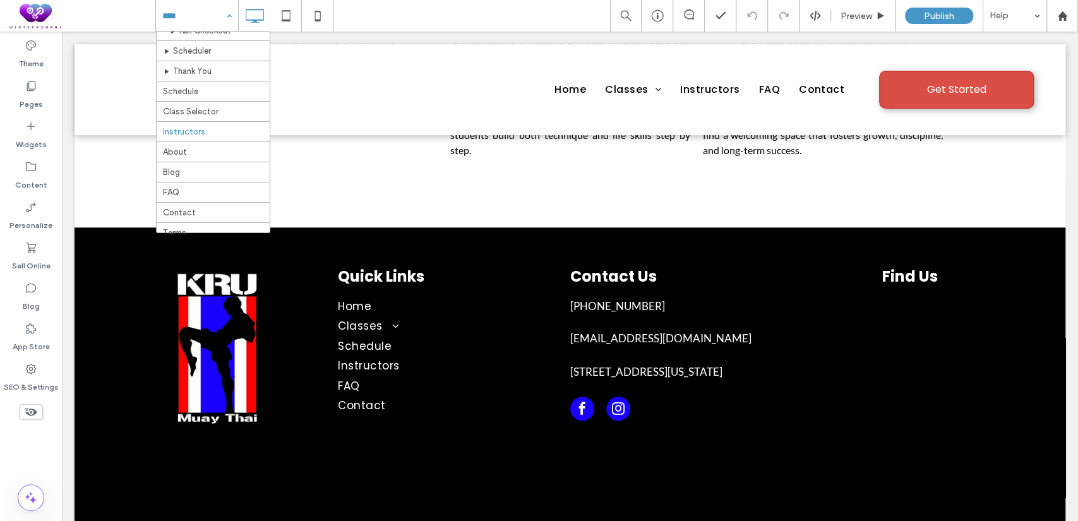
scroll to position [253, 0]
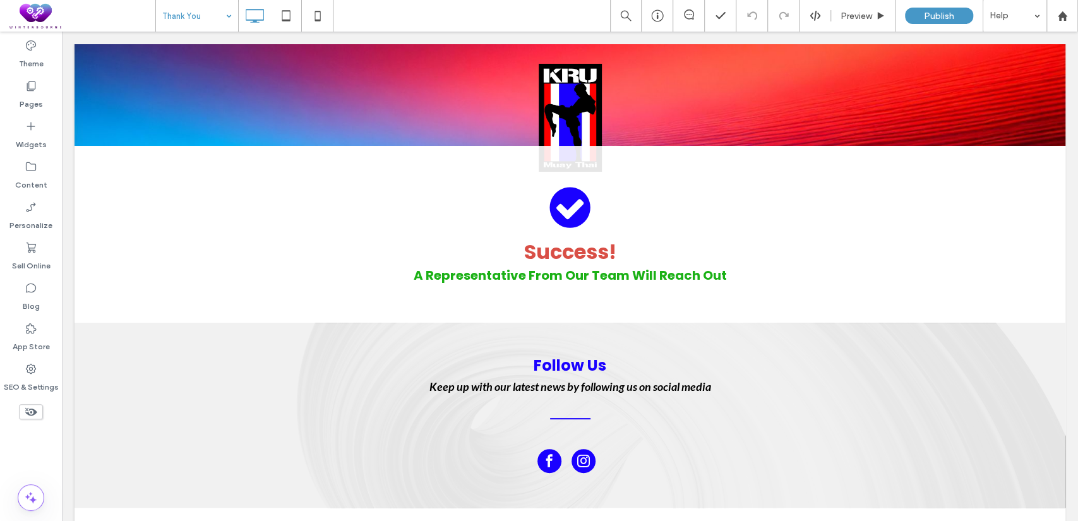
click at [214, 11] on input at bounding box center [193, 16] width 63 height 32
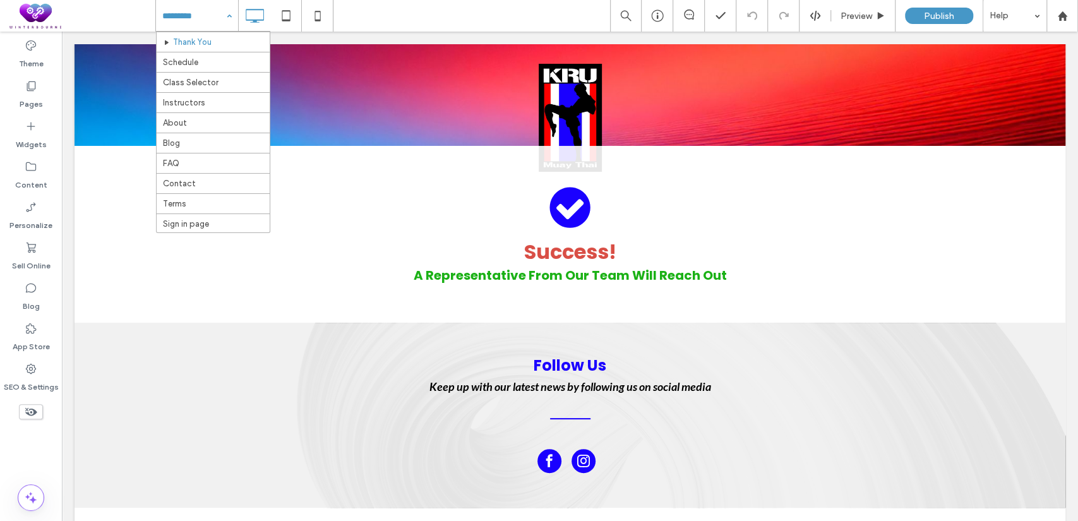
scroll to position [136, 0]
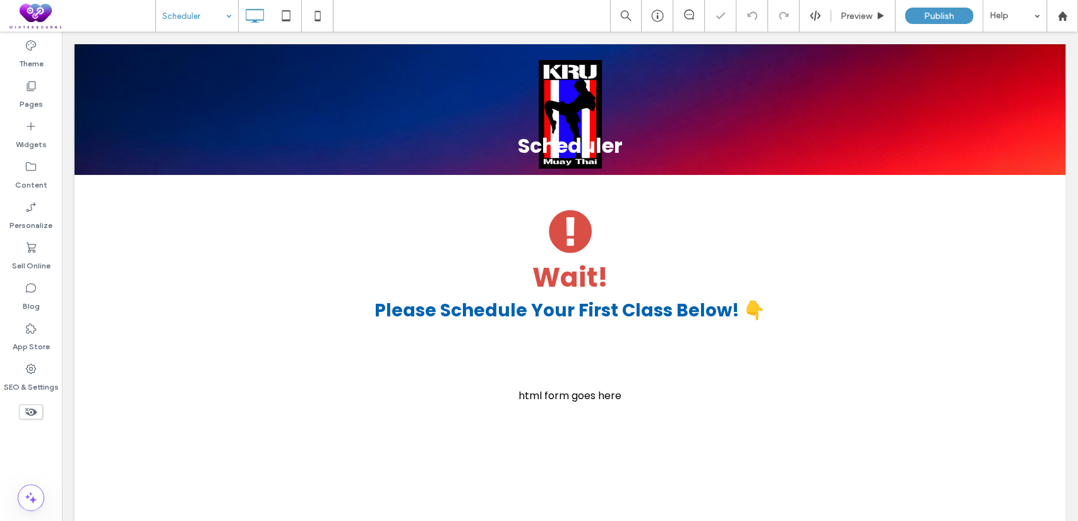
click at [208, 15] on input at bounding box center [193, 16] width 63 height 32
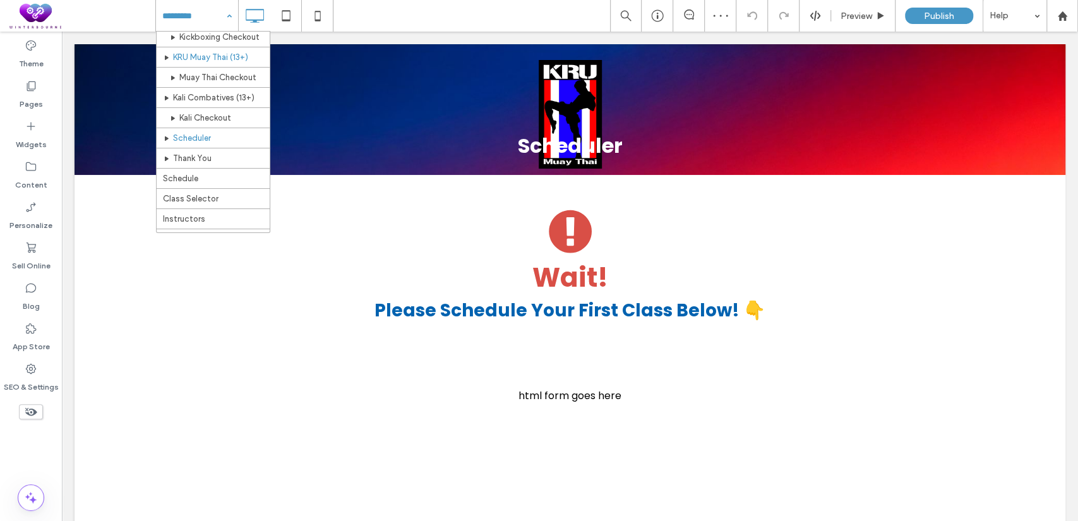
scroll to position [116, 0]
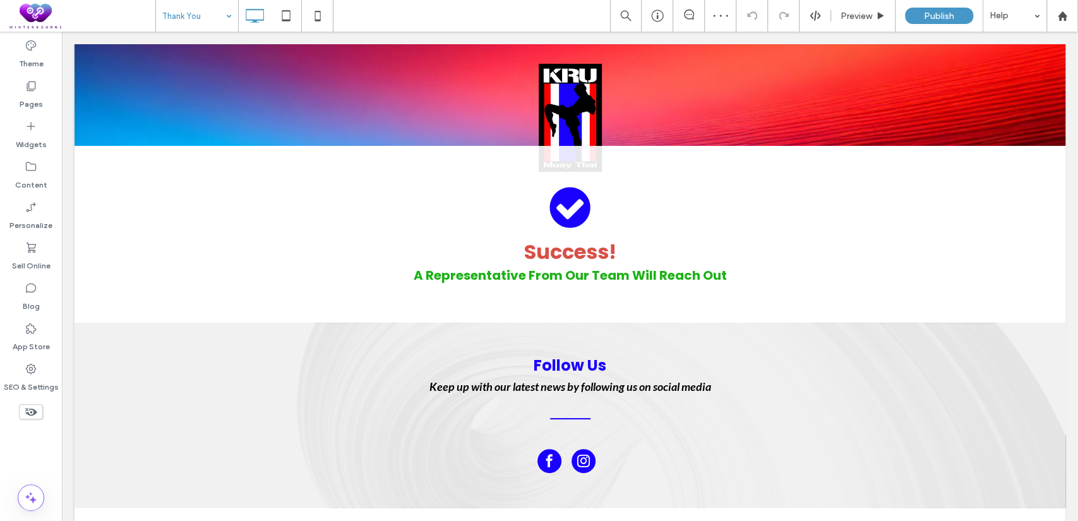
click at [179, 9] on input at bounding box center [193, 16] width 63 height 32
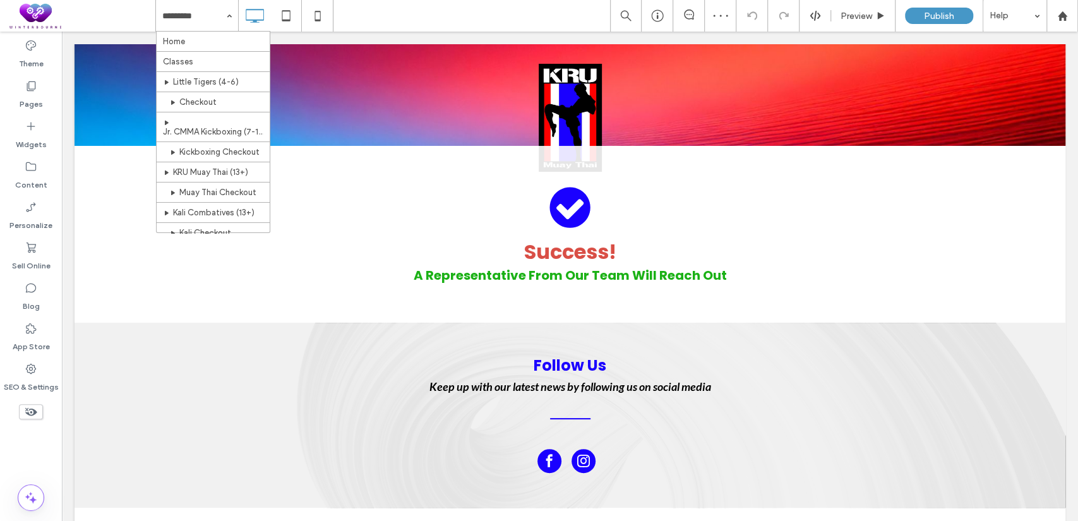
click at [348, 19] on div "Home Classes Little Tigers (4-6) Checkout Jr. CMMA Kickboxing (7-12) Kickboxing…" at bounding box center [616, 16] width 923 height 32
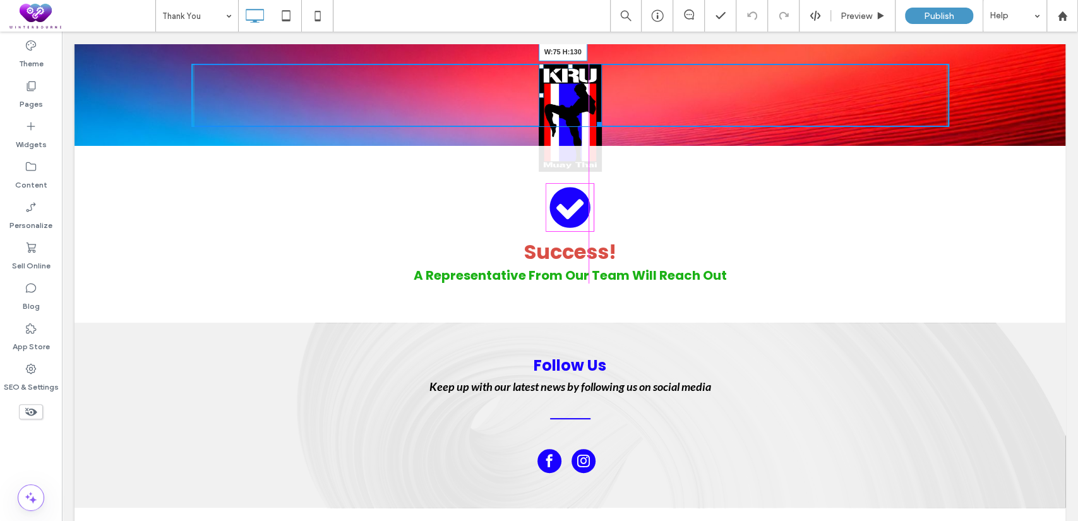
drag, startPoint x: 596, startPoint y: 121, endPoint x: 589, endPoint y: 129, distance: 11.2
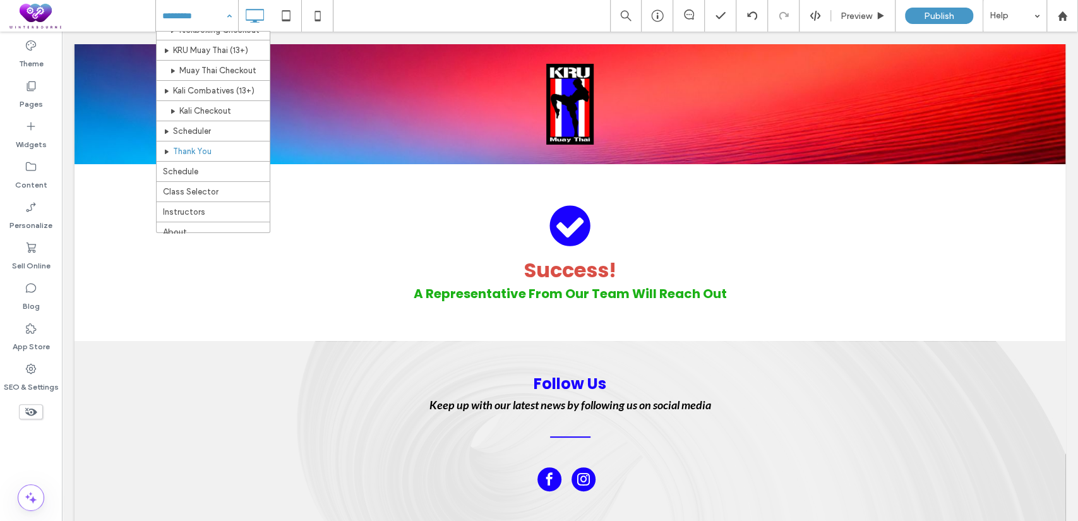
scroll to position [131, 0]
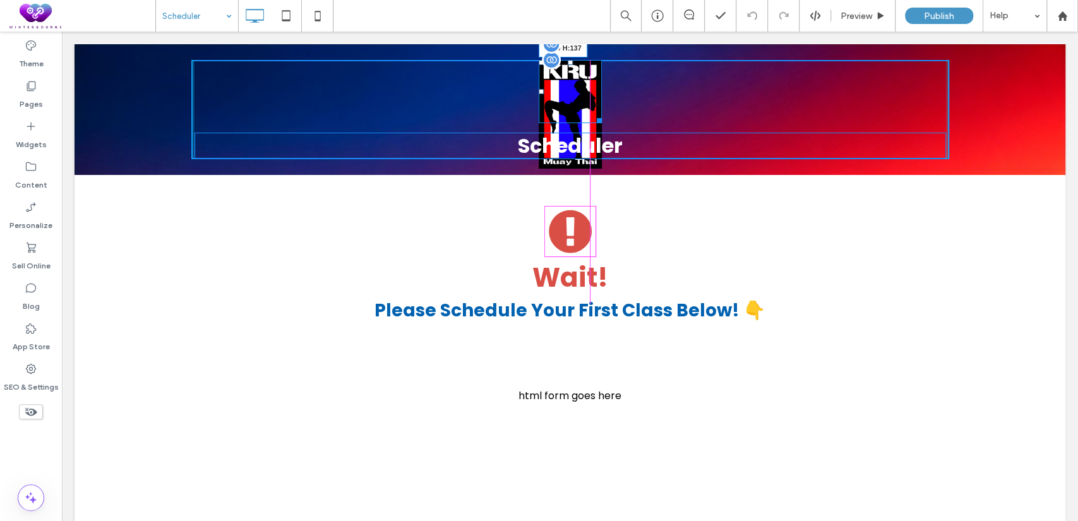
drag, startPoint x: 593, startPoint y: 119, endPoint x: 586, endPoint y: 121, distance: 7.2
click at [586, 121] on div "W:80 H:137" at bounding box center [570, 91] width 63 height 63
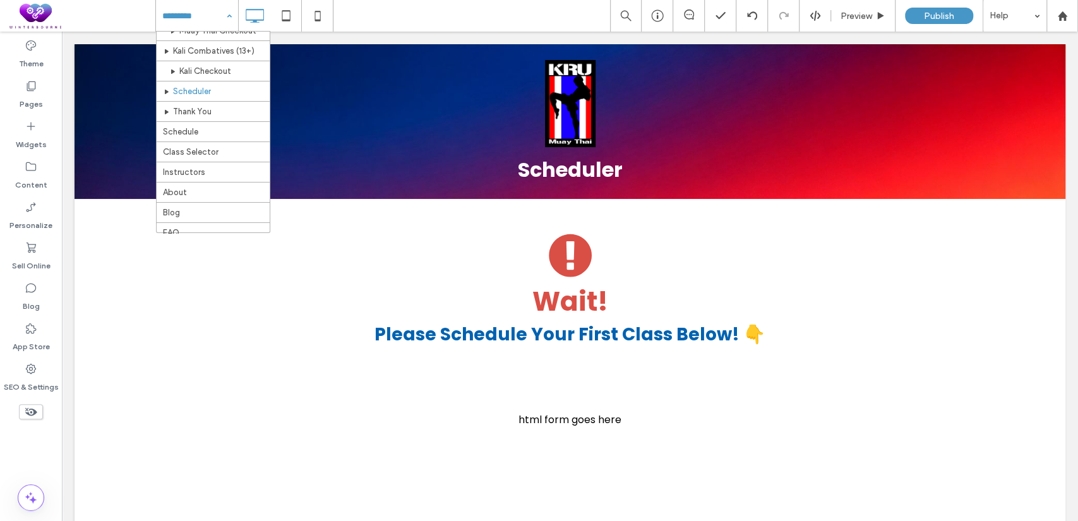
scroll to position [165, 0]
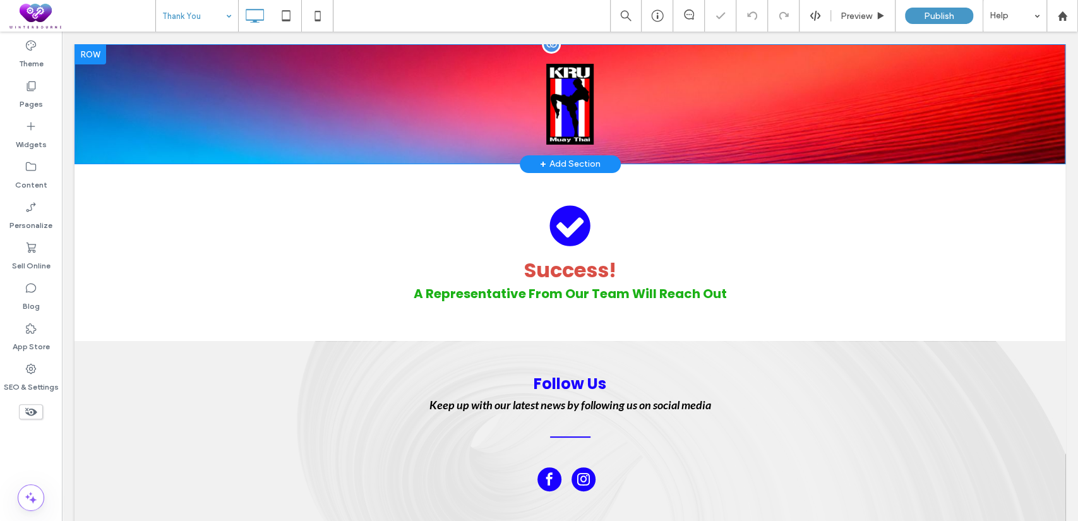
click at [100, 56] on div at bounding box center [91, 54] width 32 height 20
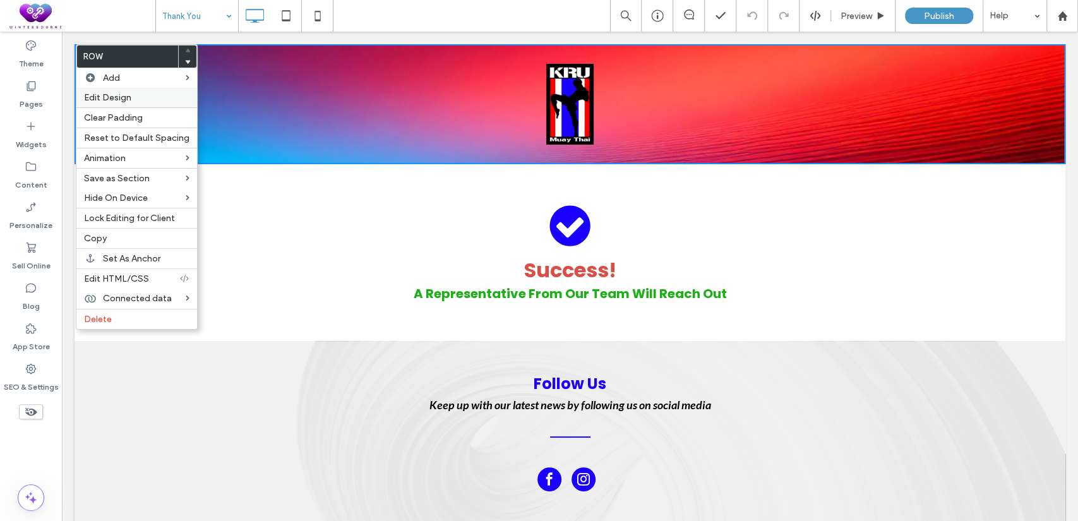
click at [169, 92] on label "Edit Design" at bounding box center [136, 97] width 105 height 11
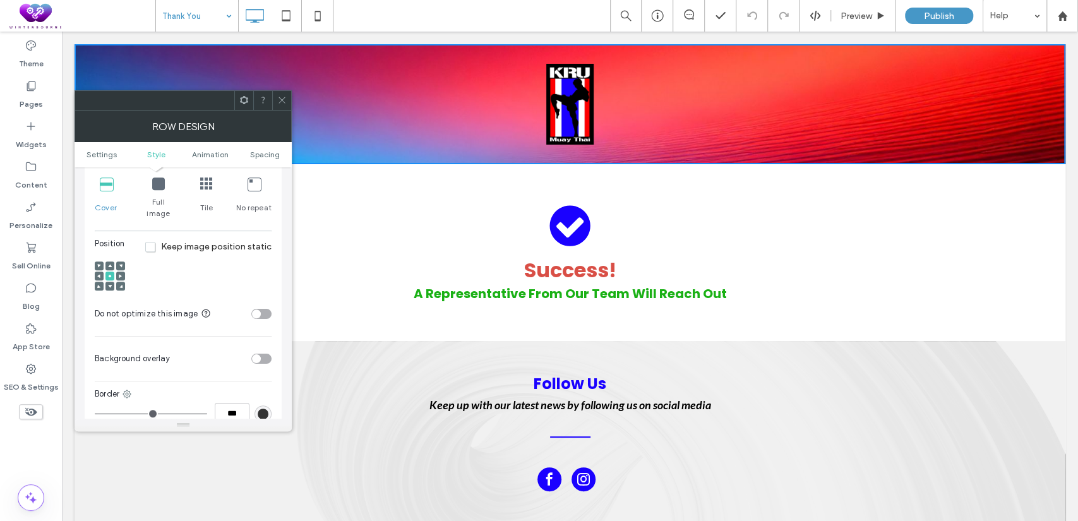
scroll to position [545, 0]
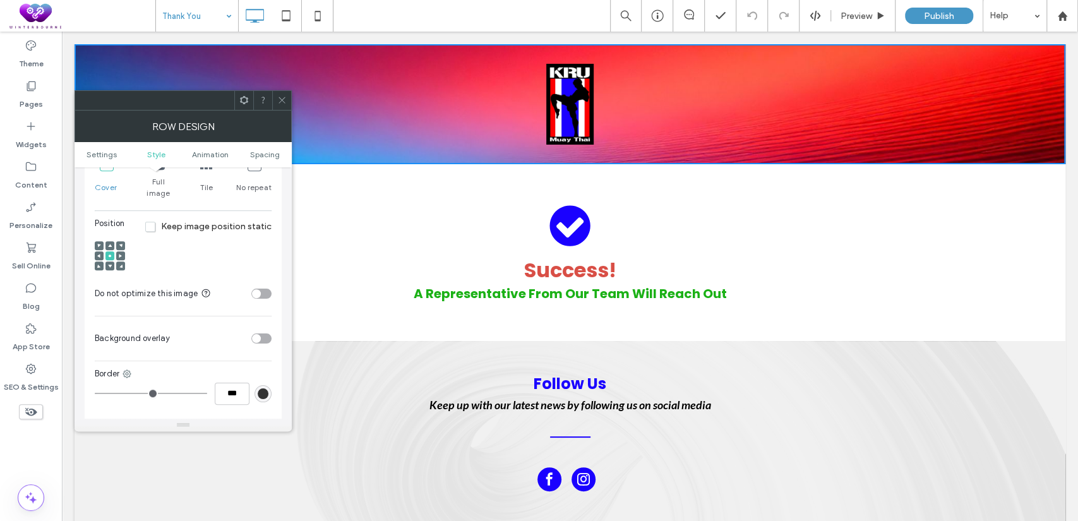
click at [262, 334] on div "toggle" at bounding box center [261, 339] width 20 height 10
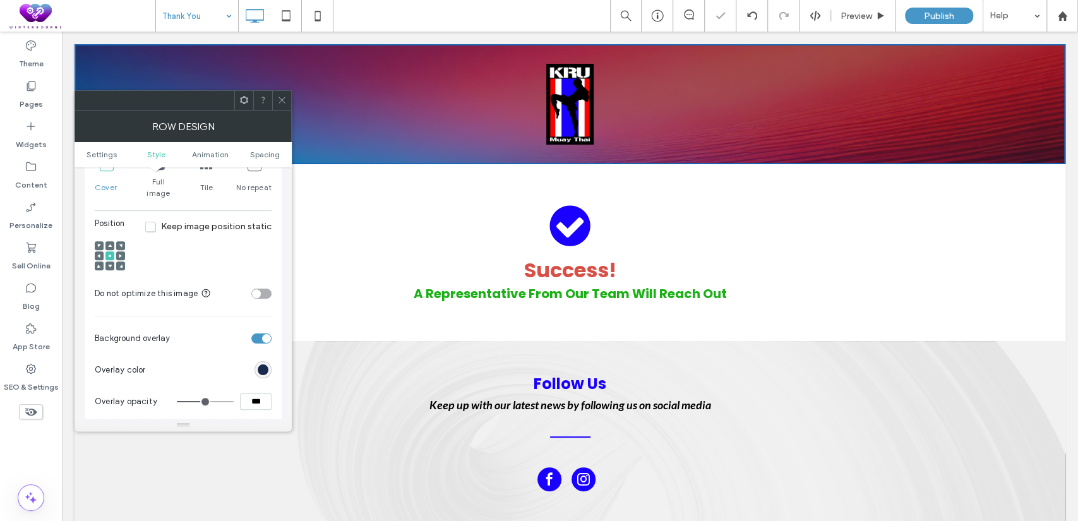
click at [251, 394] on input "***" at bounding box center [256, 402] width 32 height 16
type input "***"
type input "**"
click at [284, 100] on icon at bounding box center [281, 99] width 9 height 9
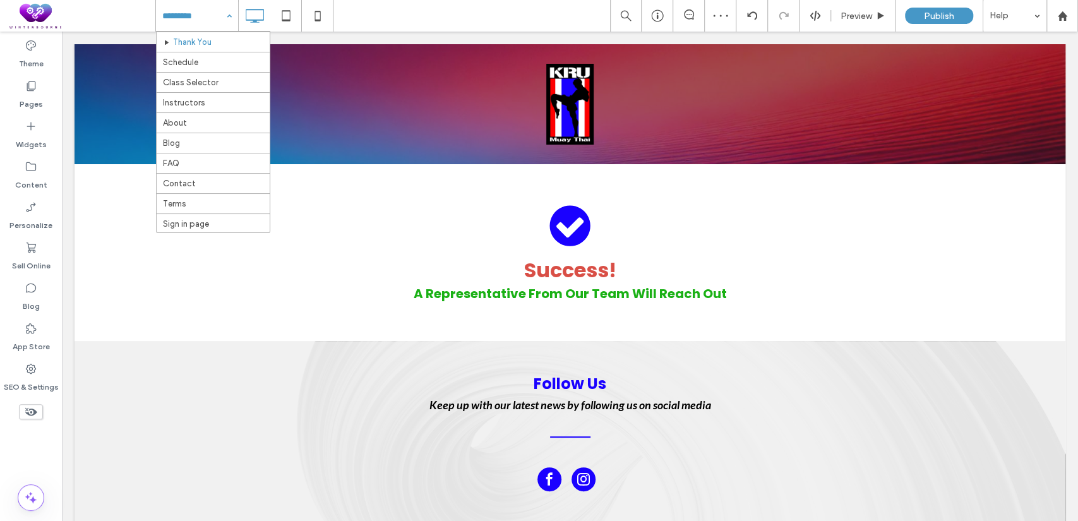
scroll to position [253, 0]
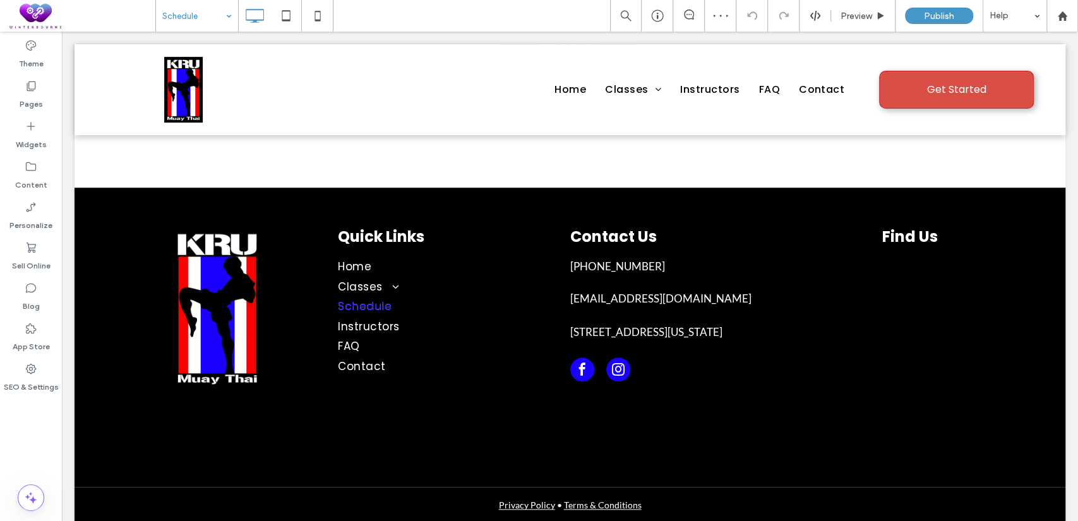
scroll to position [720, 0]
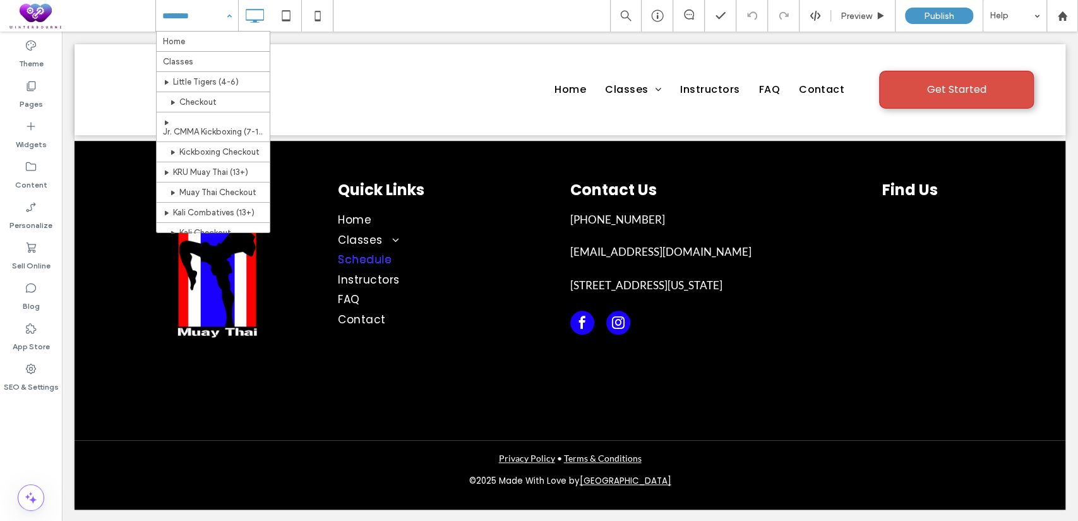
click at [212, 20] on input at bounding box center [193, 16] width 63 height 32
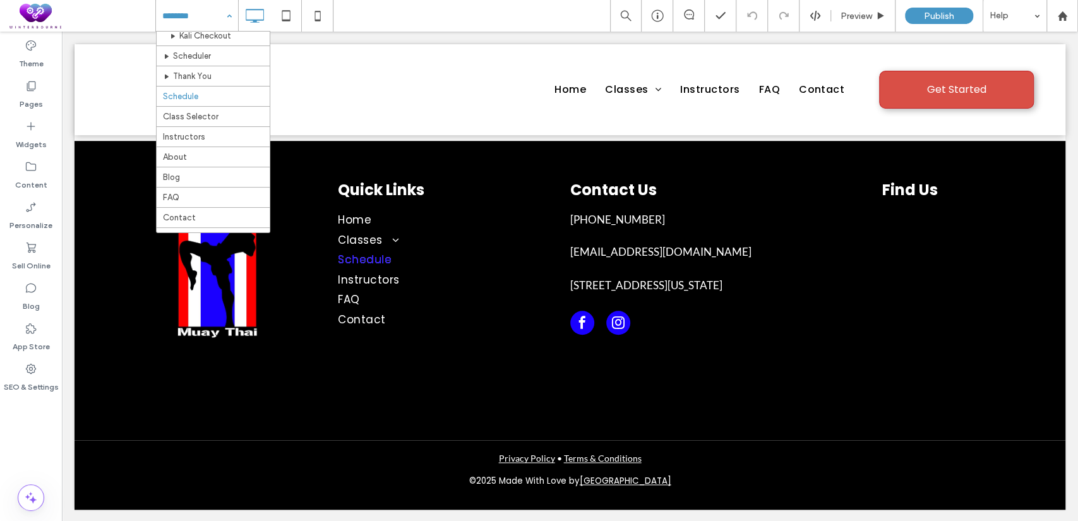
scroll to position [203, 0]
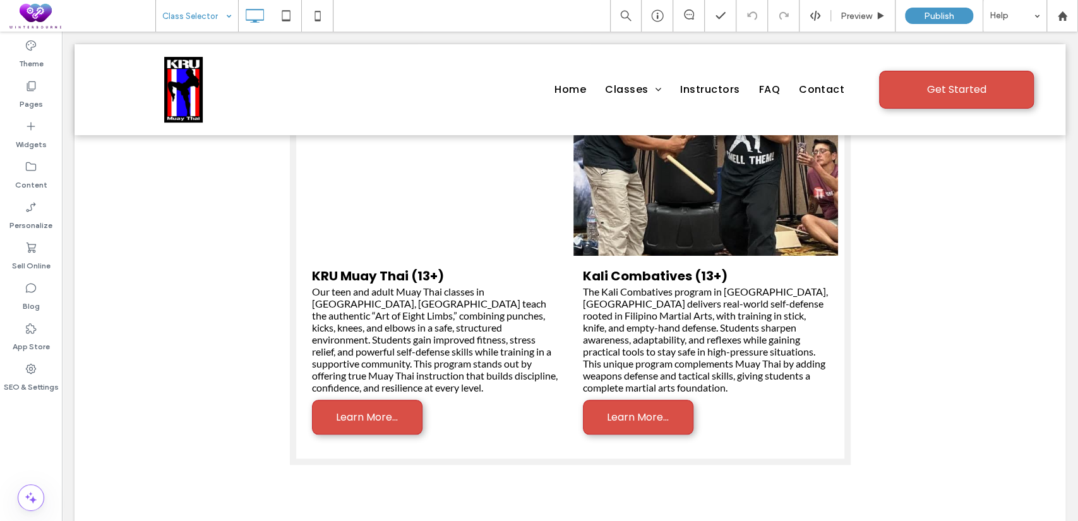
scroll to position [1087, 0]
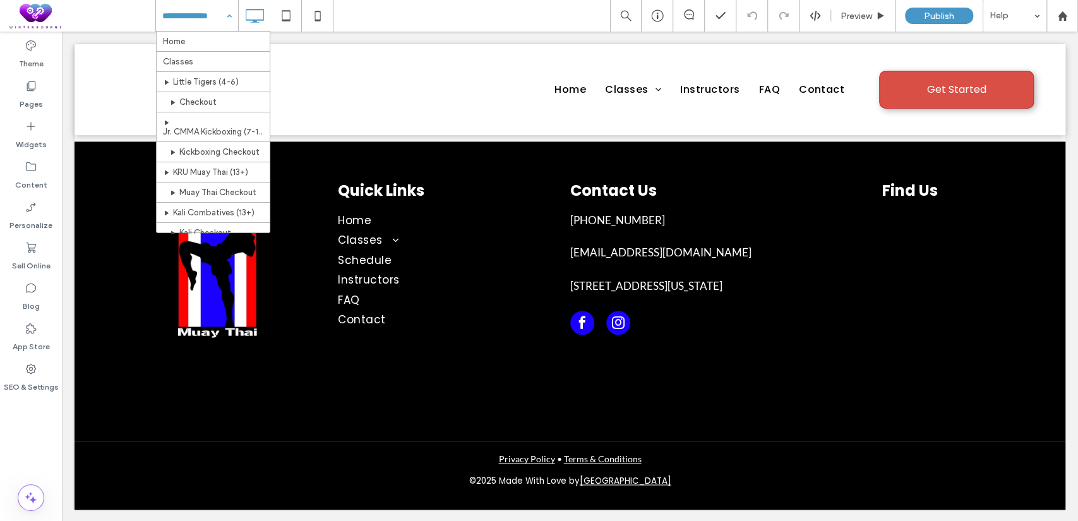
click at [216, 12] on input at bounding box center [193, 16] width 63 height 32
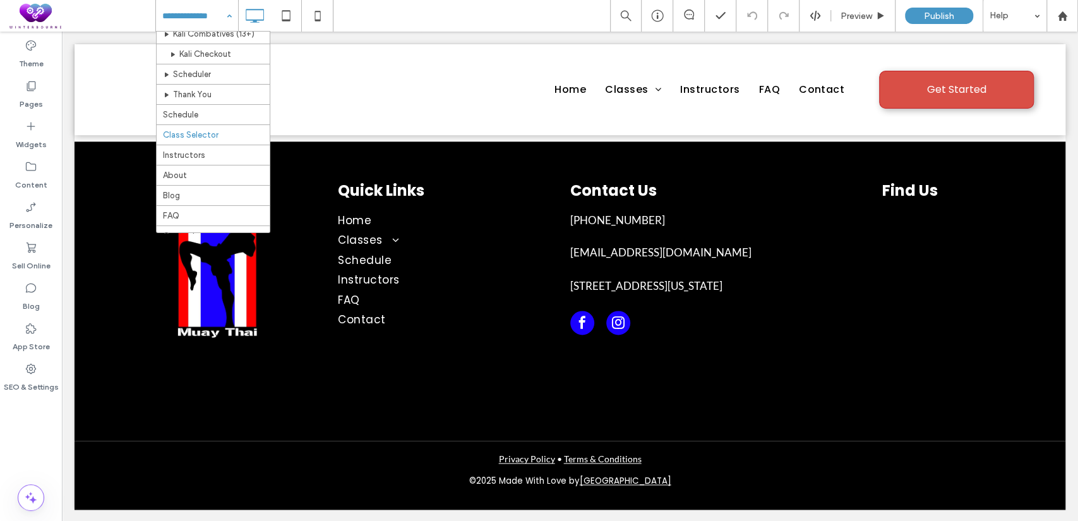
scroll to position [188, 0]
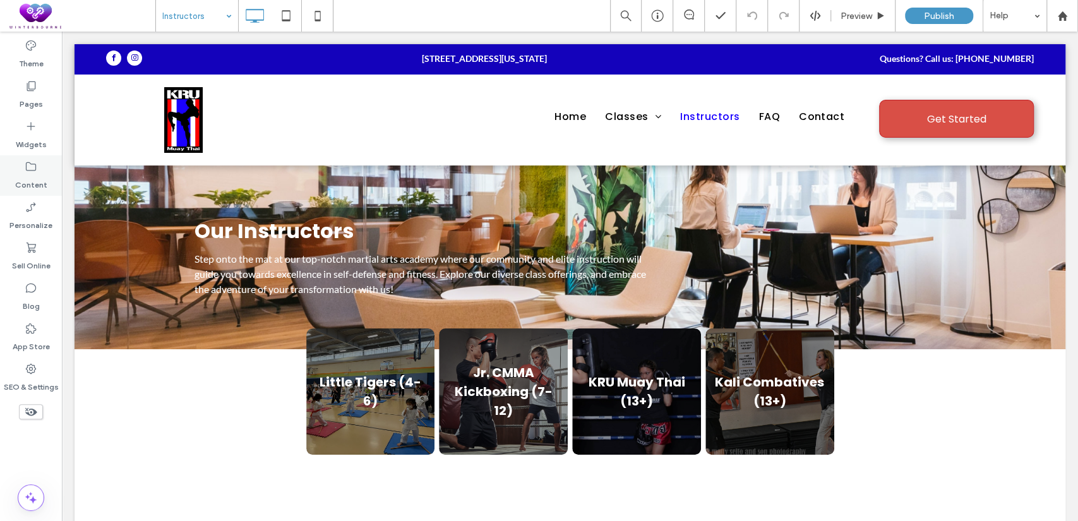
drag, startPoint x: 35, startPoint y: 172, endPoint x: 3, endPoint y: 143, distance: 43.8
click at [35, 172] on icon at bounding box center [31, 166] width 13 height 13
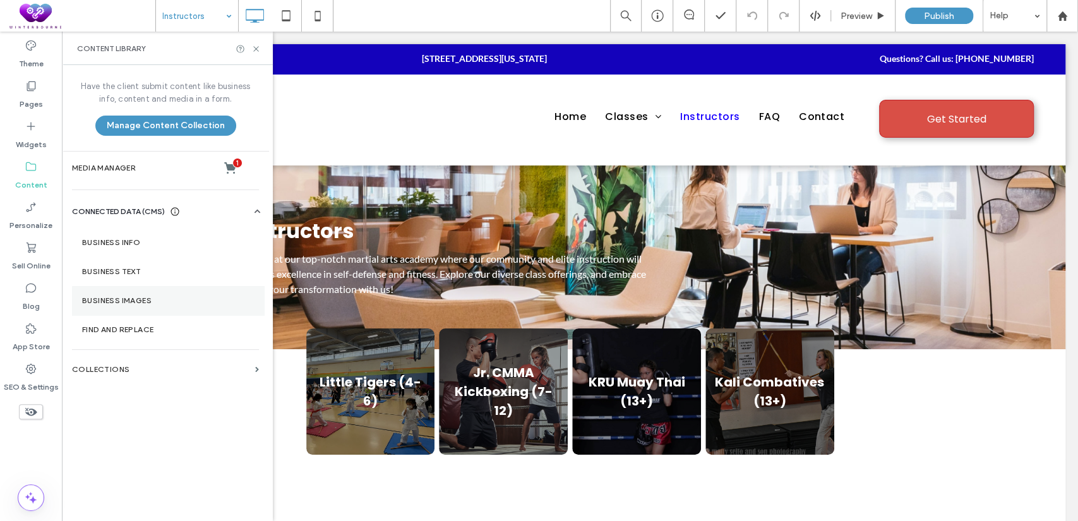
click at [159, 295] on section "Business Images" at bounding box center [168, 300] width 192 height 29
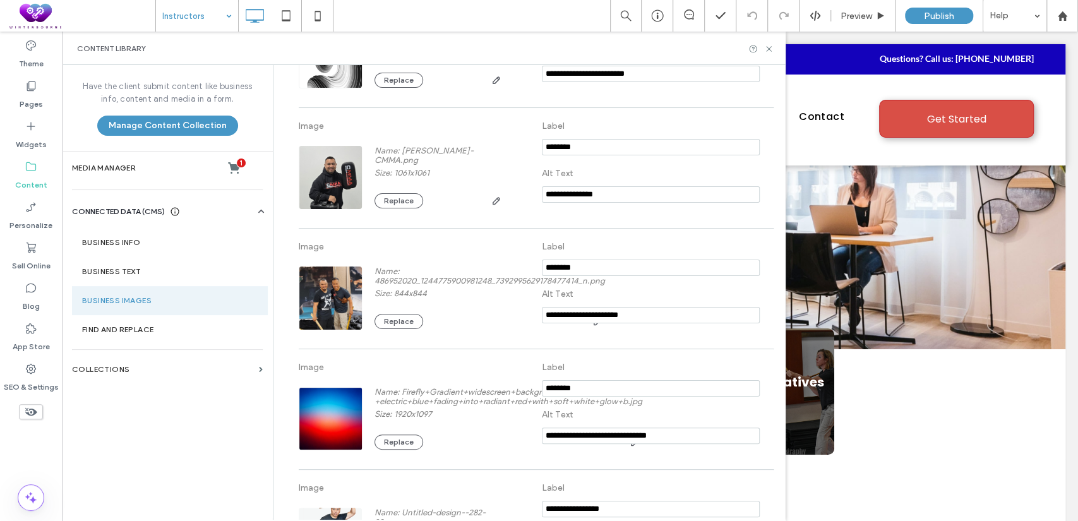
scroll to position [696, 0]
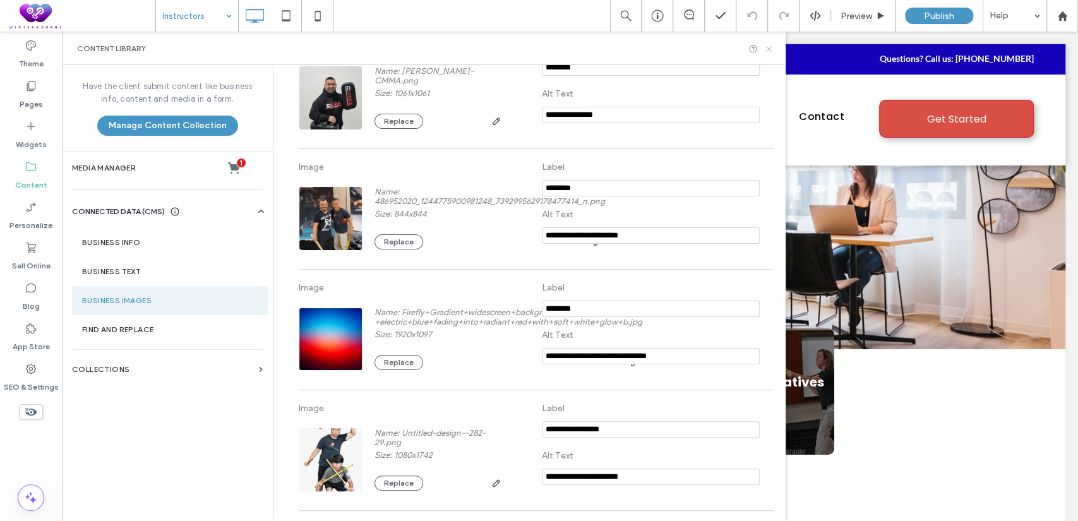
click at [769, 49] on use at bounding box center [768, 48] width 5 height 5
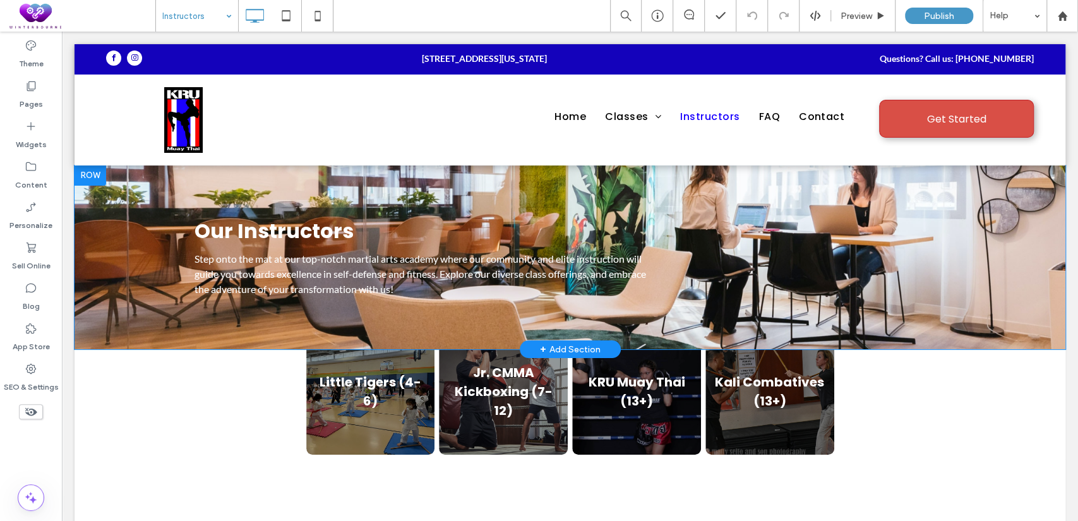
click at [92, 166] on div at bounding box center [91, 176] width 32 height 20
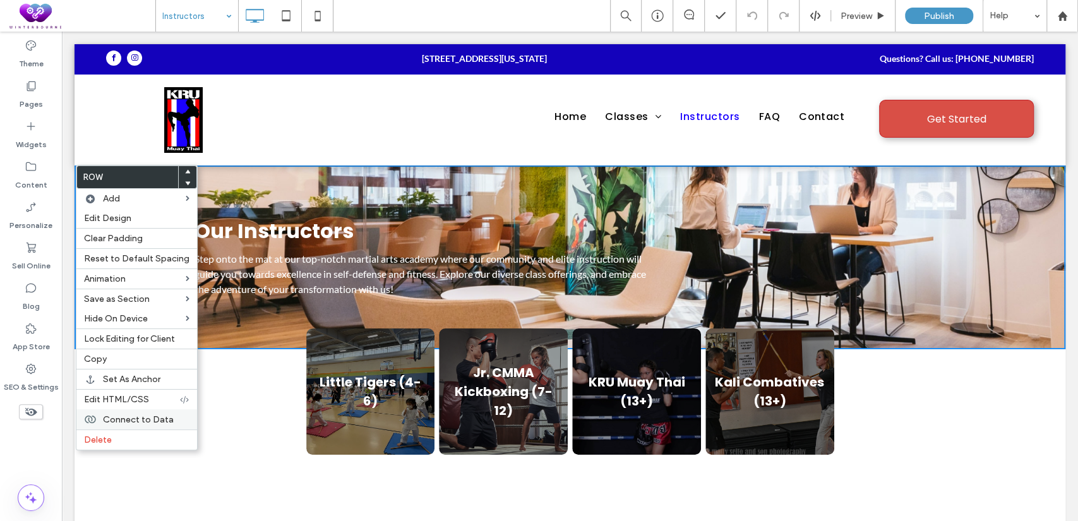
click at [131, 412] on div "Connect to Data" at bounding box center [136, 419] width 121 height 20
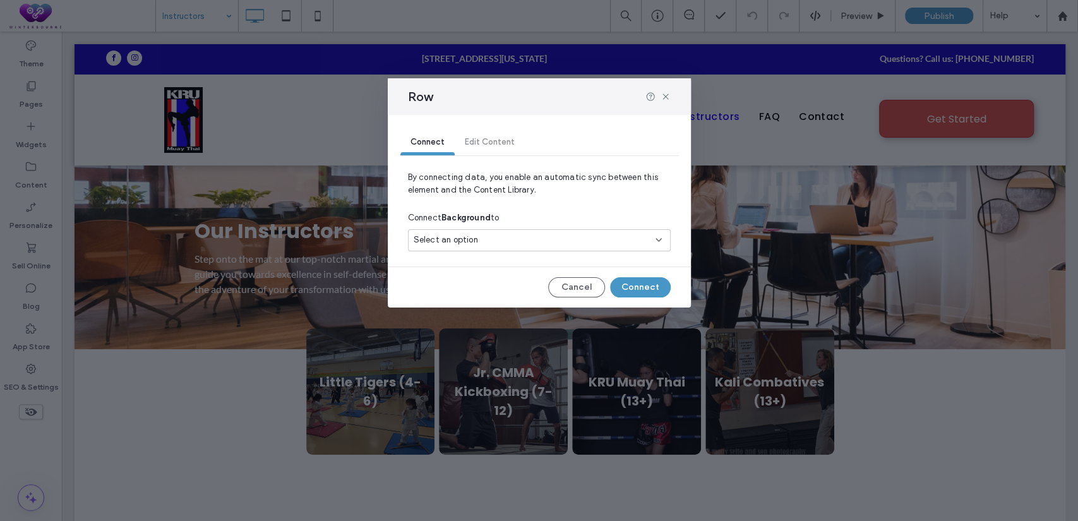
click at [502, 242] on div "Select an option" at bounding box center [532, 240] width 236 height 13
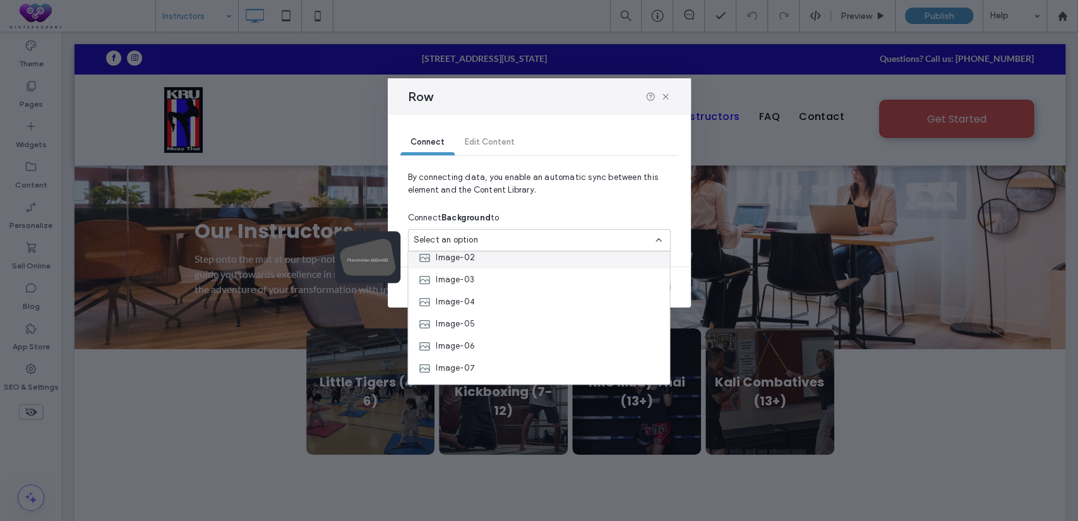
scroll to position [72, 0]
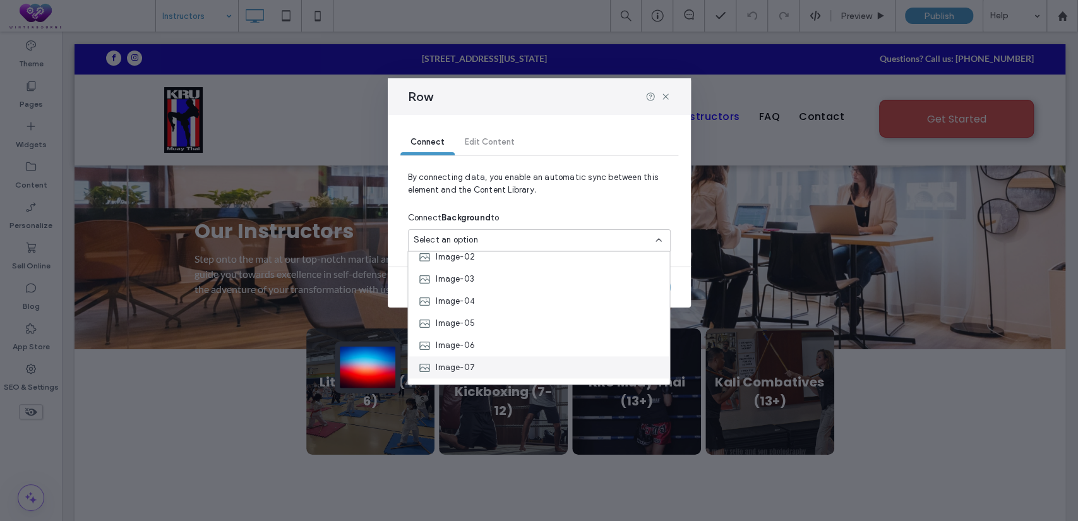
click at [475, 369] on div "Image-07" at bounding box center [539, 367] width 262 height 22
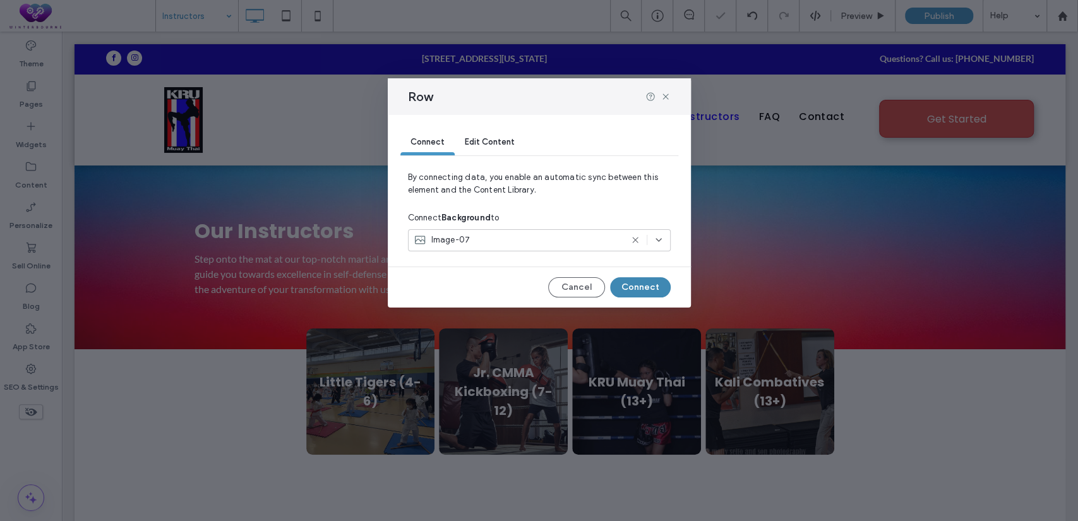
click at [640, 286] on button "Connect" at bounding box center [640, 287] width 61 height 20
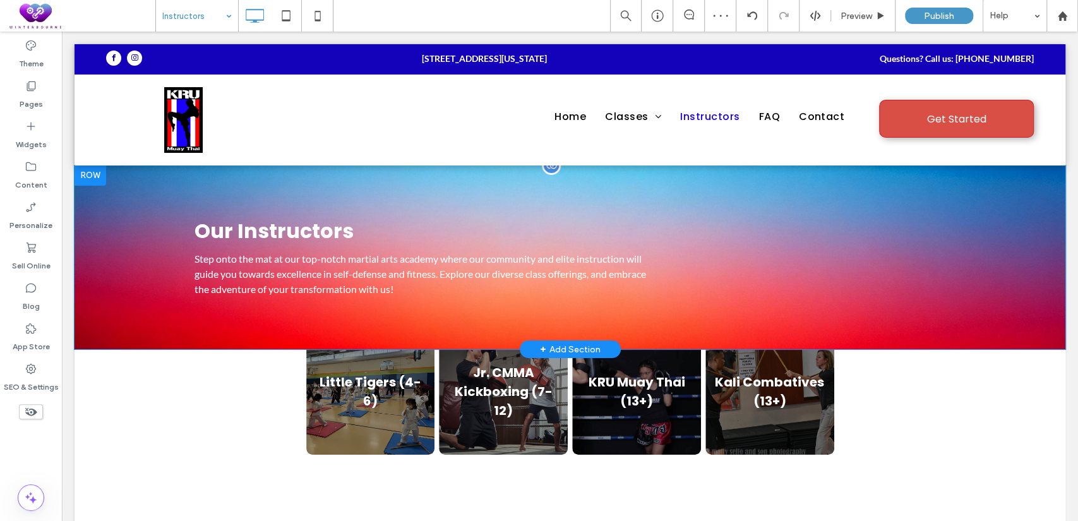
click at [84, 174] on div at bounding box center [91, 176] width 32 height 20
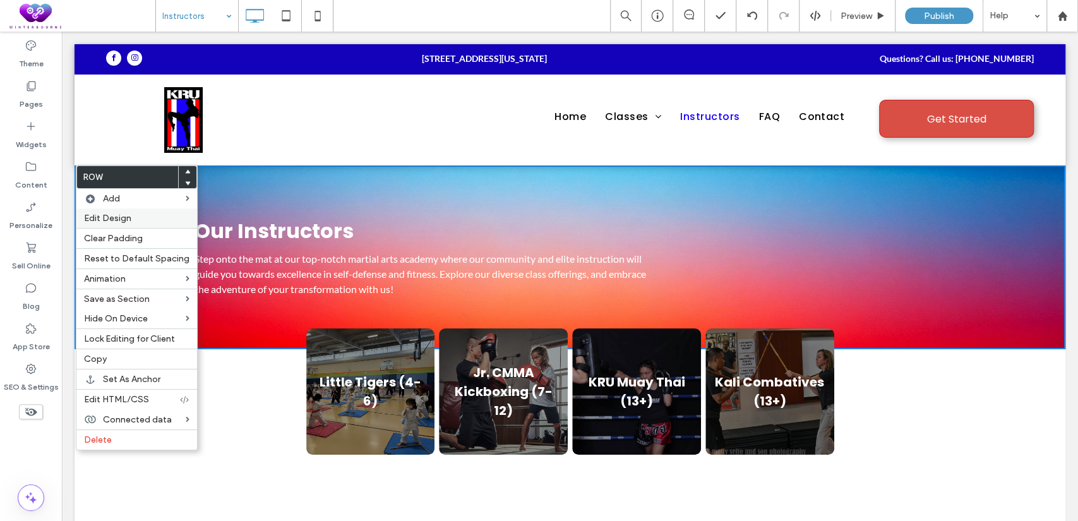
click at [140, 219] on label "Edit Design" at bounding box center [136, 218] width 105 height 11
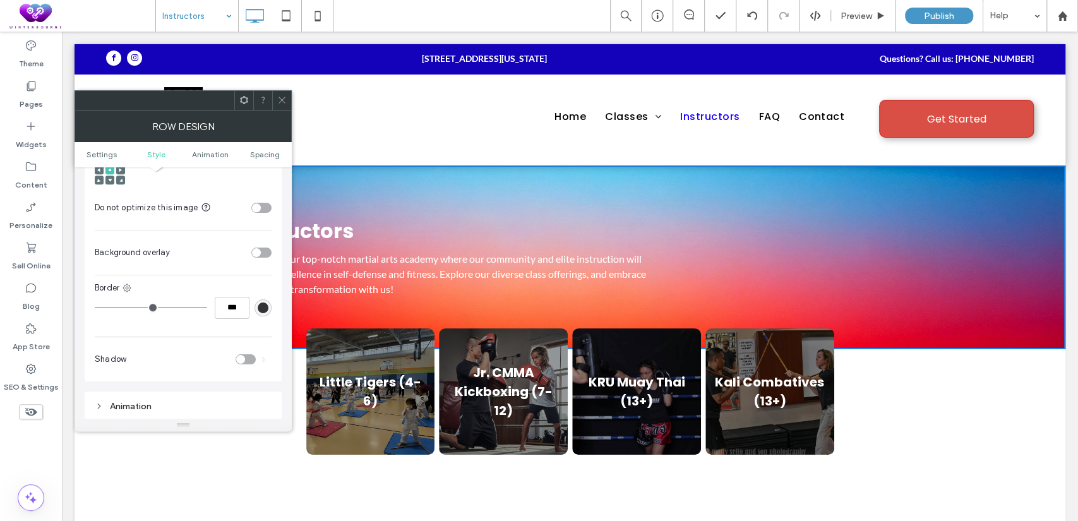
scroll to position [647, 0]
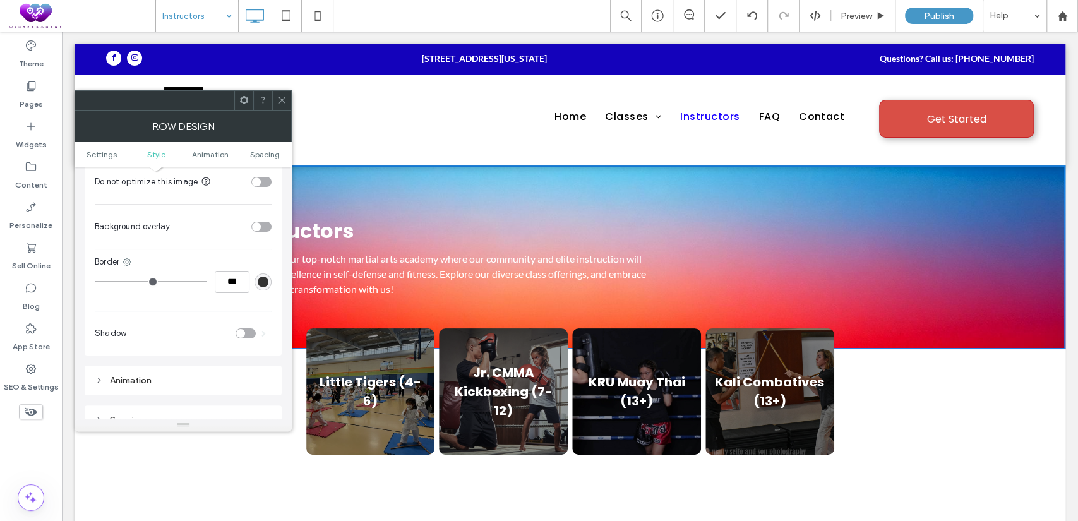
click at [267, 222] on div "toggle" at bounding box center [261, 227] width 20 height 10
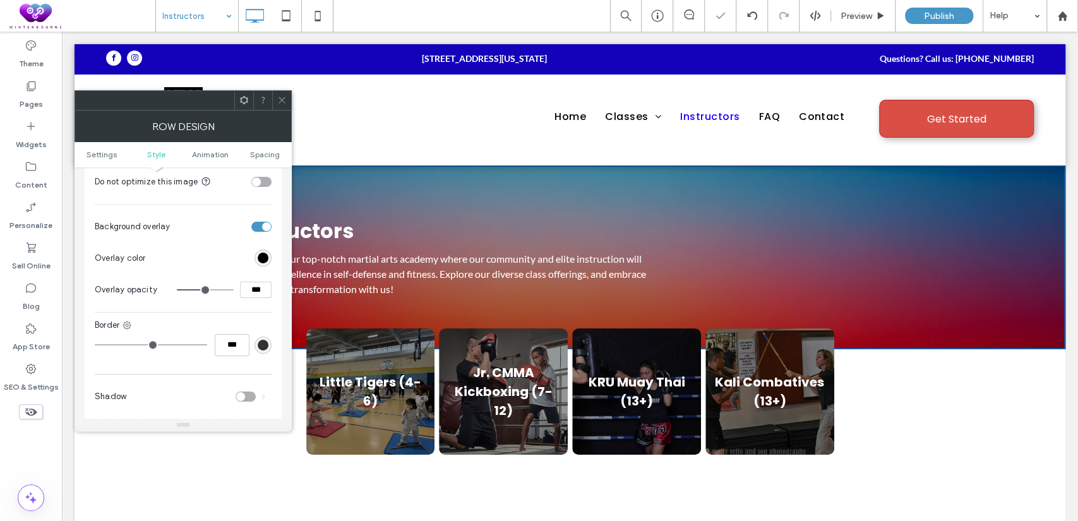
click at [254, 282] on input "***" at bounding box center [256, 290] width 32 height 16
type input "***"
type input "**"
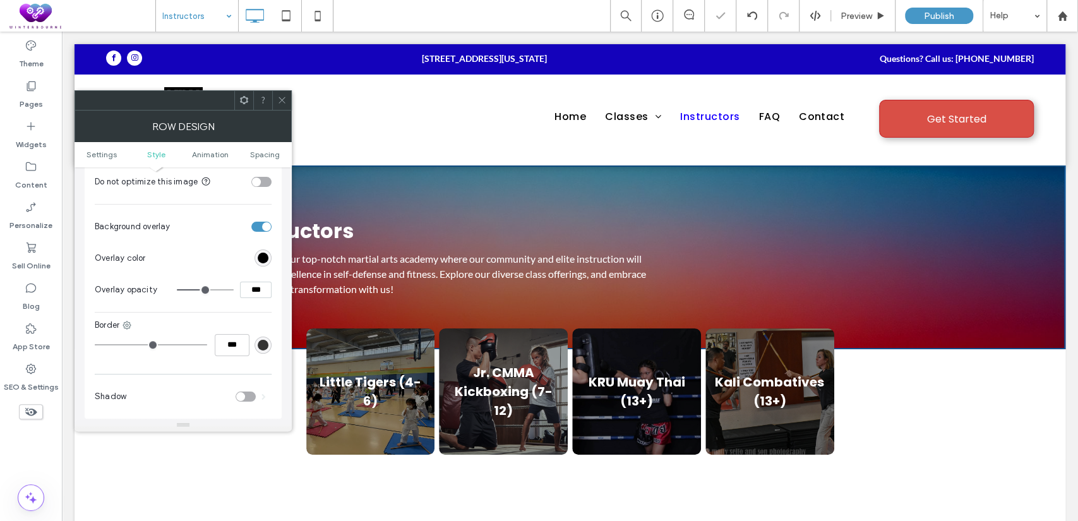
click at [290, 98] on div at bounding box center [281, 100] width 19 height 19
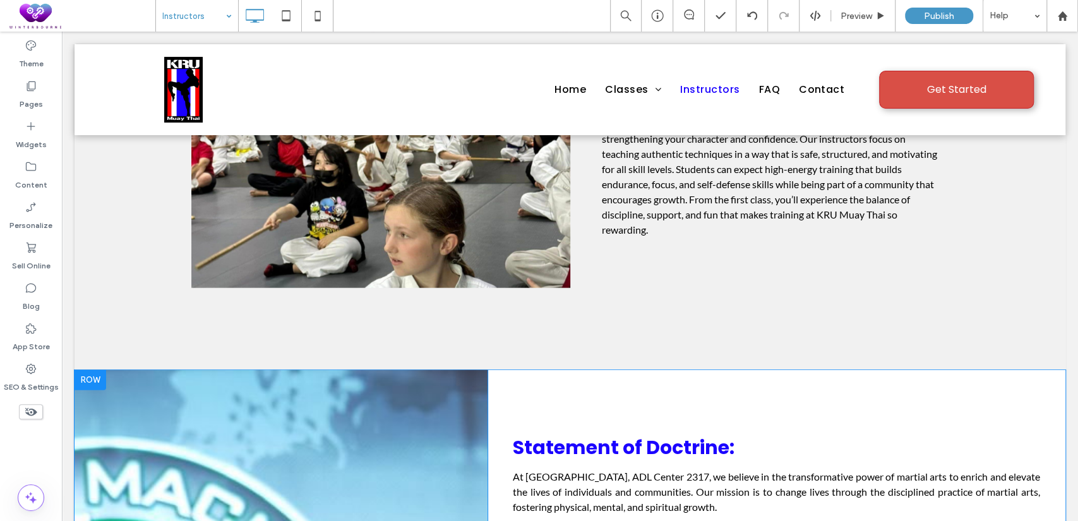
scroll to position [2179, 0]
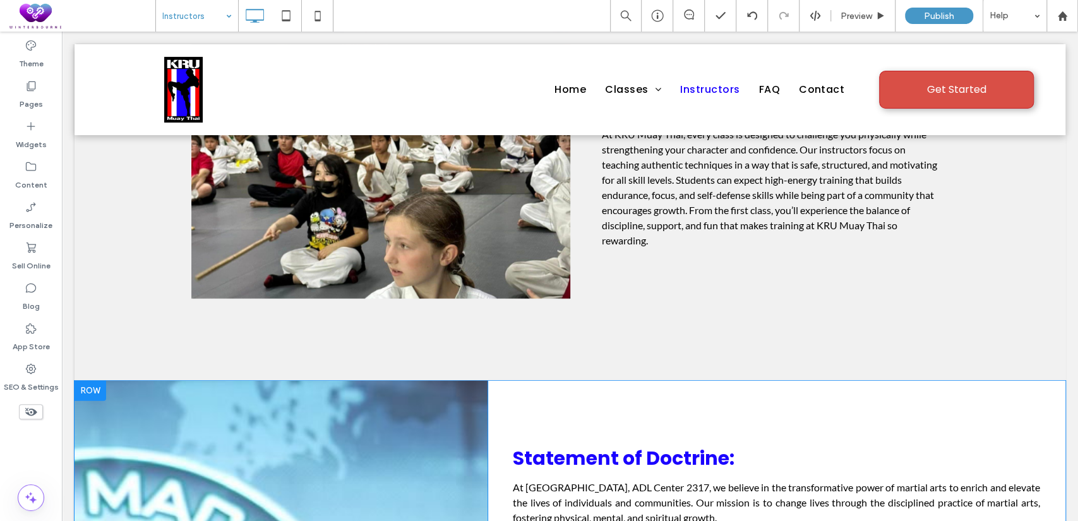
click at [99, 381] on div at bounding box center [91, 391] width 32 height 20
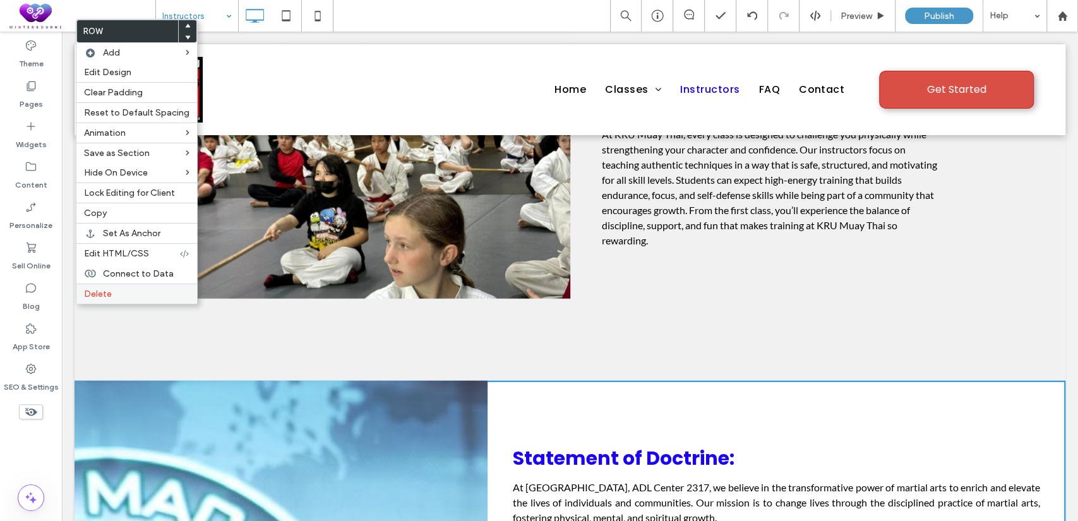
click at [140, 294] on label "Delete" at bounding box center [136, 294] width 105 height 11
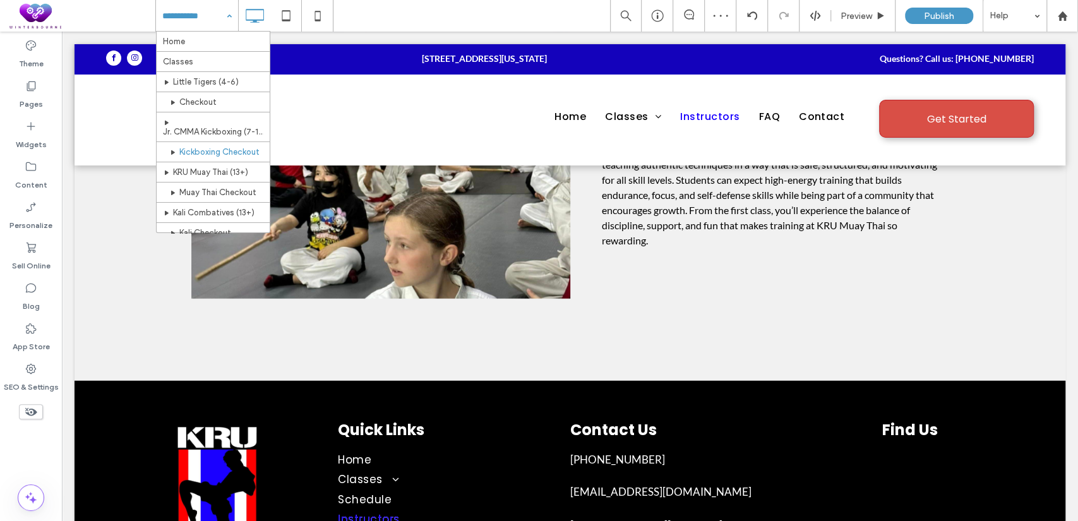
scroll to position [253, 0]
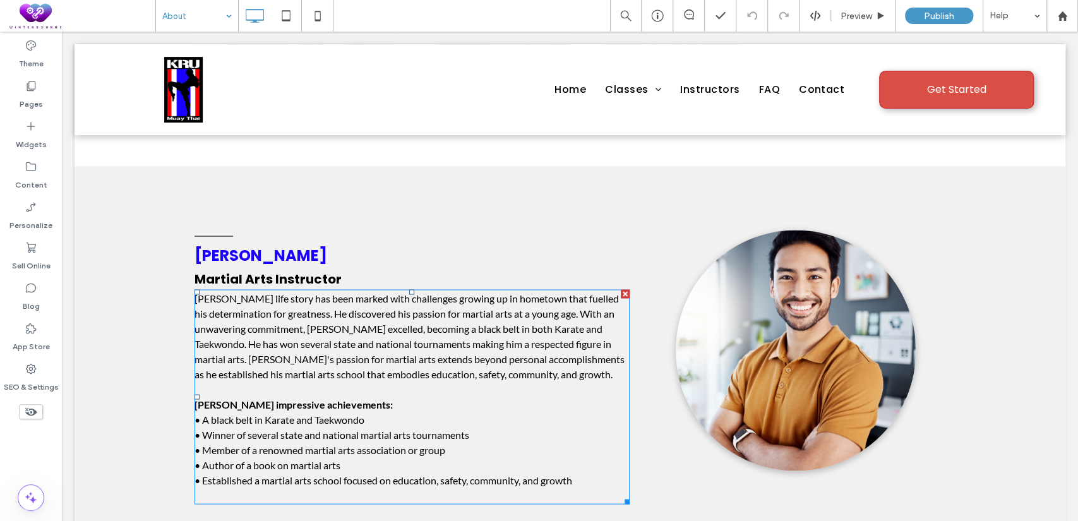
scroll to position [1440, 0]
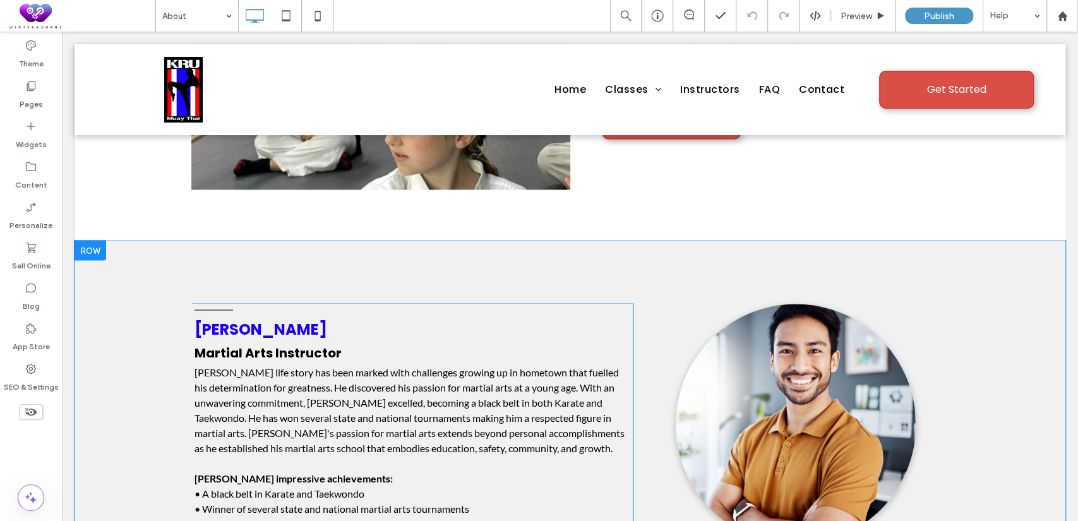
click at [97, 240] on div at bounding box center [91, 250] width 32 height 20
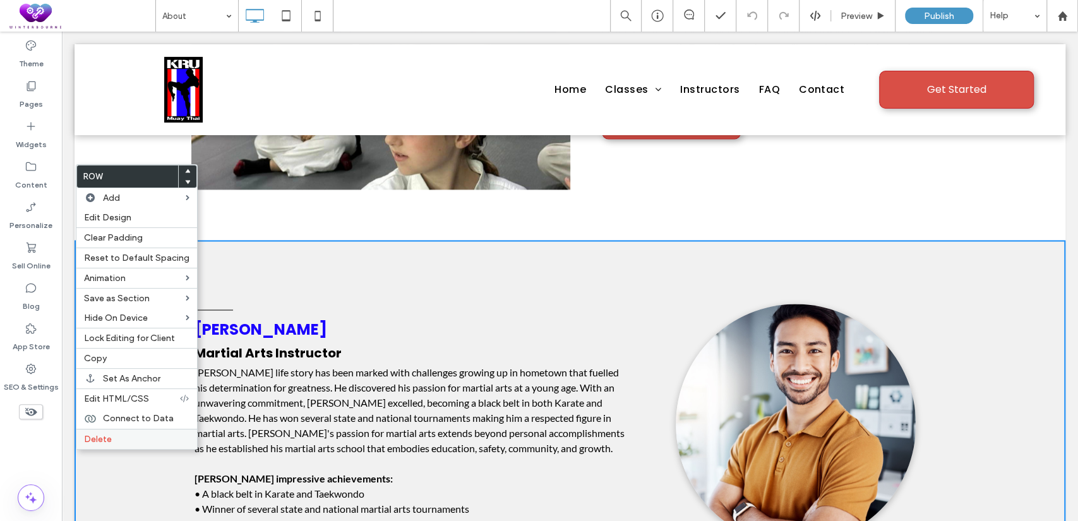
click at [121, 434] on label "Delete" at bounding box center [136, 439] width 105 height 11
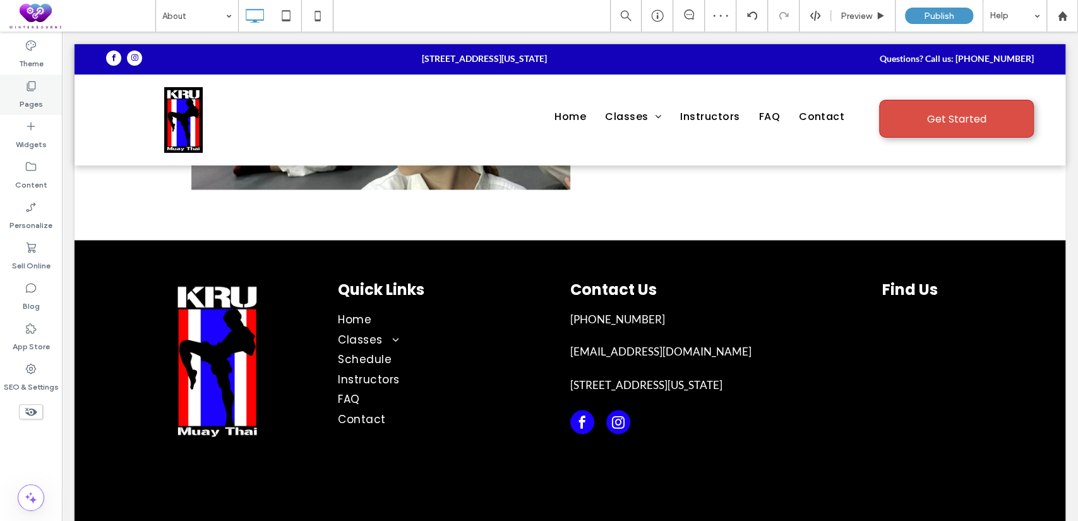
click at [11, 83] on div "Pages" at bounding box center [31, 95] width 62 height 40
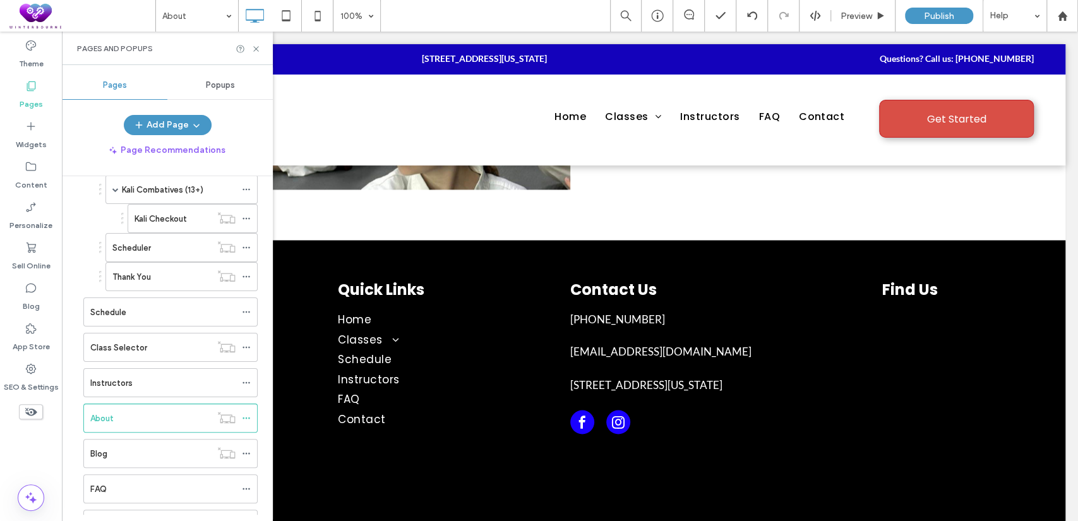
scroll to position [277, 0]
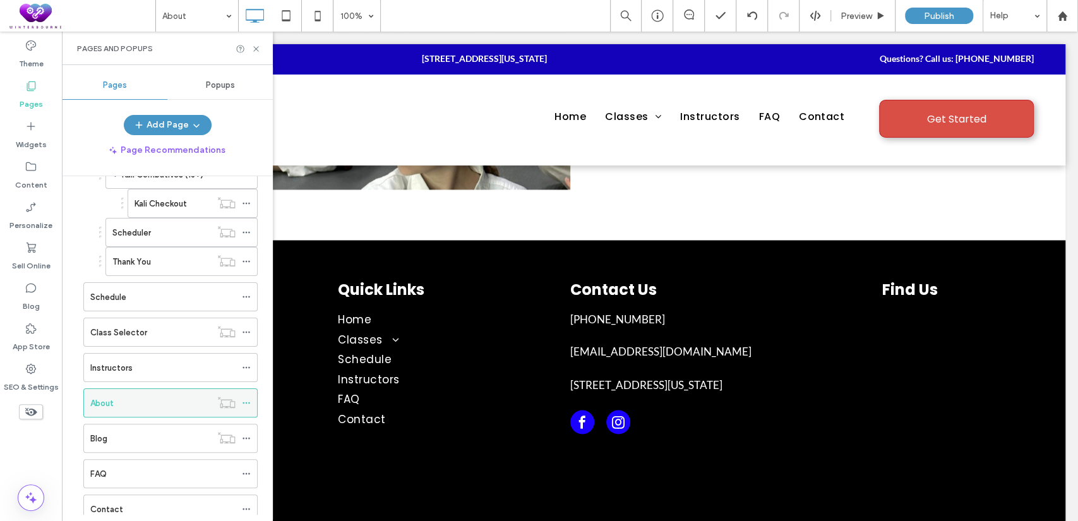
click at [247, 402] on use at bounding box center [246, 403] width 7 height 2
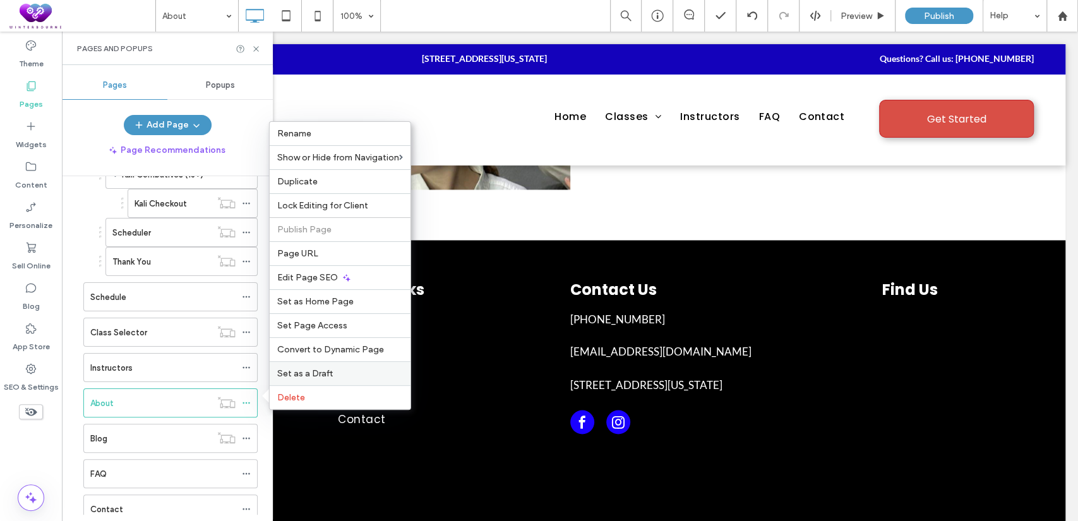
click at [287, 371] on span "Set as a Draft" at bounding box center [305, 373] width 56 height 11
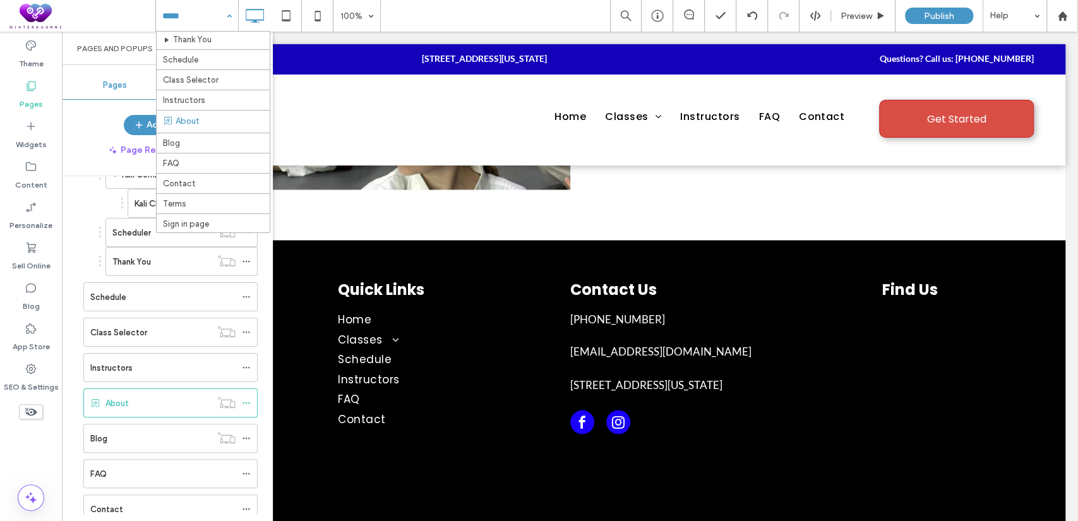
scroll to position [255, 0]
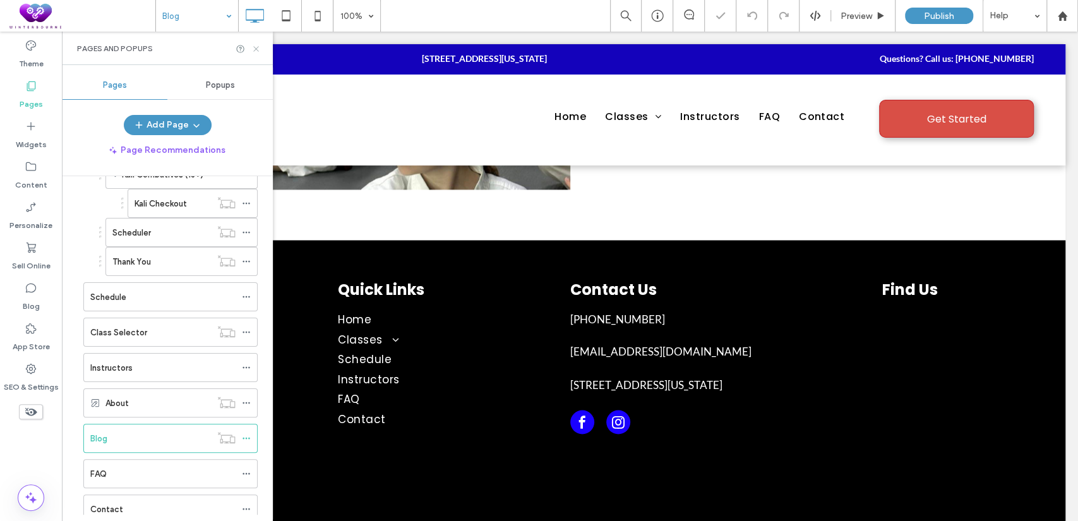
click at [256, 47] on icon at bounding box center [255, 48] width 9 height 9
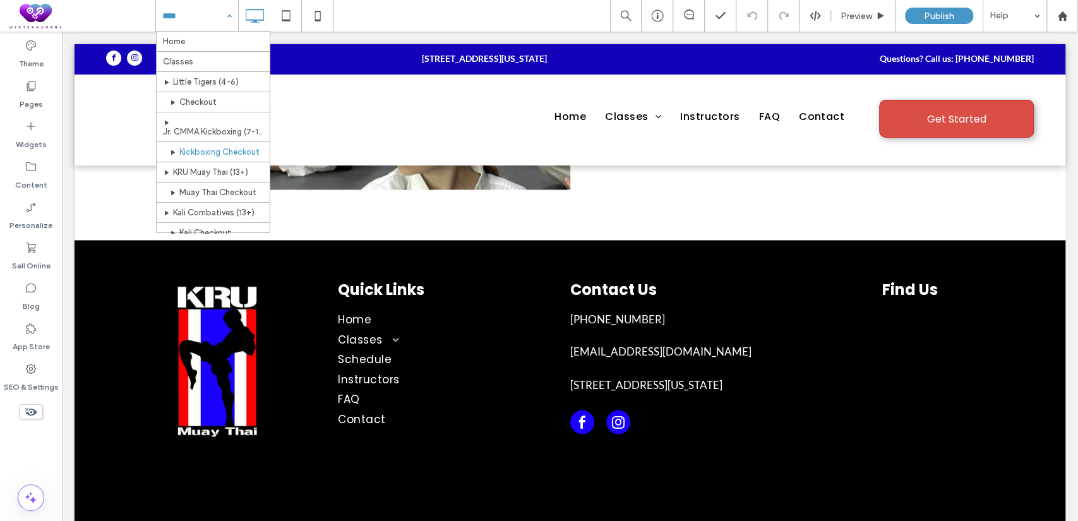
scroll to position [256, 0]
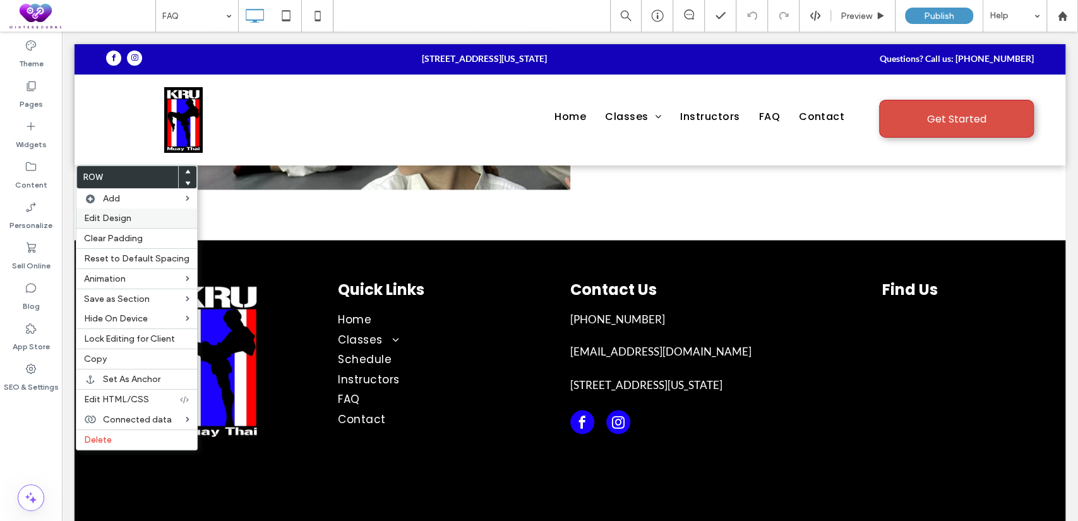
click at [143, 226] on div "Edit Design" at bounding box center [136, 218] width 121 height 20
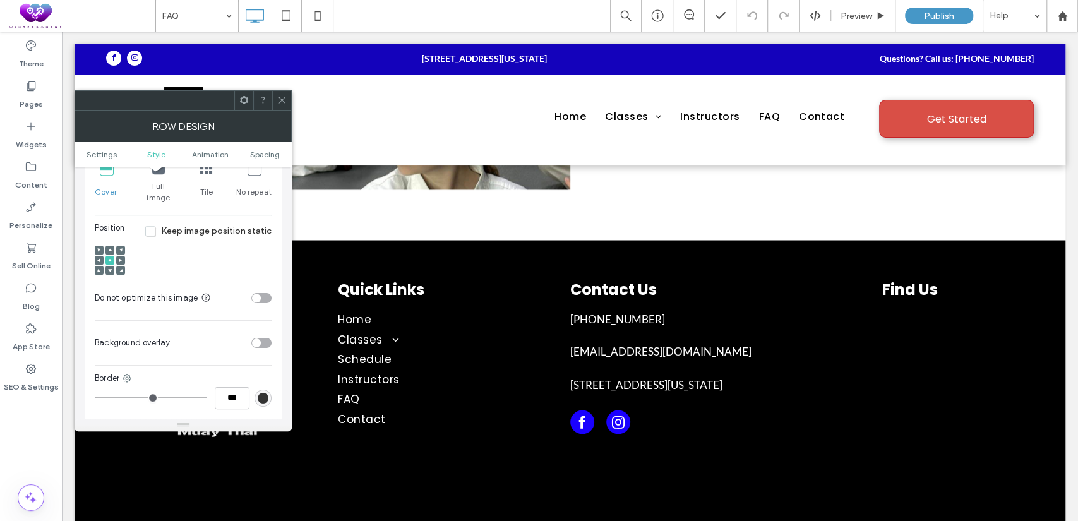
scroll to position [634, 0]
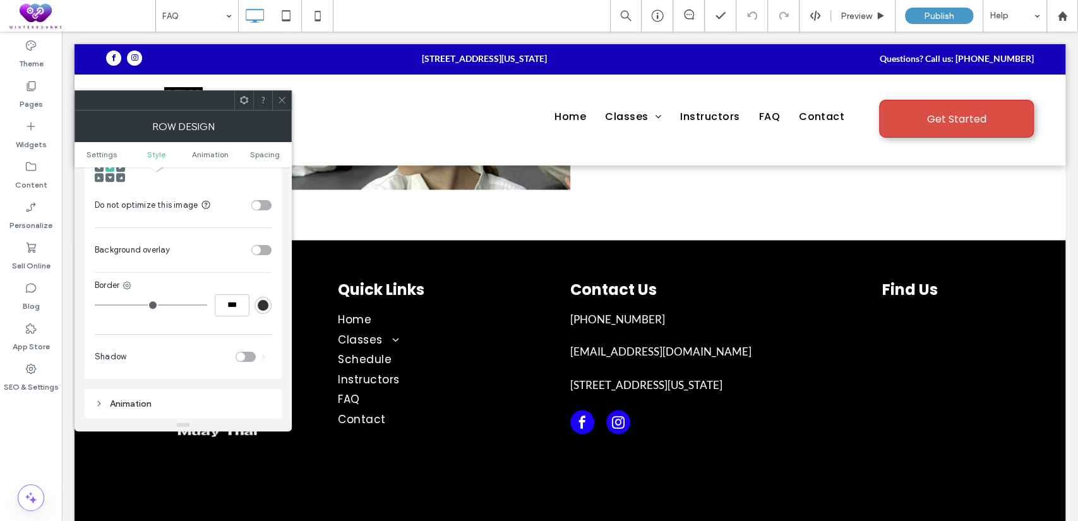
click at [258, 246] on div "toggle" at bounding box center [256, 250] width 9 height 9
click at [255, 305] on input "***" at bounding box center [256, 313] width 32 height 16
type input "***"
type input "**"
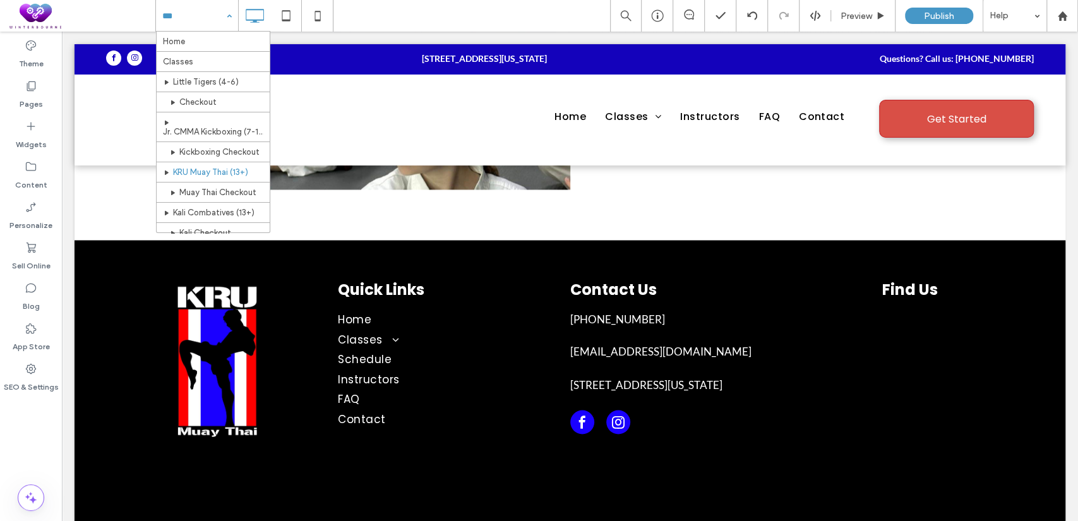
scroll to position [256, 0]
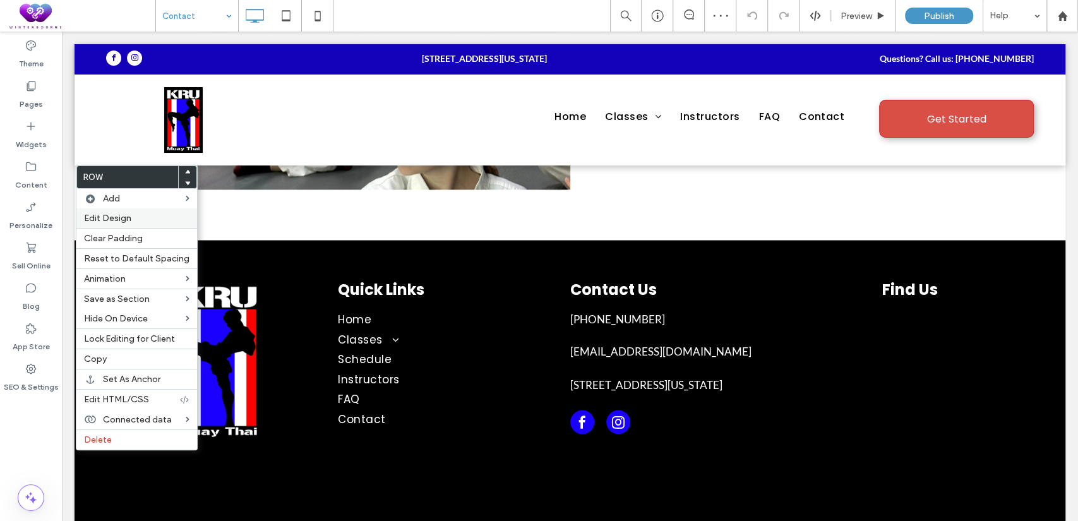
click at [136, 220] on label "Edit Design" at bounding box center [136, 218] width 105 height 11
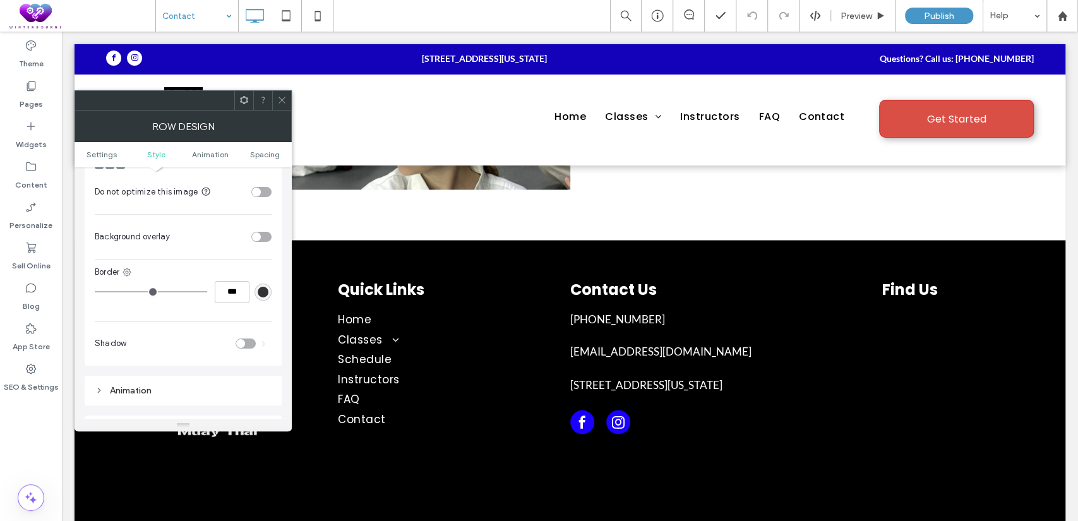
scroll to position [659, 0]
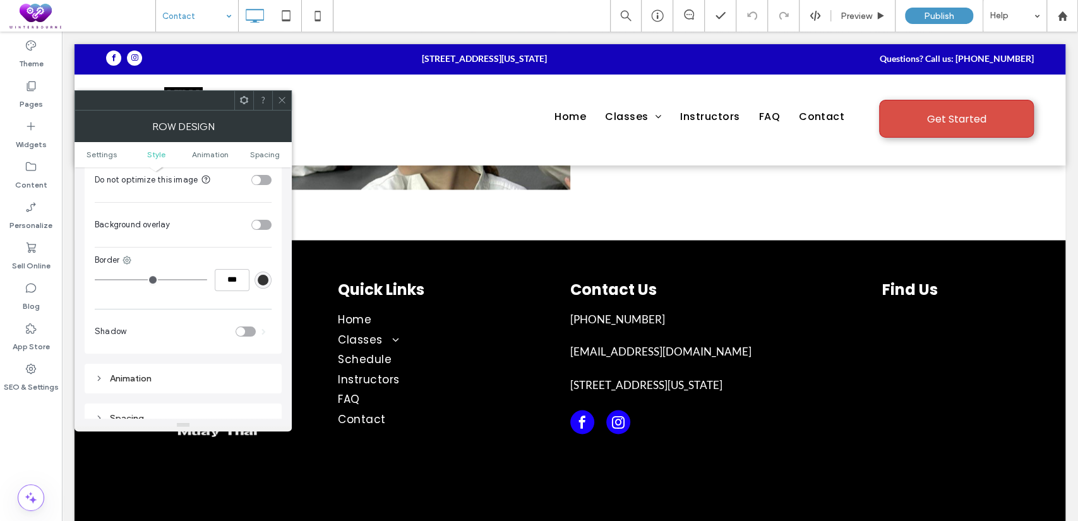
click at [254, 220] on div "toggle" at bounding box center [256, 224] width 9 height 9
click at [253, 280] on input "***" at bounding box center [256, 288] width 32 height 16
type input "***"
type input "**"
click at [283, 100] on use at bounding box center [282, 100] width 6 height 6
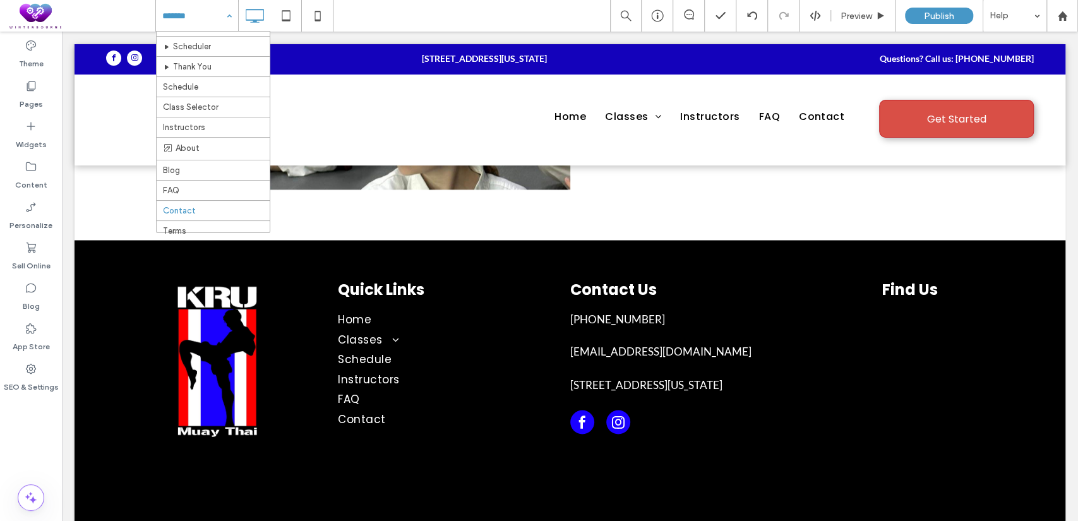
scroll to position [256, 0]
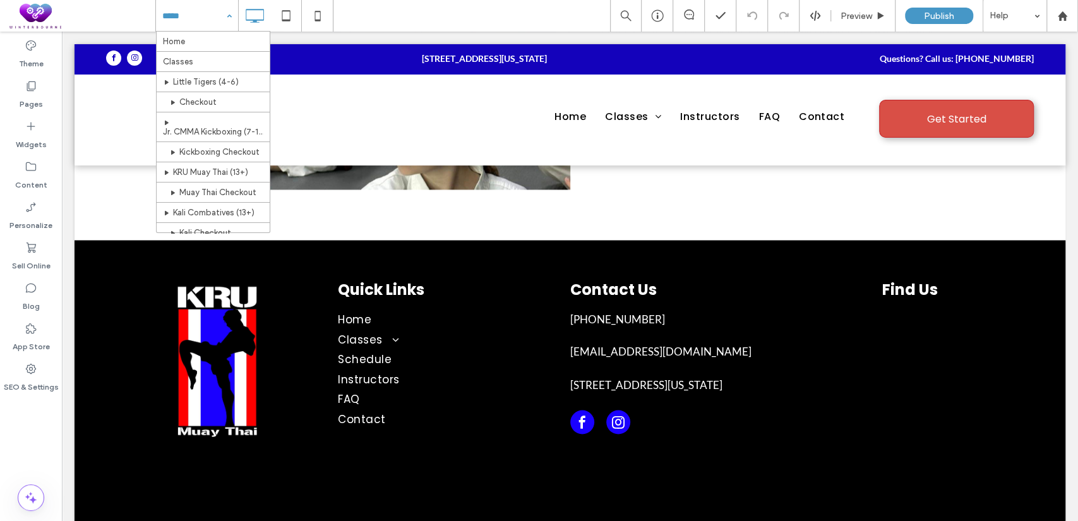
click at [197, 24] on input at bounding box center [193, 16] width 63 height 32
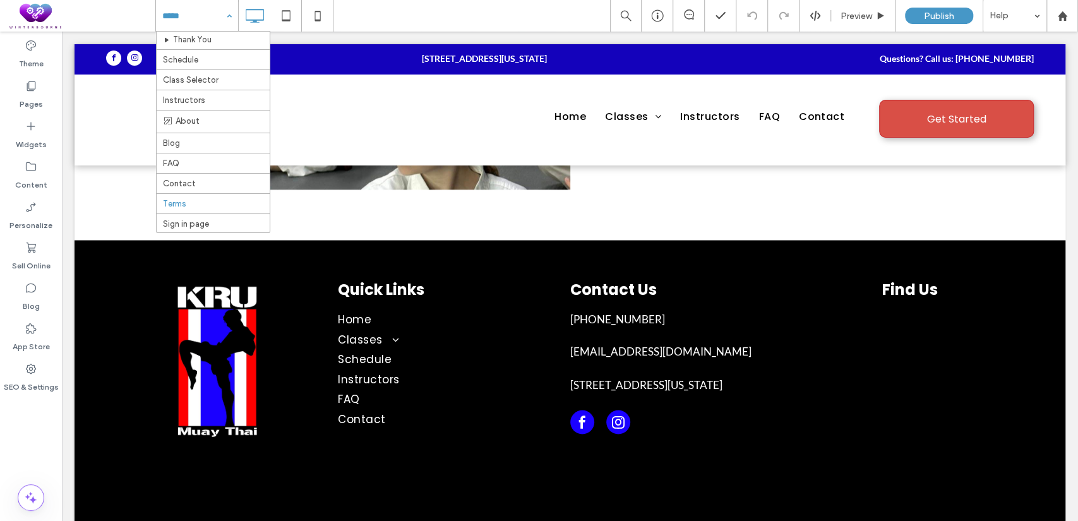
click at [227, 18] on div "Home Classes Little Tigers (4-6) Checkout Jr. CMMA Kickboxing (7-12) Kickboxing…" at bounding box center [197, 16] width 82 height 32
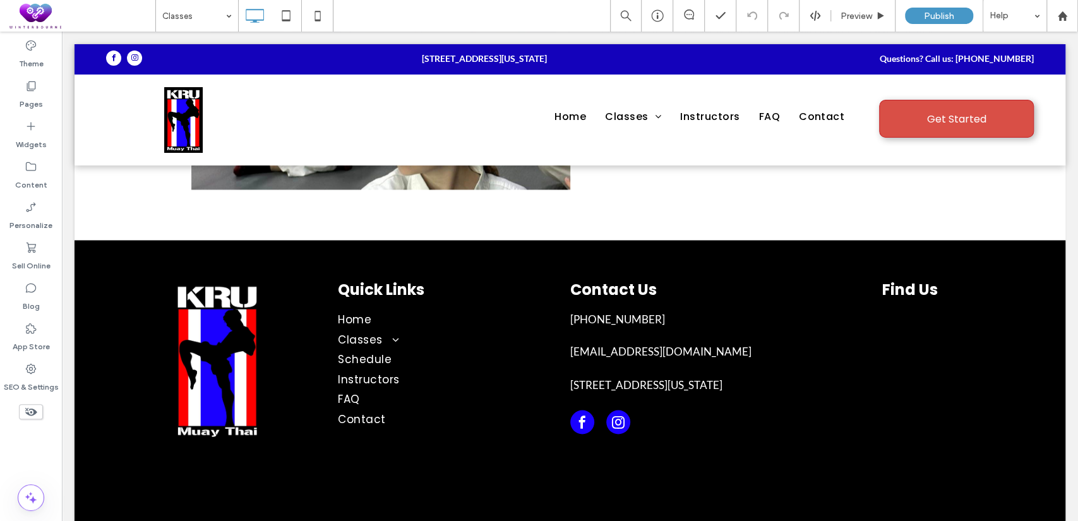
click at [201, 15] on input at bounding box center [193, 16] width 63 height 32
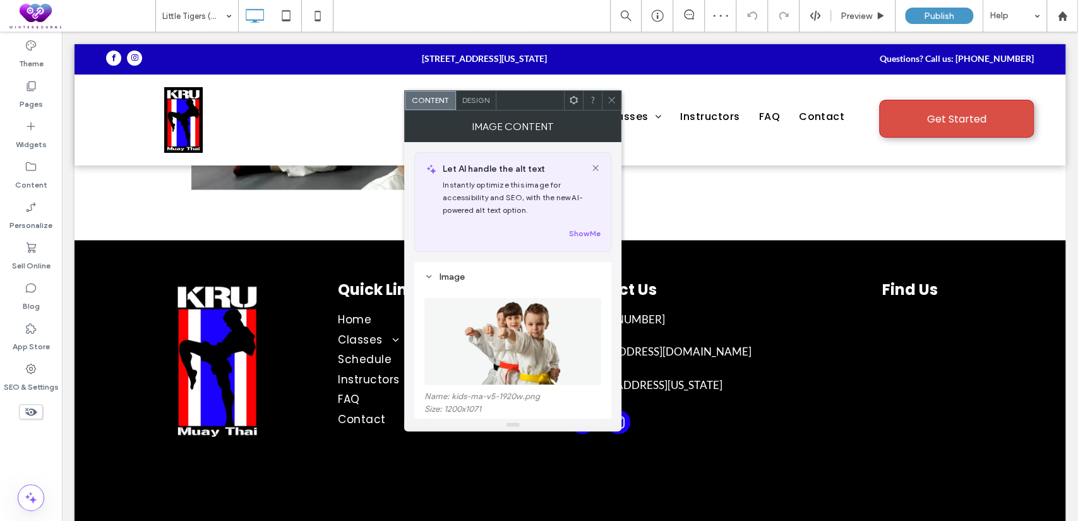
scroll to position [116, 0]
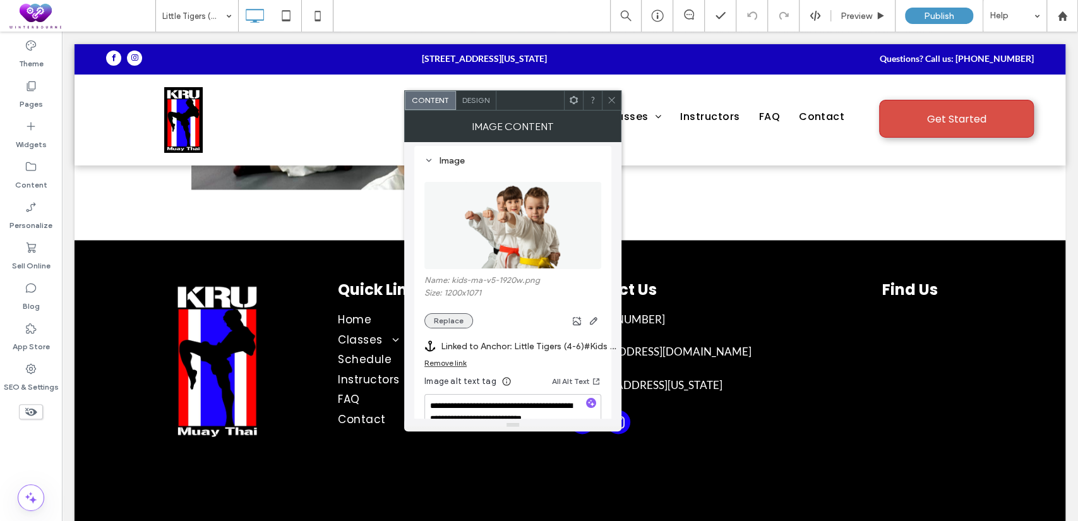
click at [461, 322] on button "Replace" at bounding box center [449, 320] width 49 height 15
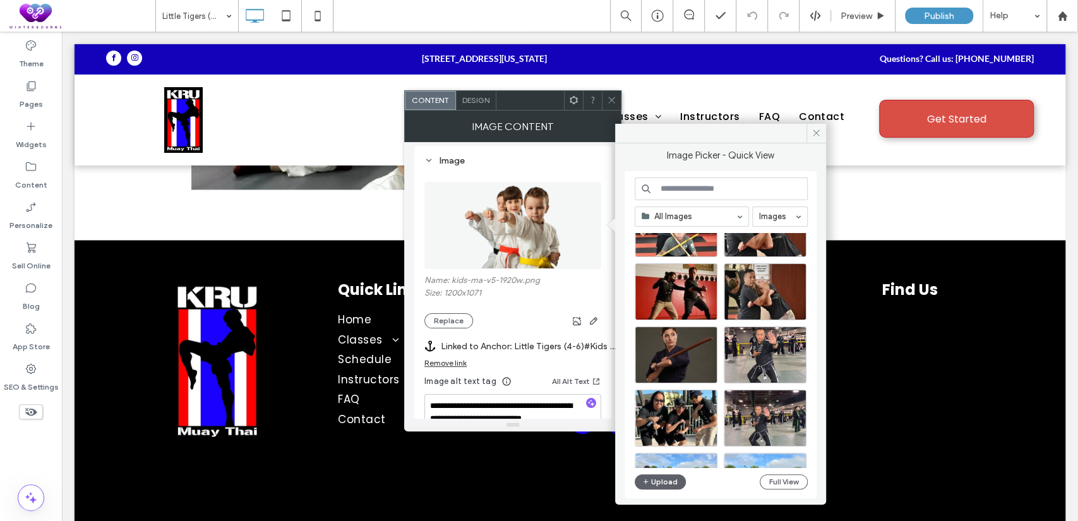
scroll to position [0, 0]
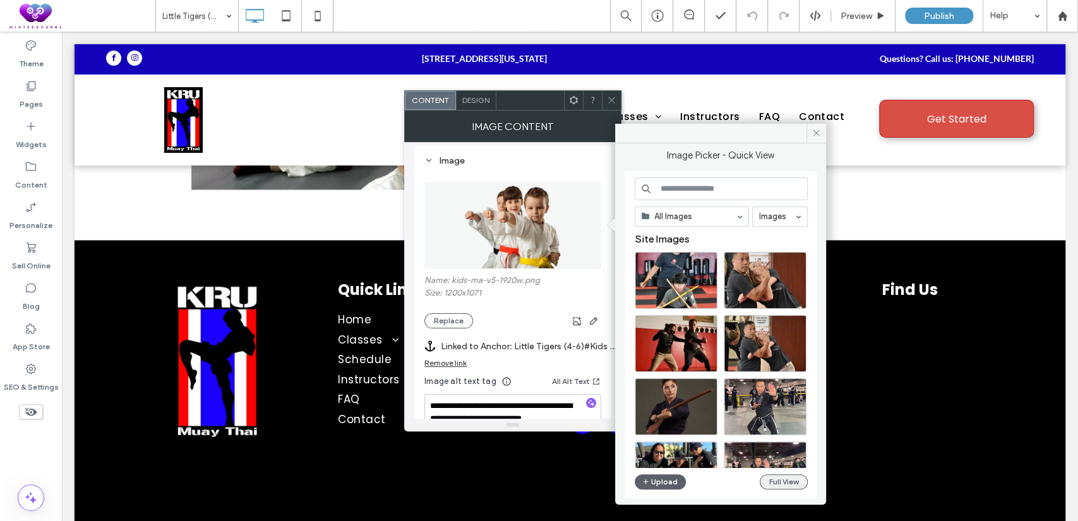
click at [776, 485] on button "Full View" at bounding box center [784, 481] width 48 height 15
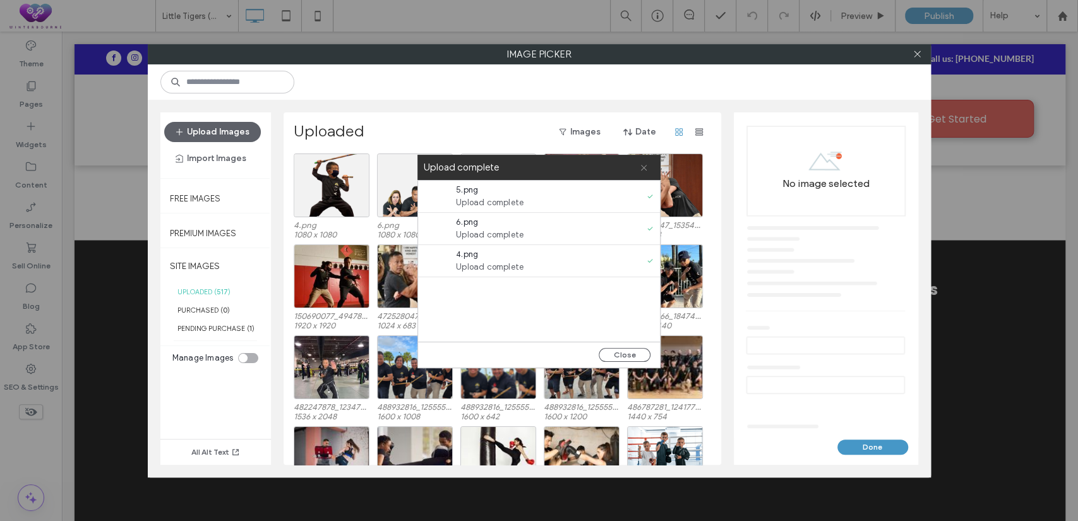
click at [642, 166] on icon at bounding box center [644, 168] width 8 height 8
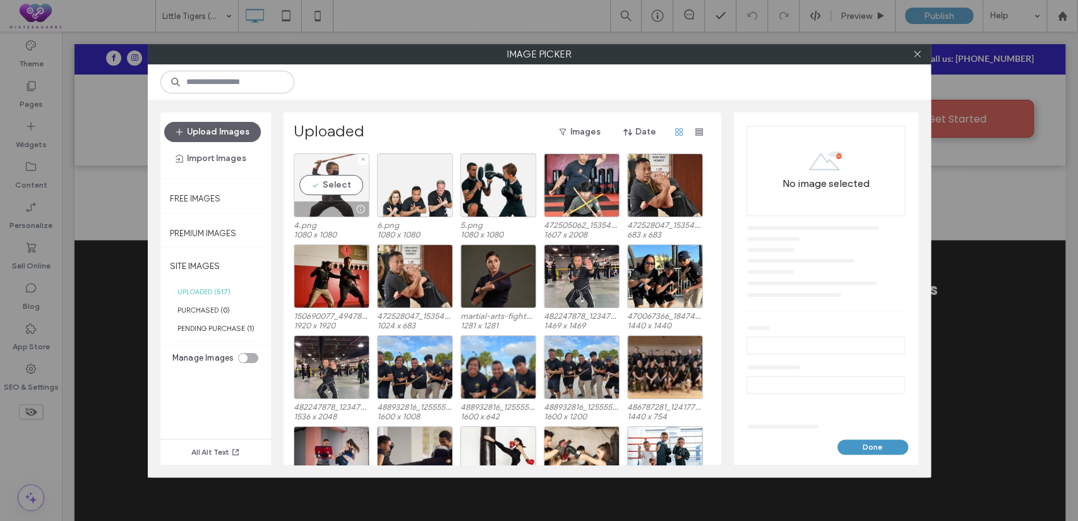
click at [323, 188] on div "Select" at bounding box center [332, 186] width 76 height 64
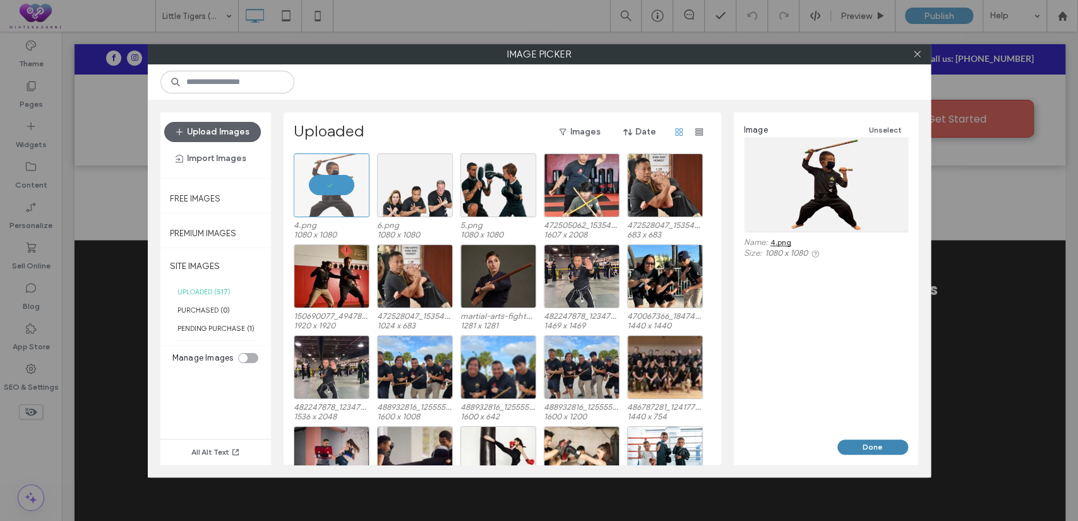
click at [862, 445] on button "Done" at bounding box center [873, 447] width 71 height 15
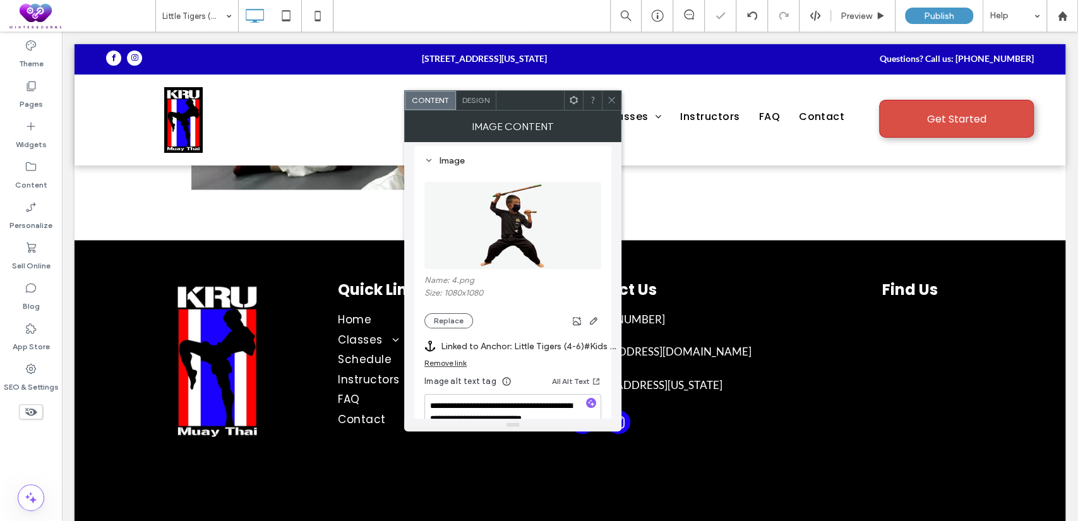
click at [611, 101] on icon at bounding box center [611, 99] width 9 height 9
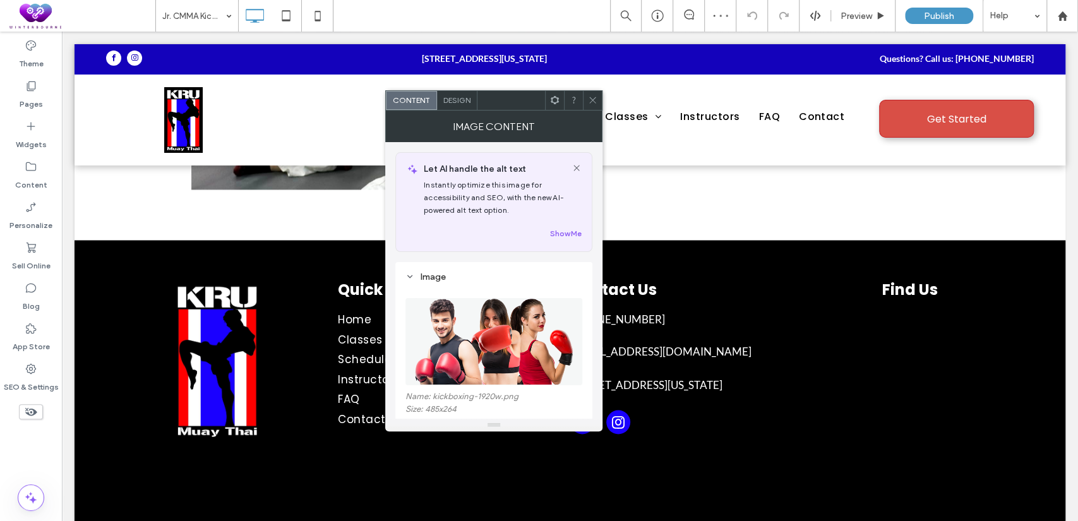
scroll to position [116, 0]
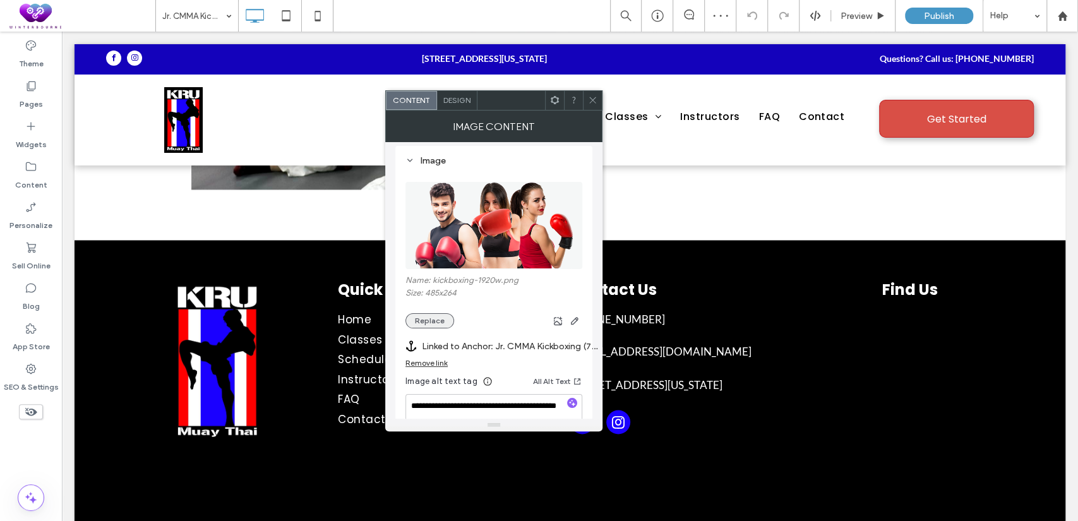
click at [431, 314] on button "Replace" at bounding box center [430, 320] width 49 height 15
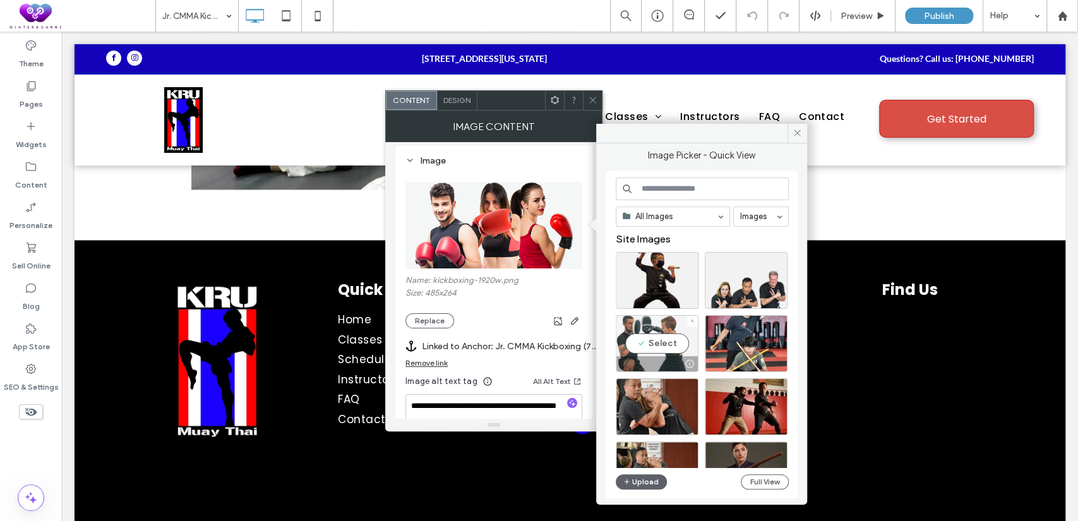
click at [654, 332] on div "Select" at bounding box center [657, 343] width 83 height 57
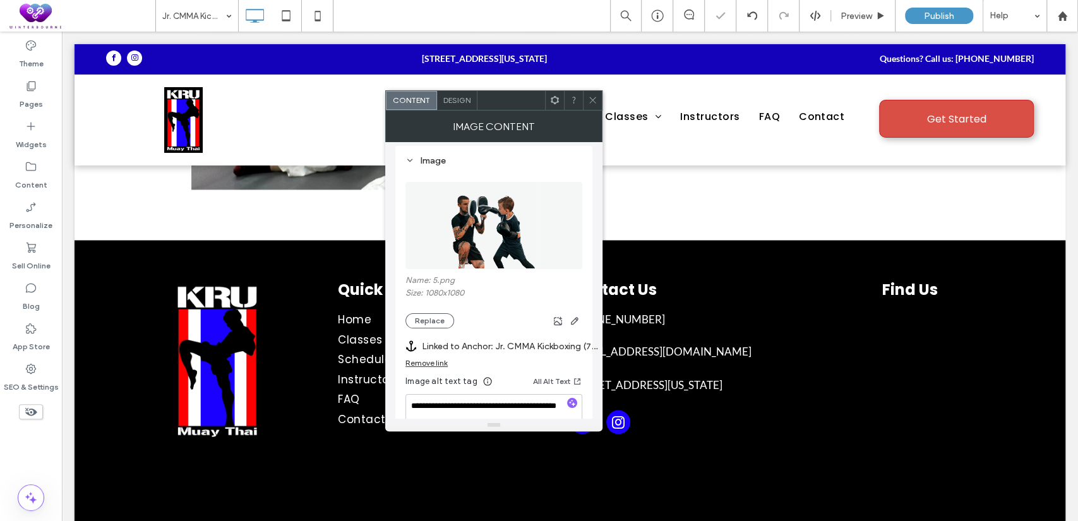
click at [594, 105] on span at bounding box center [592, 100] width 9 height 19
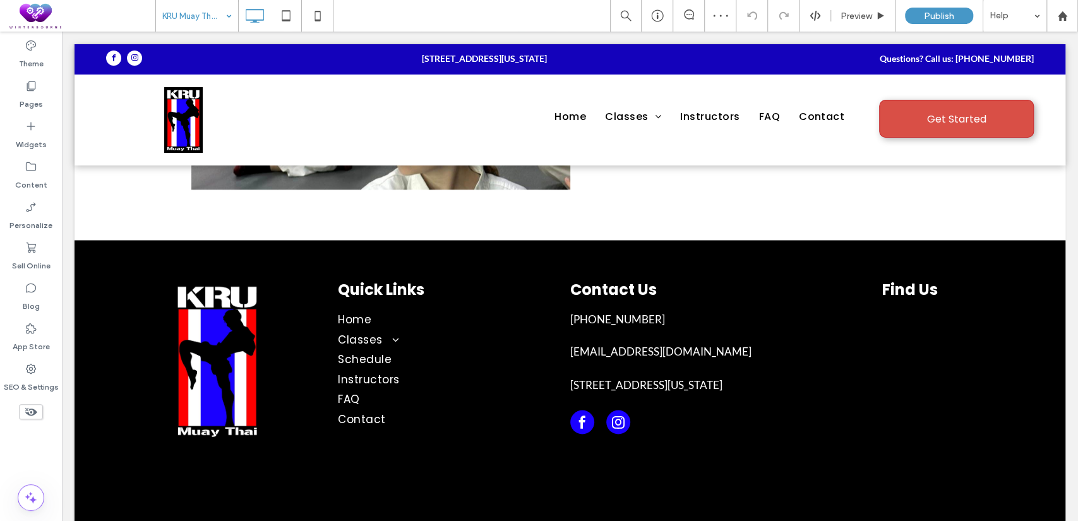
click at [191, 15] on input at bounding box center [193, 16] width 63 height 32
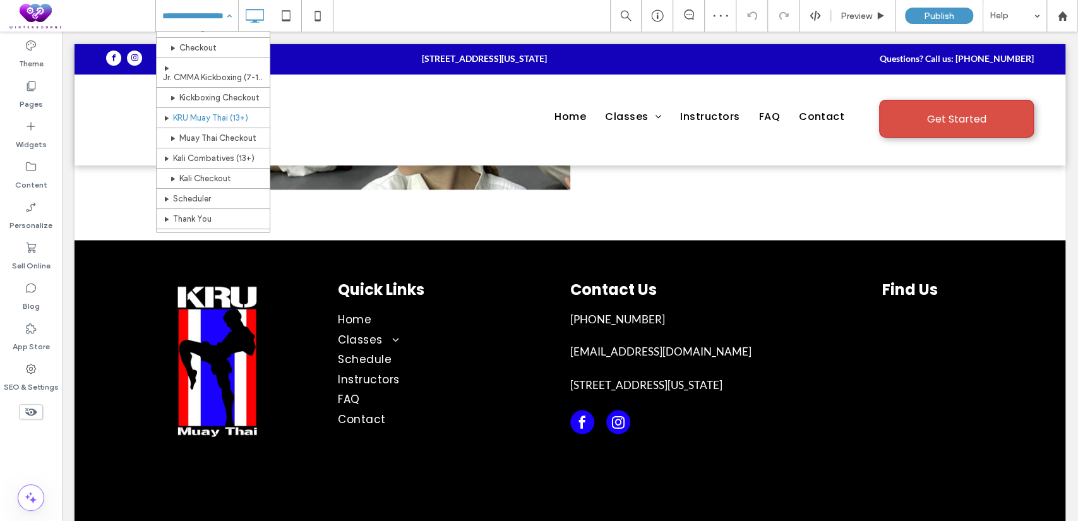
scroll to position [116, 0]
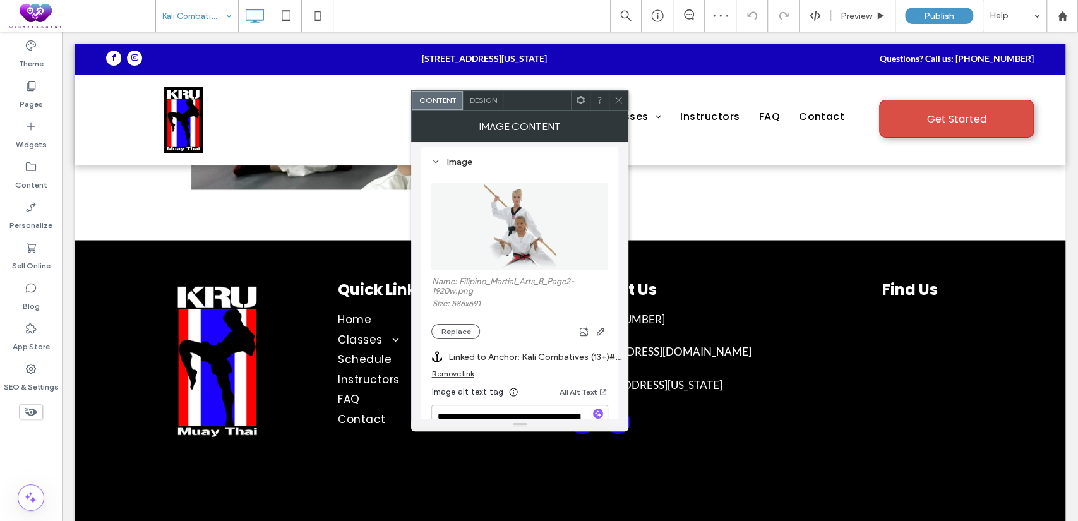
scroll to position [116, 0]
click at [445, 327] on button "Replace" at bounding box center [455, 330] width 49 height 15
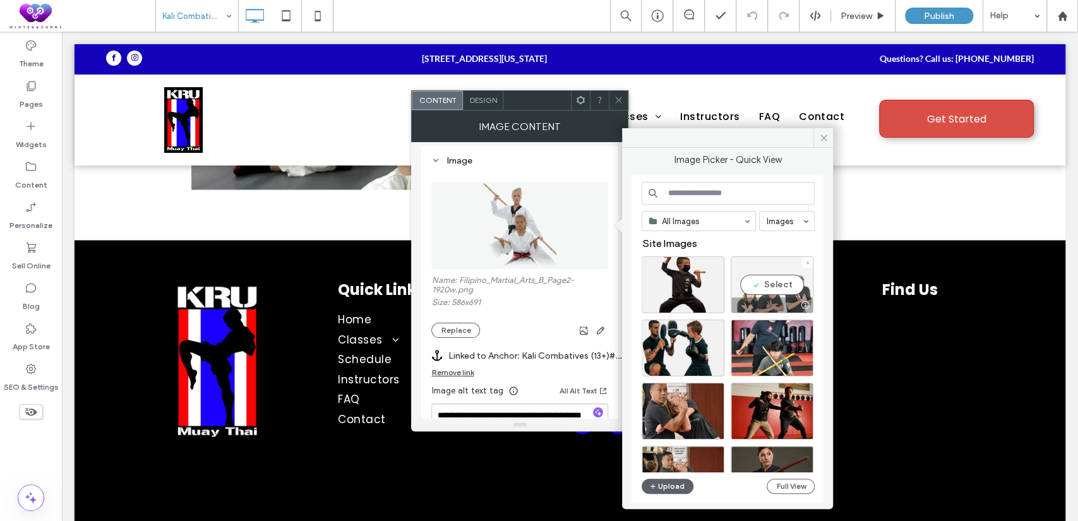
click at [775, 283] on div "Select" at bounding box center [772, 284] width 83 height 57
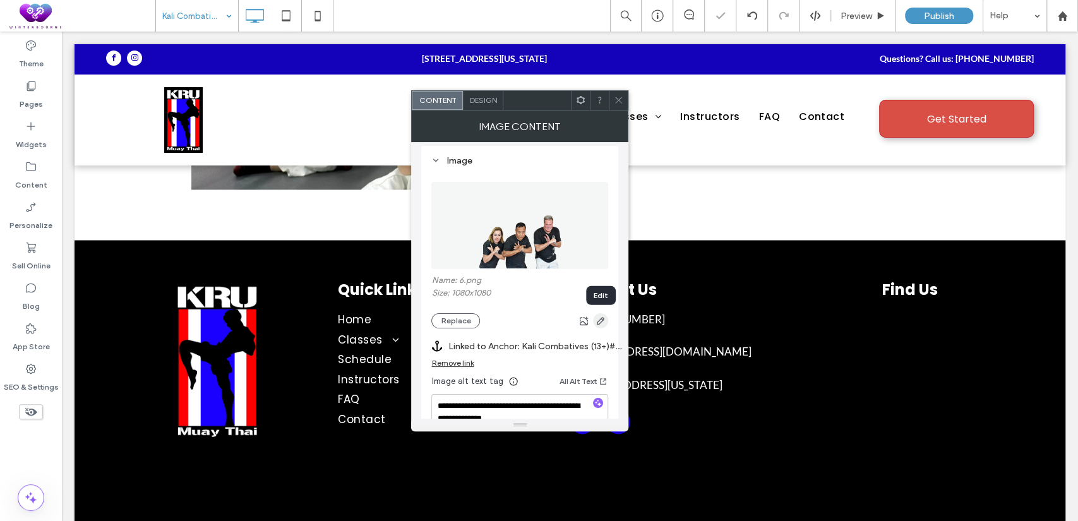
click at [601, 318] on use "button" at bounding box center [601, 321] width 8 height 8
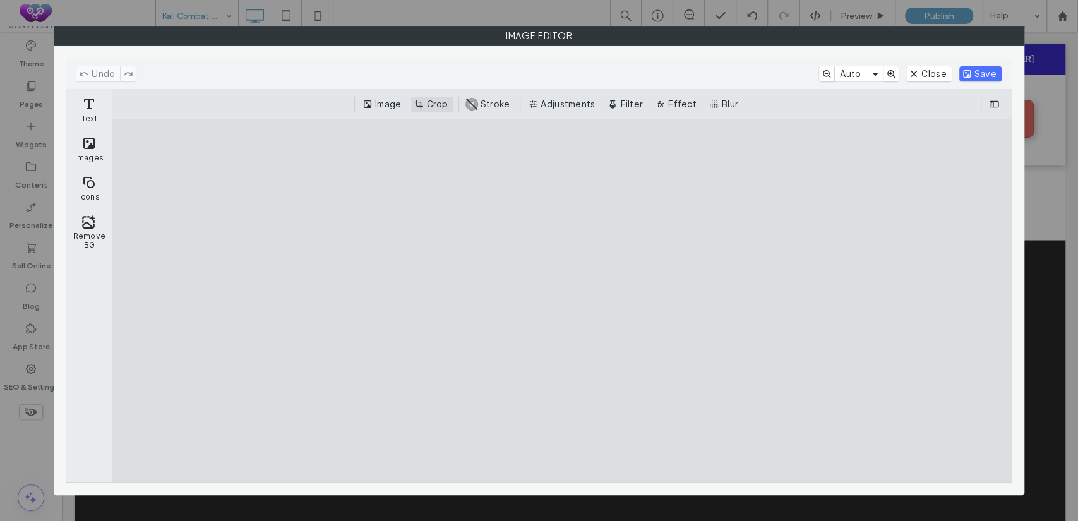
click at [443, 105] on button "Crop" at bounding box center [432, 104] width 42 height 15
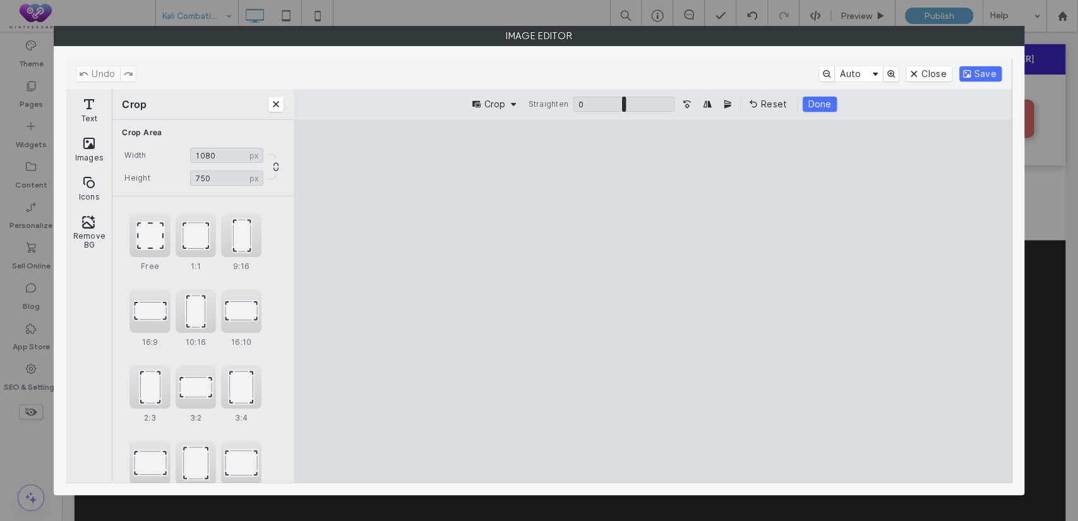
type input "***"
drag, startPoint x: 515, startPoint y: 162, endPoint x: 487, endPoint y: 251, distance: 93.5
click at [653, 301] on cesdk-canvas "Editor canvas" at bounding box center [653, 301] width 0 height 0
click at [824, 105] on button "Done" at bounding box center [819, 104] width 33 height 15
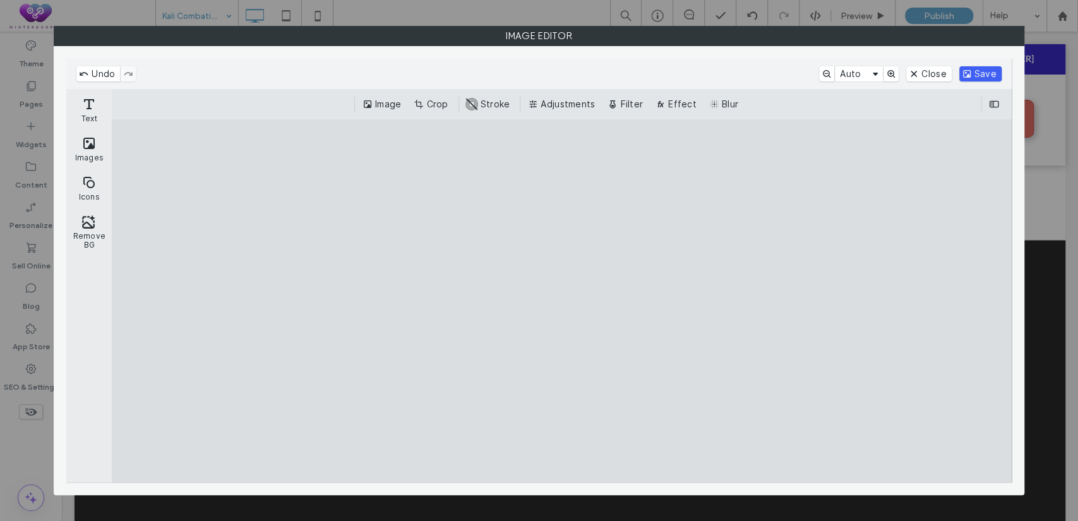
click at [986, 67] on button "Save" at bounding box center [981, 73] width 42 height 15
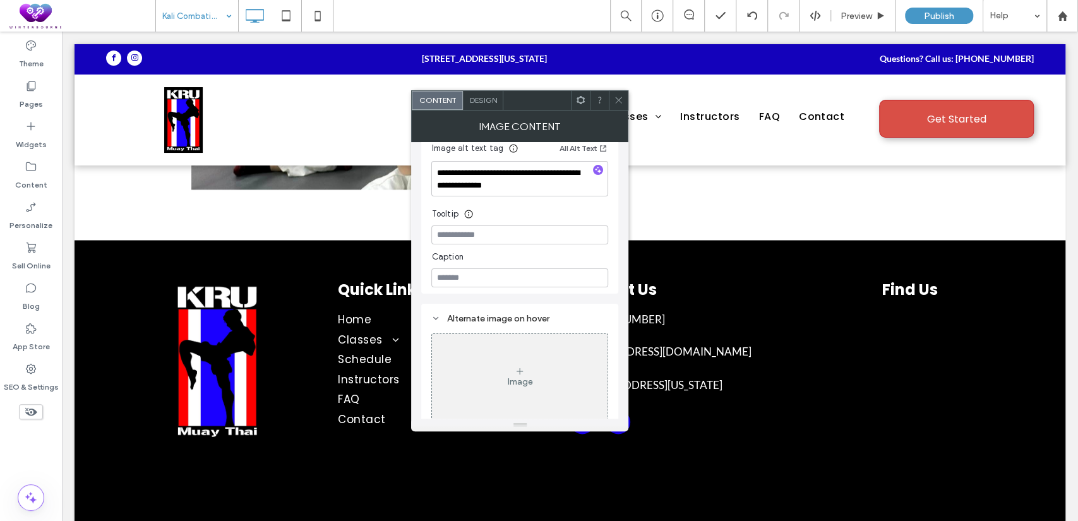
scroll to position [358, 0]
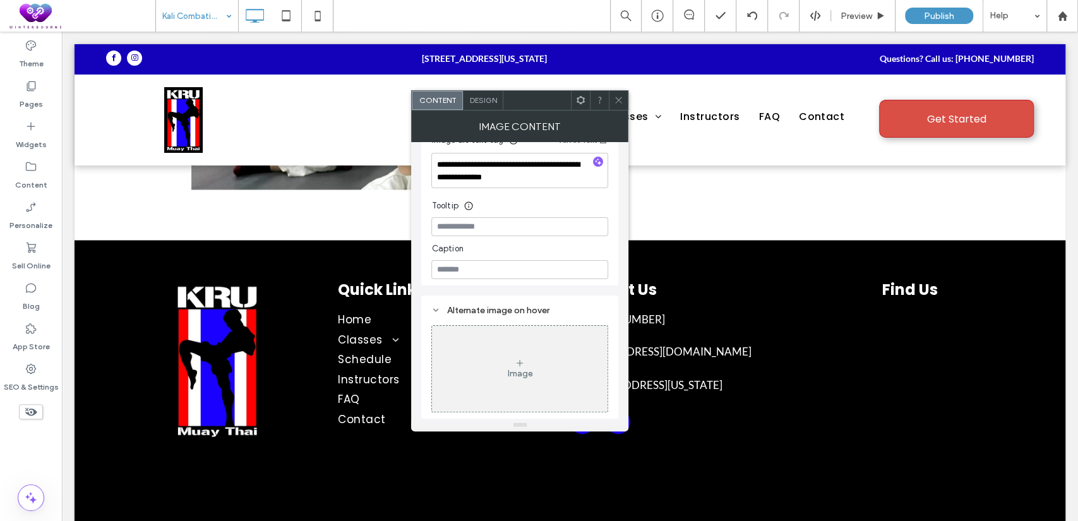
click at [499, 100] on div "Design" at bounding box center [483, 100] width 40 height 19
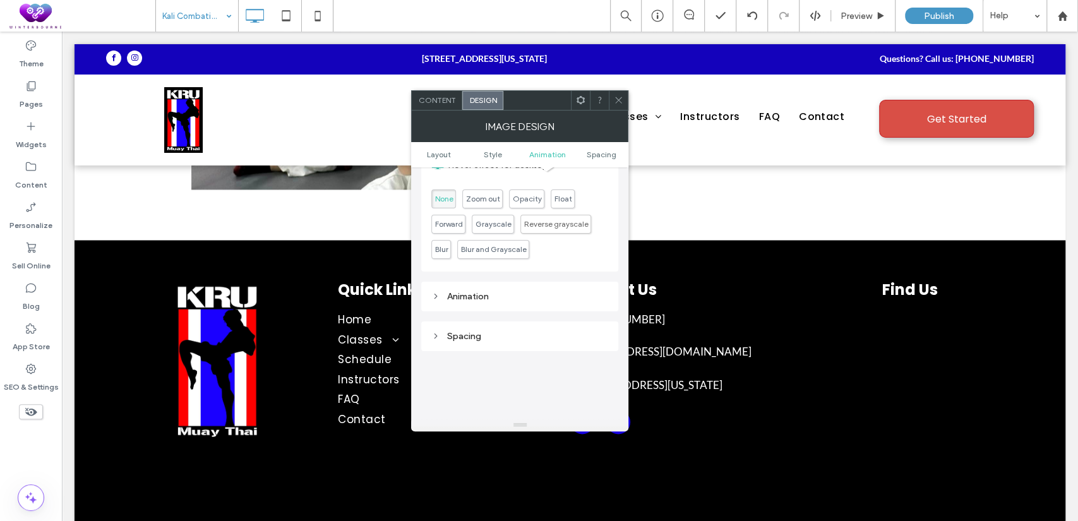
scroll to position [634, 0]
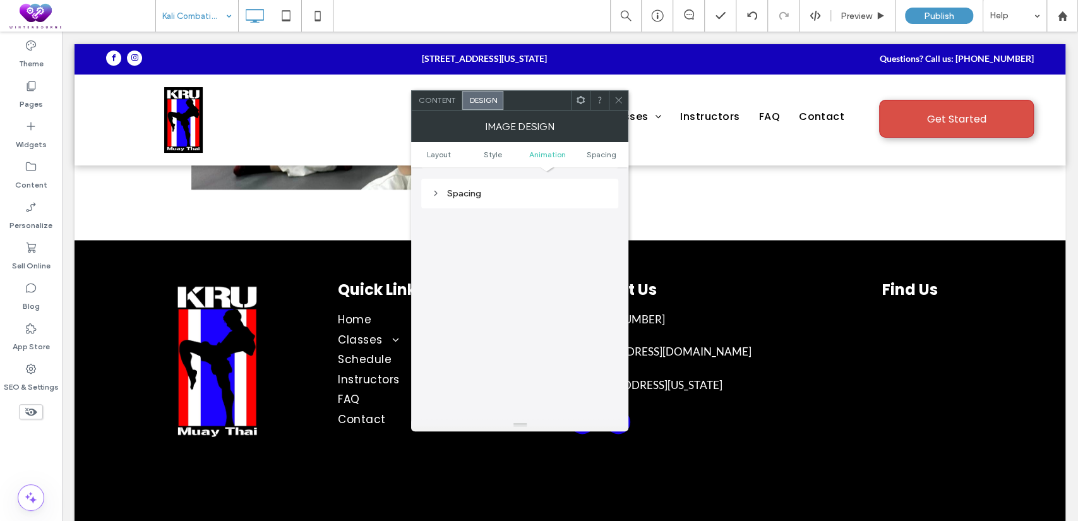
click at [453, 182] on div "Spacing" at bounding box center [519, 194] width 197 height 30
click at [459, 191] on div "Spacing" at bounding box center [519, 193] width 177 height 11
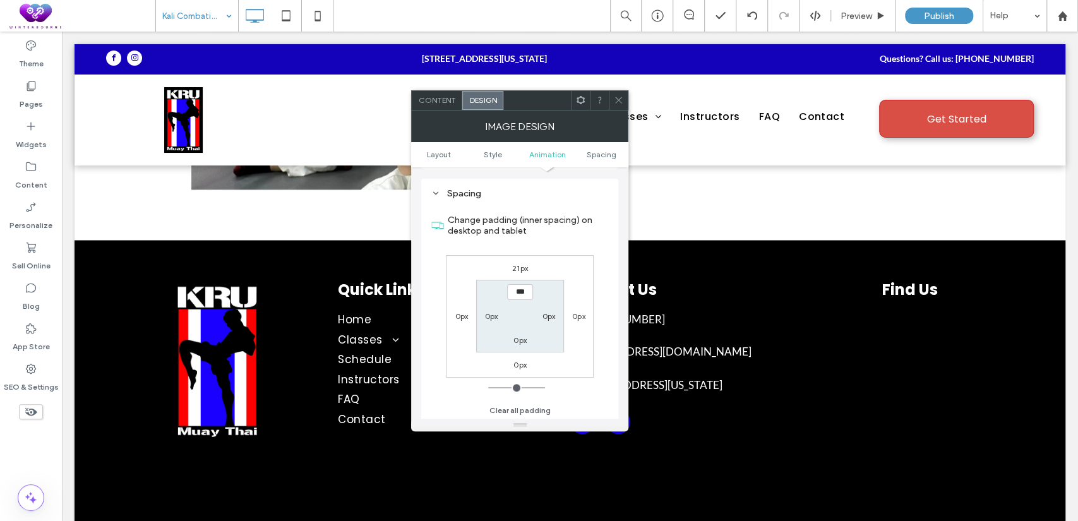
click at [517, 364] on label "0px" at bounding box center [520, 364] width 13 height 9
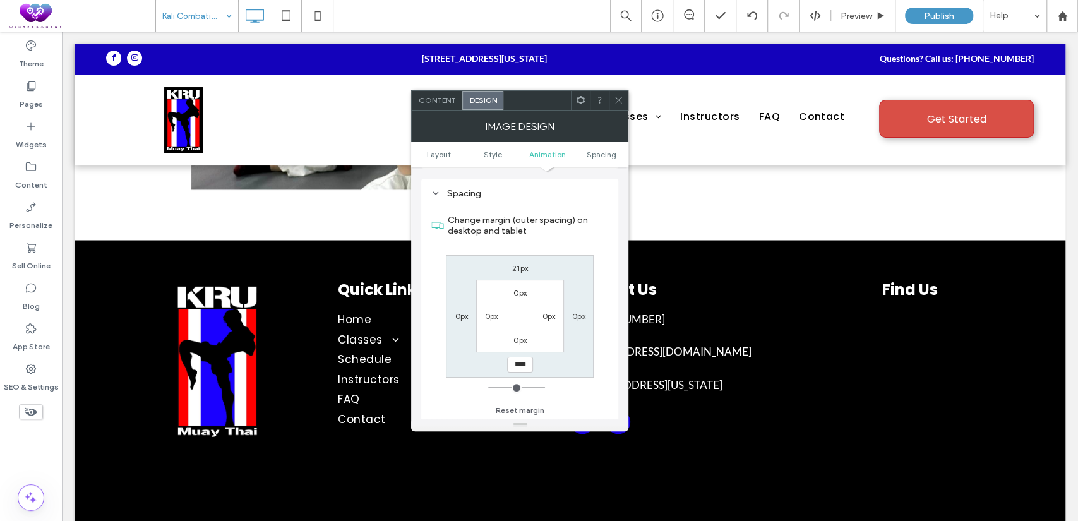
type input "****"
type input "*"
drag, startPoint x: 526, startPoint y: 360, endPoint x: 506, endPoint y: 366, distance: 21.0
click at [506, 366] on div "******" at bounding box center [519, 365] width 29 height 16
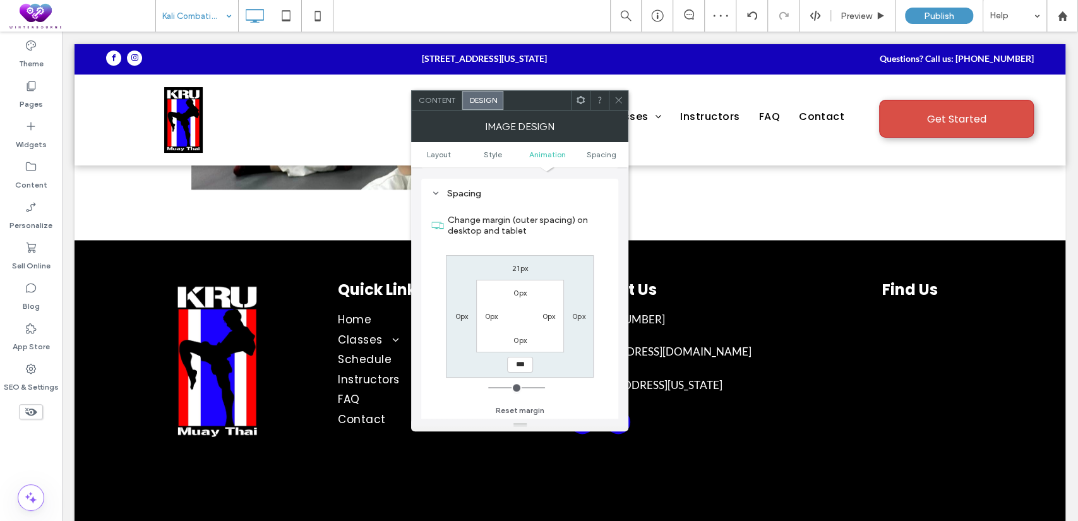
type input "***"
type input "*"
click at [521, 337] on label "0px" at bounding box center [520, 339] width 13 height 9
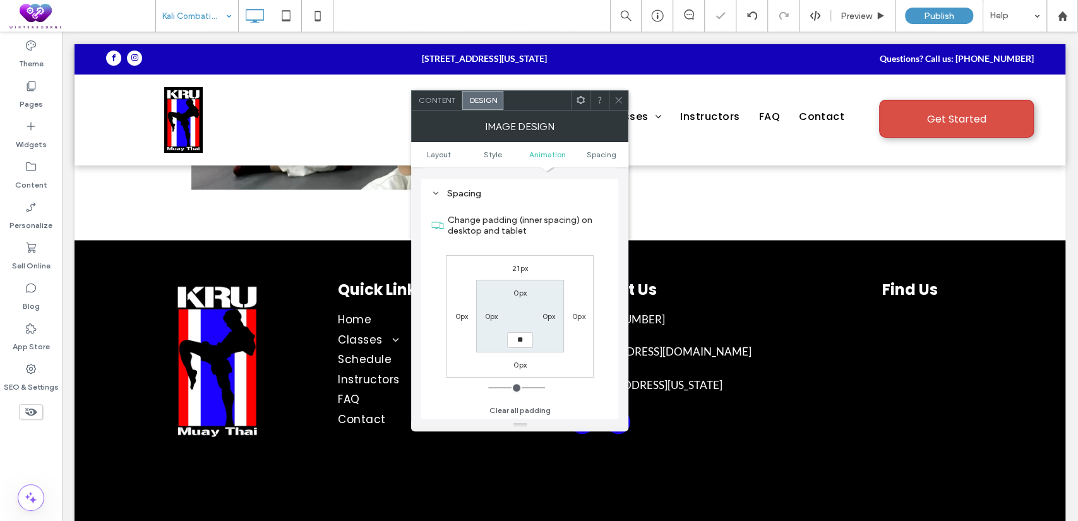
type input "*"
click at [516, 365] on label "0px" at bounding box center [520, 364] width 13 height 9
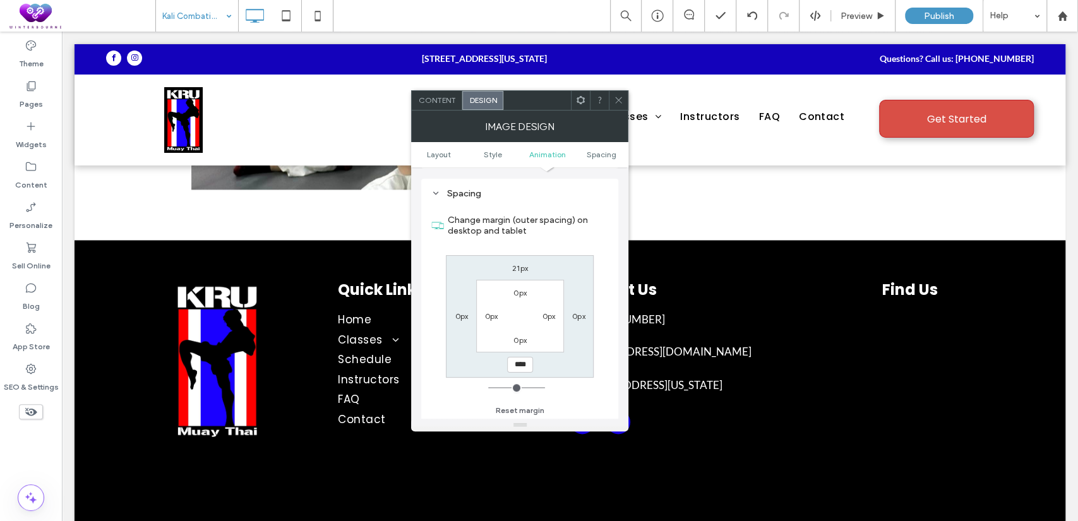
type input "****"
type input "*"
type input "******"
type input "*"
click at [526, 359] on input "******" at bounding box center [520, 365] width 26 height 16
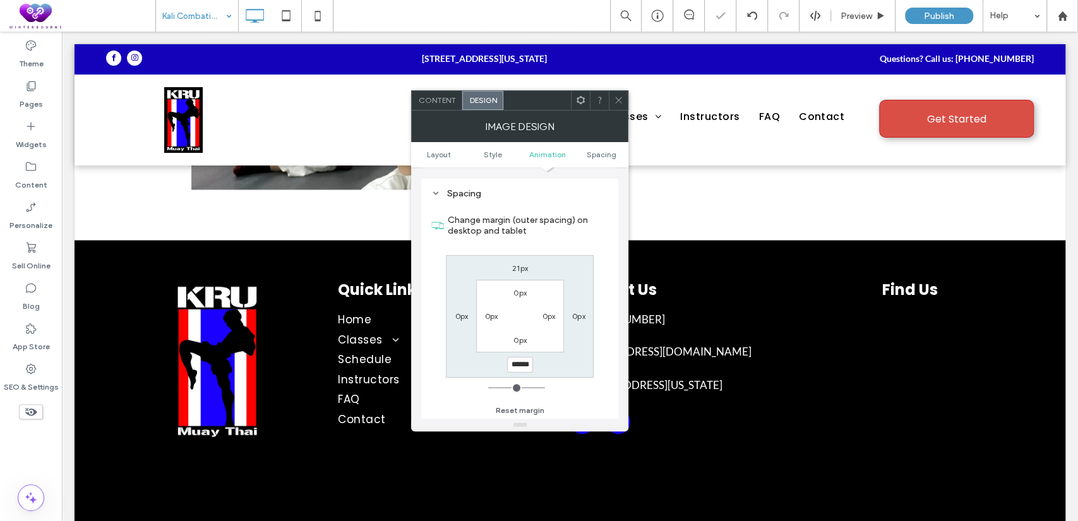
drag, startPoint x: 526, startPoint y: 359, endPoint x: 510, endPoint y: 363, distance: 15.6
click at [510, 363] on input "******" at bounding box center [520, 365] width 26 height 16
type input "*"
type input "***"
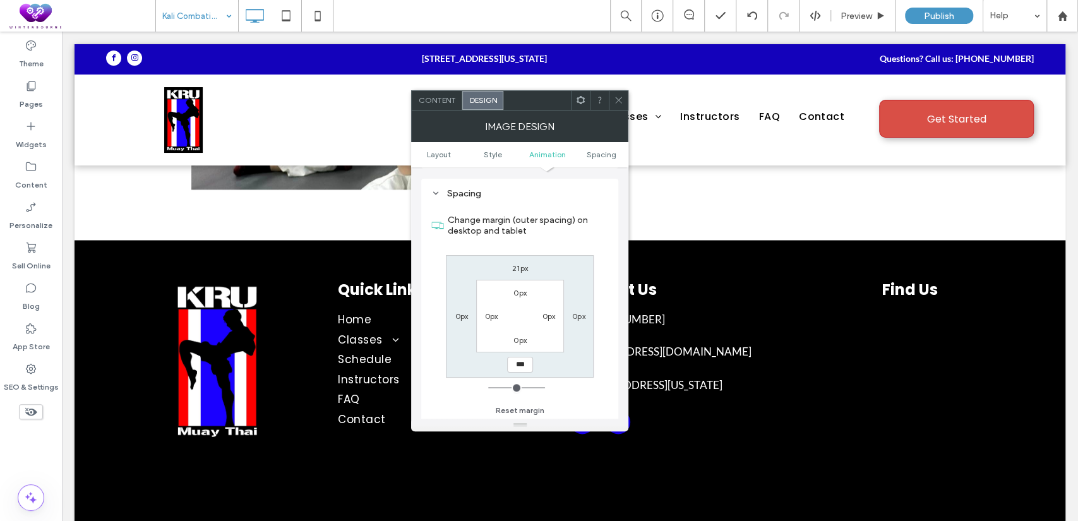
click at [440, 101] on span "Content" at bounding box center [436, 99] width 37 height 9
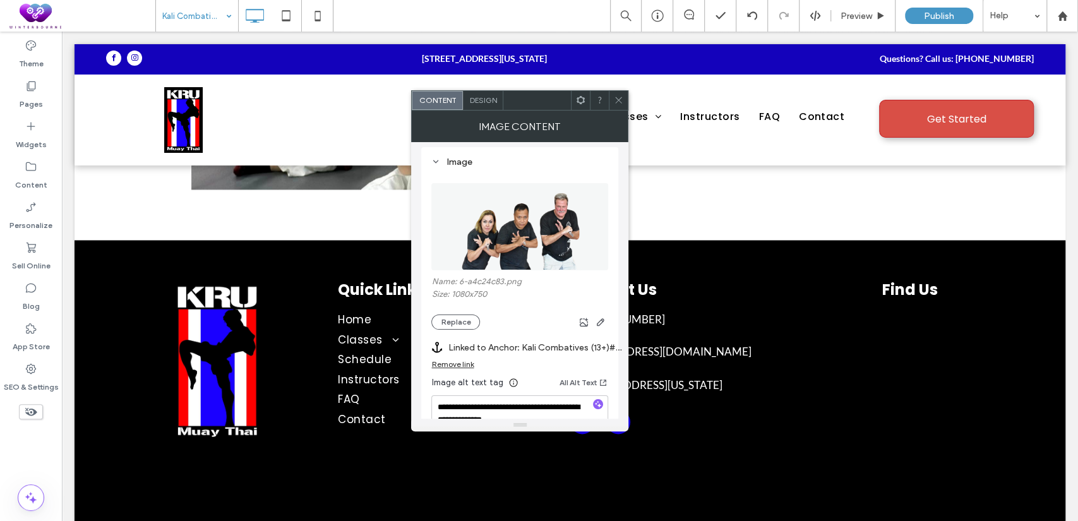
scroll to position [116, 0]
click at [461, 321] on button "Replace" at bounding box center [455, 320] width 49 height 15
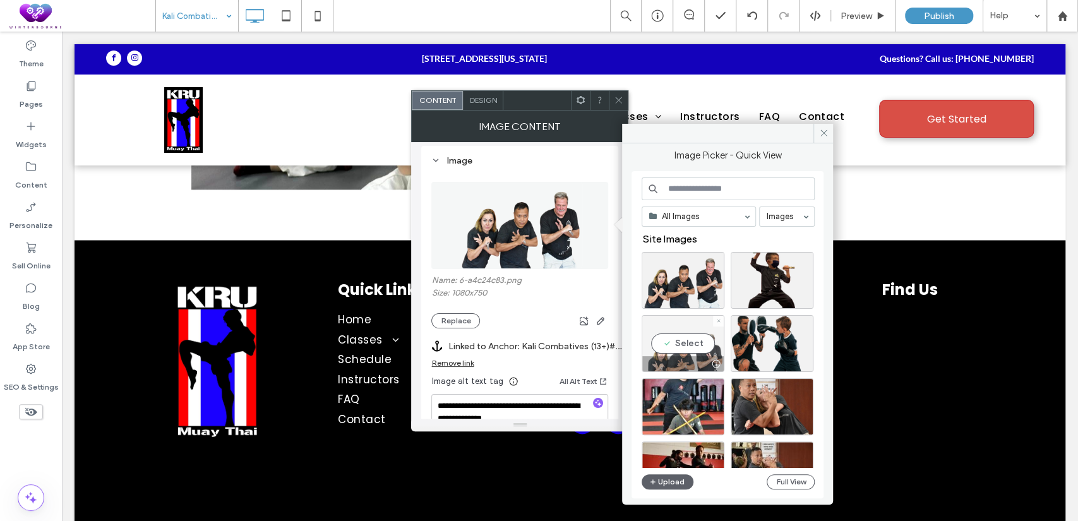
click at [690, 345] on div "Select" at bounding box center [683, 343] width 83 height 57
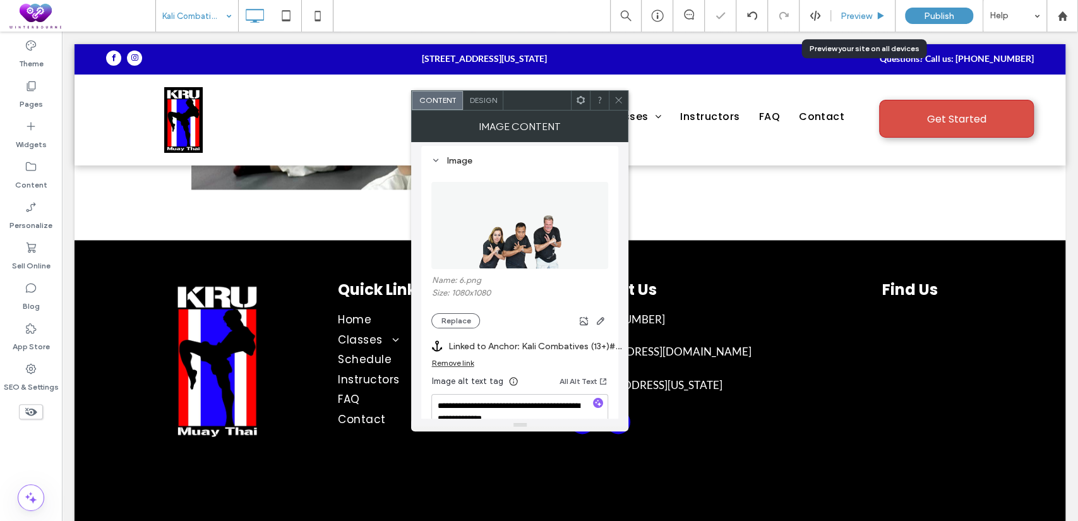
click at [859, 11] on span "Preview" at bounding box center [857, 16] width 32 height 11
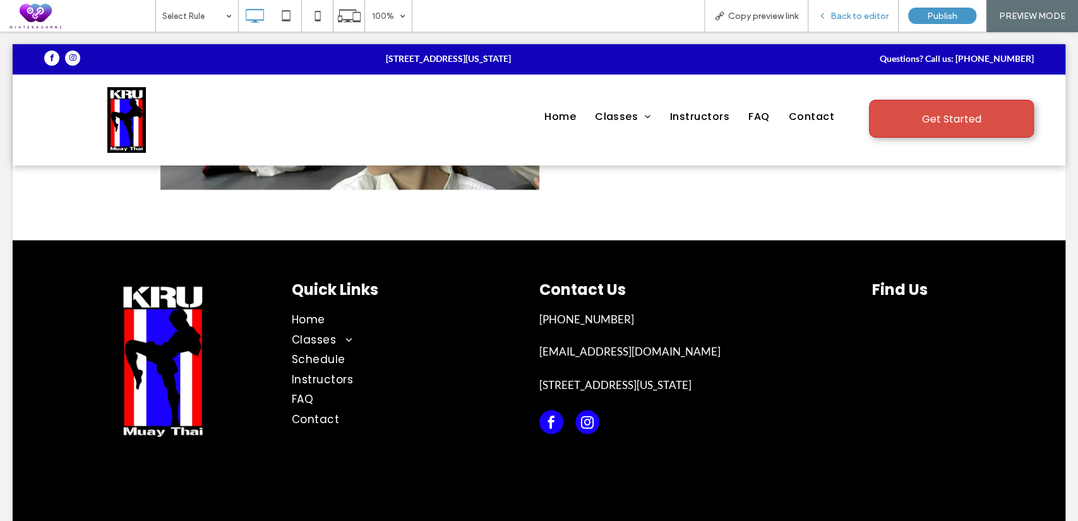
click at [858, 20] on span "Back to editor" at bounding box center [860, 16] width 58 height 11
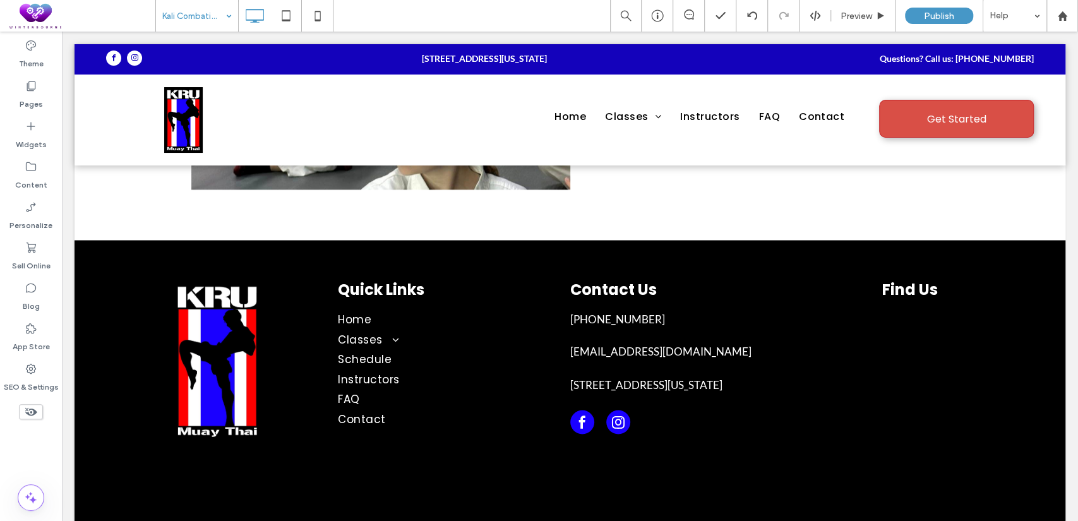
click at [227, 15] on div "Kali Combatives (13+)" at bounding box center [197, 16] width 82 height 32
click at [234, 18] on div "Home" at bounding box center [197, 16] width 82 height 32
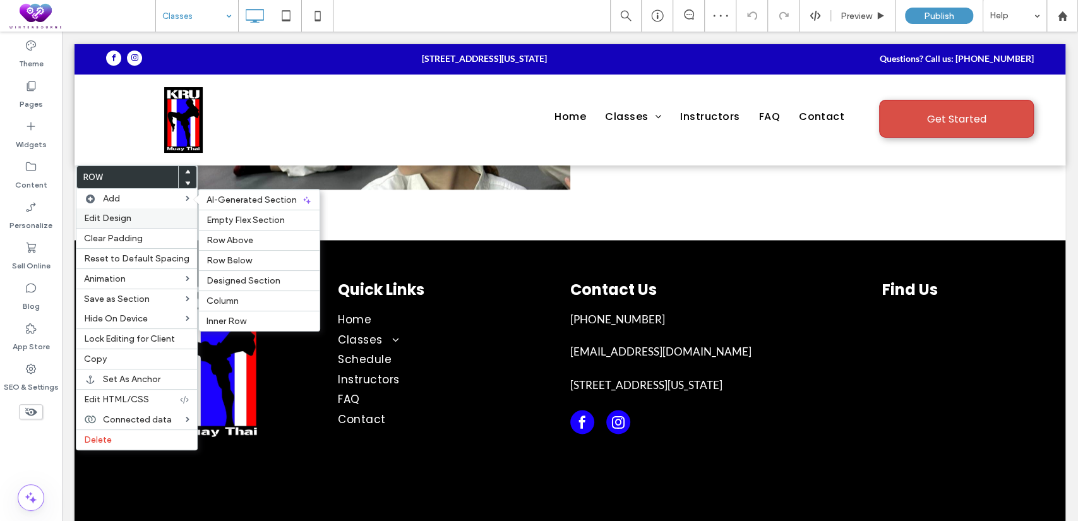
click at [132, 220] on label "Edit Design" at bounding box center [136, 218] width 105 height 11
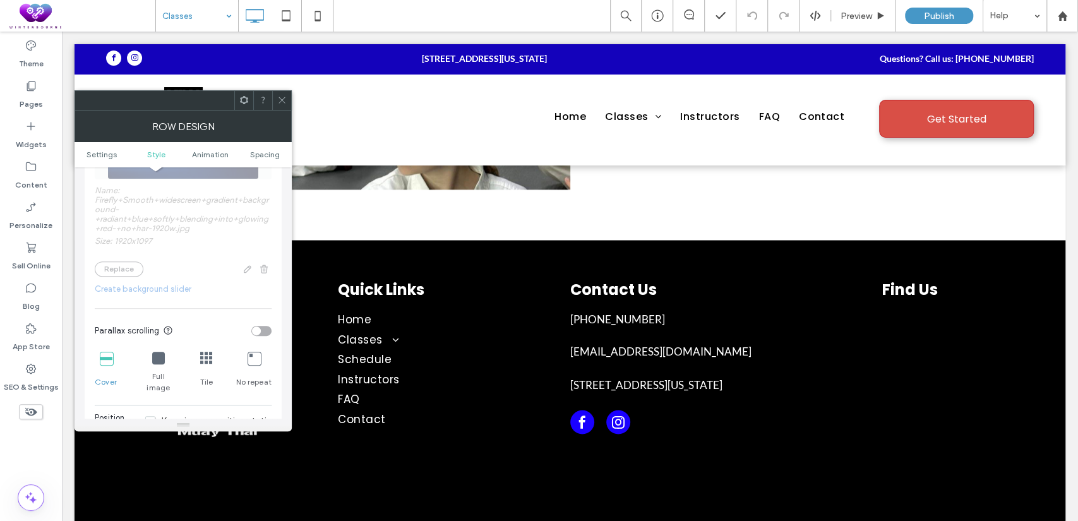
scroll to position [585, 0]
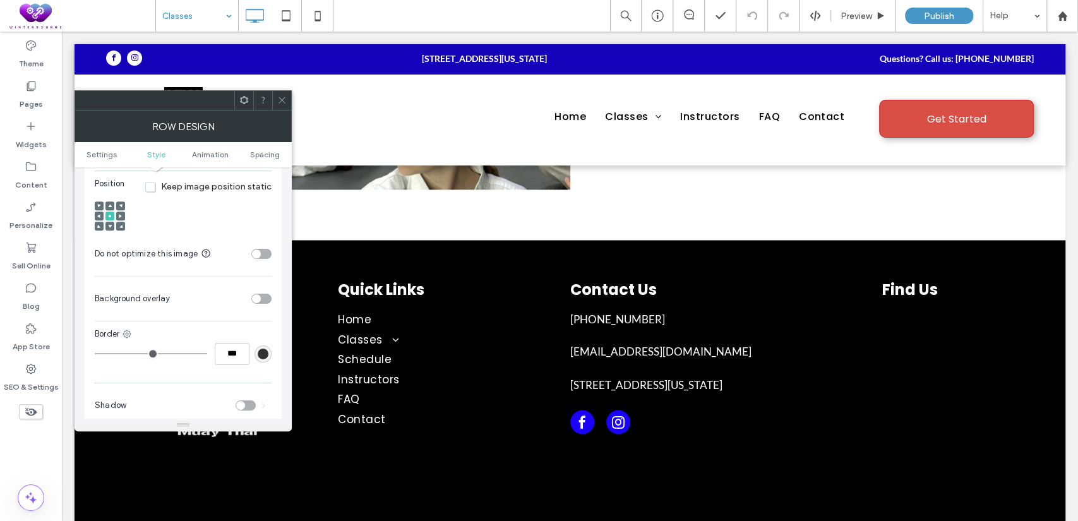
click at [257, 294] on div "toggle" at bounding box center [256, 298] width 9 height 9
drag, startPoint x: 253, startPoint y: 352, endPoint x: 240, endPoint y: 355, distance: 12.9
click at [240, 355] on input "***" at bounding box center [256, 362] width 32 height 16
type input "***"
type input "**"
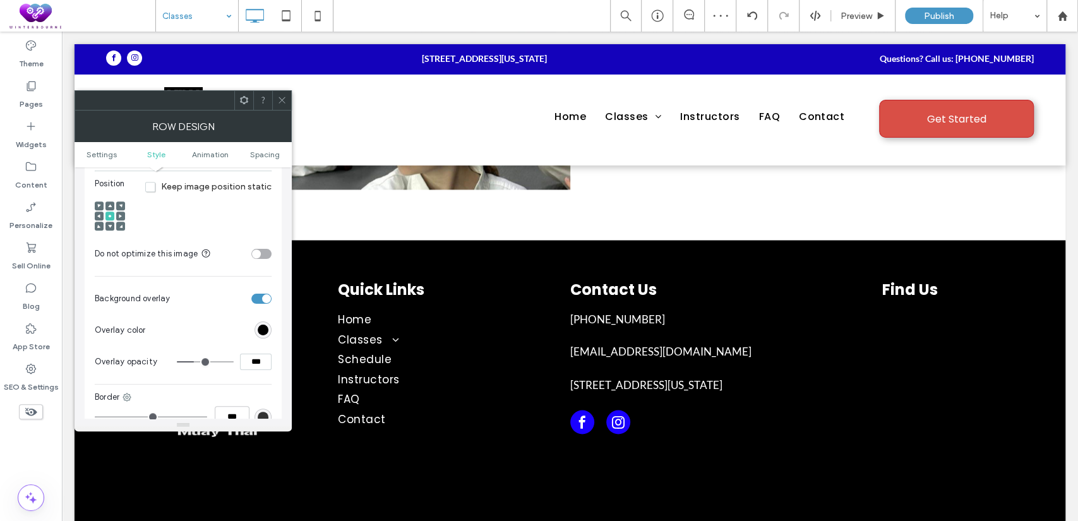
click at [282, 99] on icon at bounding box center [281, 99] width 9 height 9
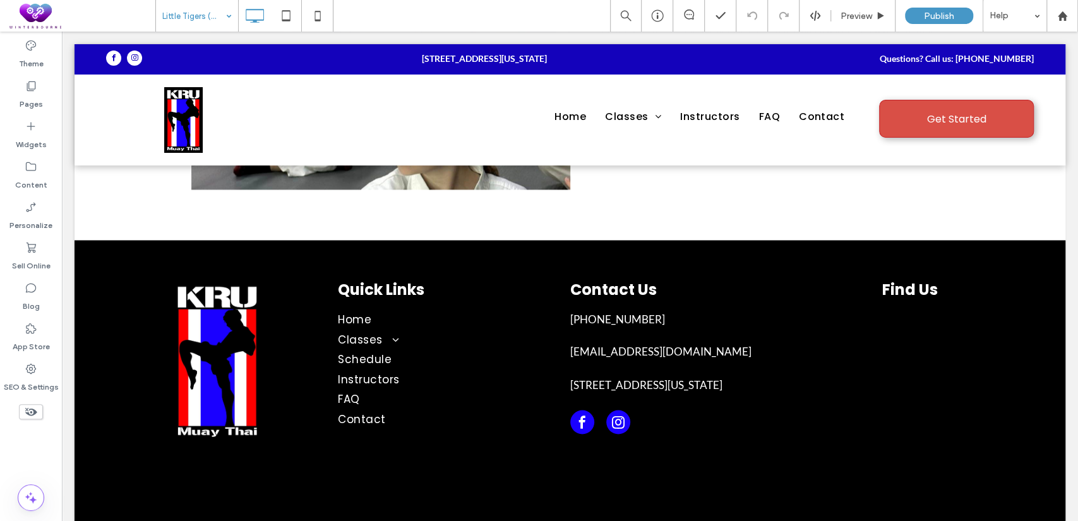
click at [207, 20] on input at bounding box center [193, 16] width 63 height 32
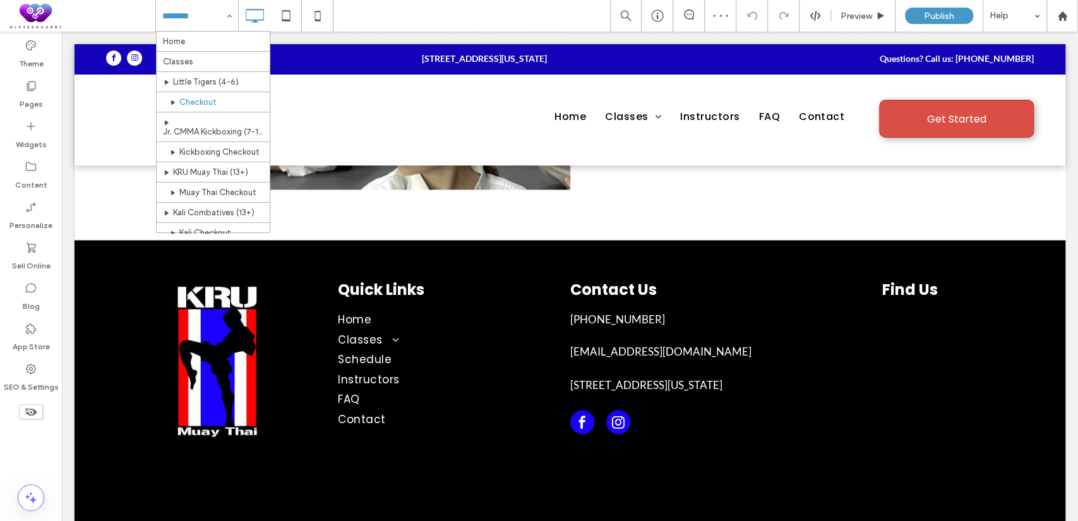
click at [180, 22] on input at bounding box center [193, 16] width 63 height 32
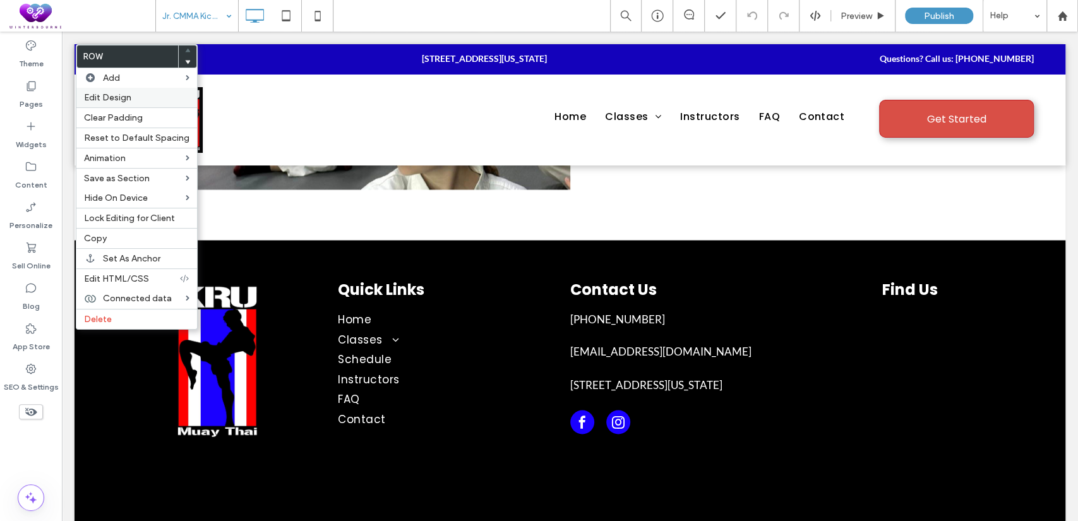
click at [114, 92] on span "Edit Design" at bounding box center [107, 97] width 47 height 11
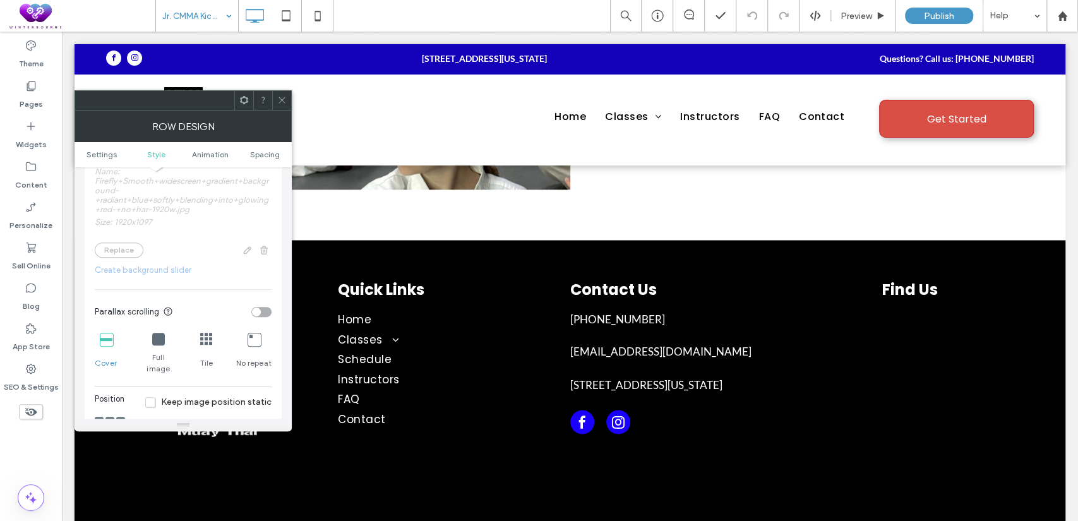
scroll to position [467, 0]
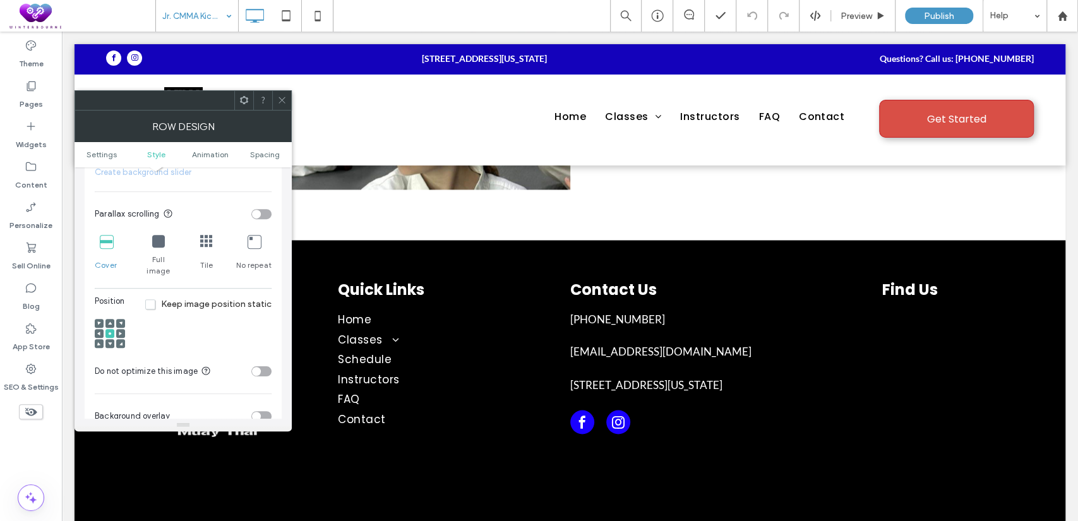
click at [262, 401] on section "Background overlay" at bounding box center [183, 417] width 177 height 32
click at [262, 411] on div "toggle" at bounding box center [261, 416] width 20 height 10
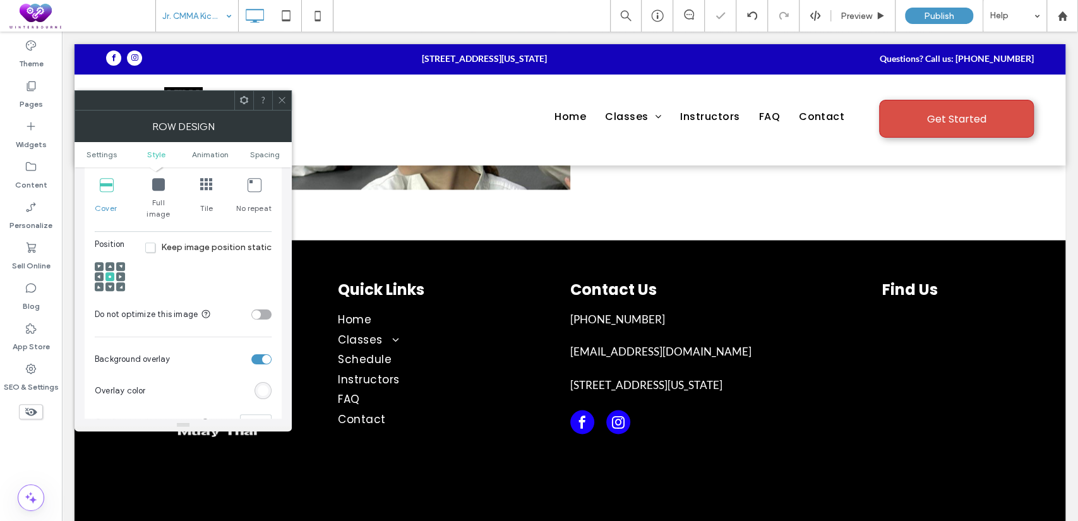
scroll to position [585, 0]
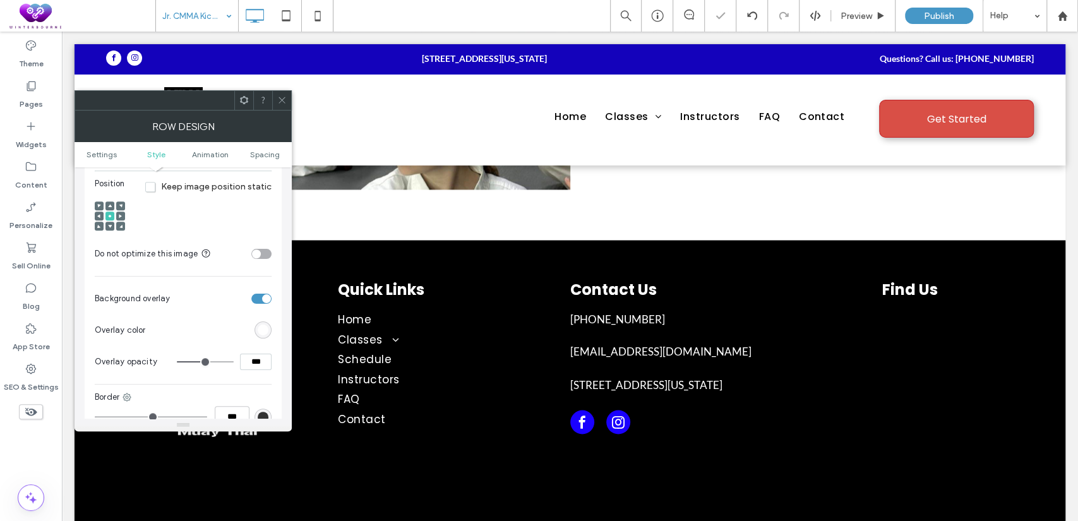
click at [258, 325] on div "rgb(255,255,255)" at bounding box center [263, 330] width 11 height 11
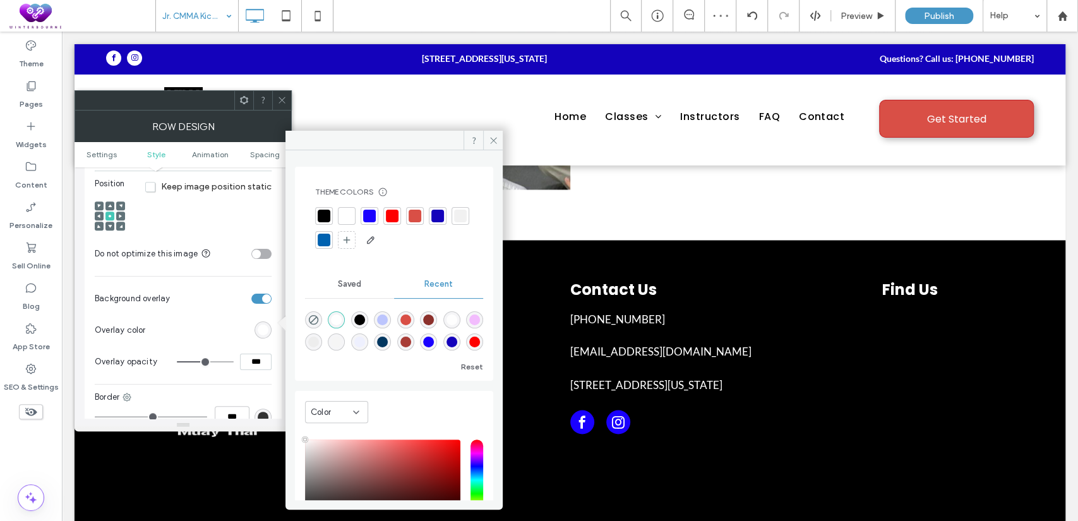
click at [320, 212] on div at bounding box center [324, 216] width 13 height 13
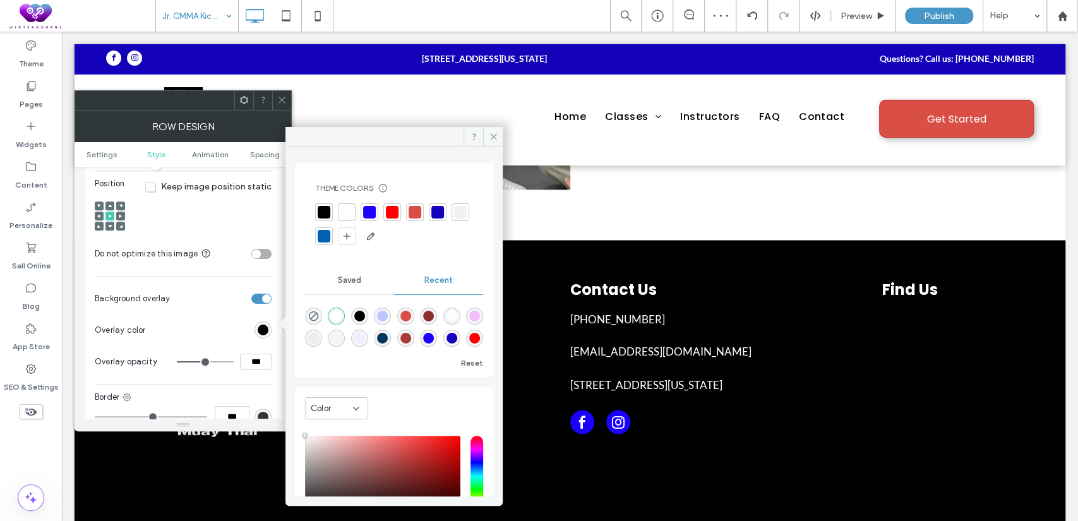
click at [252, 354] on input "***" at bounding box center [256, 362] width 32 height 16
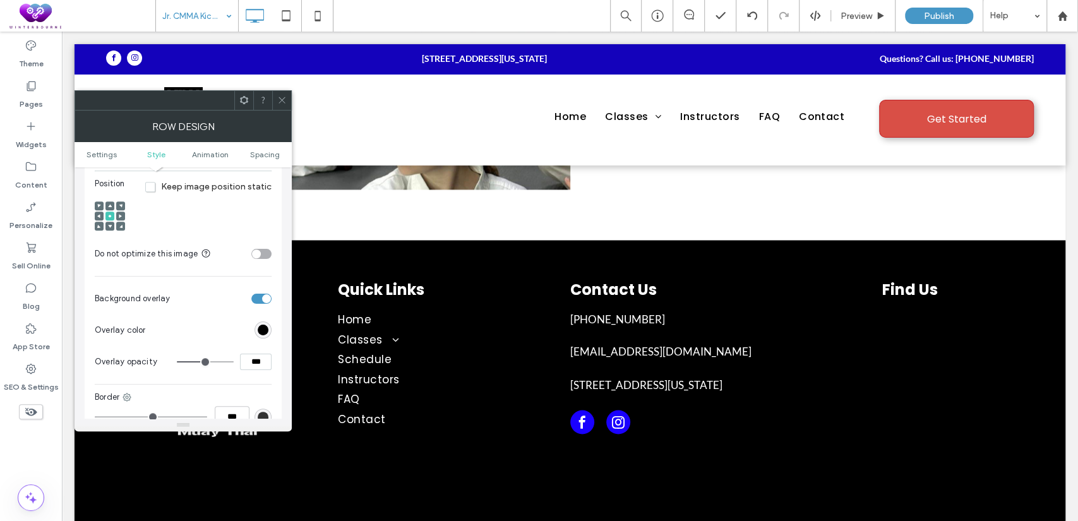
type input "***"
type input "**"
click at [284, 104] on icon at bounding box center [281, 99] width 9 height 9
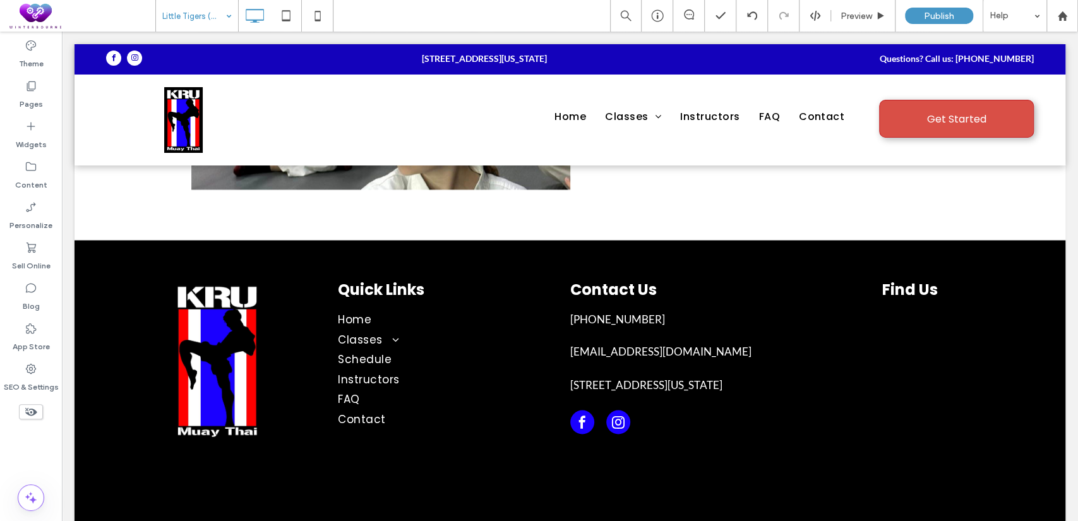
click at [195, 18] on input at bounding box center [193, 16] width 63 height 32
click at [226, 26] on div "Jr. CMMA Kickboxing (7-12)" at bounding box center [197, 16] width 82 height 32
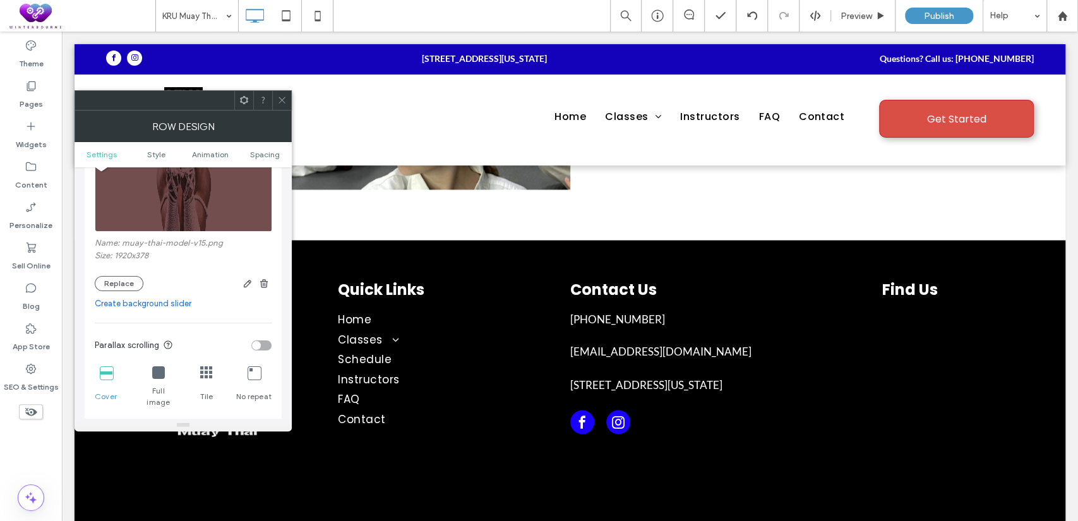
scroll to position [234, 0]
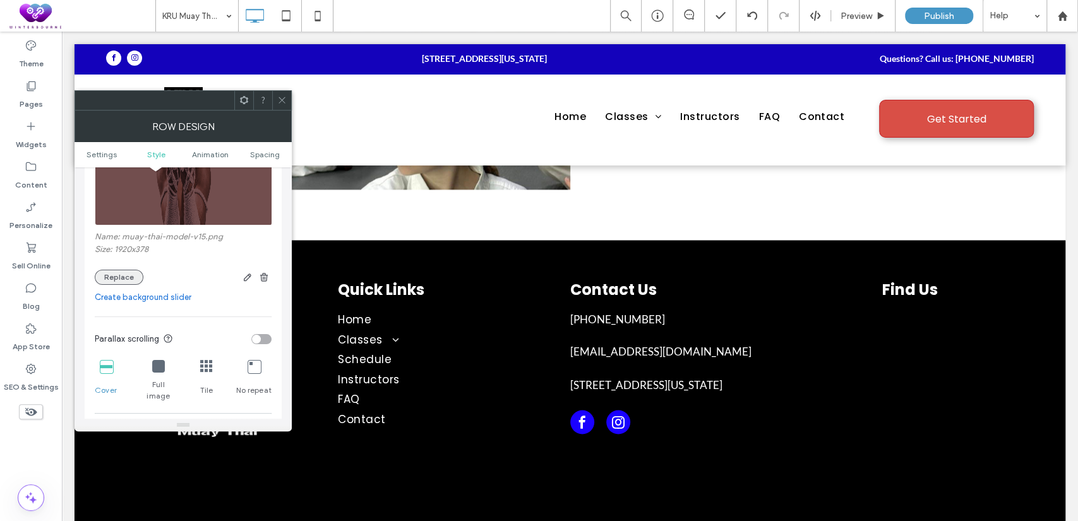
click at [128, 277] on button "Replace" at bounding box center [119, 277] width 49 height 15
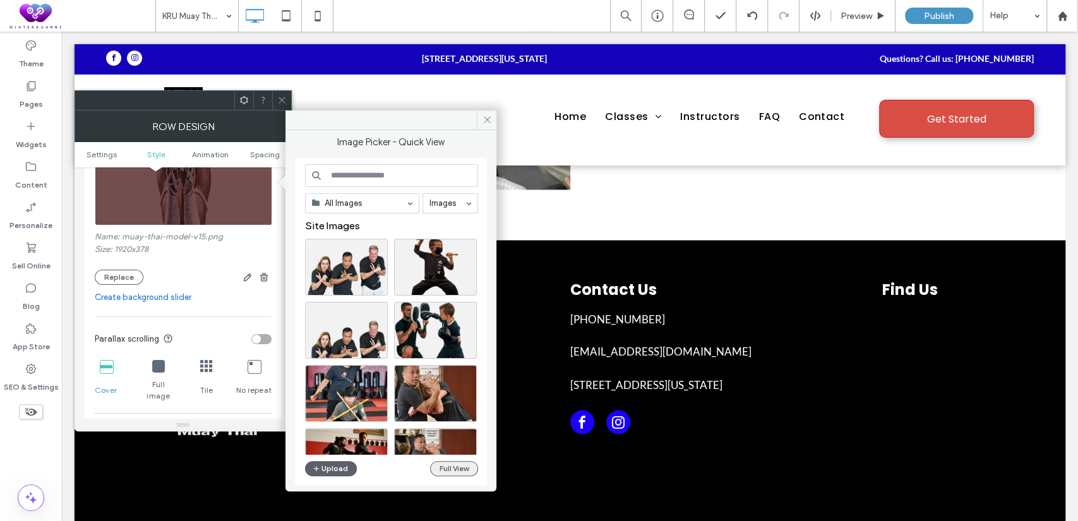
click at [447, 469] on button "Full View" at bounding box center [454, 468] width 48 height 15
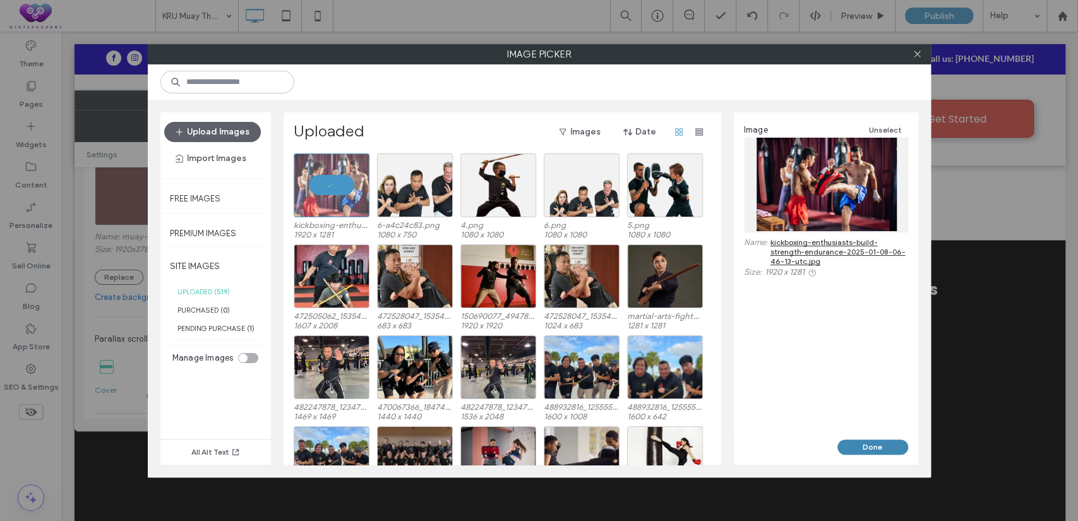
click at [860, 441] on button "Done" at bounding box center [873, 447] width 71 height 15
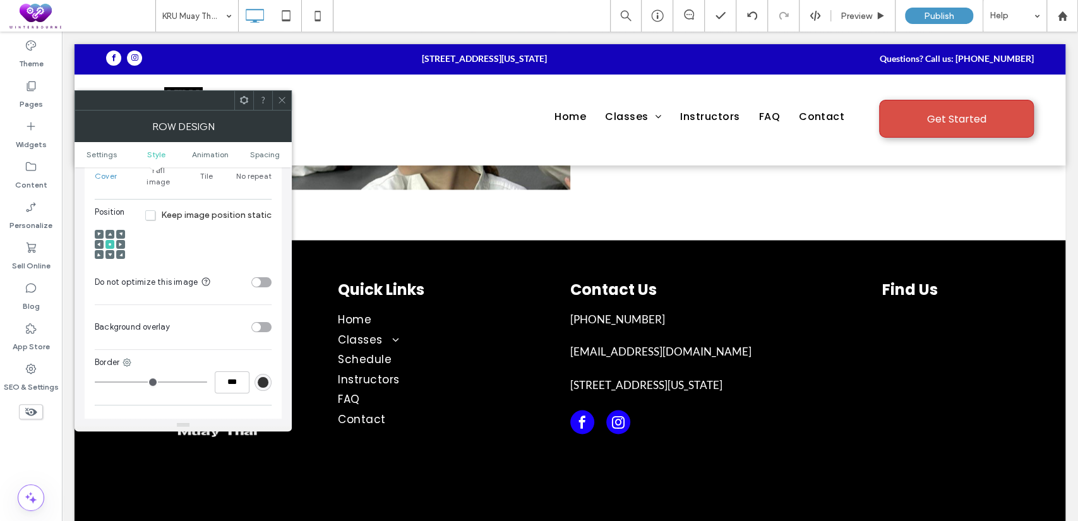
scroll to position [467, 0]
click at [260, 322] on div "toggle" at bounding box center [261, 327] width 20 height 10
drag, startPoint x: 254, startPoint y: 380, endPoint x: 241, endPoint y: 381, distance: 12.7
click at [241, 382] on input "***" at bounding box center [256, 390] width 32 height 16
type input "***"
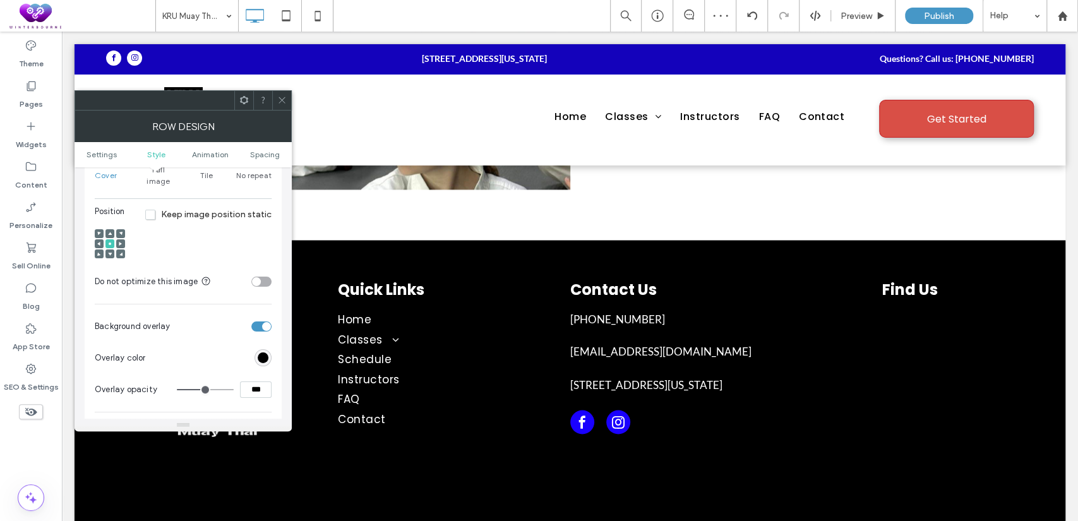
type input "**"
click at [282, 96] on icon at bounding box center [281, 99] width 9 height 9
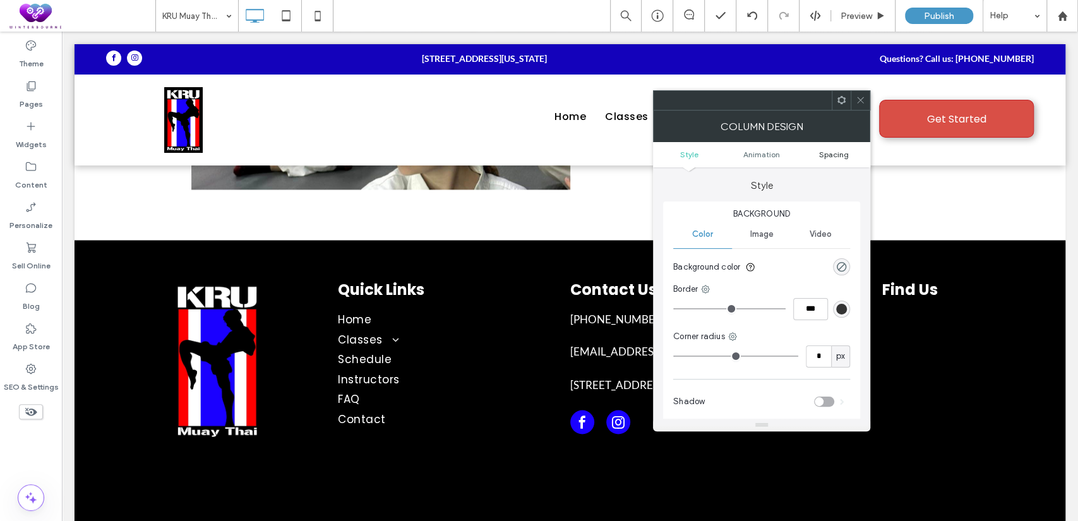
click at [844, 150] on span "Spacing" at bounding box center [834, 154] width 30 height 9
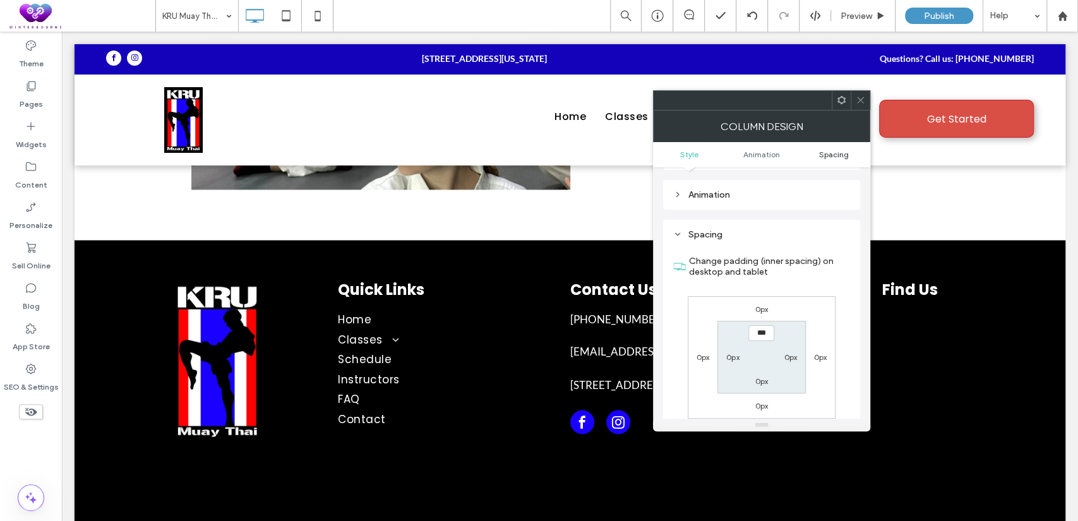
scroll to position [296, 0]
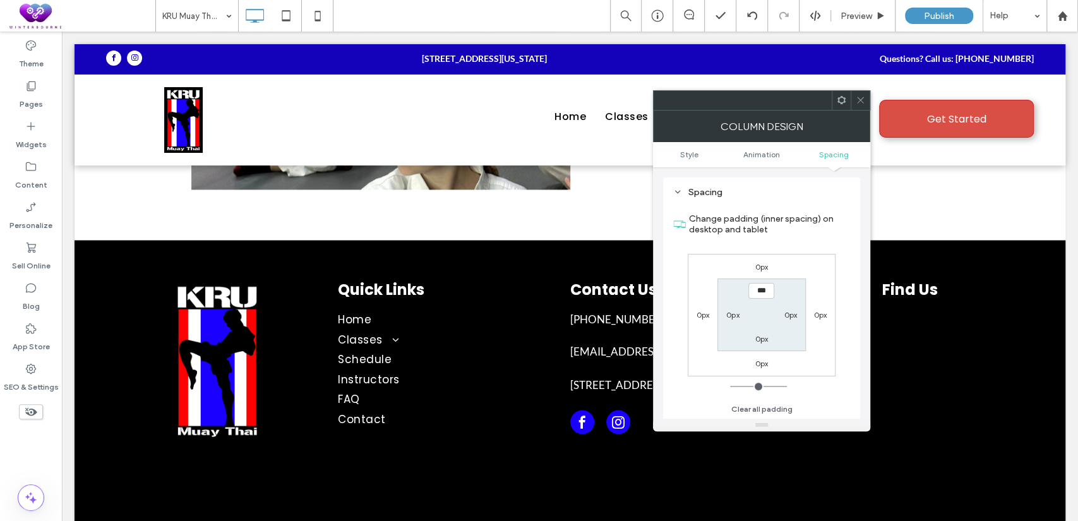
click at [864, 106] on span at bounding box center [860, 100] width 9 height 19
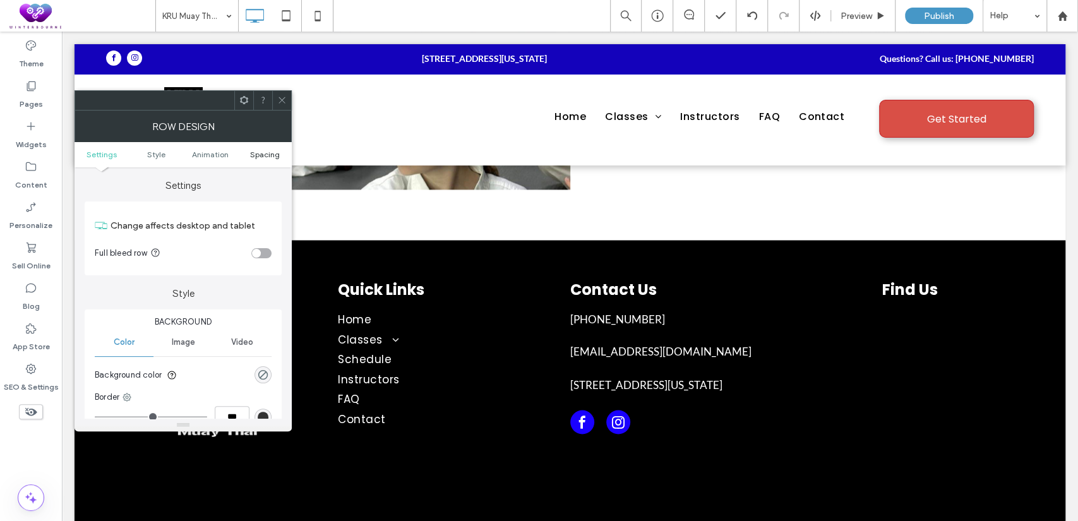
click at [264, 156] on span "Spacing" at bounding box center [265, 154] width 30 height 9
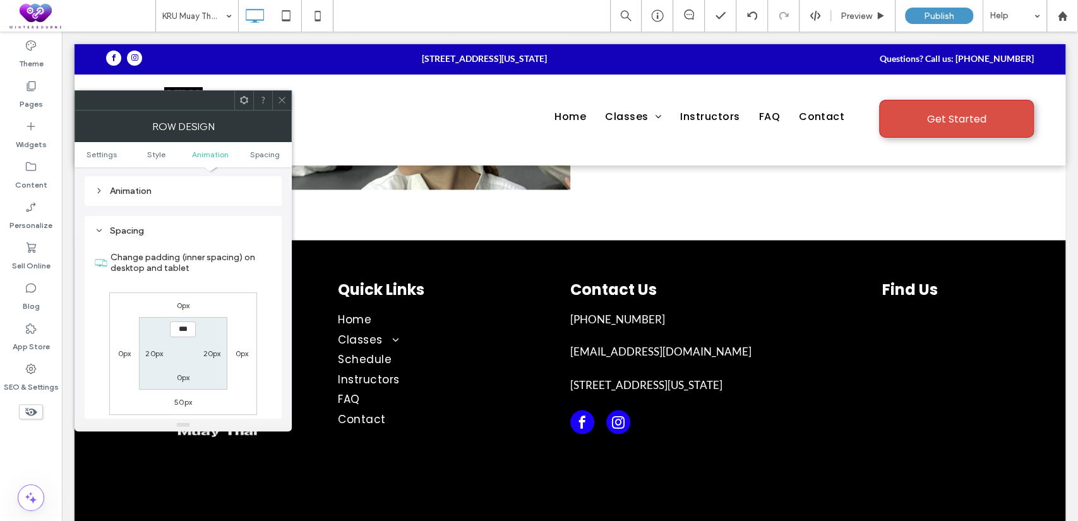
scroll to position [357, 0]
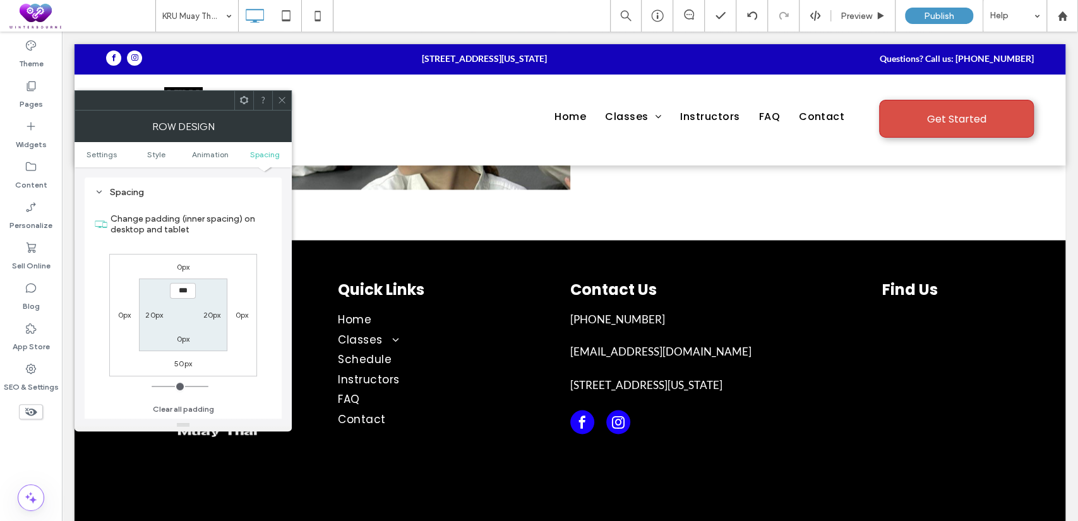
click at [286, 99] on icon at bounding box center [281, 99] width 9 height 9
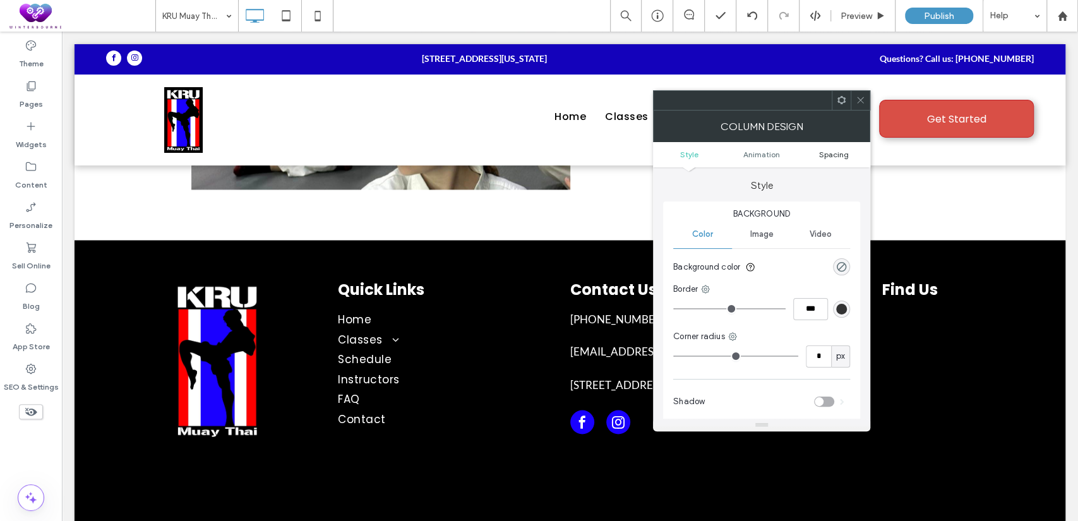
click at [822, 151] on span "Spacing" at bounding box center [834, 154] width 30 height 9
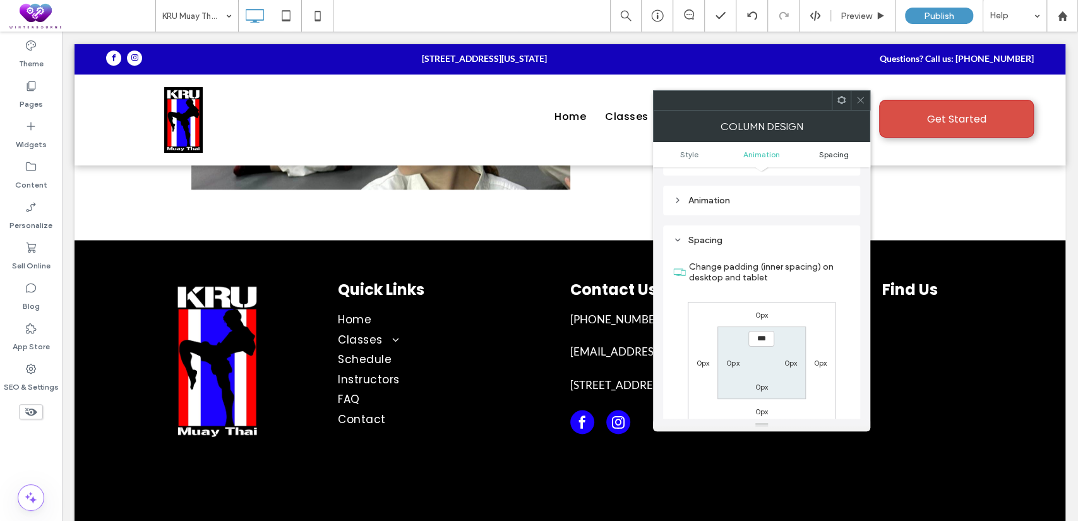
scroll to position [296, 0]
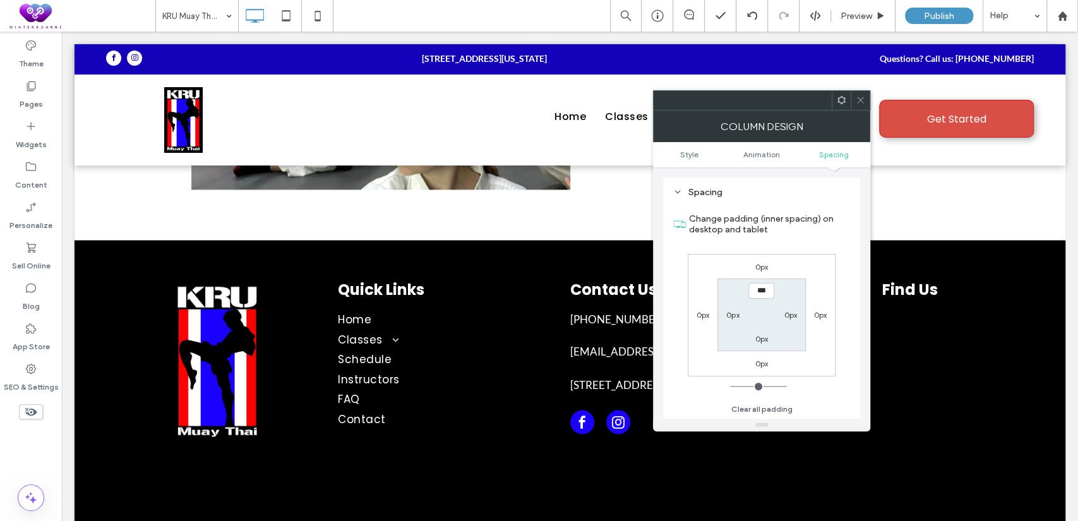
click at [861, 97] on icon at bounding box center [860, 99] width 9 height 9
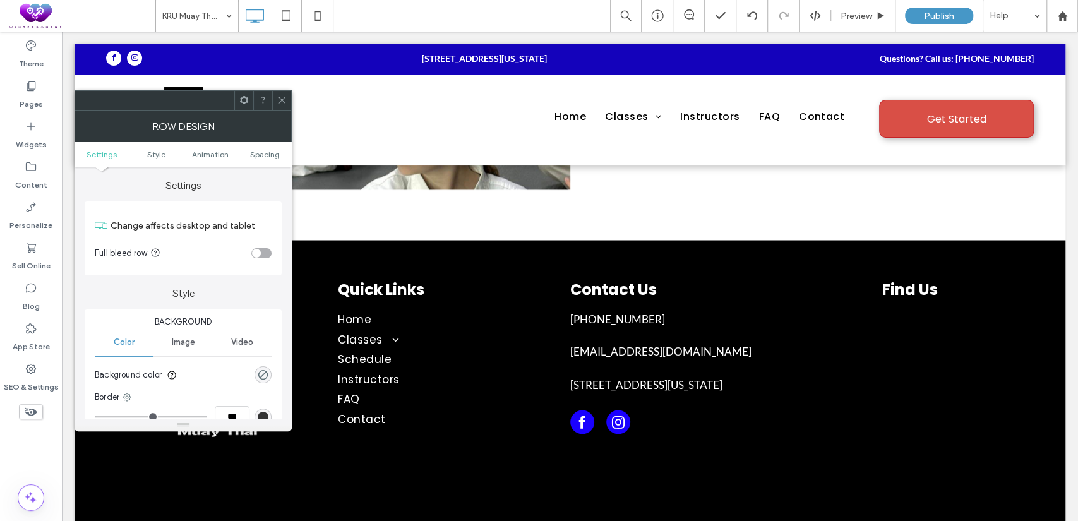
click at [287, 95] on div at bounding box center [281, 100] width 19 height 19
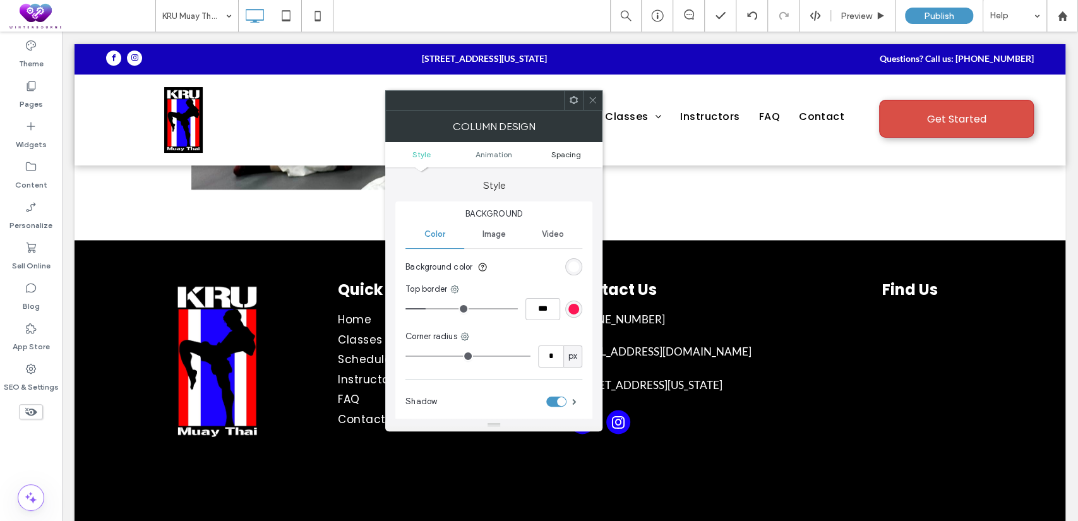
click at [569, 152] on span "Spacing" at bounding box center [566, 154] width 30 height 9
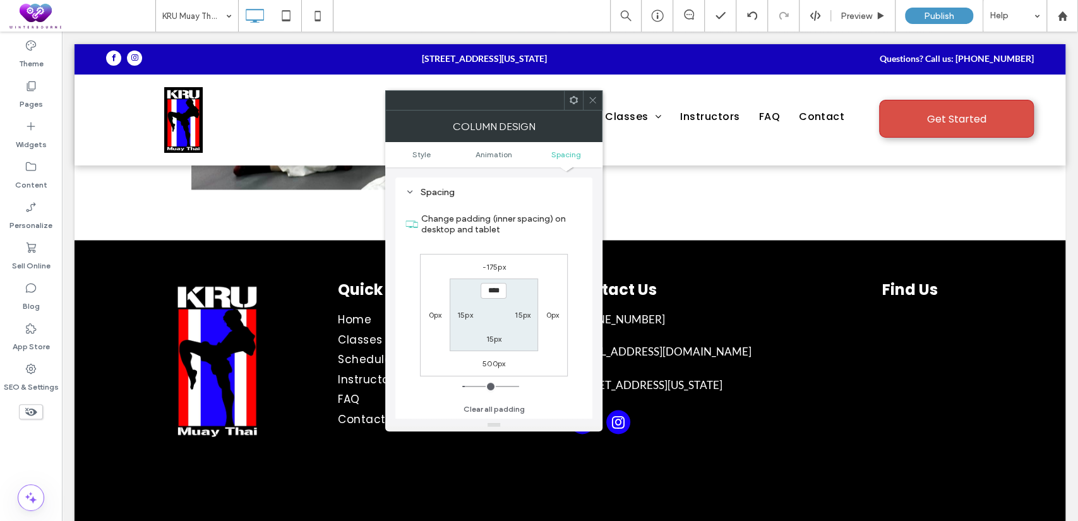
click at [493, 357] on div "500px" at bounding box center [494, 363] width 23 height 13
click at [493, 366] on label "500px" at bounding box center [494, 363] width 23 height 9
type input "***"
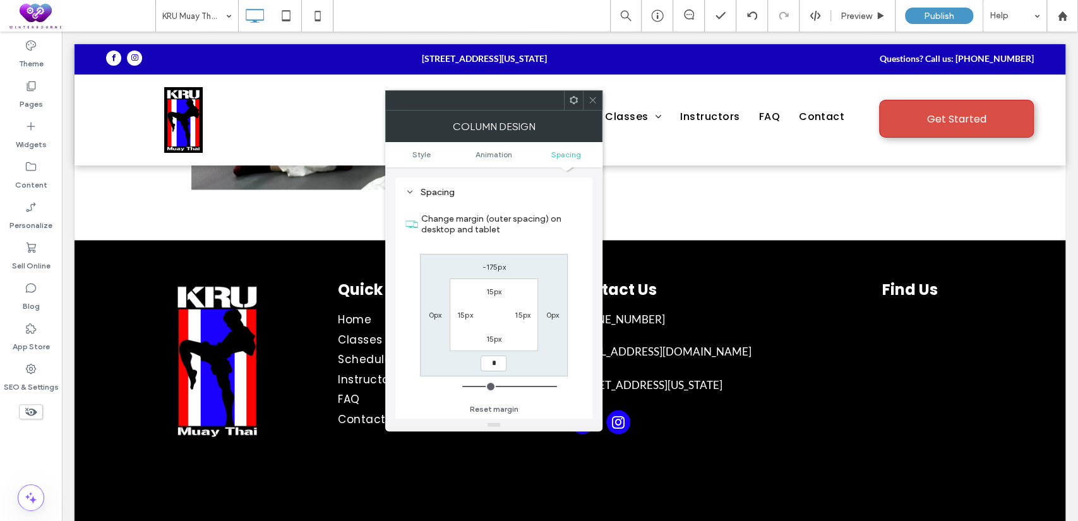
type input "*"
type input "***"
drag, startPoint x: 502, startPoint y: 359, endPoint x: 478, endPoint y: 356, distance: 24.2
click at [478, 356] on div "-175px 0px *** 0px 15px 15px 15px 15px" at bounding box center [494, 315] width 148 height 123
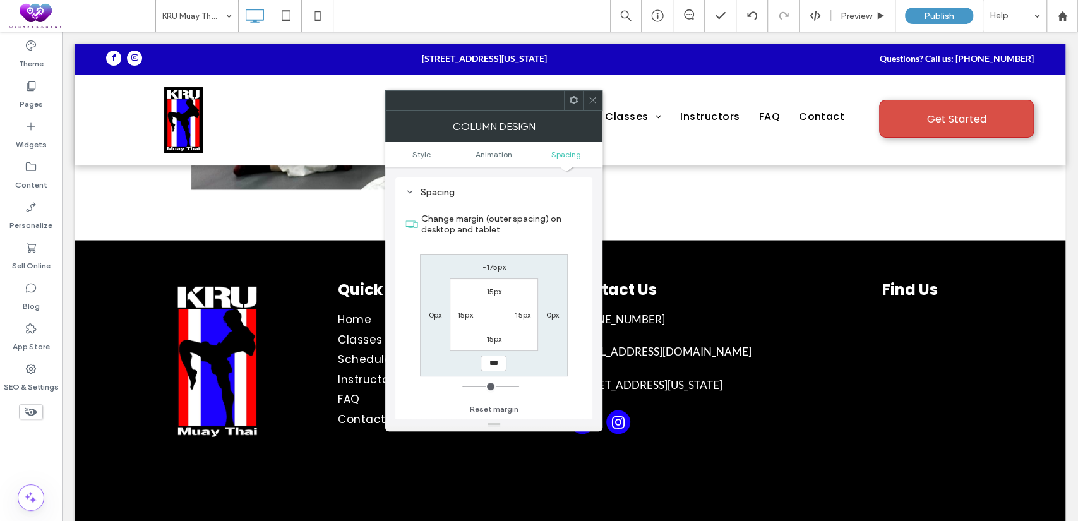
click at [591, 100] on use at bounding box center [592, 100] width 6 height 6
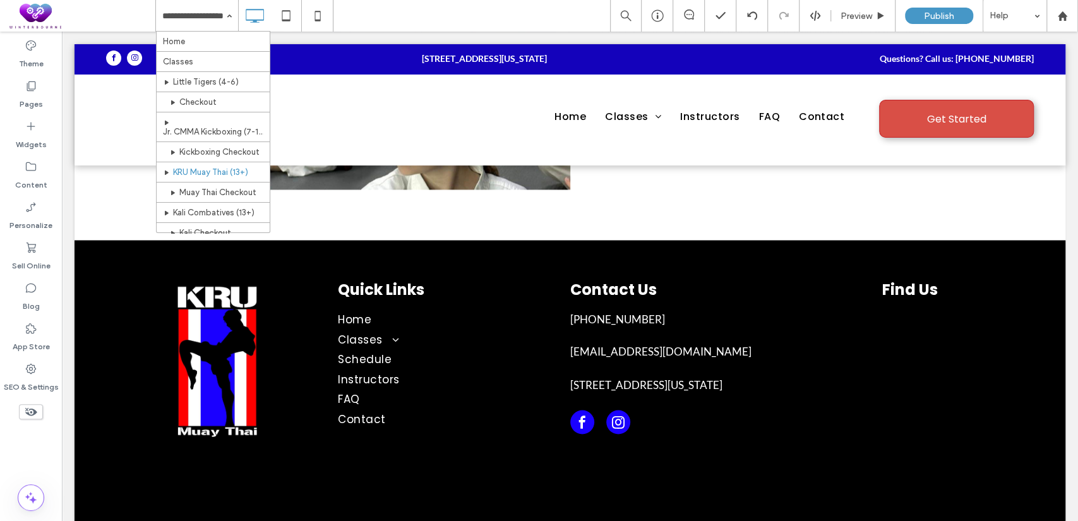
scroll to position [116, 0]
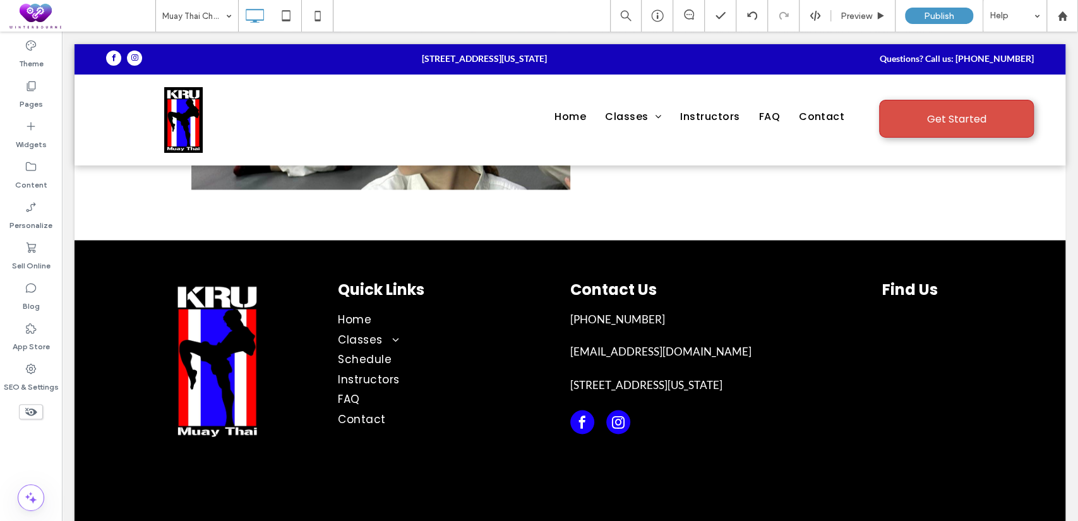
click at [217, 20] on div at bounding box center [539, 260] width 1078 height 521
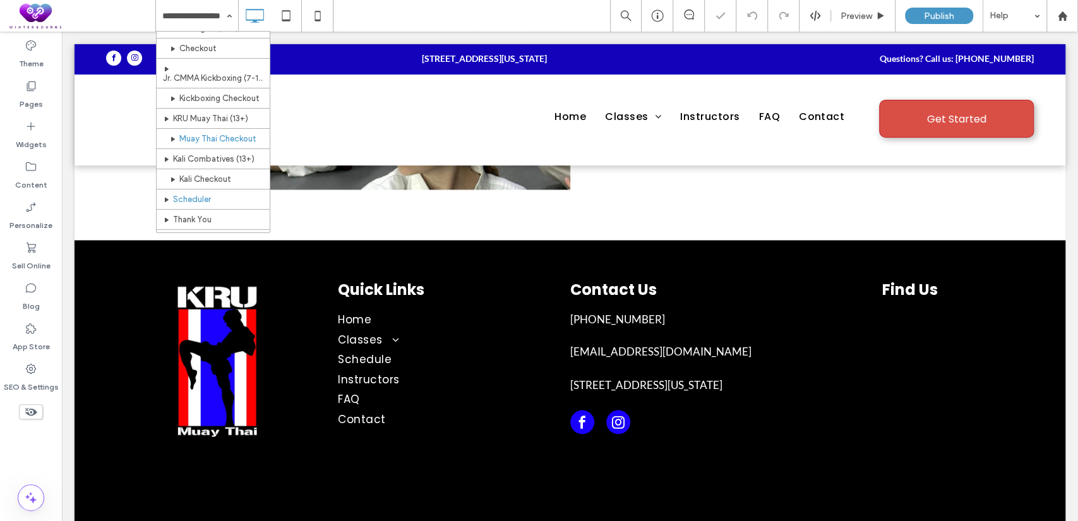
scroll to position [116, 0]
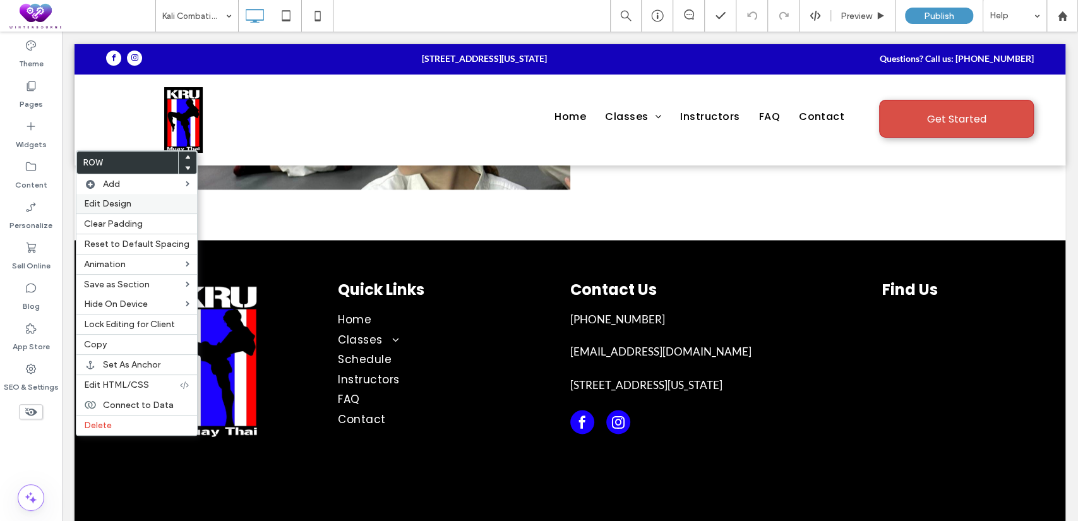
click at [151, 208] on label "Edit Design" at bounding box center [136, 203] width 105 height 11
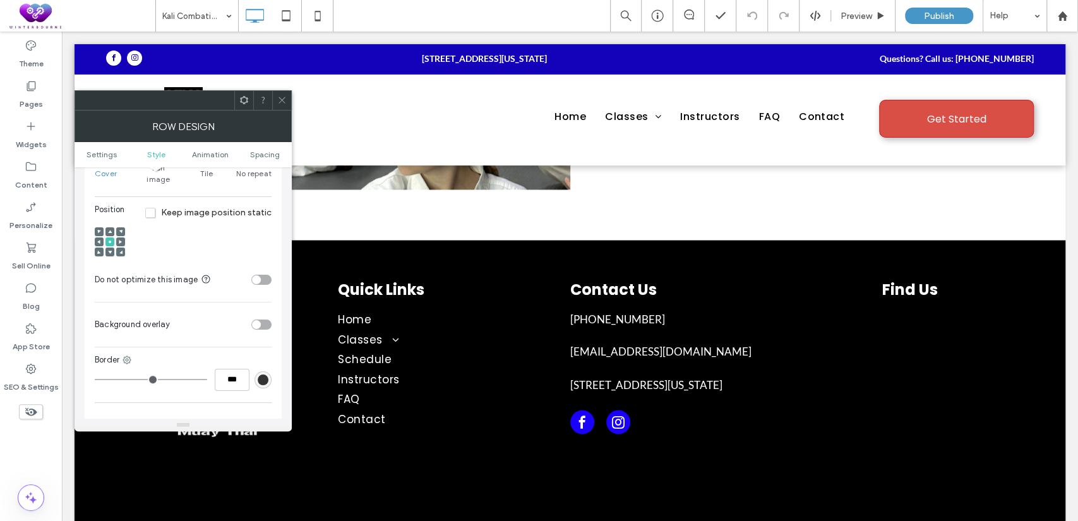
scroll to position [467, 0]
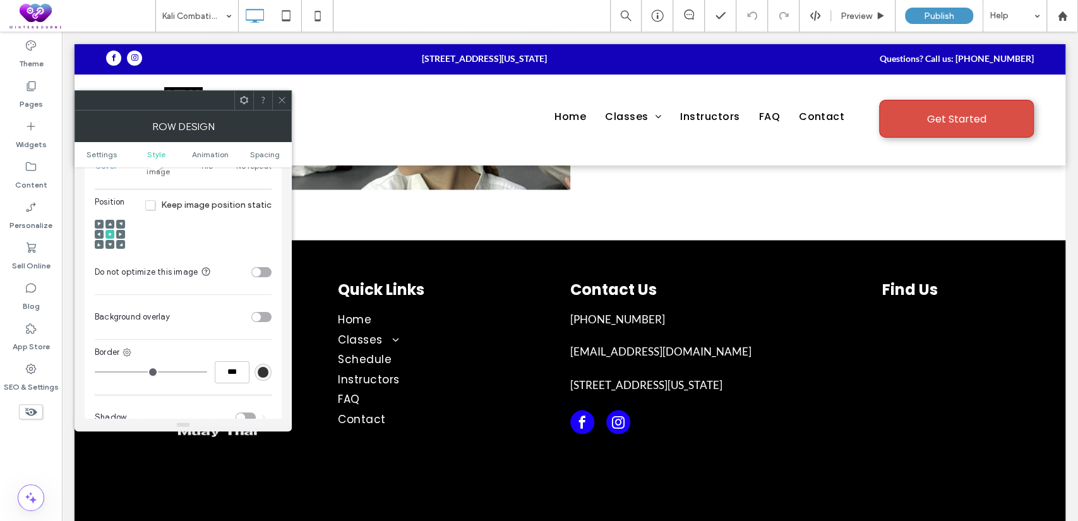
click at [265, 312] on div "toggle" at bounding box center [261, 317] width 20 height 10
click at [263, 343] on div "rgb(255,255,255)" at bounding box center [263, 348] width 11 height 11
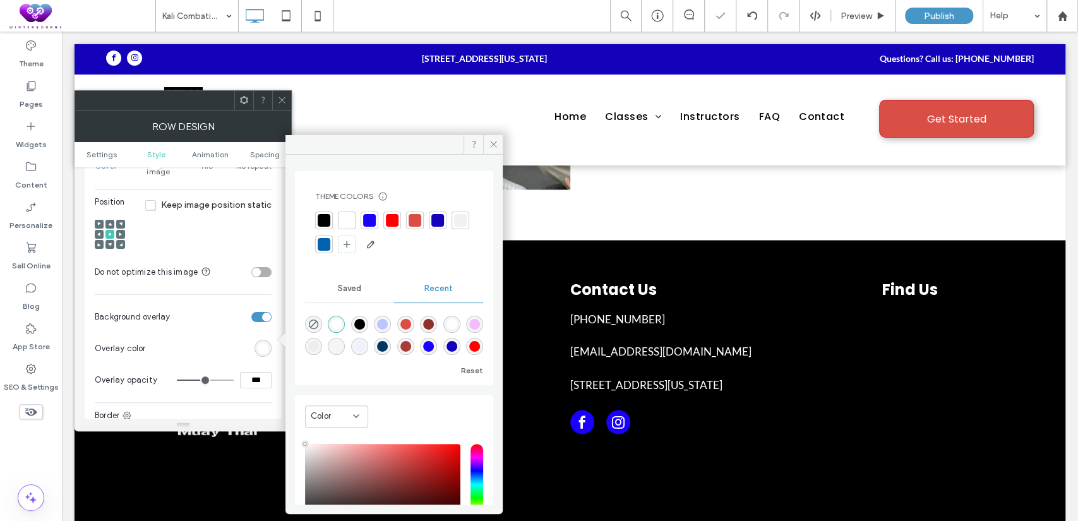
click at [325, 219] on div at bounding box center [324, 220] width 13 height 13
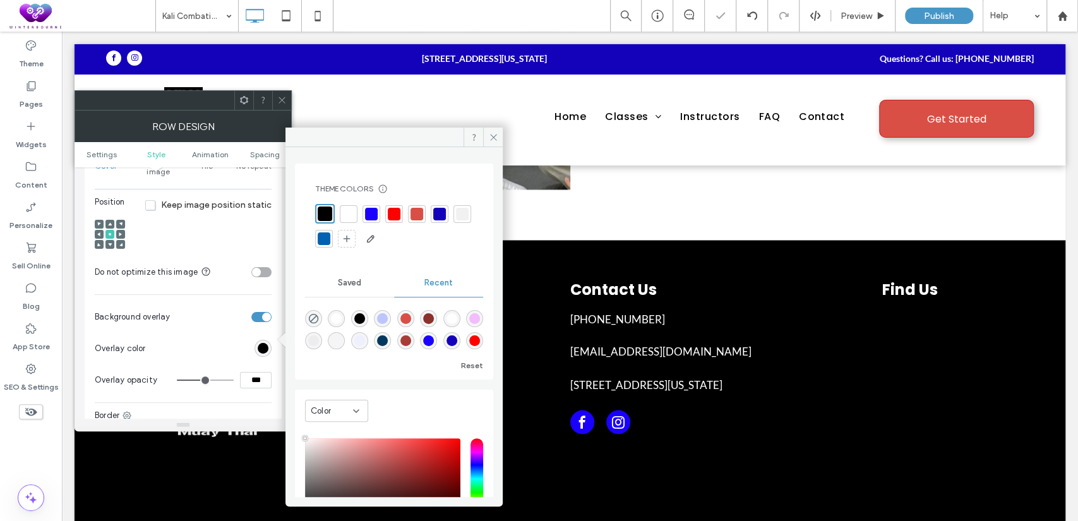
click at [250, 373] on input "***" at bounding box center [256, 380] width 32 height 16
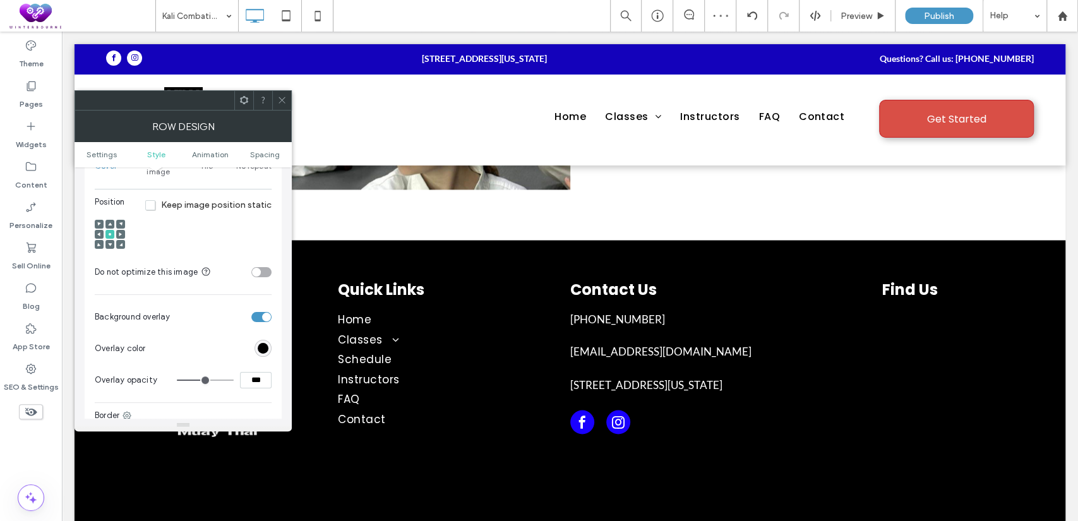
type input "***"
type input "**"
click at [278, 104] on icon at bounding box center [281, 99] width 9 height 9
